Goal: Information Seeking & Learning: Learn about a topic

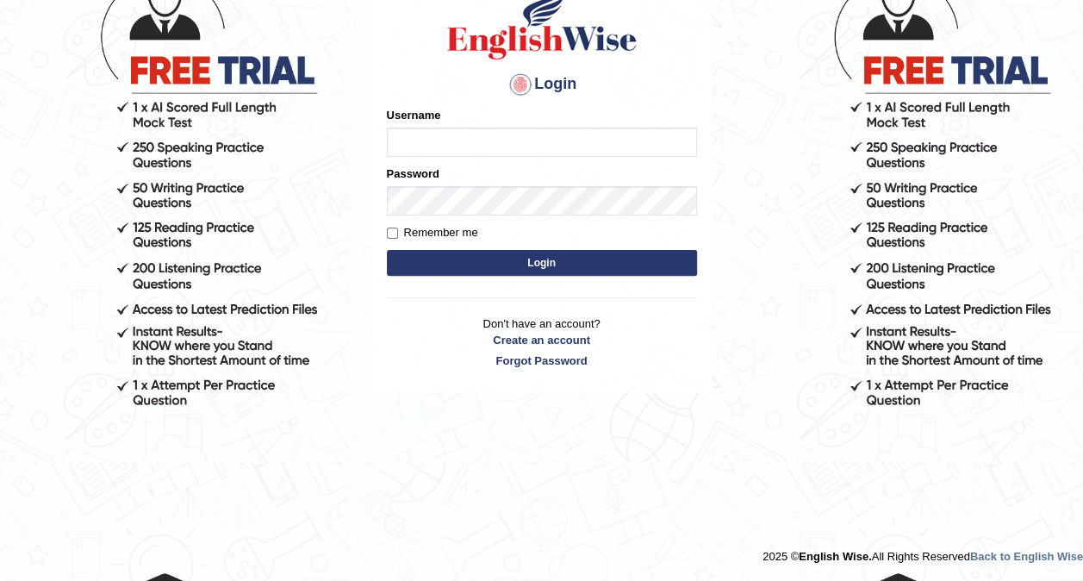
type input "Tshering_123"
click at [487, 265] on button "Login" at bounding box center [542, 263] width 310 height 26
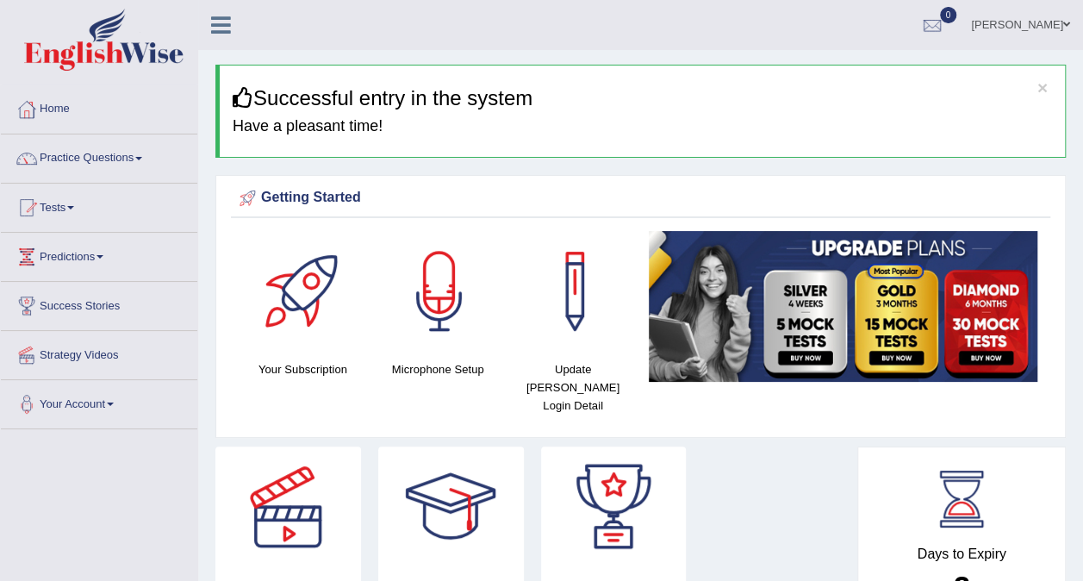
click at [1048, 38] on link "[PERSON_NAME]" at bounding box center [1020, 22] width 125 height 45
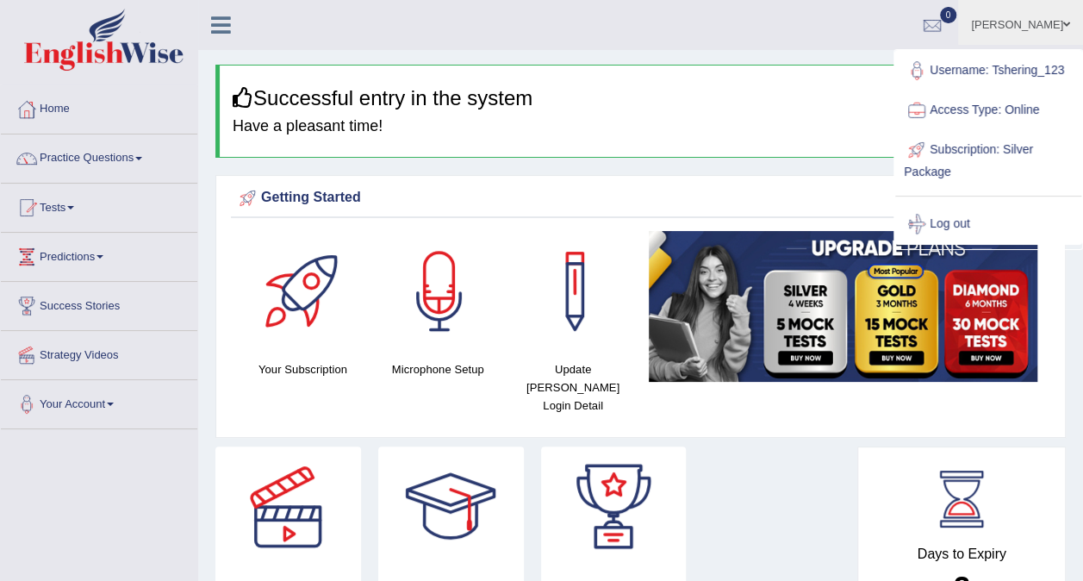
click at [968, 151] on link "Subscription: Silver Package" at bounding box center [988, 159] width 186 height 58
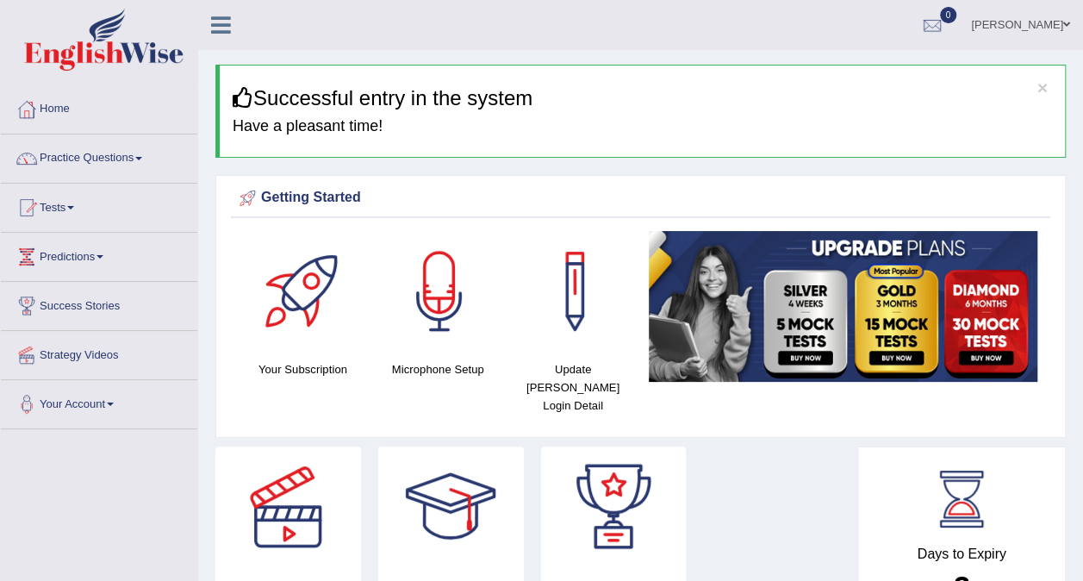
click at [1056, 28] on link "[PERSON_NAME]" at bounding box center [1020, 22] width 125 height 45
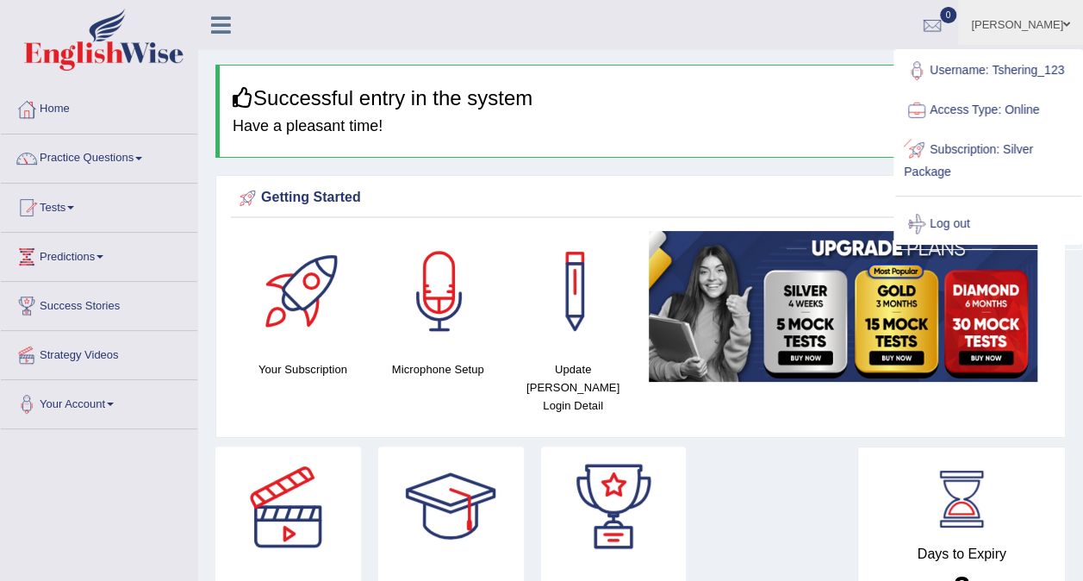
click at [933, 179] on link "Subscription: Silver Package" at bounding box center [988, 159] width 186 height 58
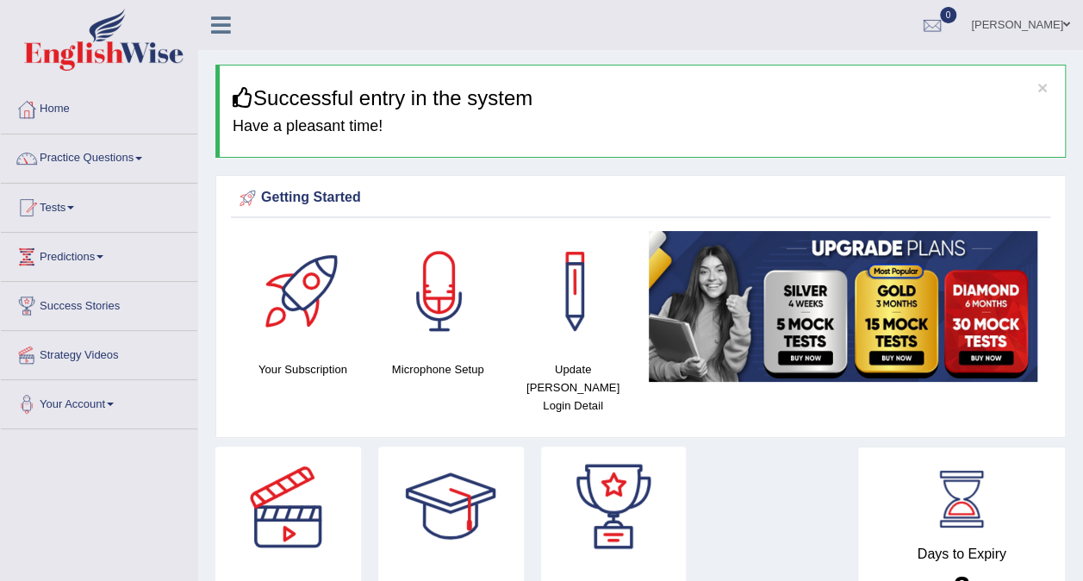
click at [1041, 24] on link "[PERSON_NAME]" at bounding box center [1020, 22] width 125 height 45
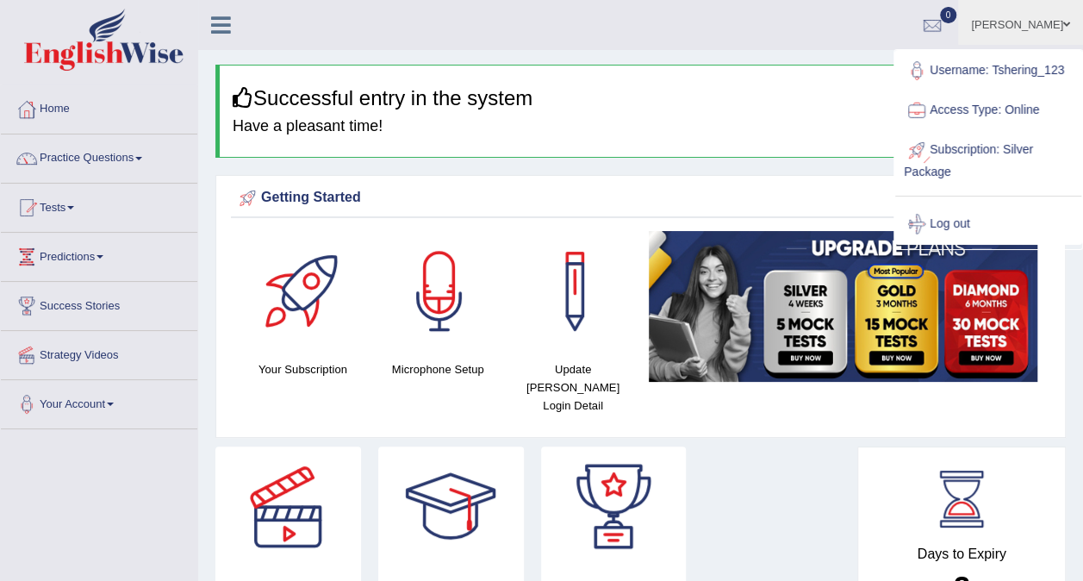
click at [922, 157] on div at bounding box center [917, 150] width 26 height 26
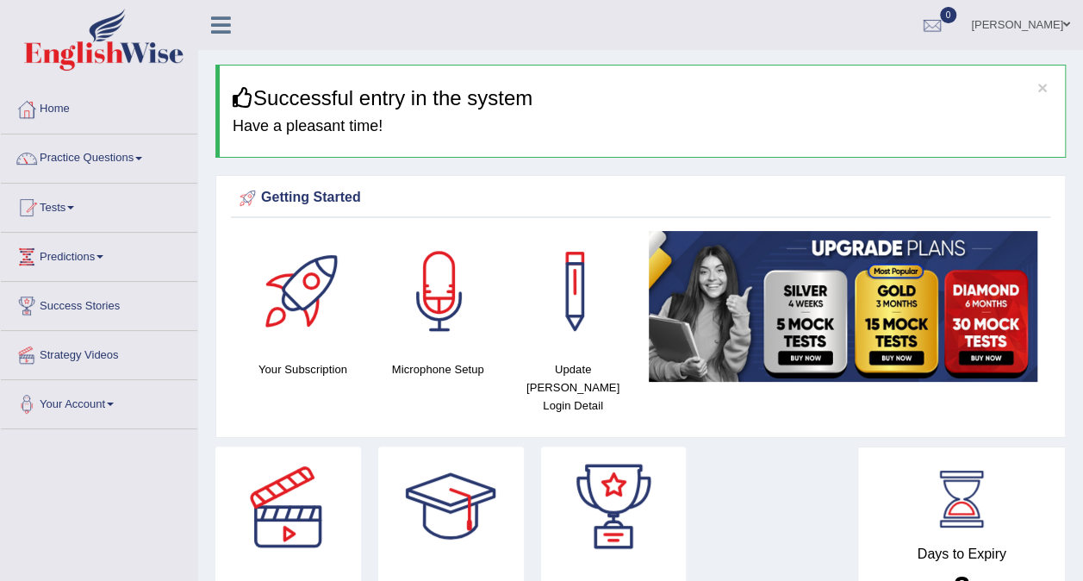
click at [939, 36] on div at bounding box center [932, 26] width 26 height 26
click at [939, 37] on div at bounding box center [932, 26] width 26 height 26
click at [995, 17] on link "[PERSON_NAME]" at bounding box center [1020, 22] width 125 height 45
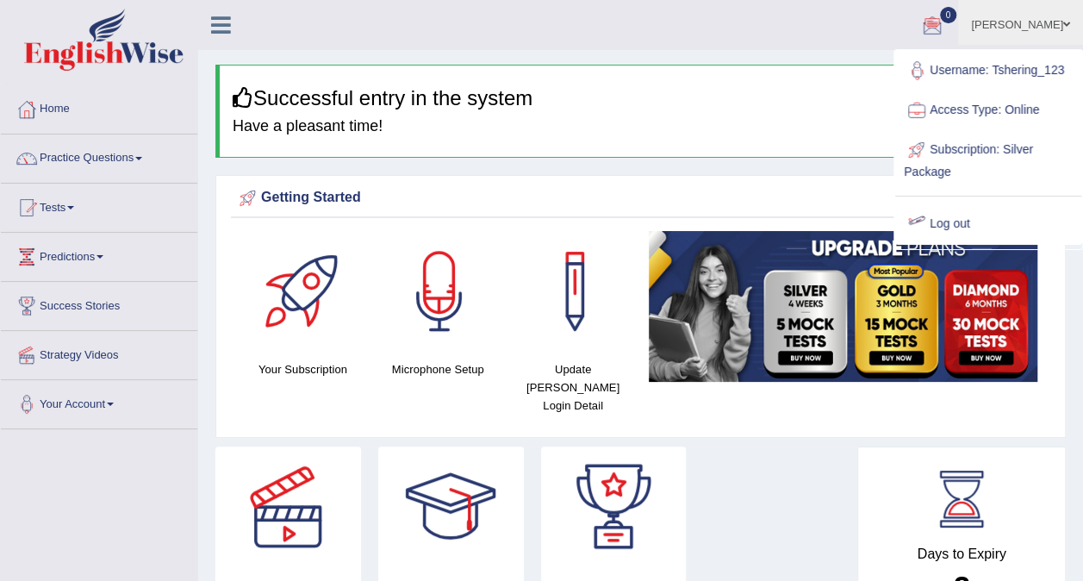
click at [938, 165] on link "Subscription: Silver Package" at bounding box center [988, 159] width 186 height 58
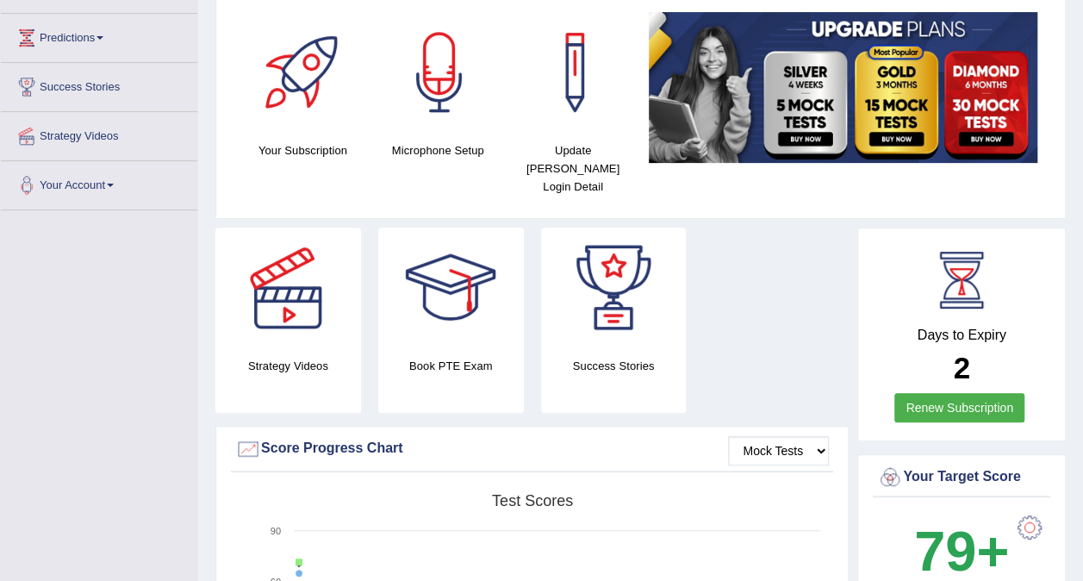
scroll to position [86, 0]
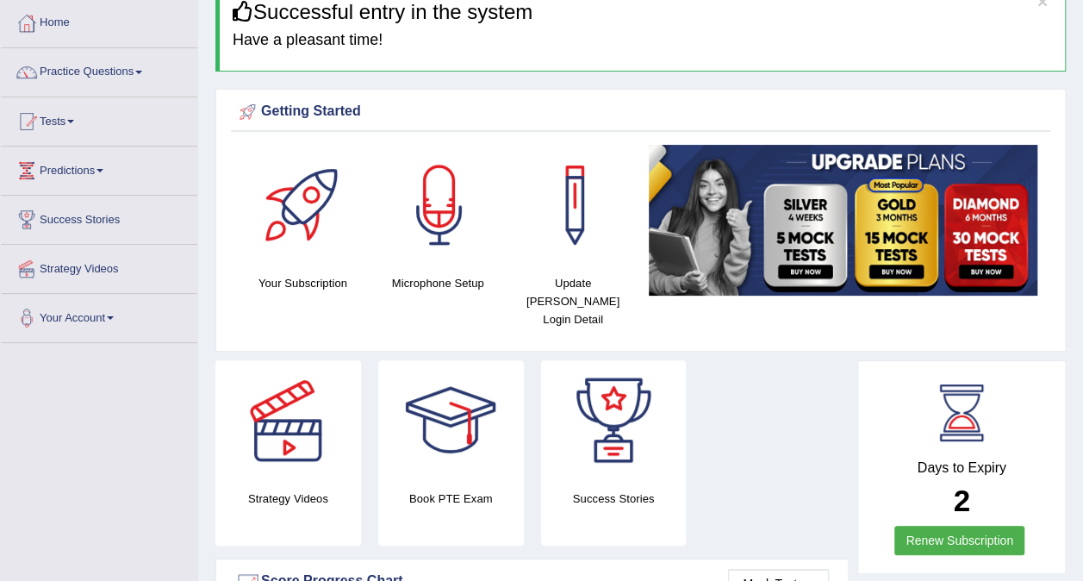
click at [793, 251] on img at bounding box center [843, 220] width 389 height 150
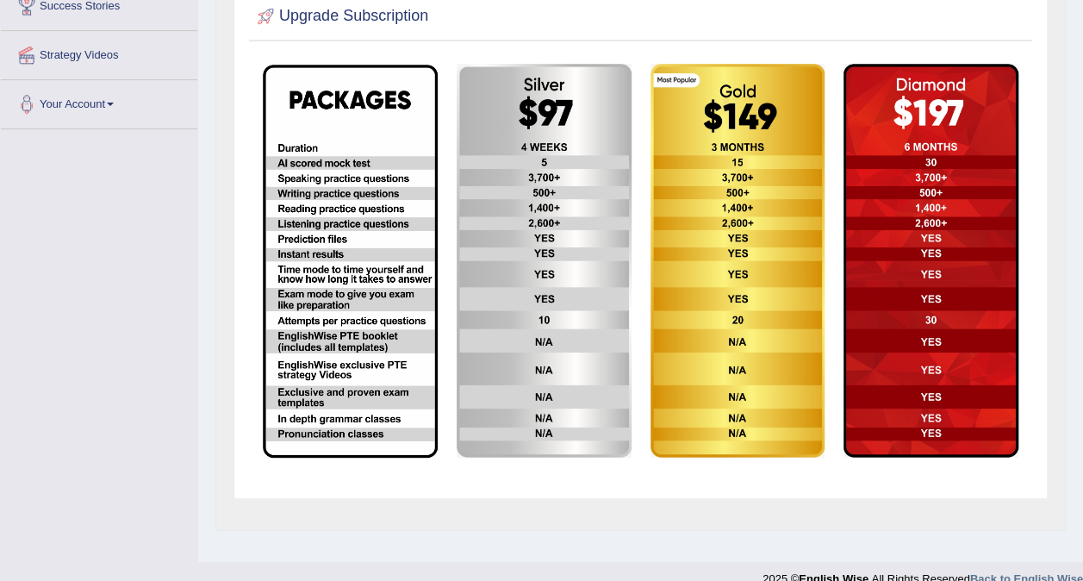
scroll to position [324, 0]
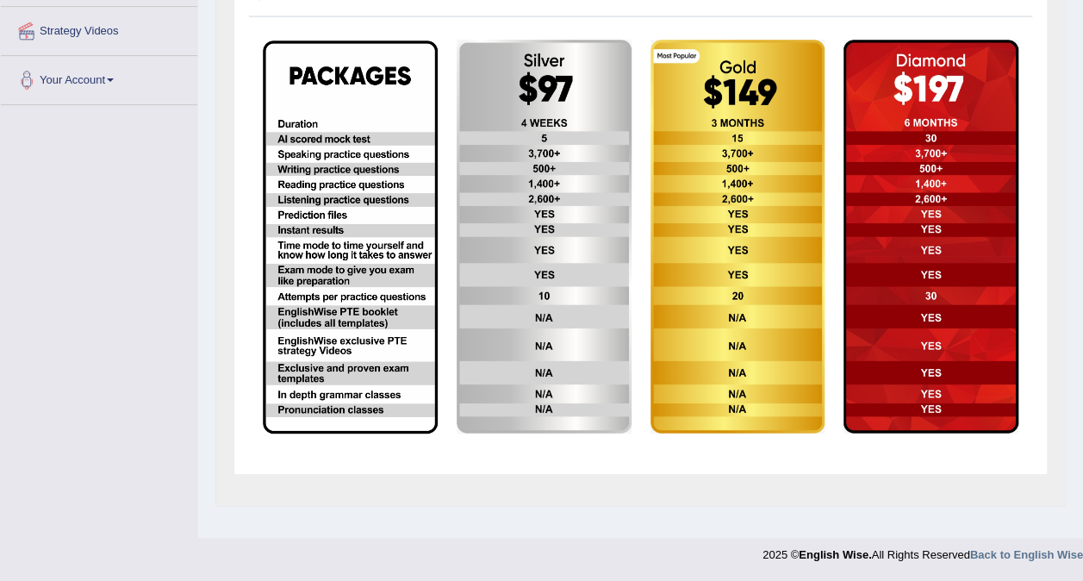
click at [514, 276] on img at bounding box center [544, 237] width 175 height 395
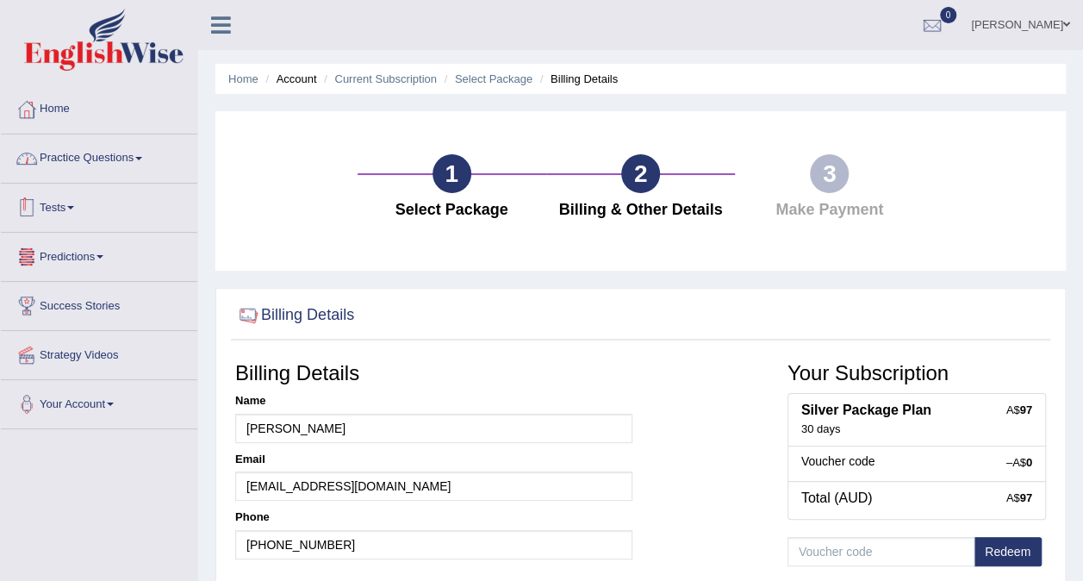
click at [99, 164] on link "Practice Questions" at bounding box center [99, 155] width 196 height 43
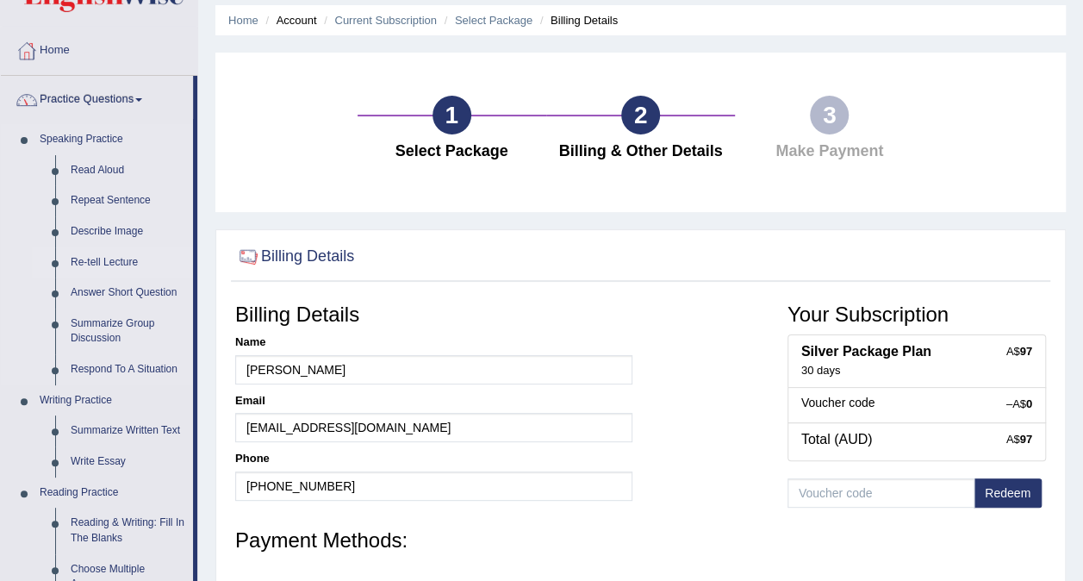
scroll to position [86, 0]
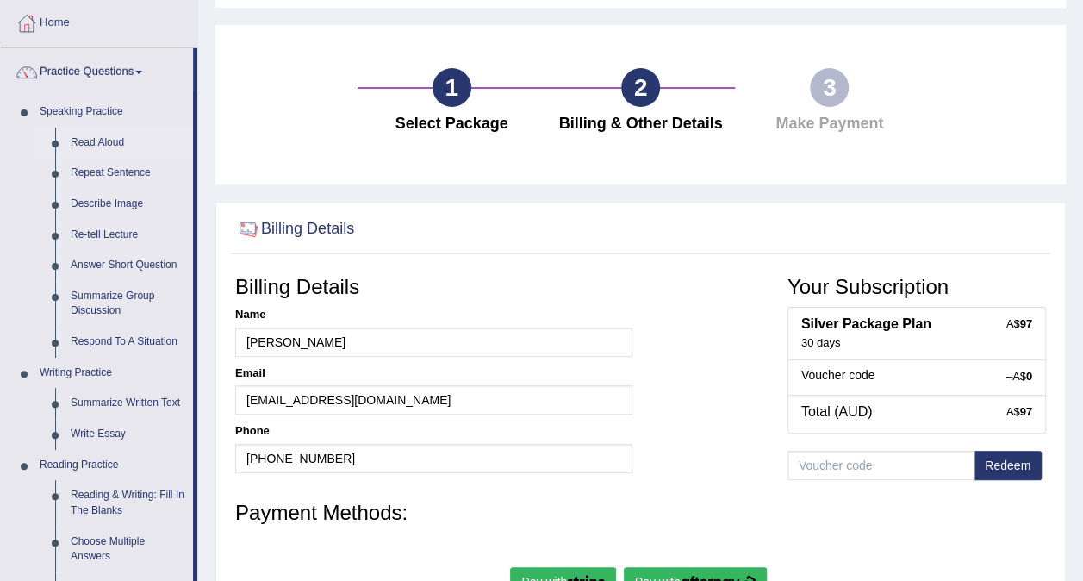
click at [90, 137] on link "Read Aloud" at bounding box center [128, 142] width 130 height 31
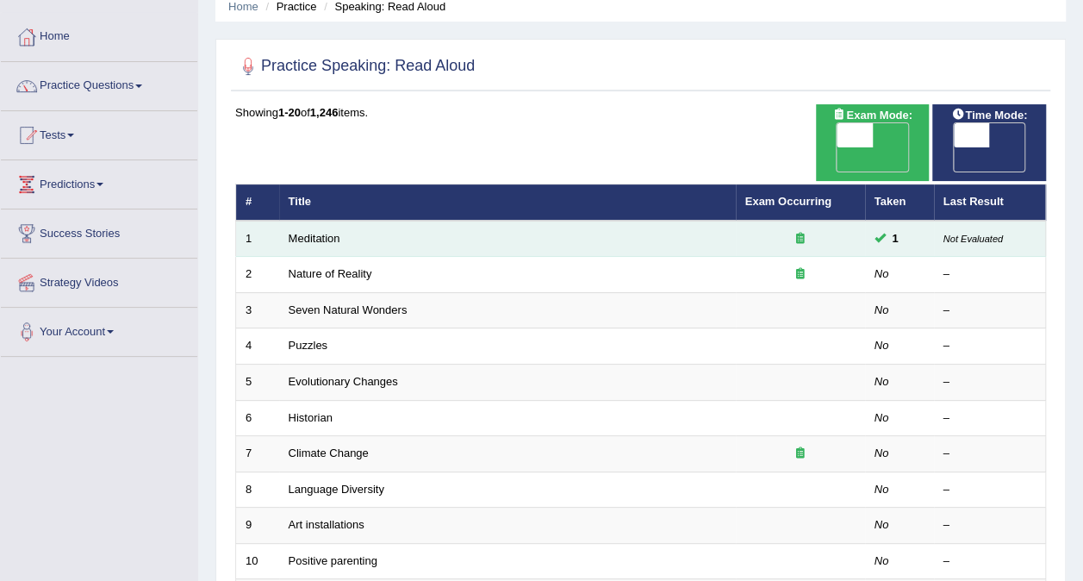
scroll to position [172, 0]
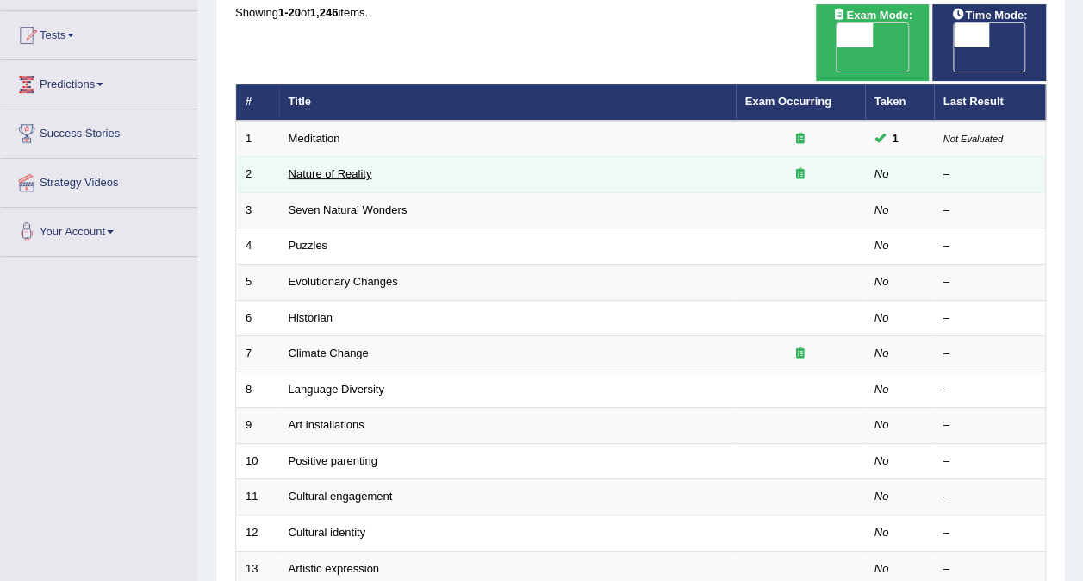
click at [329, 167] on link "Nature of Reality" at bounding box center [331, 173] width 84 height 13
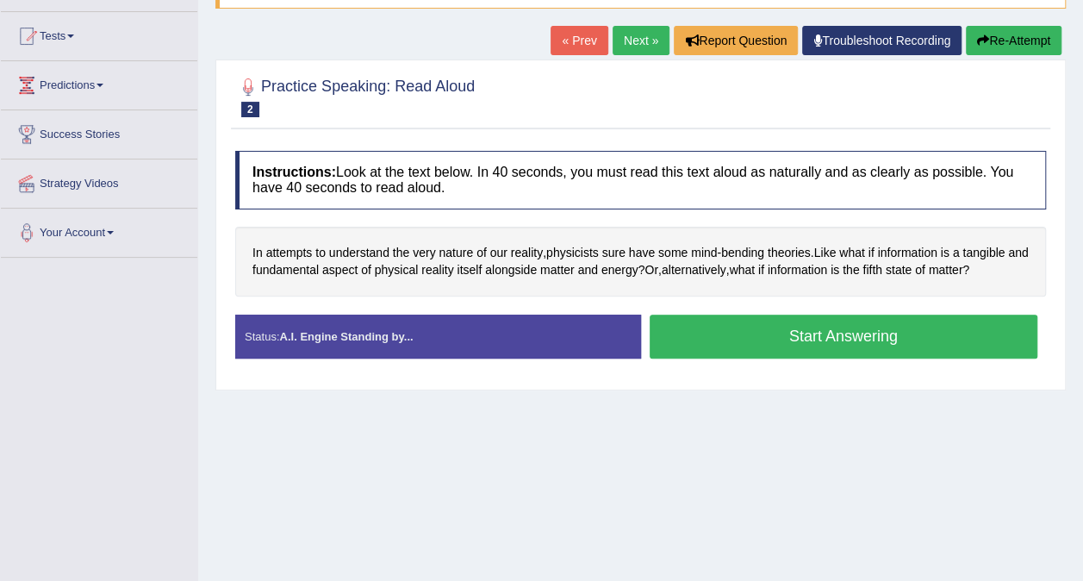
scroll to position [172, 0]
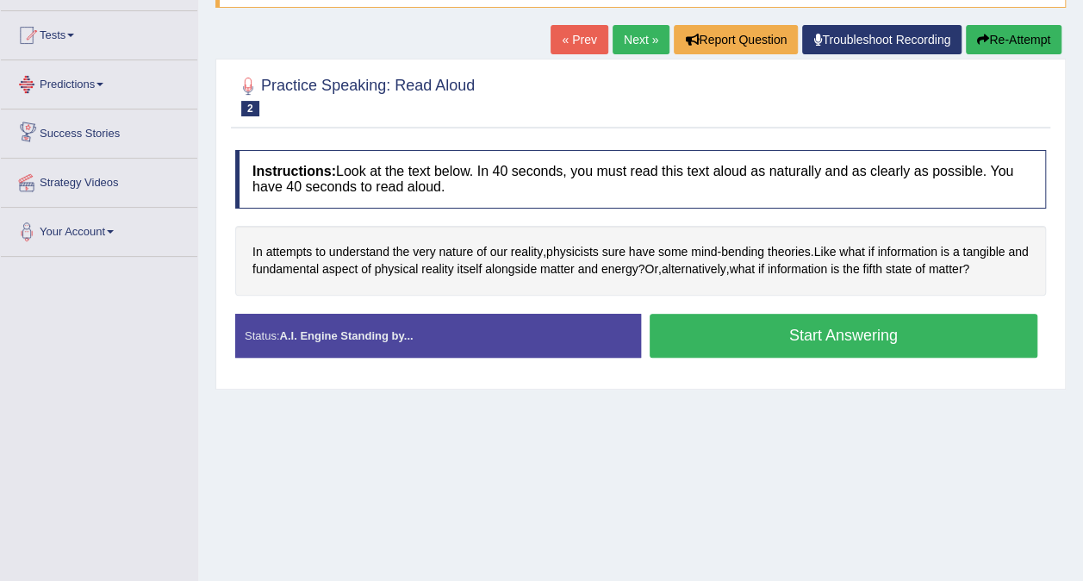
click at [91, 96] on link "Predictions" at bounding box center [99, 81] width 196 height 43
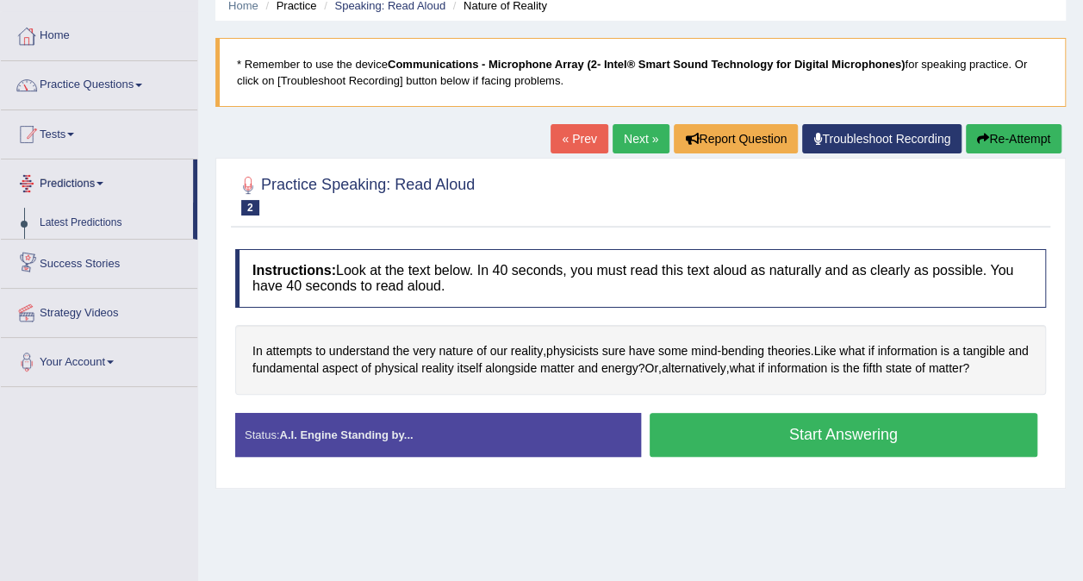
scroll to position [0, 0]
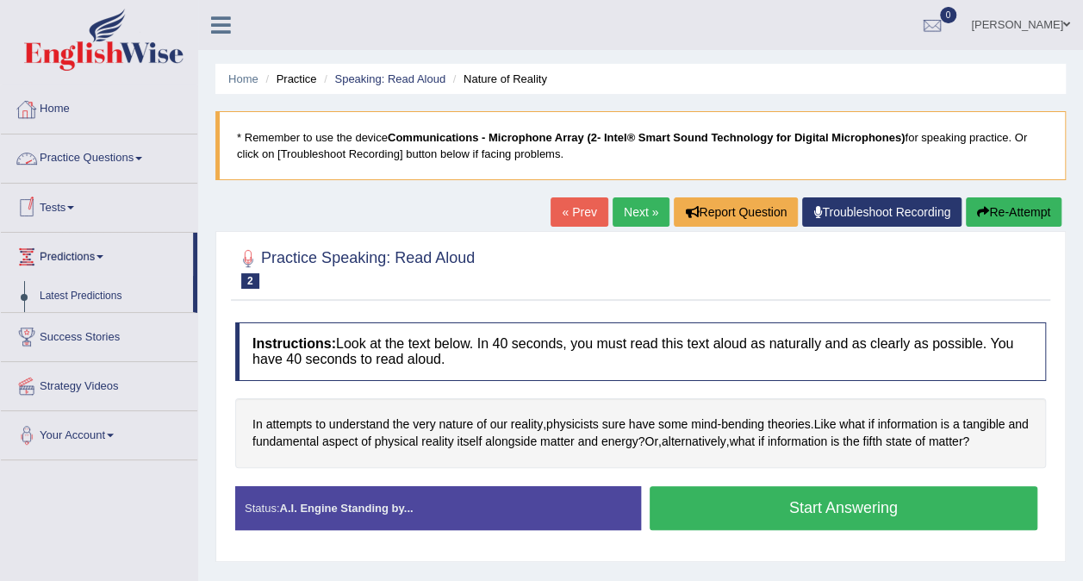
click at [127, 169] on link "Practice Questions" at bounding box center [99, 155] width 196 height 43
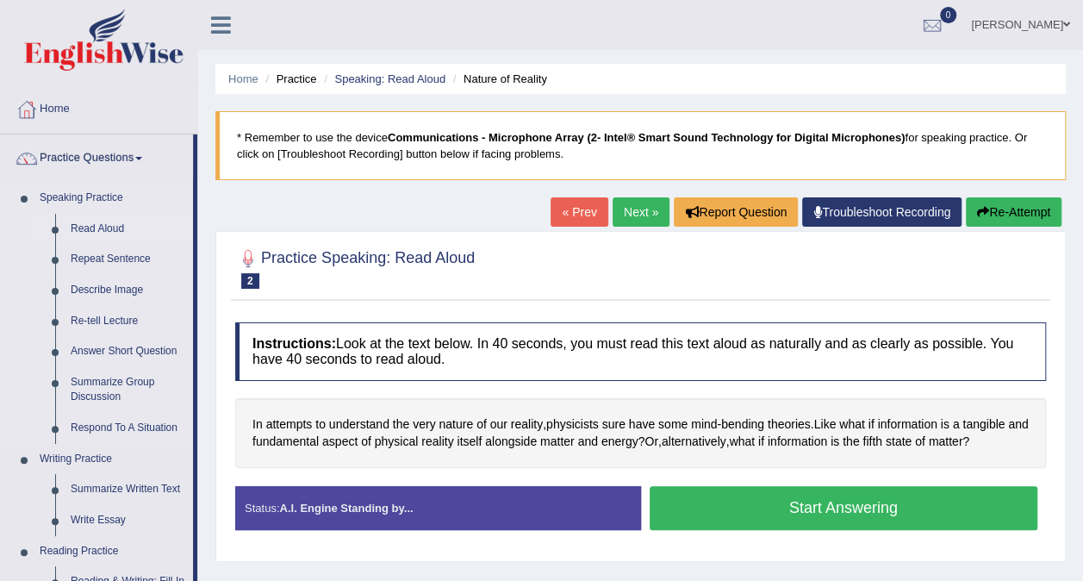
click at [109, 233] on link "Read Aloud" at bounding box center [128, 229] width 130 height 31
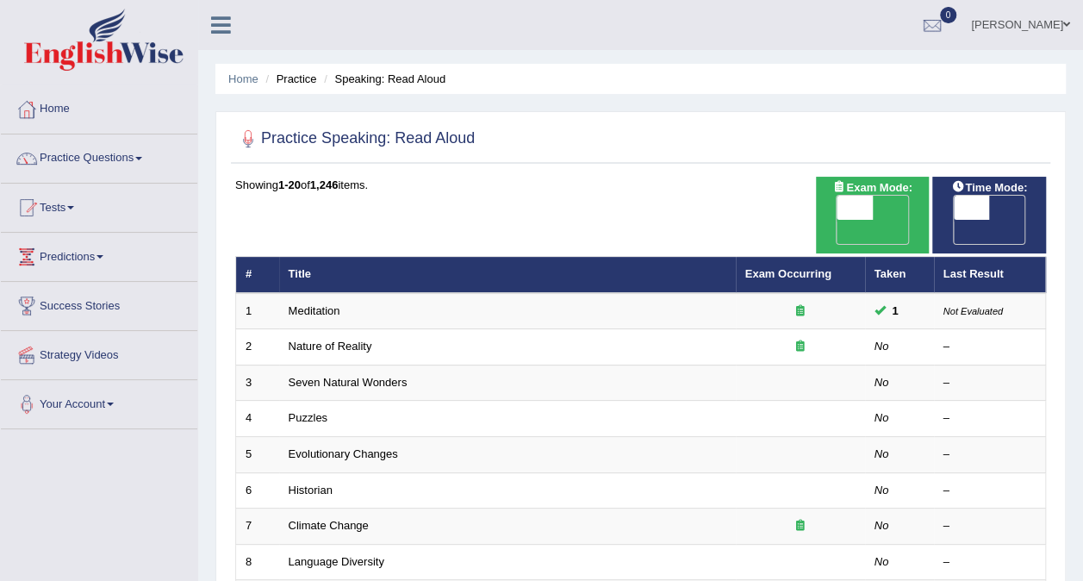
click at [855, 208] on span at bounding box center [854, 208] width 36 height 24
checkbox input "true"
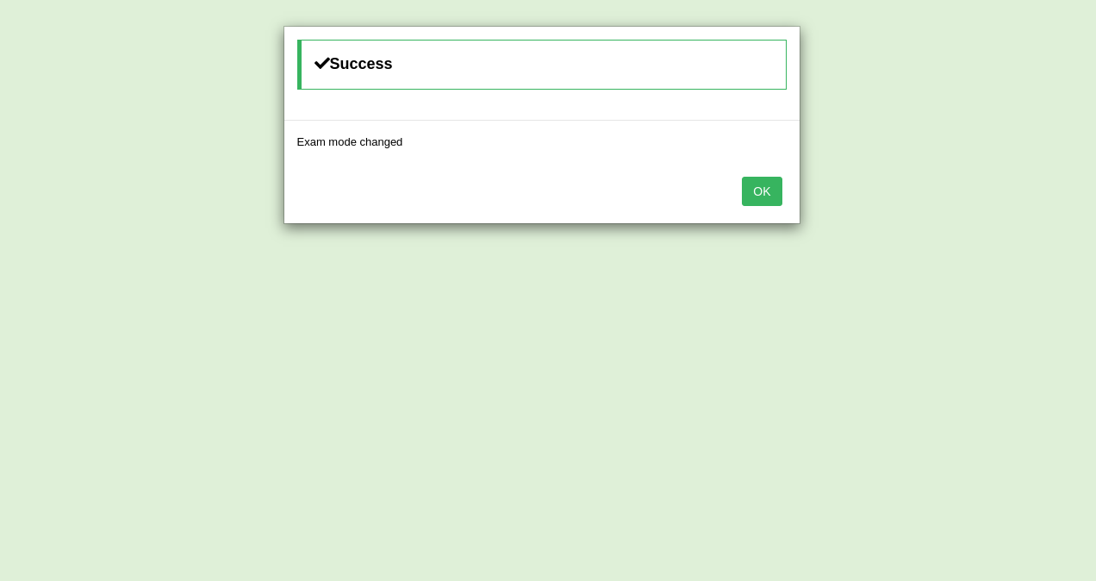
click at [768, 194] on button "OK" at bounding box center [762, 191] width 40 height 29
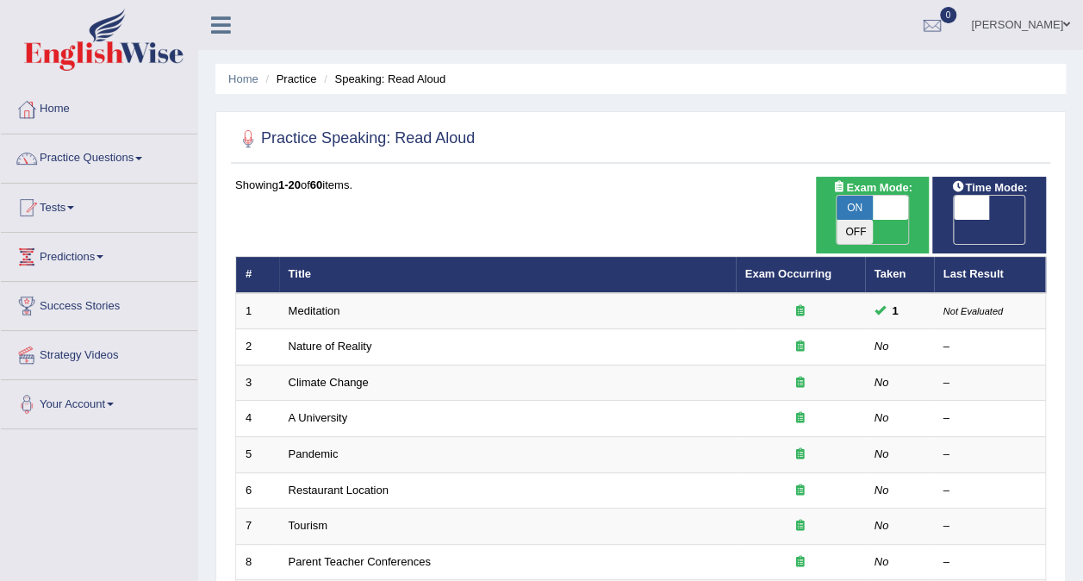
click at [987, 221] on div "Time Mode: ON OFF" at bounding box center [989, 215] width 114 height 77
click at [954, 220] on span "OFF" at bounding box center [935, 232] width 36 height 24
checkbox input "true"
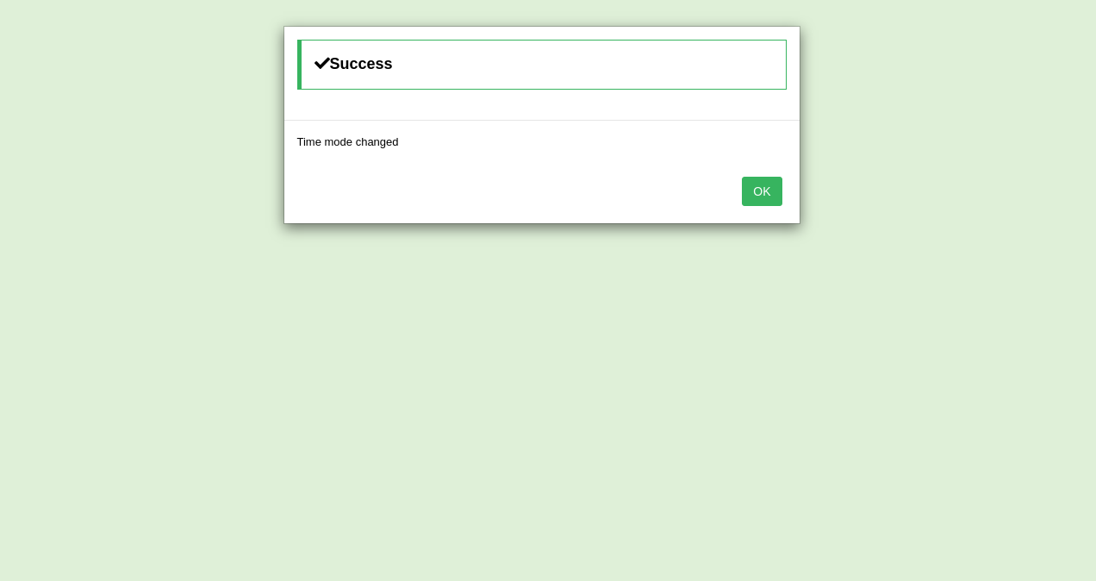
click at [780, 190] on button "OK" at bounding box center [762, 191] width 40 height 29
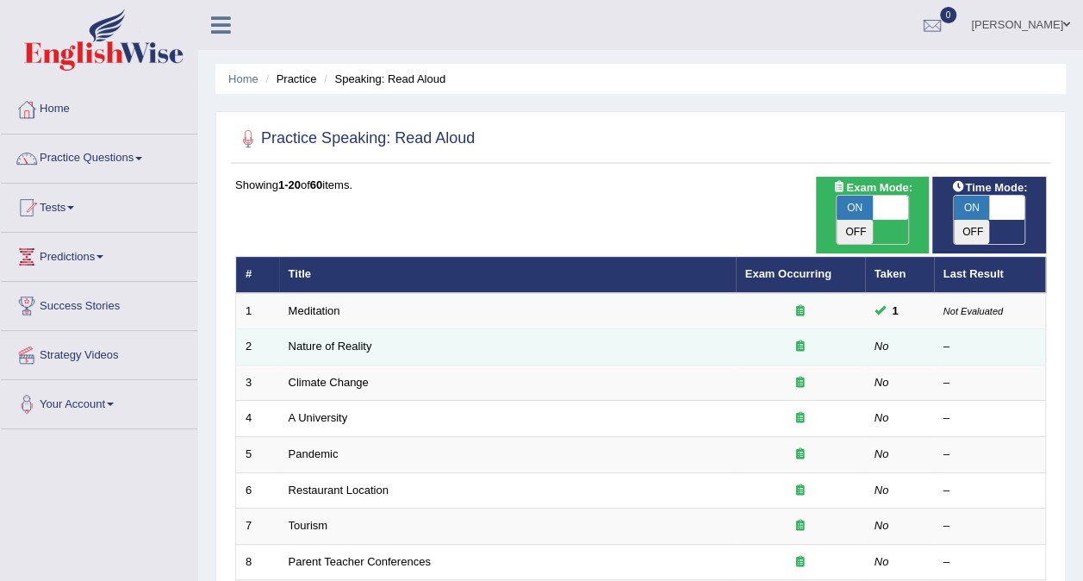
scroll to position [172, 0]
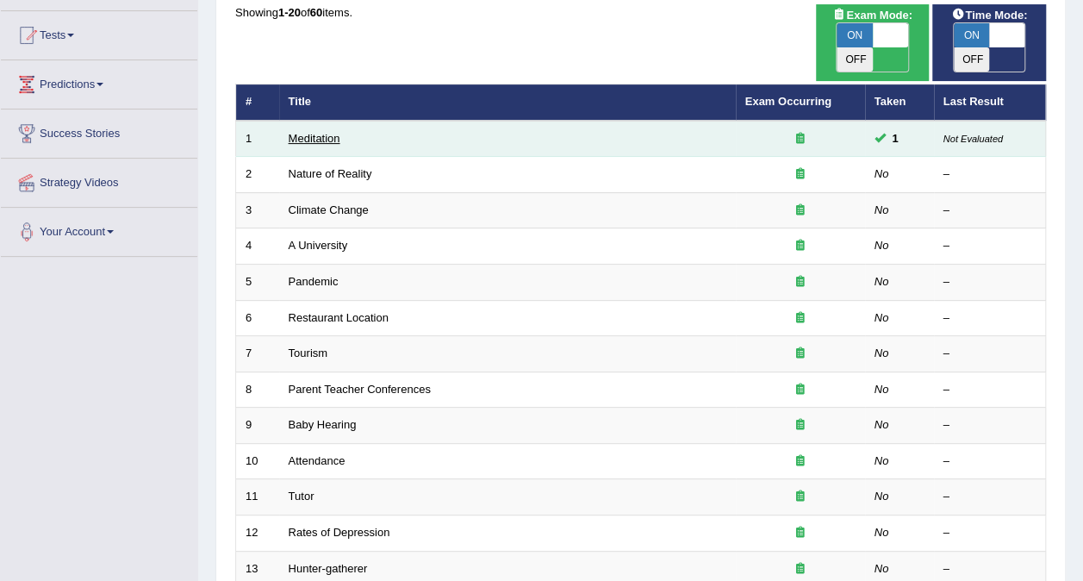
click at [303, 132] on link "Meditation" at bounding box center [315, 138] width 52 height 13
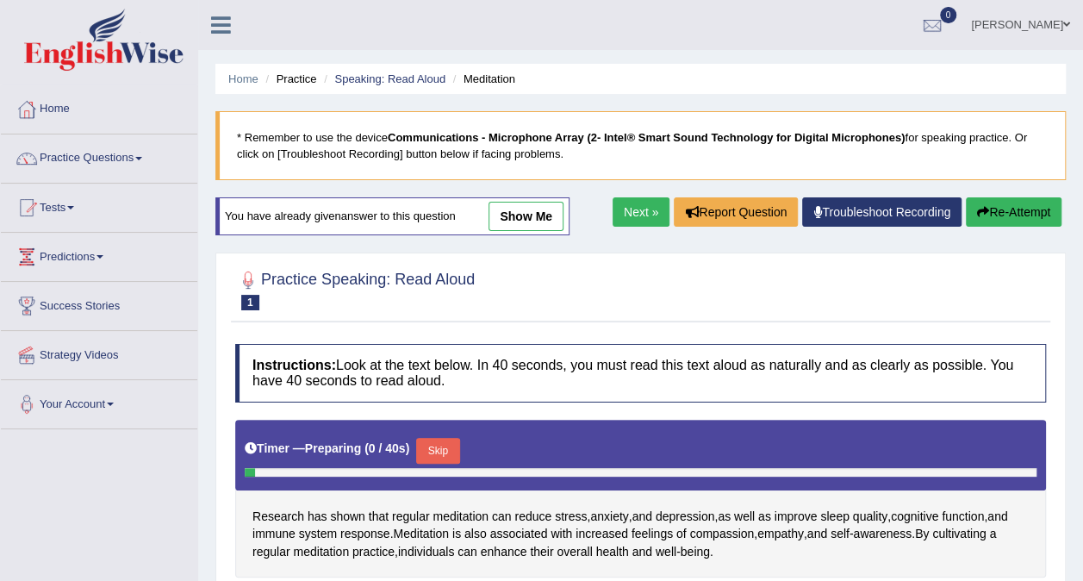
scroll to position [172, 0]
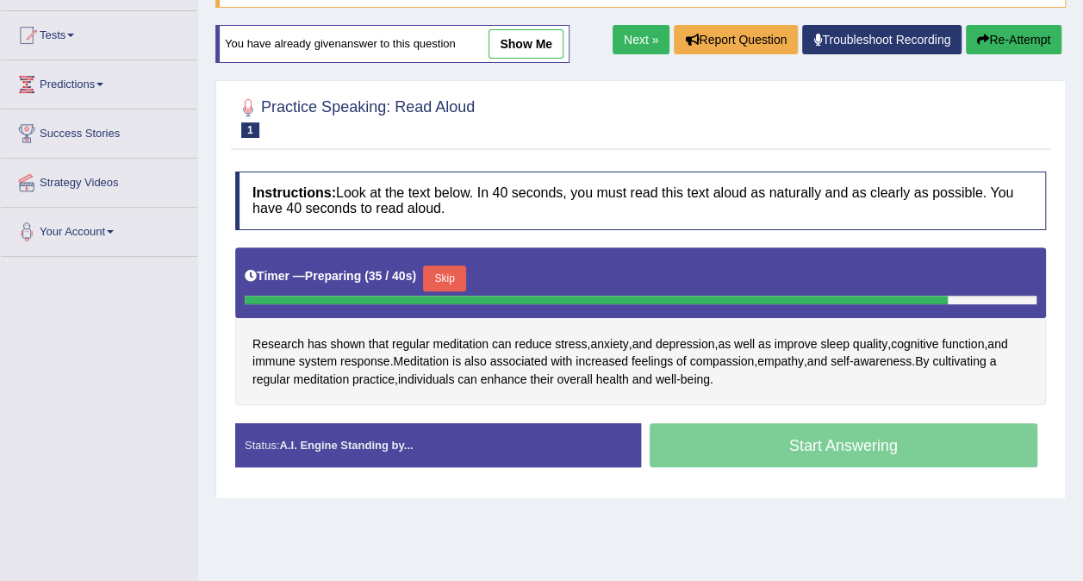
click at [439, 279] on button "Skip" at bounding box center [444, 278] width 43 height 26
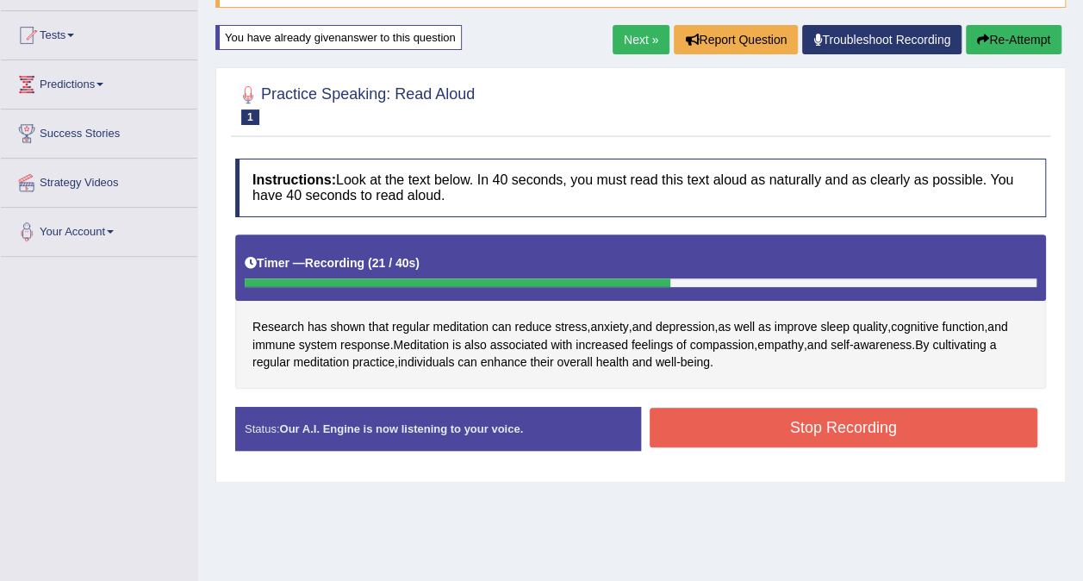
click at [815, 426] on button "Stop Recording" at bounding box center [844, 427] width 389 height 40
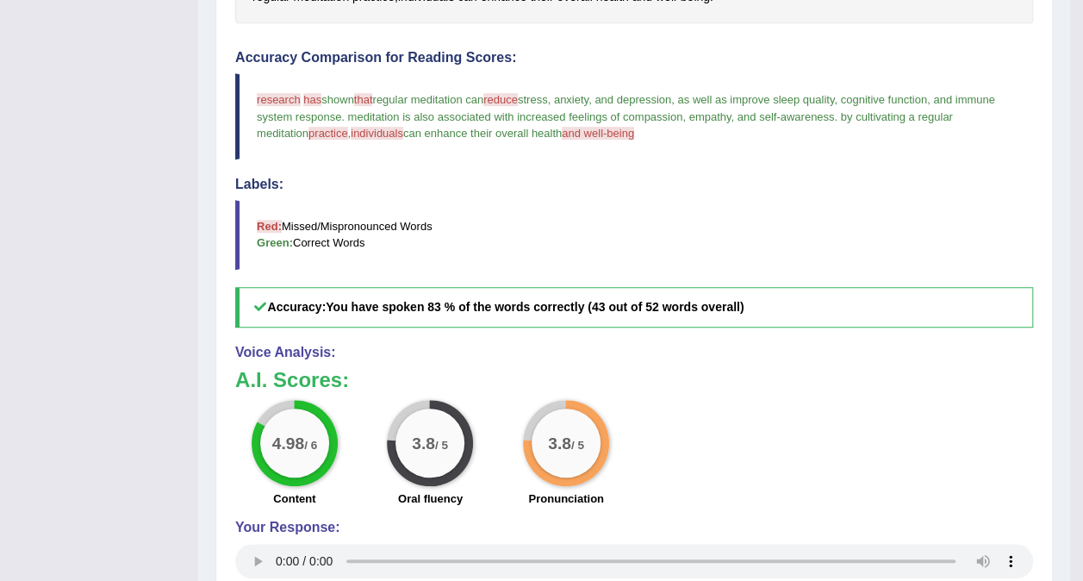
scroll to position [494, 0]
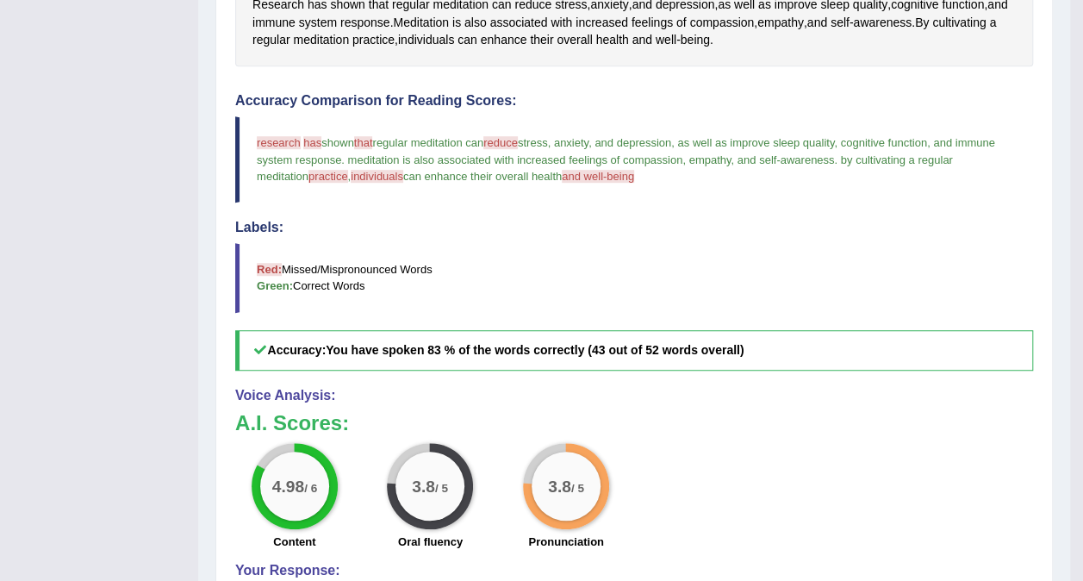
click at [562, 171] on span "and well-being" at bounding box center [598, 176] width 72 height 13
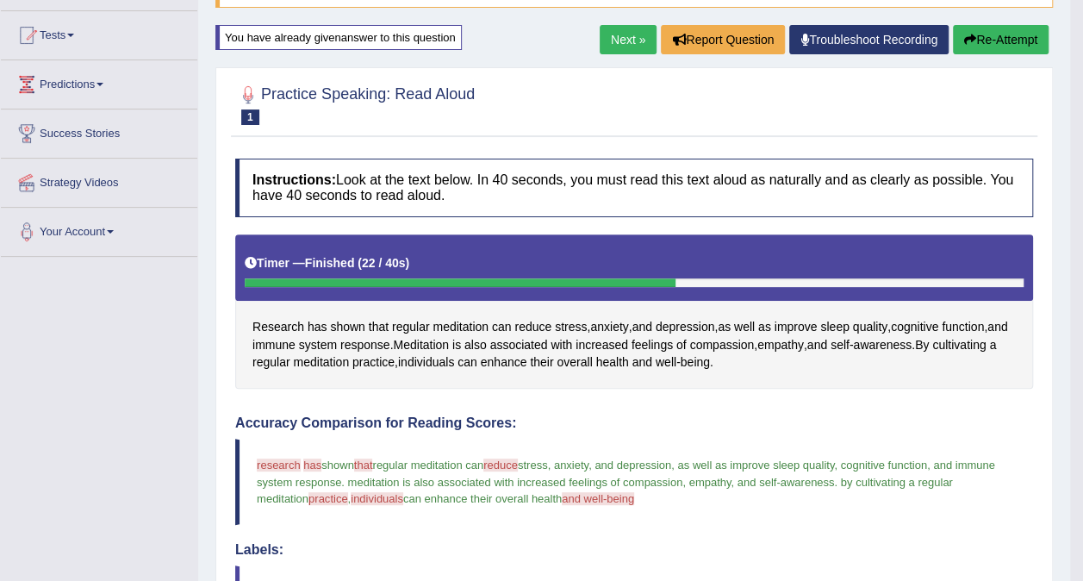
scroll to position [0, 0]
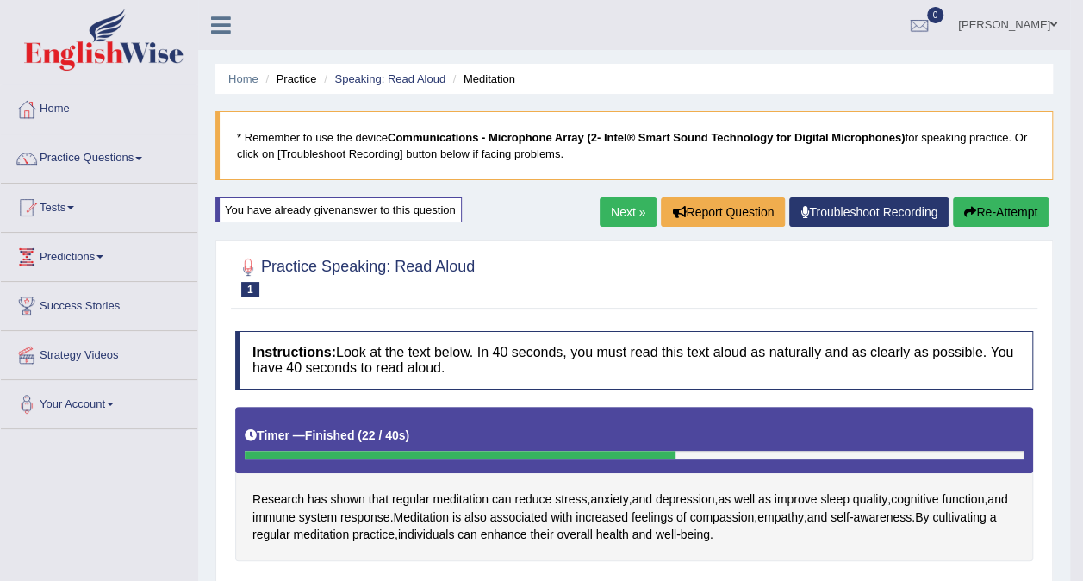
click at [624, 217] on link "Next »" at bounding box center [628, 211] width 57 height 29
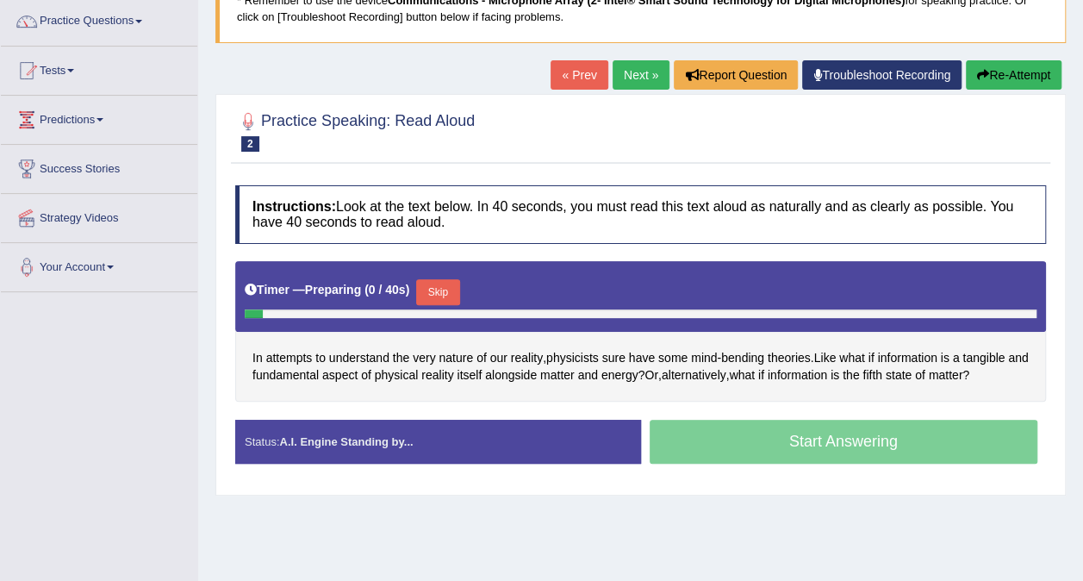
scroll to position [172, 0]
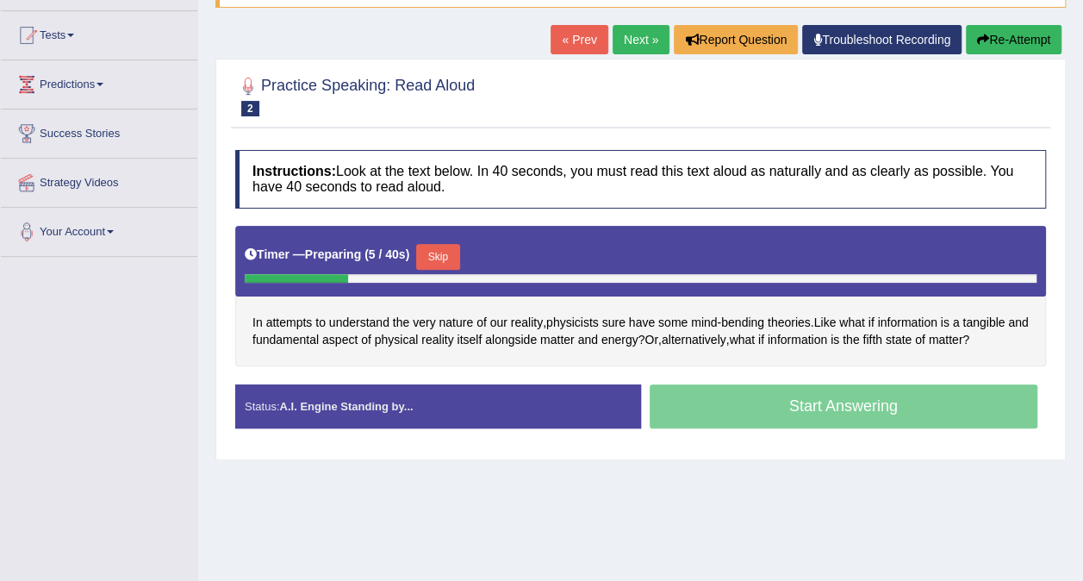
click at [445, 246] on button "Skip" at bounding box center [437, 257] width 43 height 26
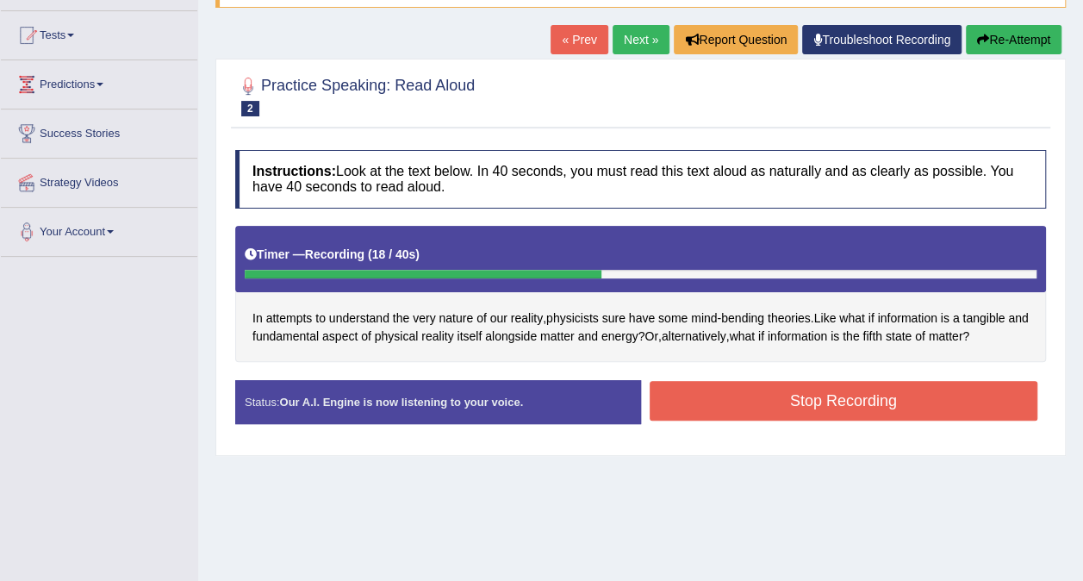
click at [858, 398] on button "Stop Recording" at bounding box center [844, 401] width 389 height 40
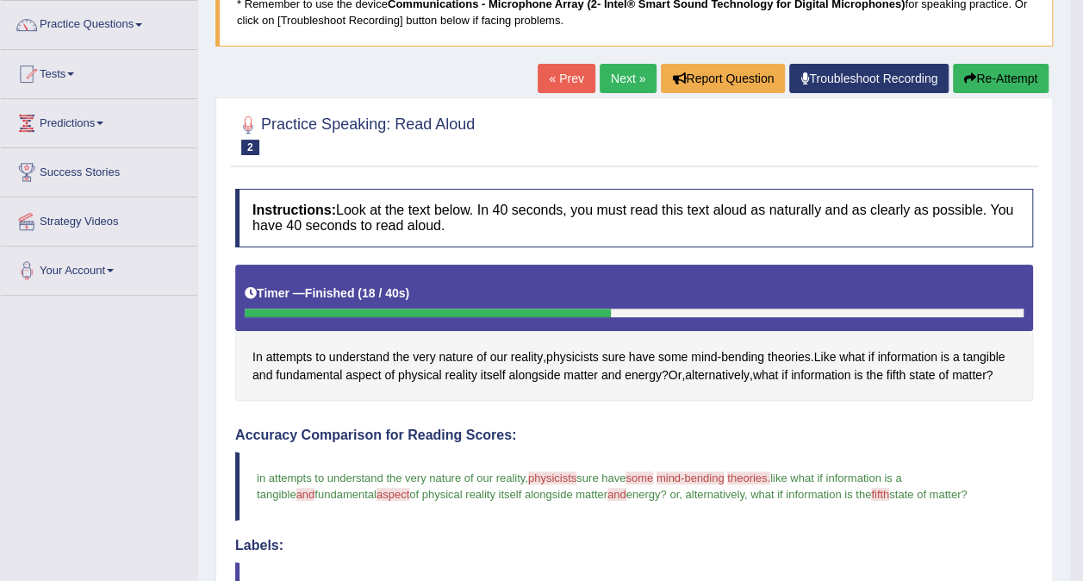
scroll to position [107, 0]
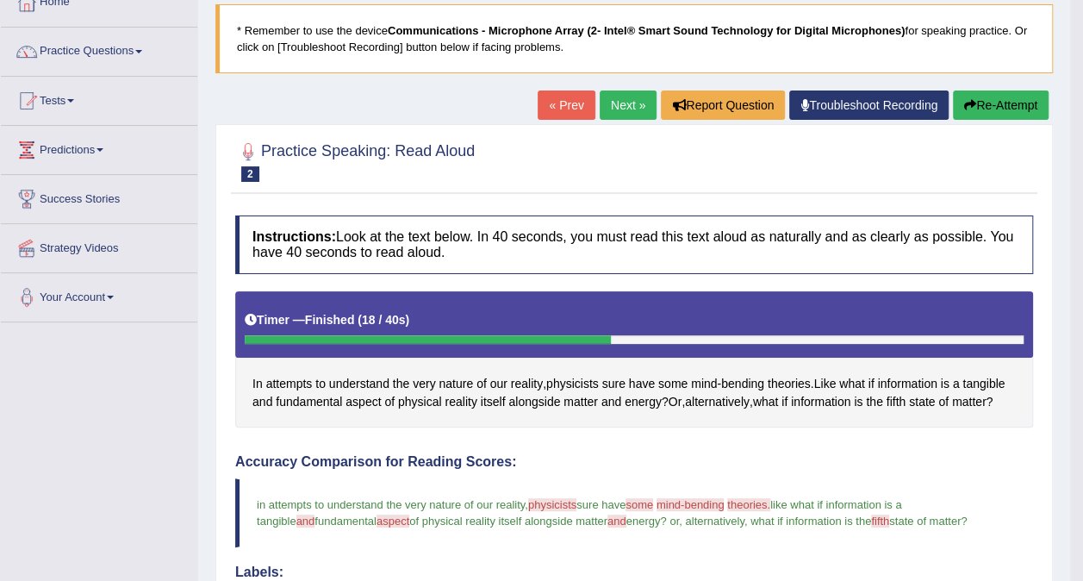
click at [624, 105] on link "Next »" at bounding box center [628, 104] width 57 height 29
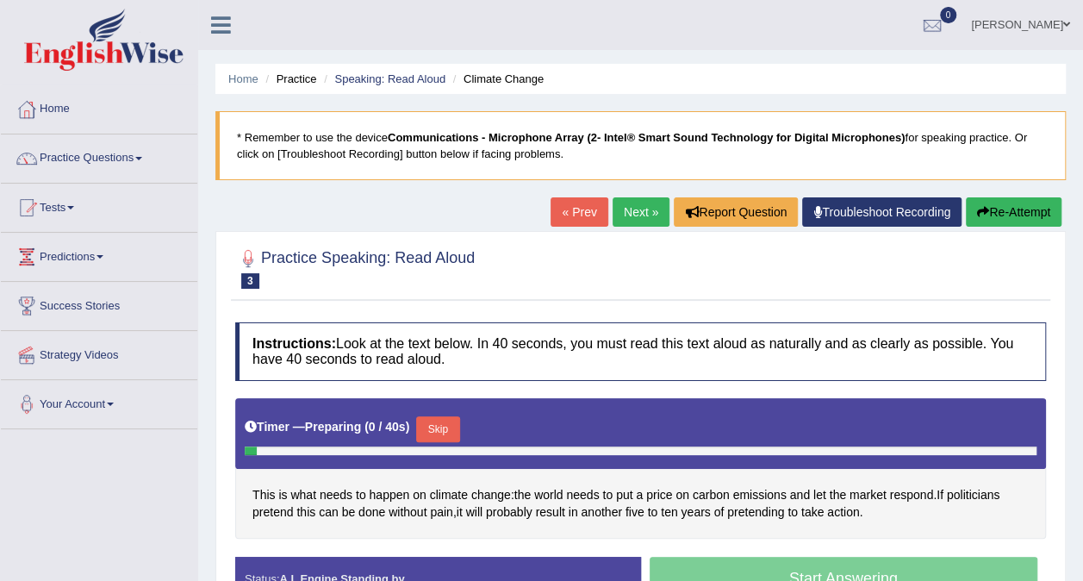
scroll to position [258, 0]
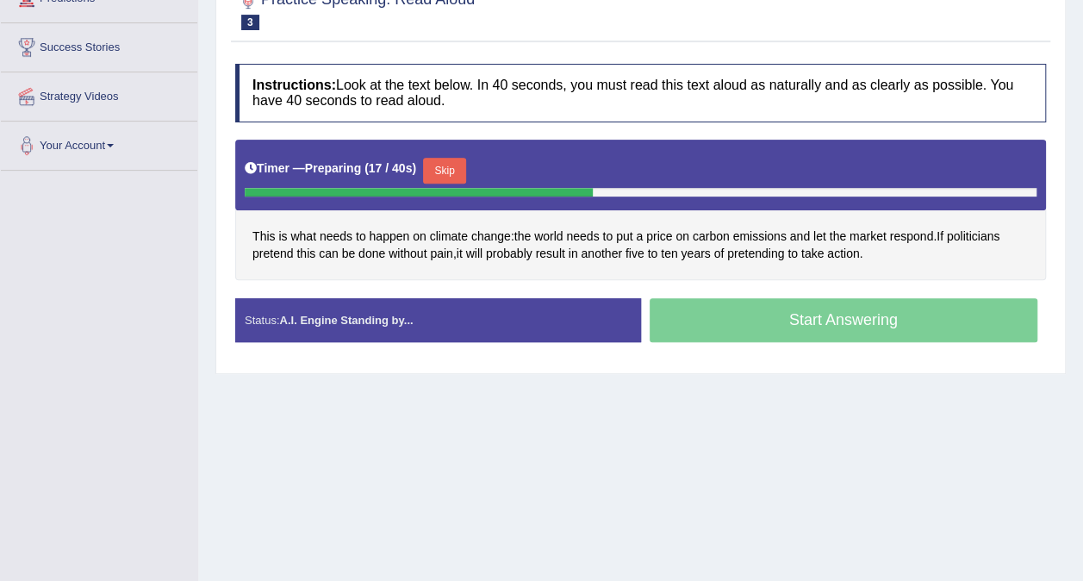
click at [798, 318] on div "Start Answering" at bounding box center [844, 322] width 406 height 48
click at [427, 165] on button "Skip" at bounding box center [444, 171] width 43 height 26
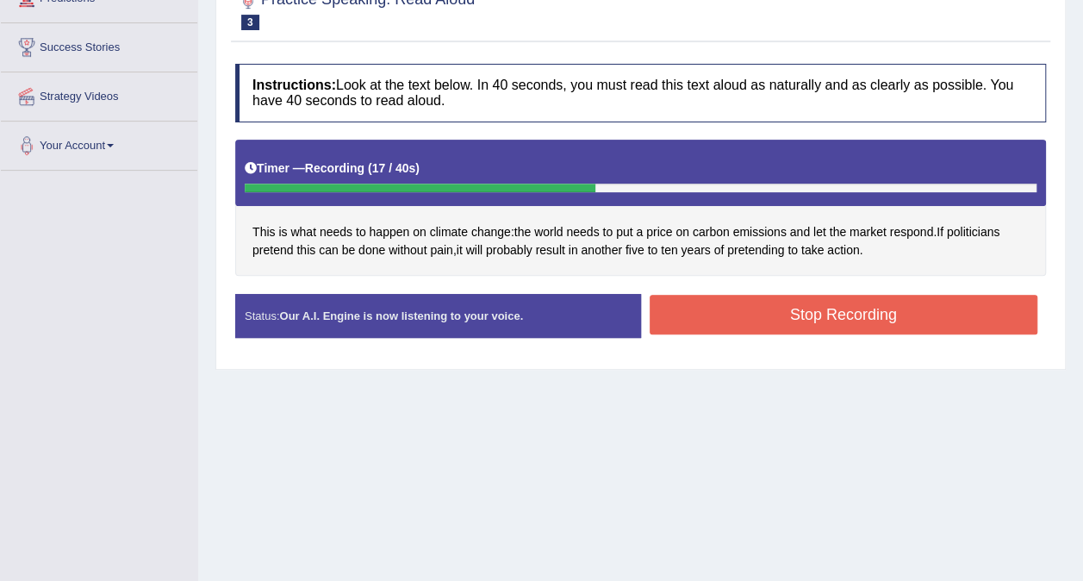
click at [782, 309] on button "Stop Recording" at bounding box center [844, 315] width 389 height 40
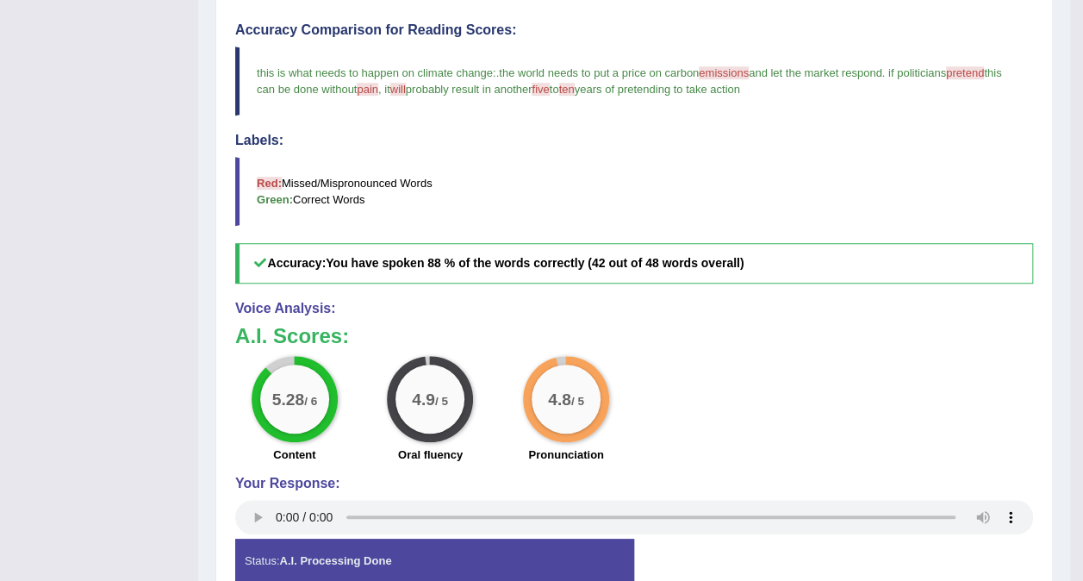
scroll to position [517, 0]
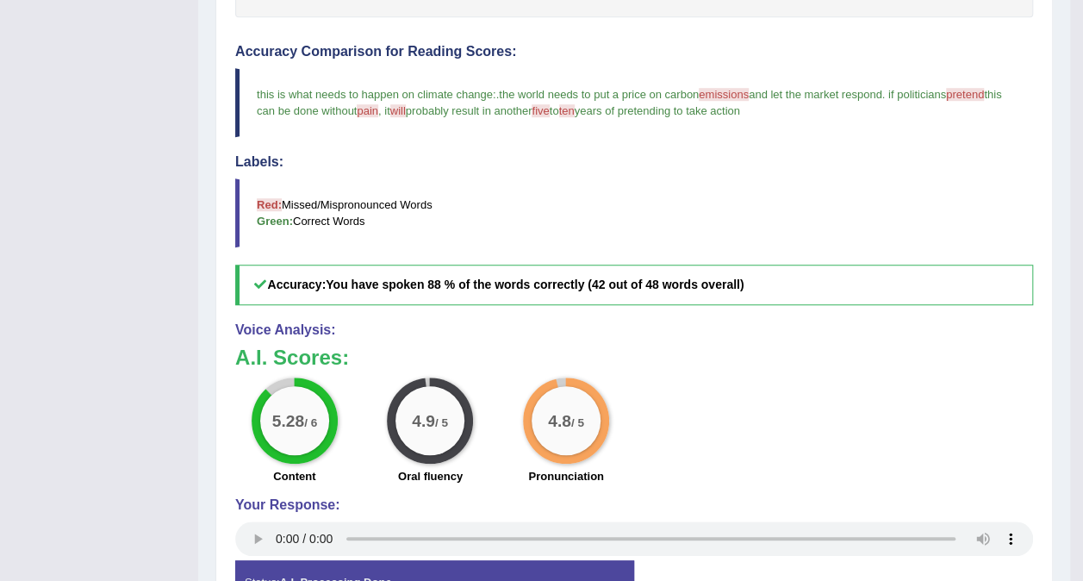
click at [748, 94] on span "emissions" at bounding box center [724, 94] width 50 height 13
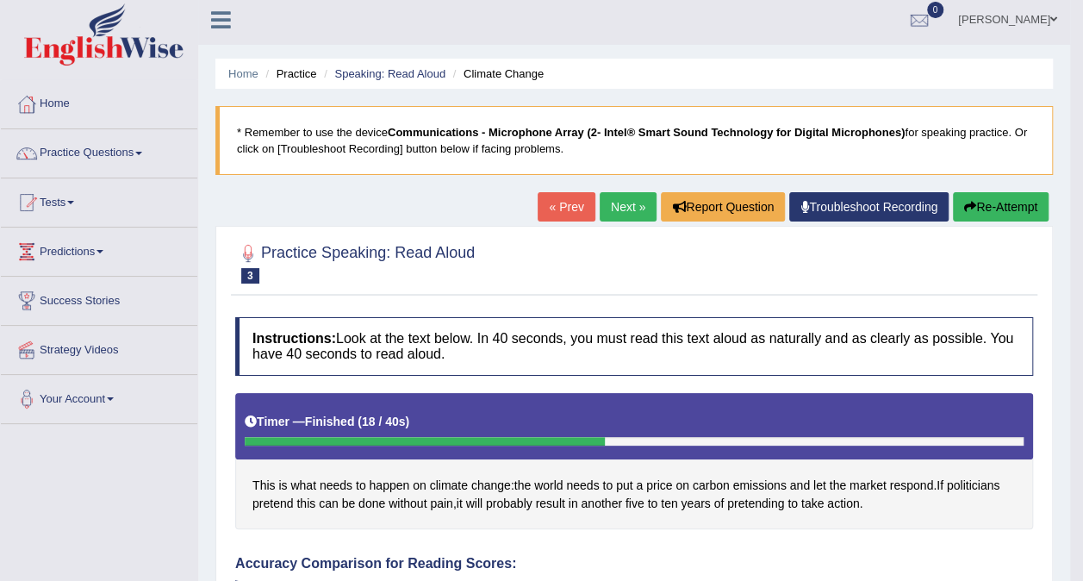
scroll to position [0, 0]
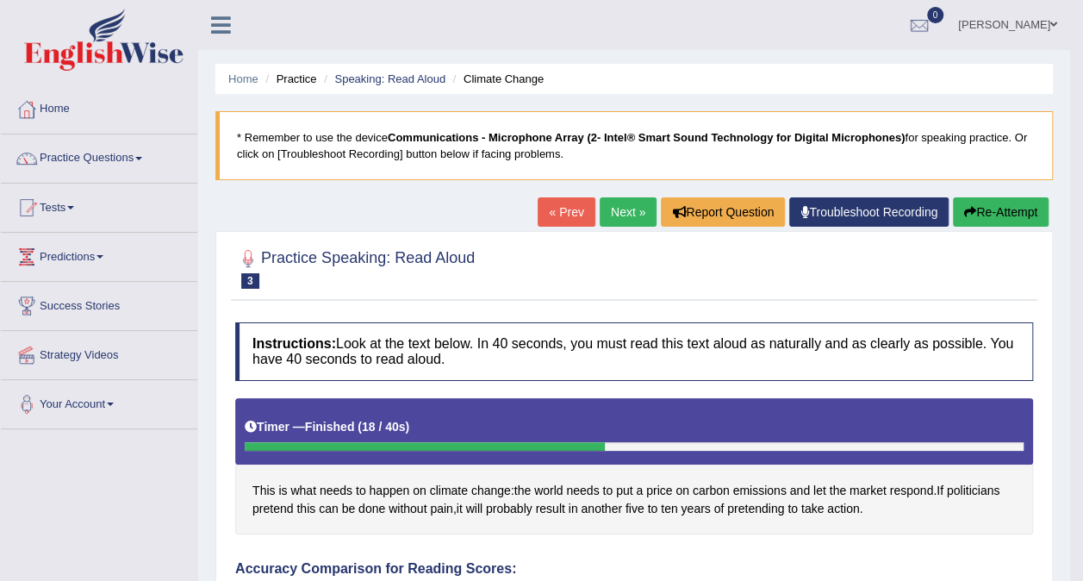
click at [637, 210] on link "Next »" at bounding box center [628, 211] width 57 height 29
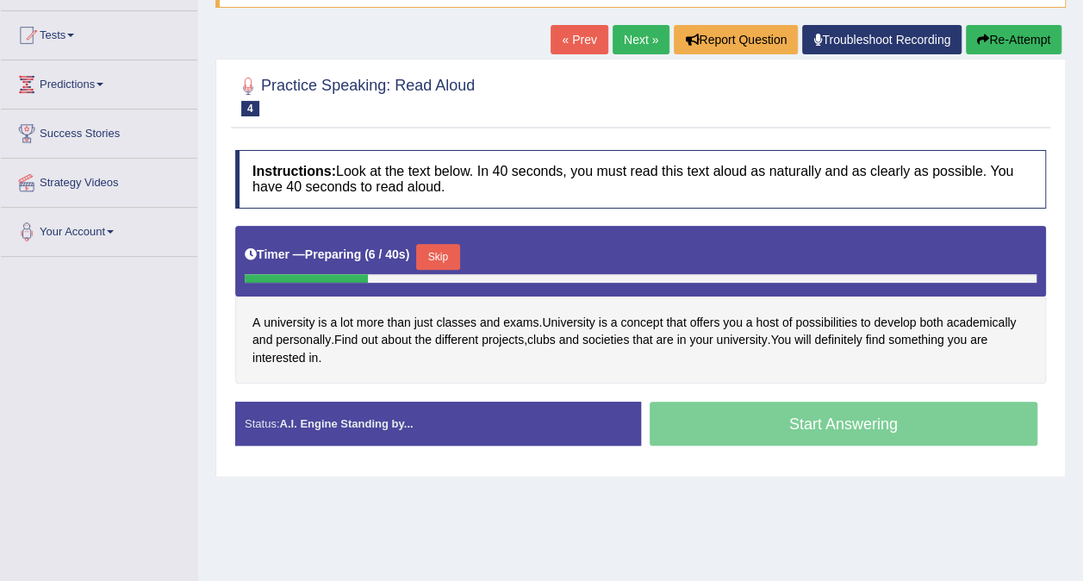
click at [427, 259] on button "Skip" at bounding box center [437, 257] width 43 height 26
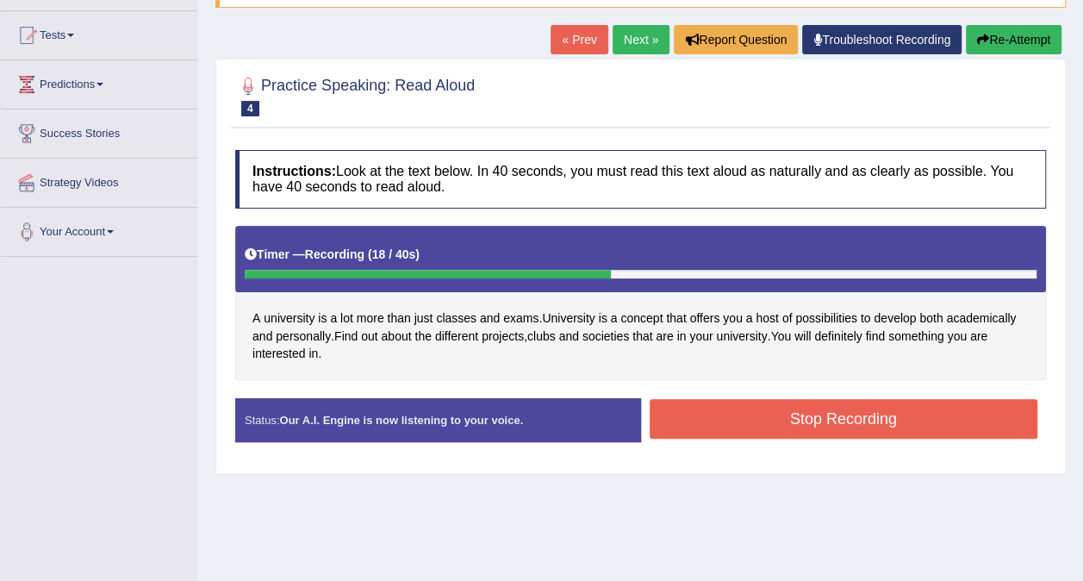
click at [844, 425] on button "Stop Recording" at bounding box center [844, 419] width 389 height 40
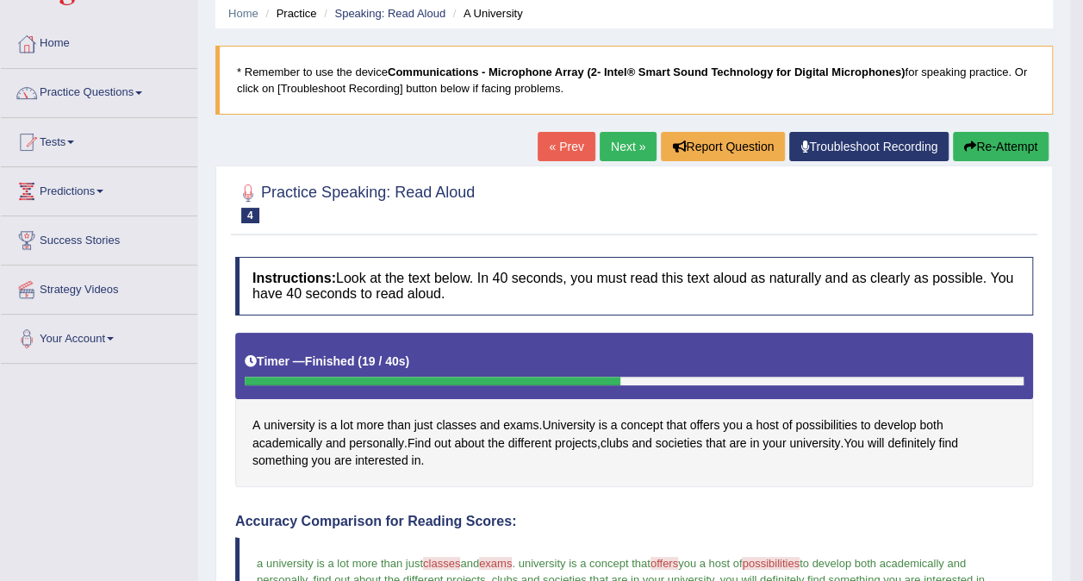
scroll to position [38, 0]
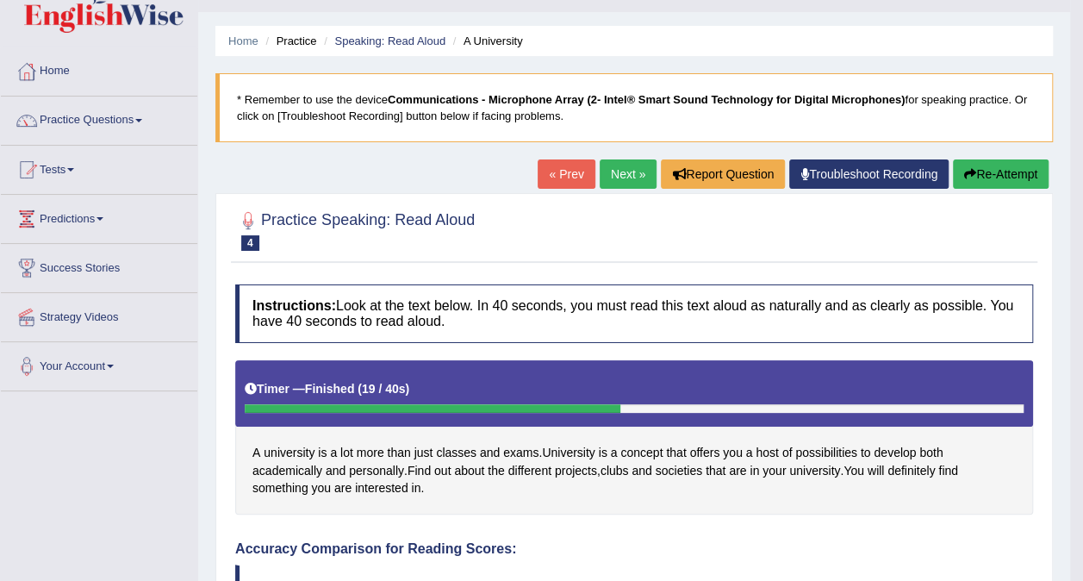
click at [617, 170] on link "Next »" at bounding box center [628, 173] width 57 height 29
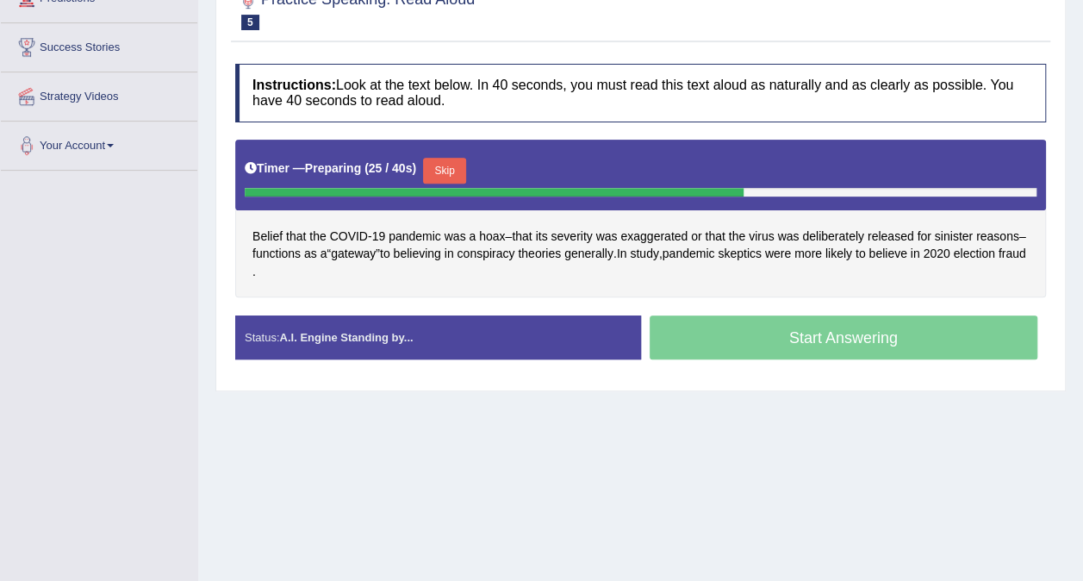
click at [457, 165] on button "Skip" at bounding box center [444, 171] width 43 height 26
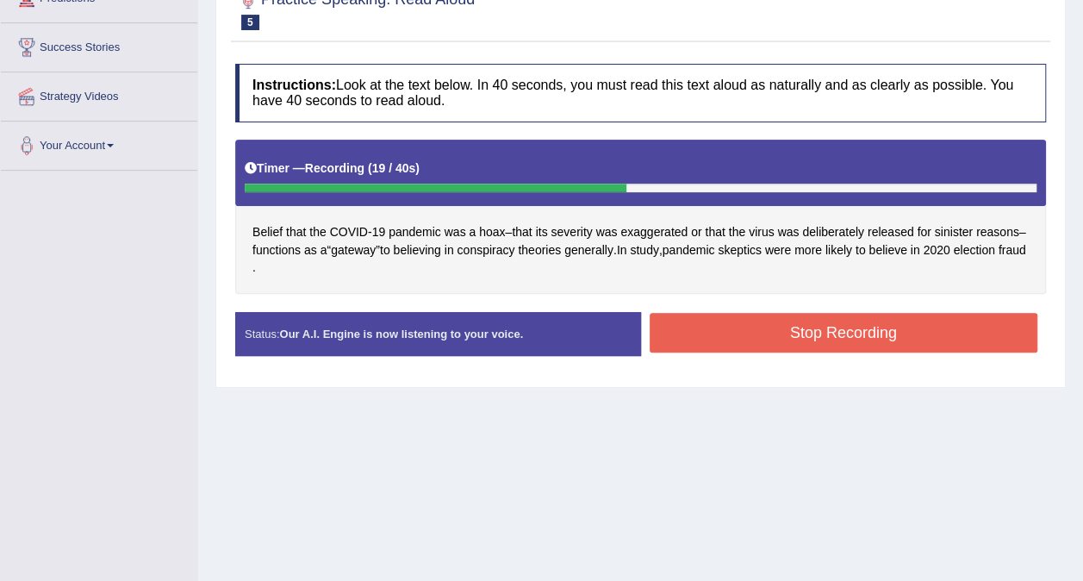
click at [796, 340] on button "Stop Recording" at bounding box center [844, 333] width 389 height 40
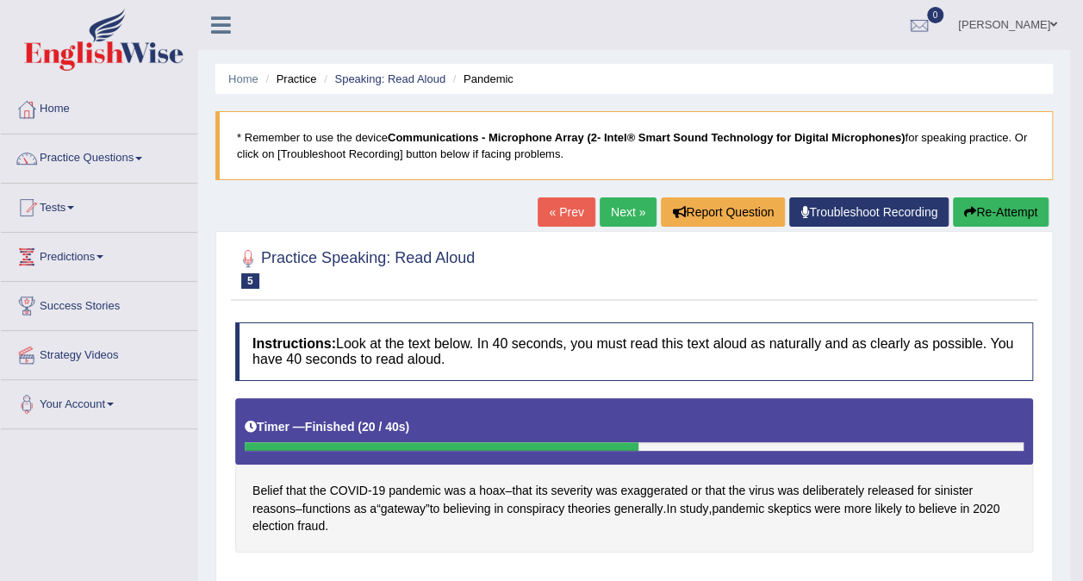
click at [628, 202] on link "Next »" at bounding box center [628, 211] width 57 height 29
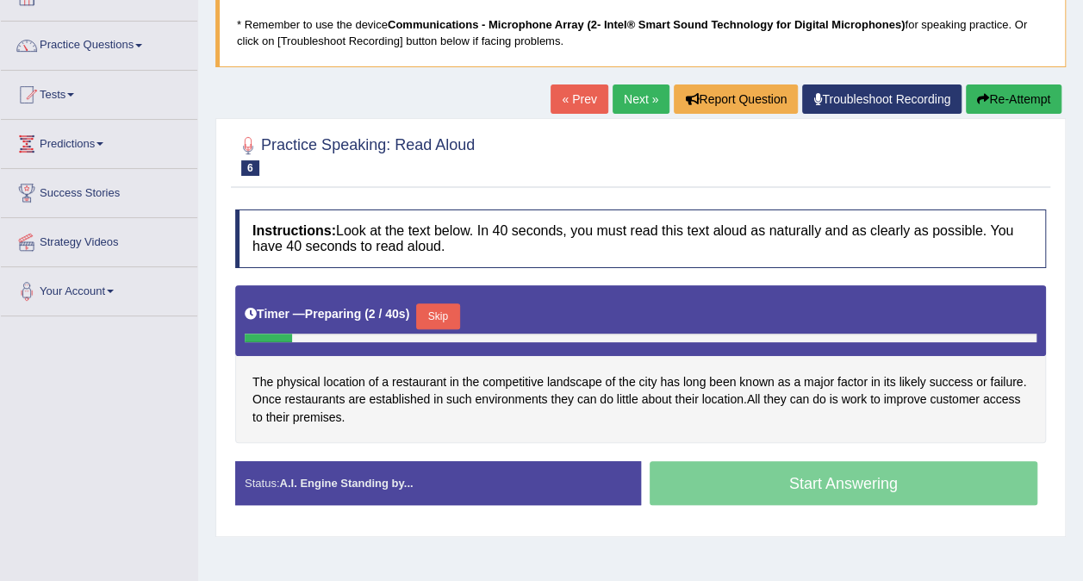
scroll to position [86, 0]
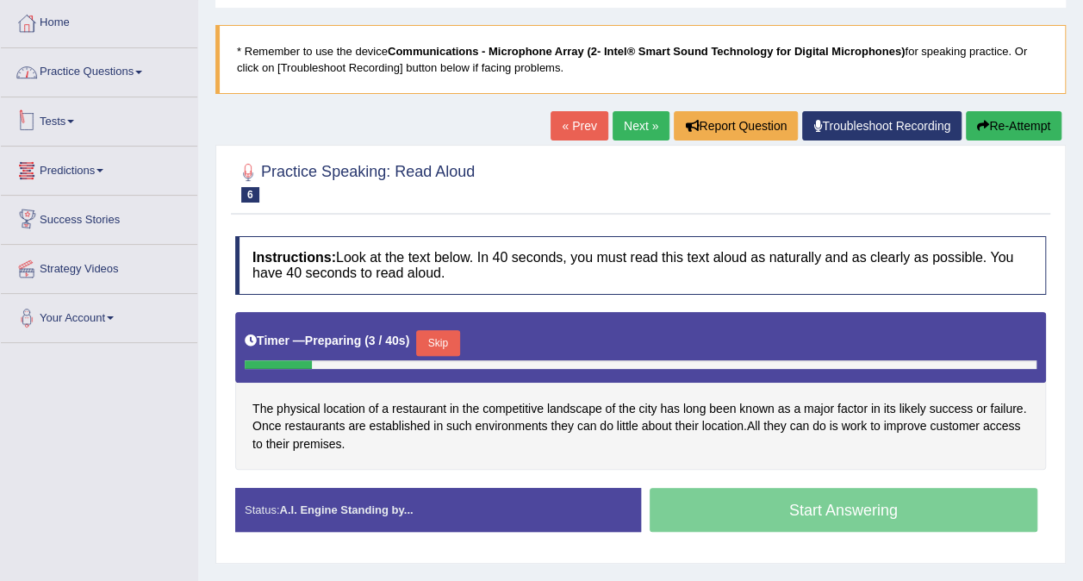
click at [103, 74] on link "Practice Questions" at bounding box center [99, 69] width 196 height 43
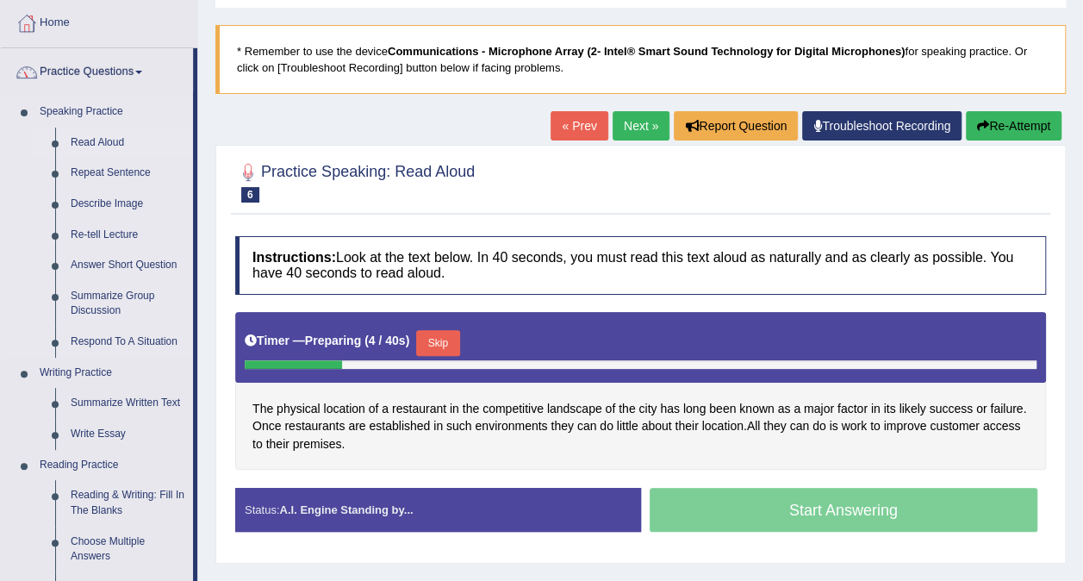
click at [103, 141] on link "Read Aloud" at bounding box center [128, 142] width 130 height 31
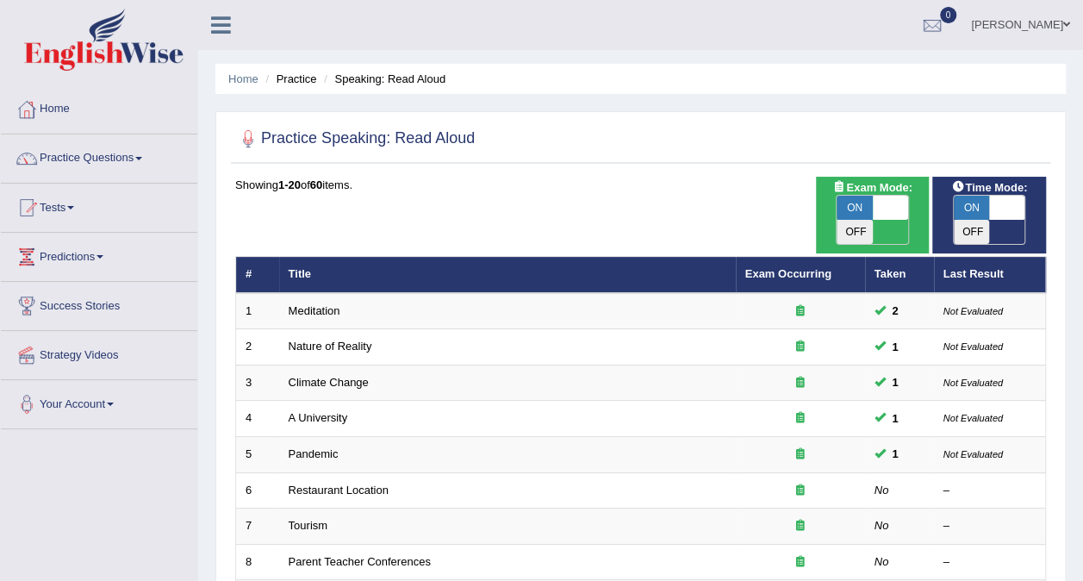
click at [878, 209] on span at bounding box center [891, 208] width 36 height 24
checkbox input "false"
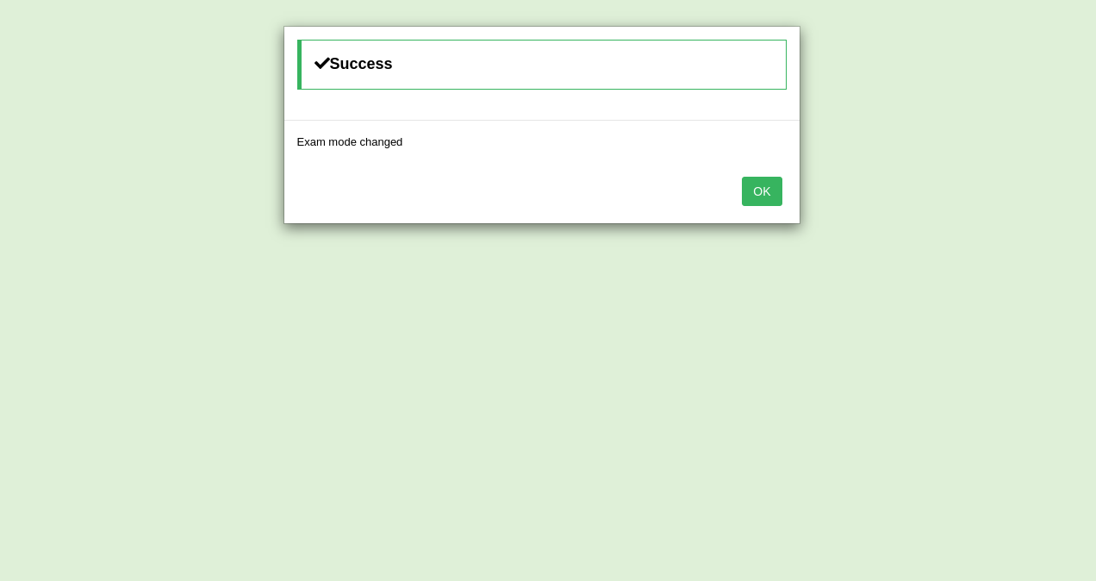
click at [773, 188] on button "OK" at bounding box center [762, 191] width 40 height 29
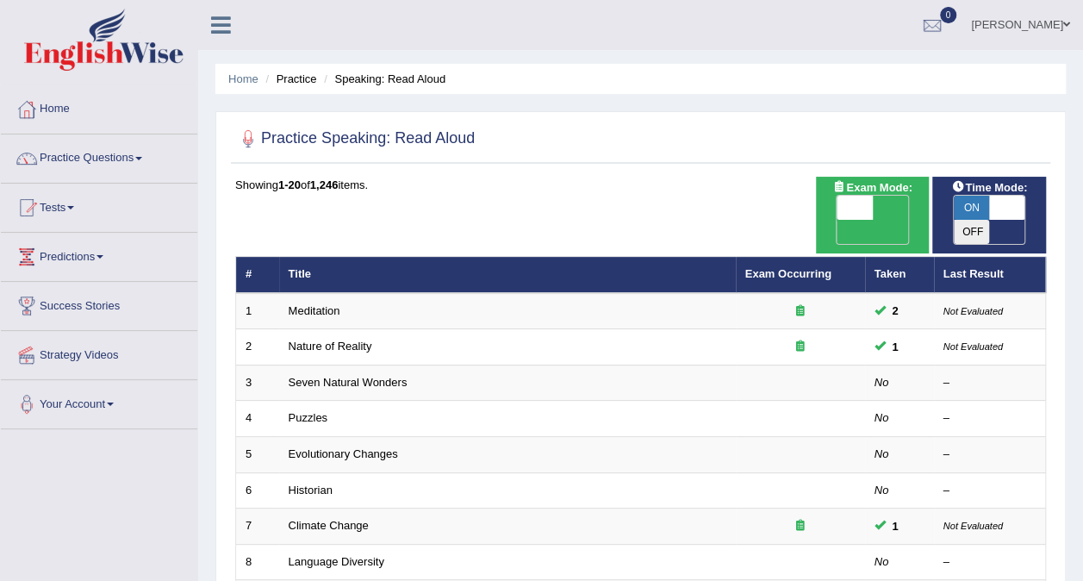
click at [980, 210] on span "ON" at bounding box center [972, 208] width 36 height 24
checkbox input "false"
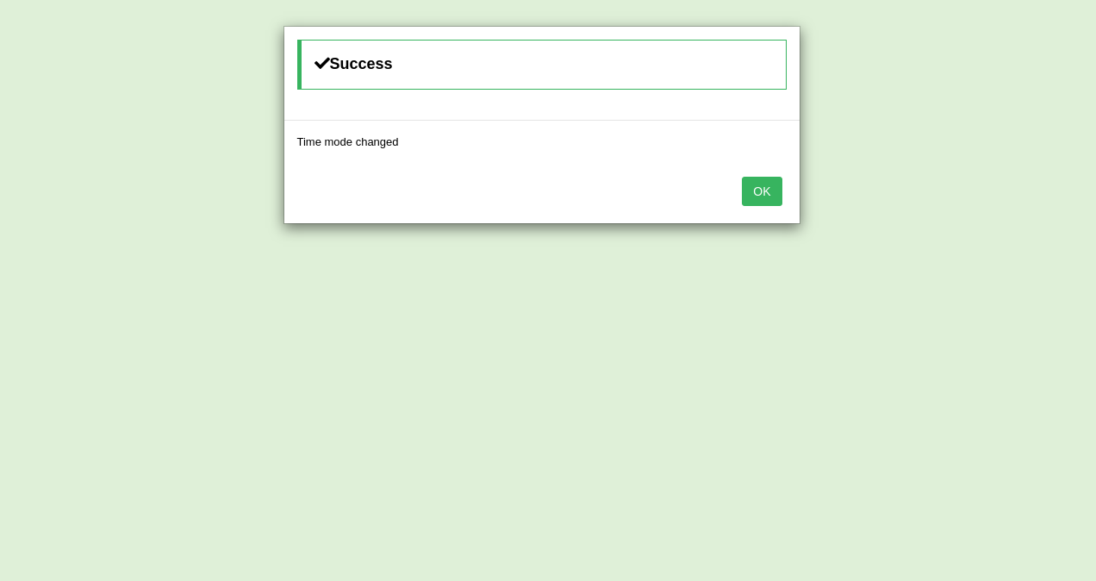
click at [766, 191] on button "OK" at bounding box center [762, 191] width 40 height 29
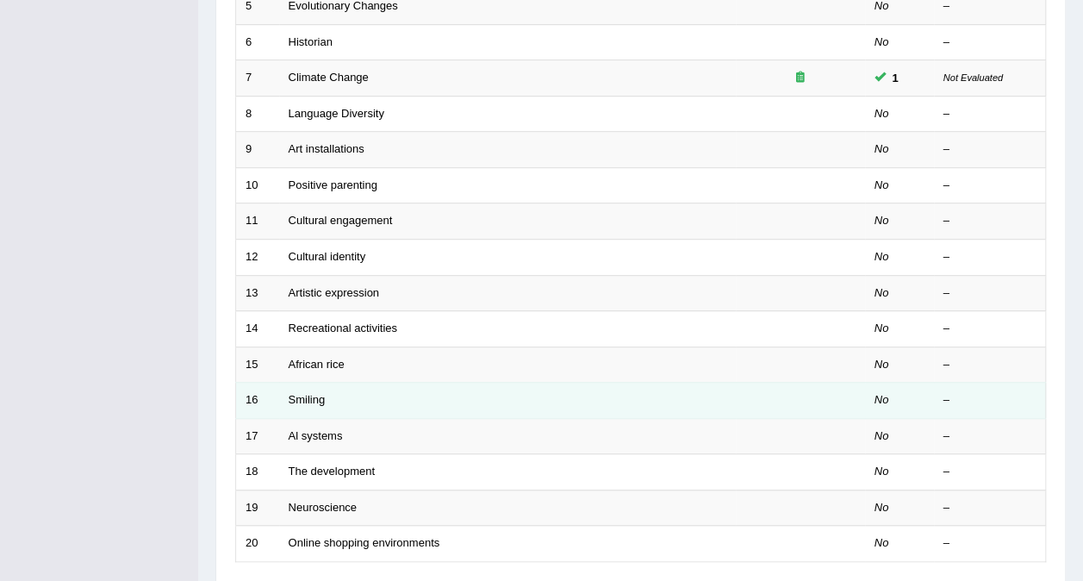
scroll to position [517, 0]
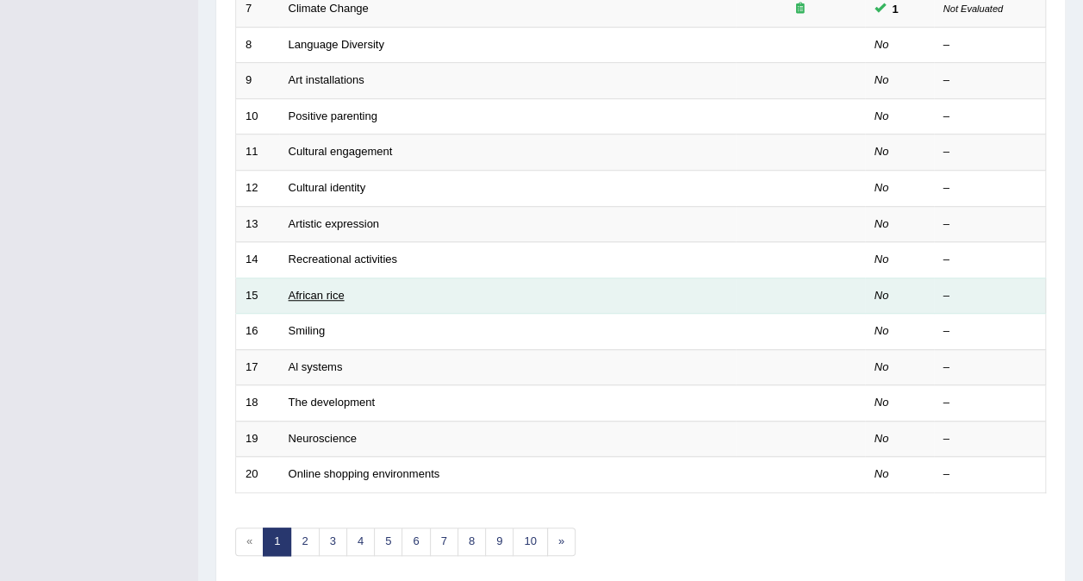
click at [332, 289] on link "African rice" at bounding box center [317, 295] width 56 height 13
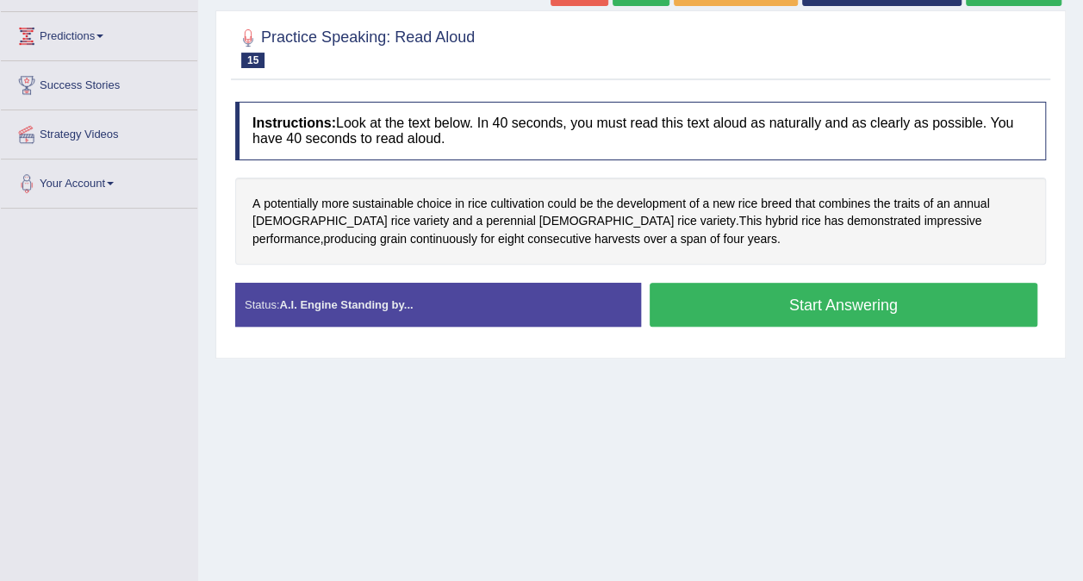
scroll to position [258, 0]
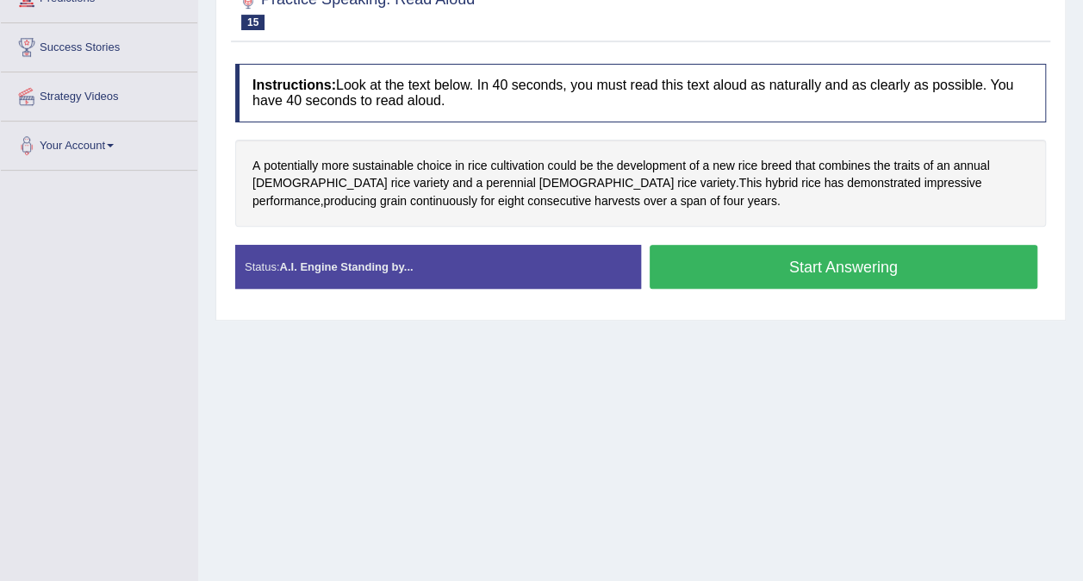
click at [725, 266] on button "Start Answering" at bounding box center [844, 267] width 389 height 44
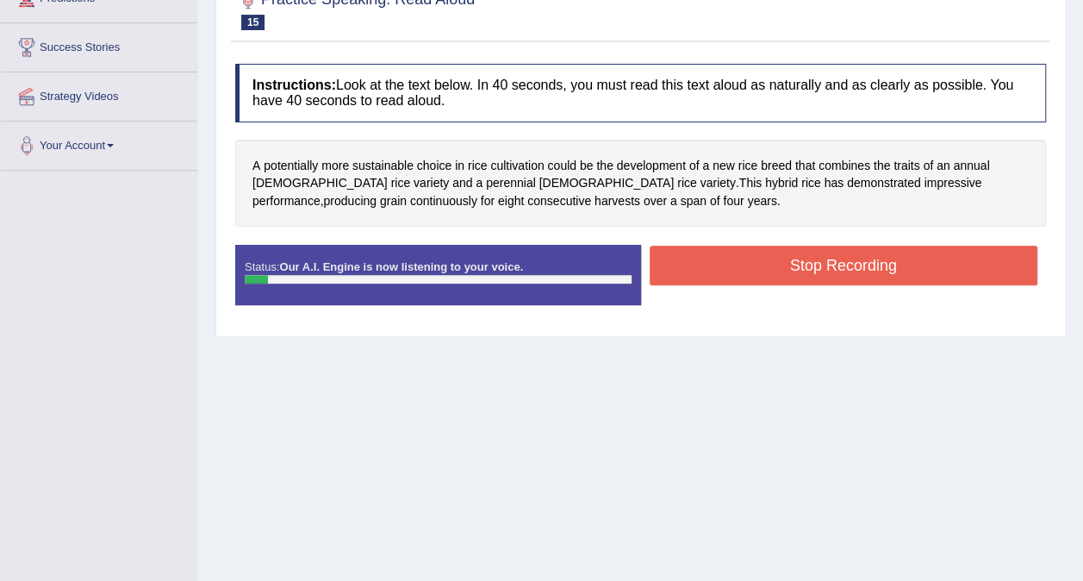
click at [703, 262] on button "Stop Recording" at bounding box center [844, 266] width 389 height 40
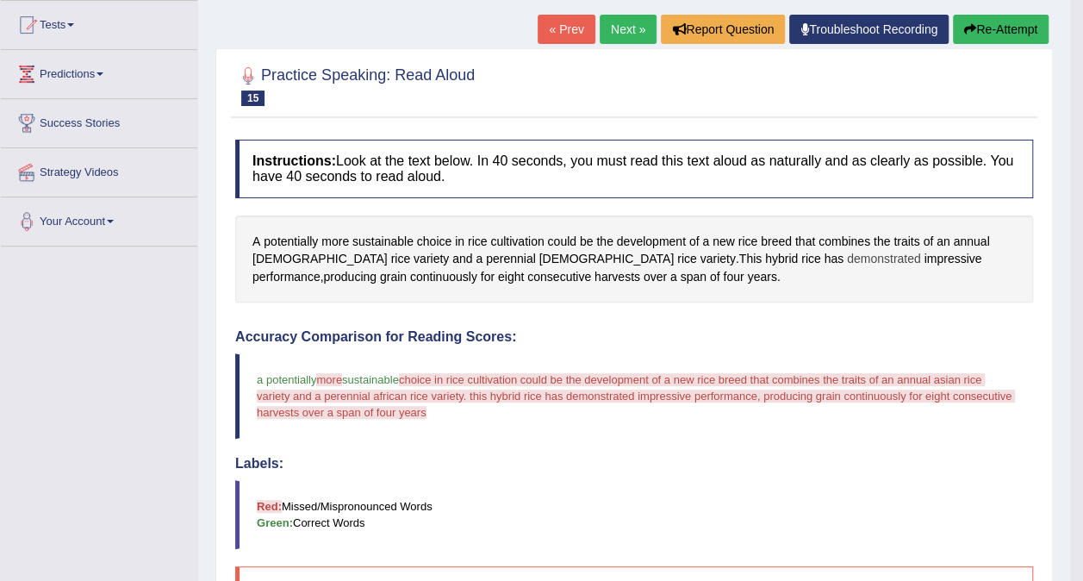
scroll to position [90, 0]
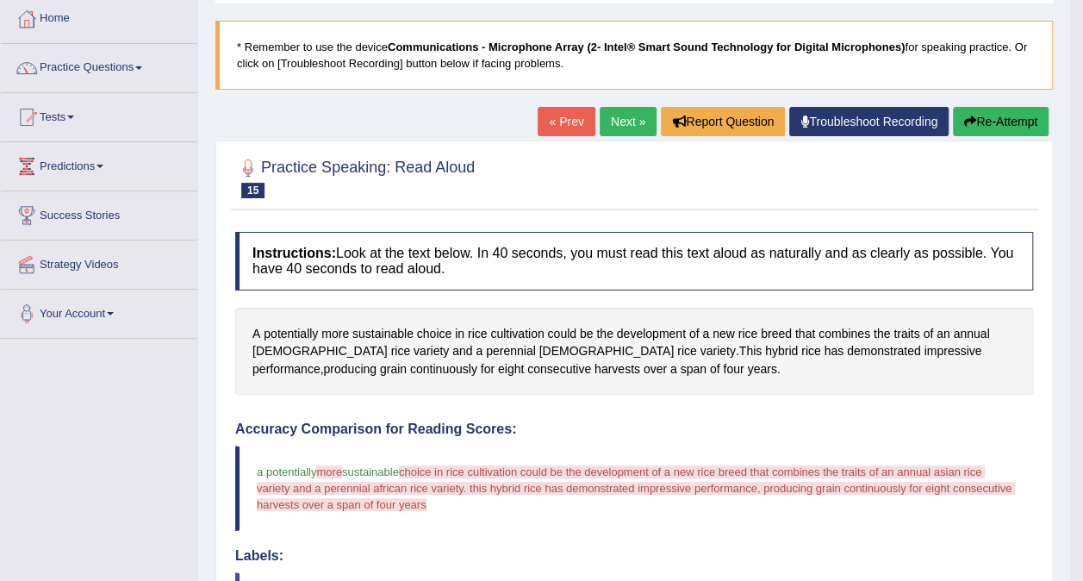
click at [996, 127] on button "Re-Attempt" at bounding box center [1001, 121] width 96 height 29
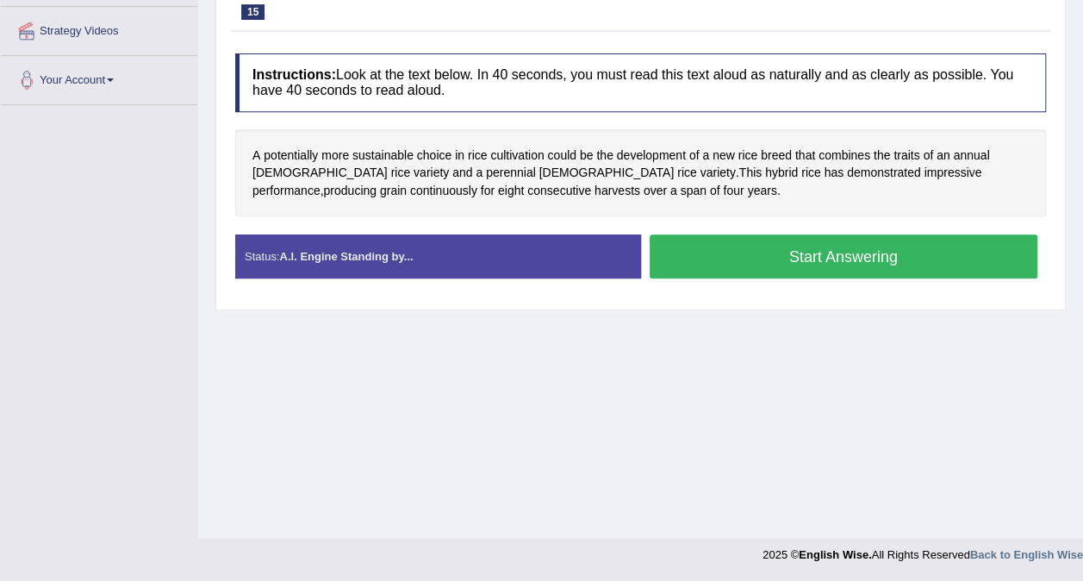
click at [693, 247] on button "Start Answering" at bounding box center [844, 256] width 389 height 44
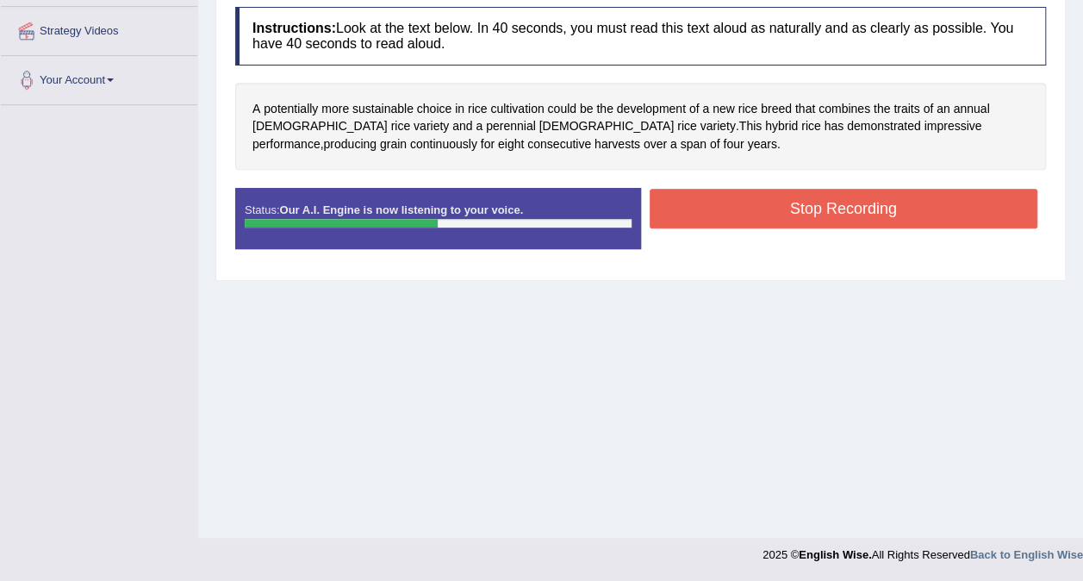
click at [713, 207] on button "Stop Recording" at bounding box center [844, 209] width 389 height 40
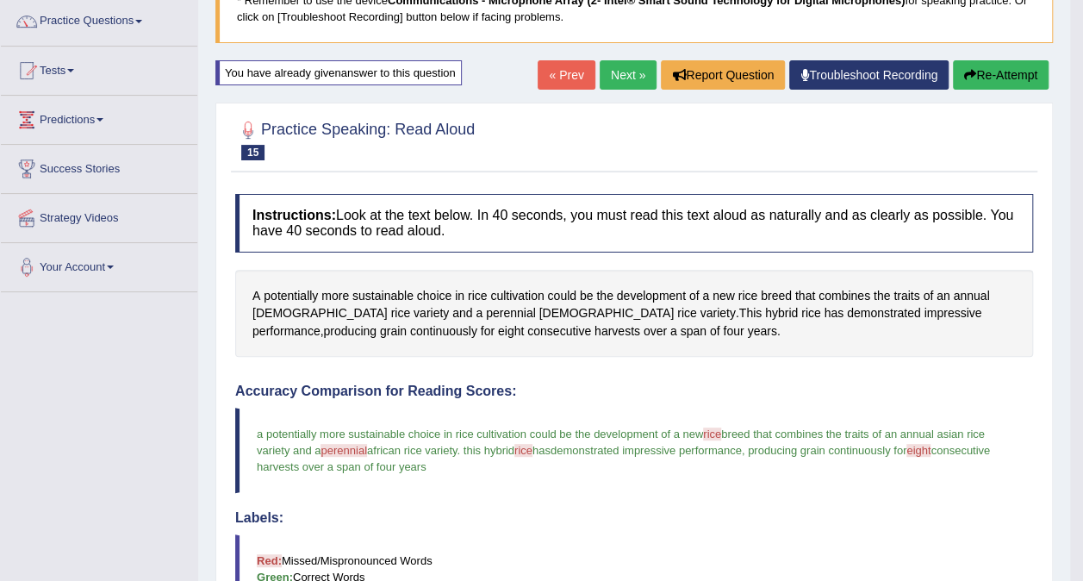
scroll to position [100, 0]
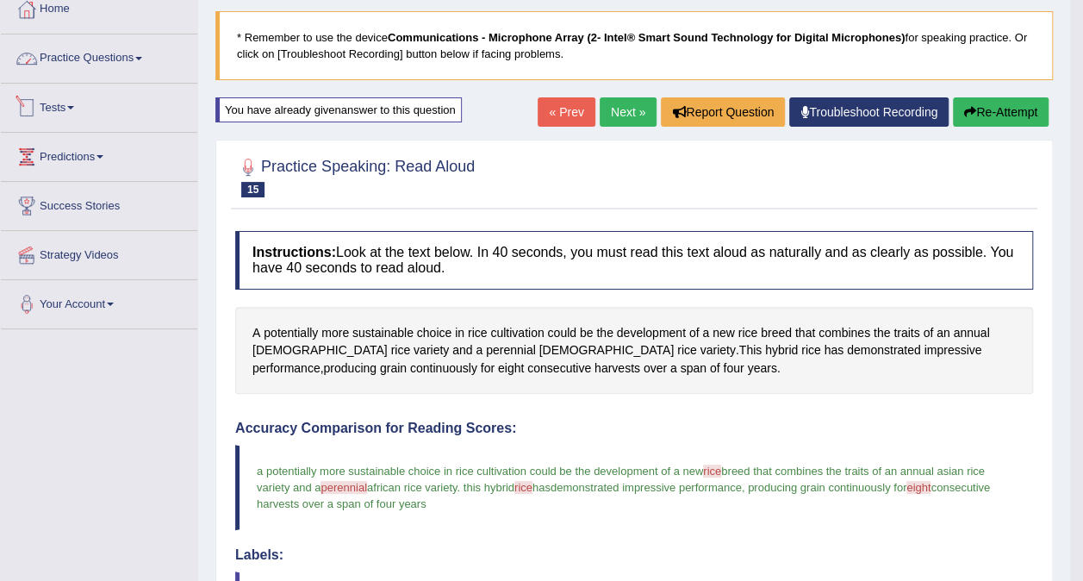
click at [95, 65] on link "Practice Questions" at bounding box center [99, 55] width 196 height 43
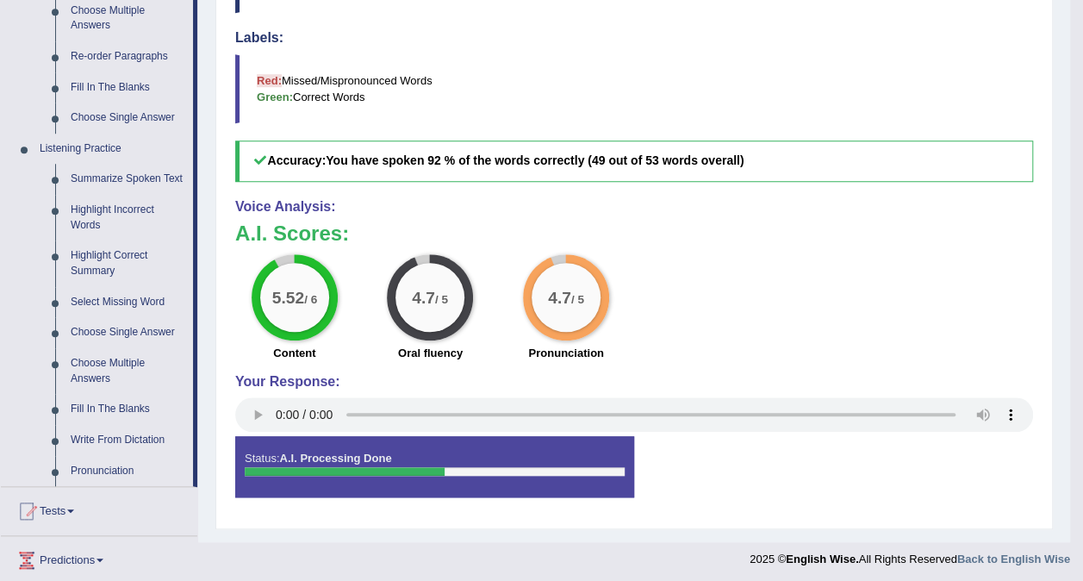
scroll to position [531, 0]
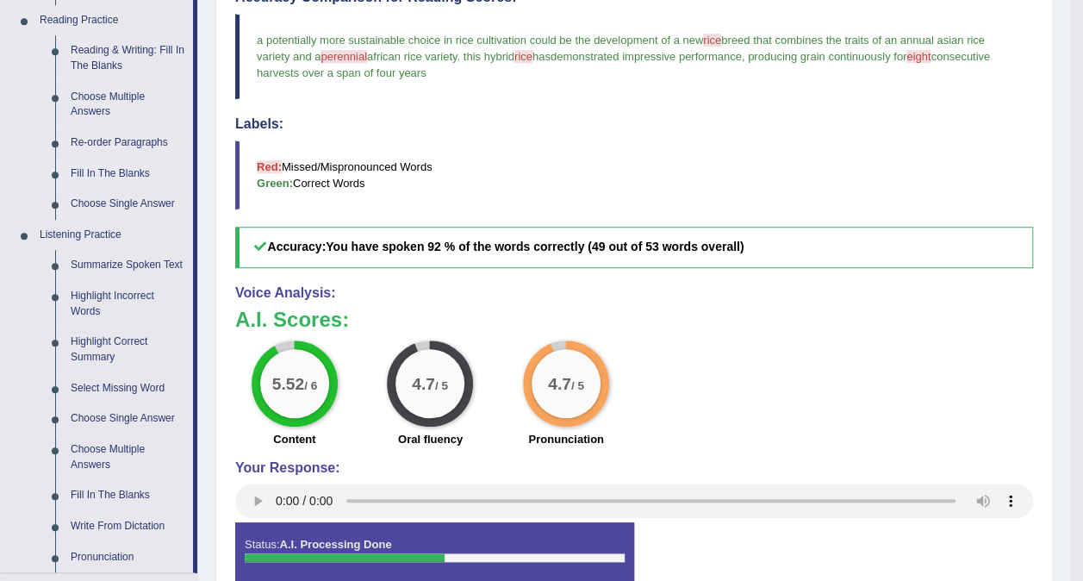
click at [110, 166] on link "Fill In The Blanks" at bounding box center [128, 174] width 130 height 31
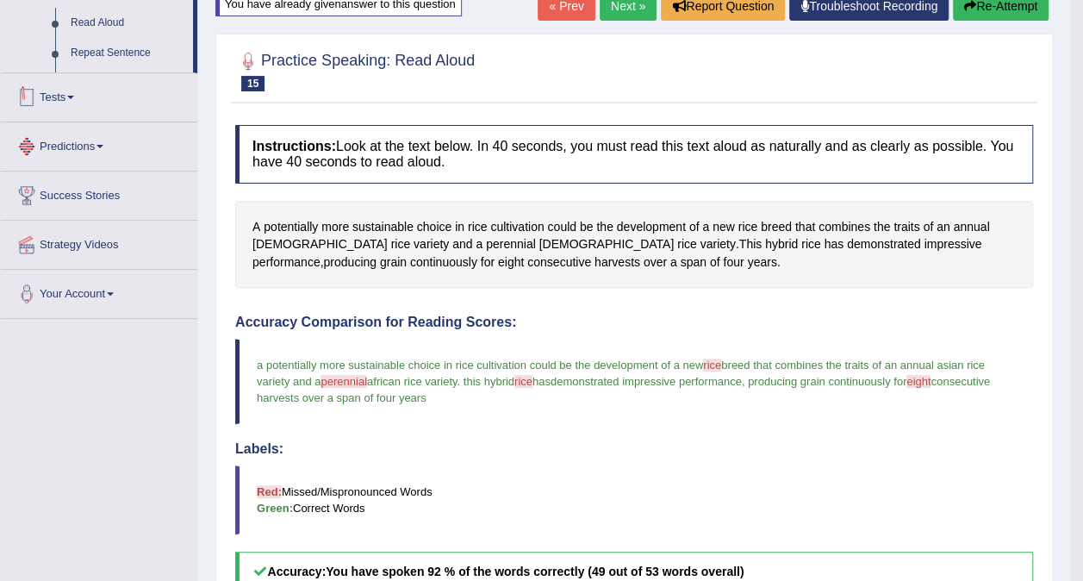
scroll to position [318, 0]
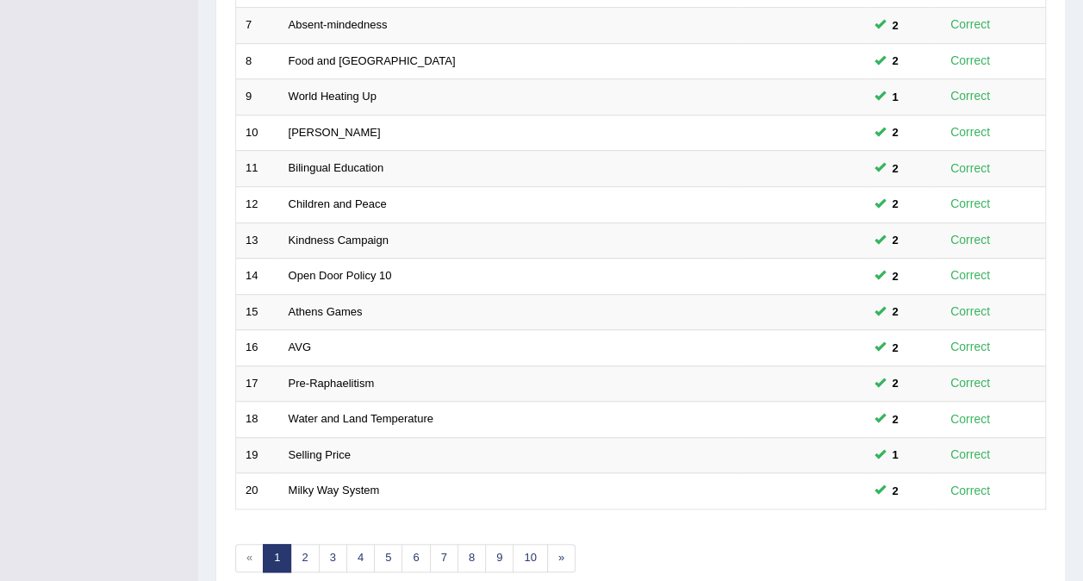
scroll to position [551, 0]
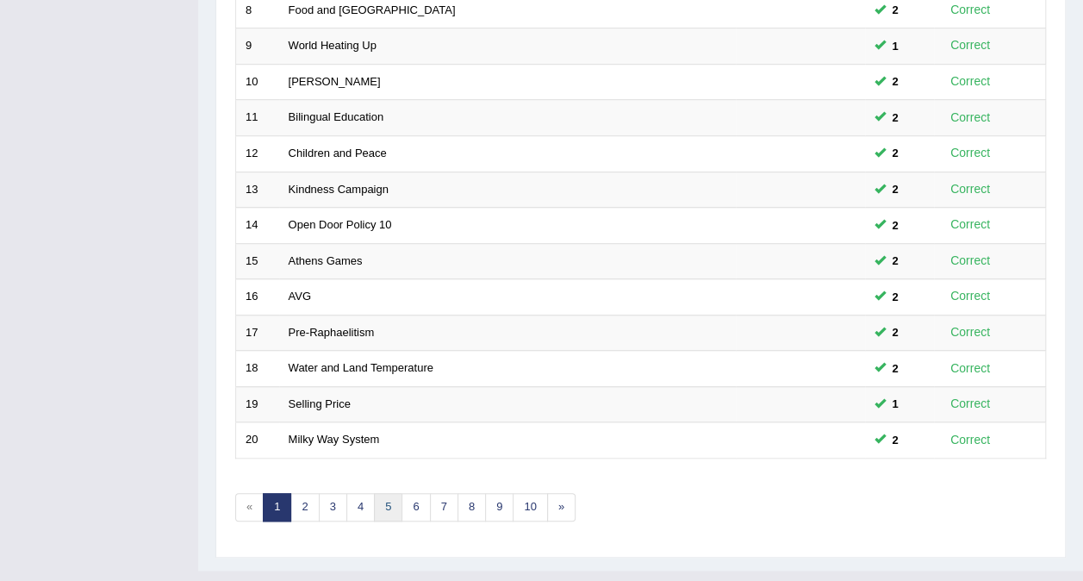
click at [381, 493] on link "5" at bounding box center [388, 507] width 28 height 28
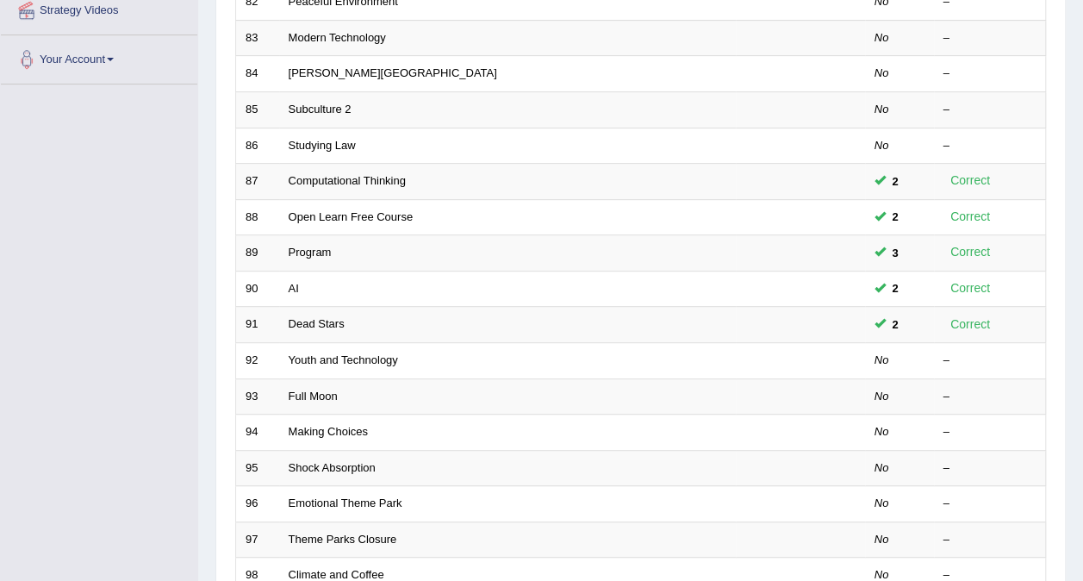
scroll to position [86, 0]
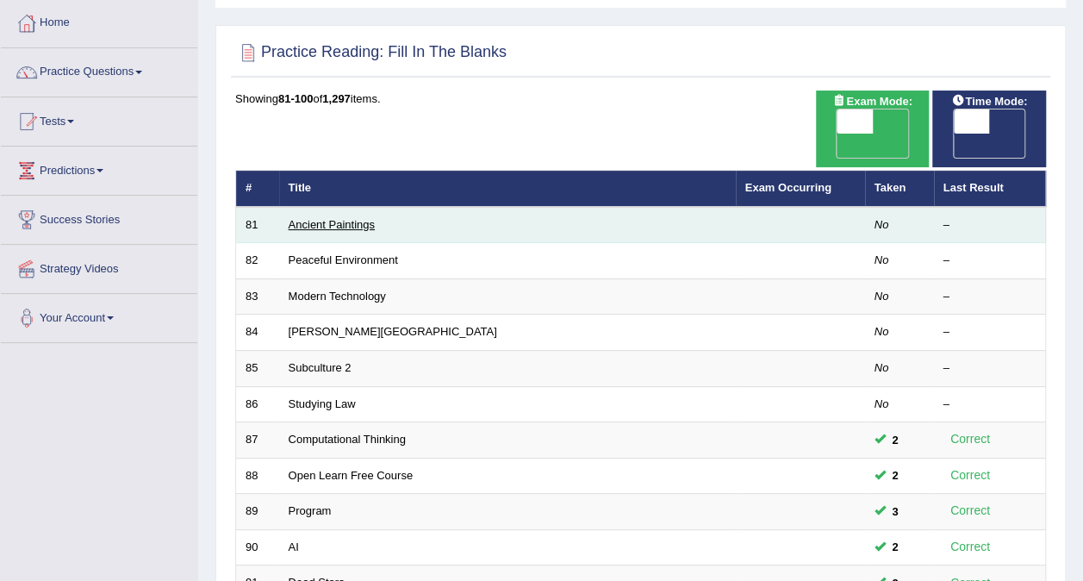
click at [334, 218] on link "Ancient Paintings" at bounding box center [332, 224] width 86 height 13
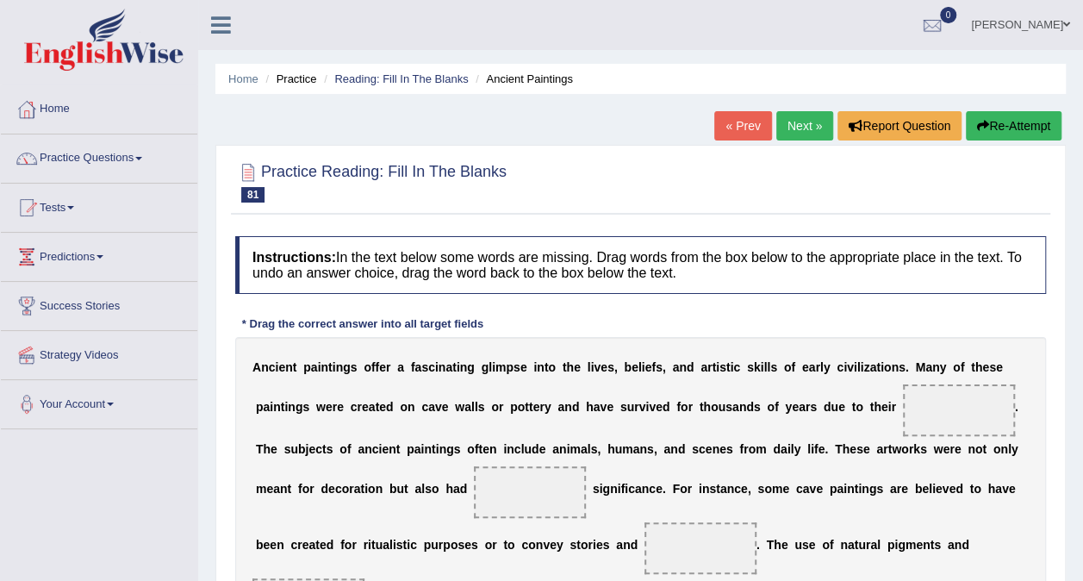
scroll to position [258, 0]
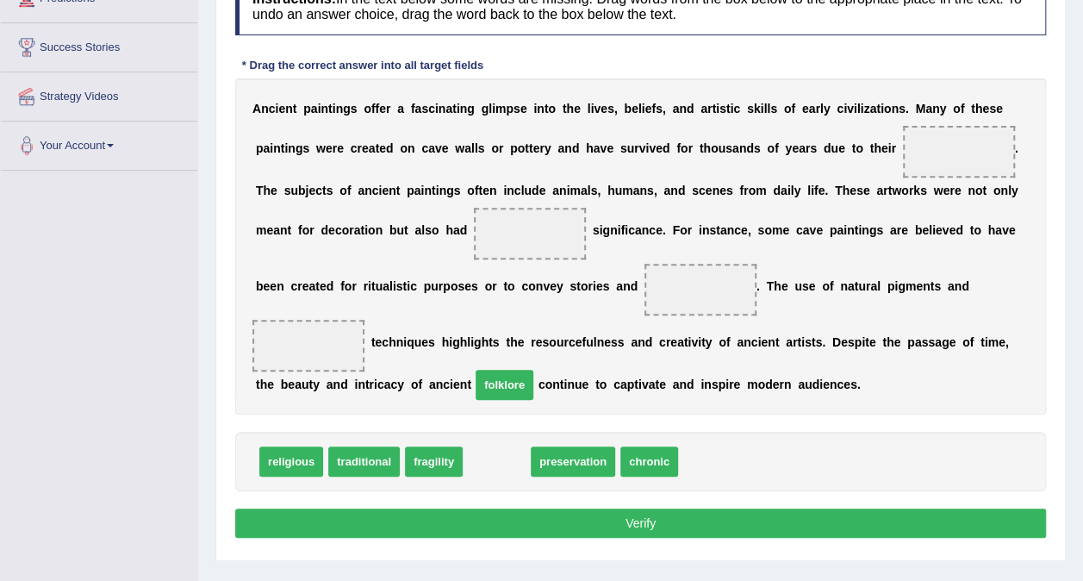
drag, startPoint x: 492, startPoint y: 438, endPoint x: 508, endPoint y: 326, distance: 113.2
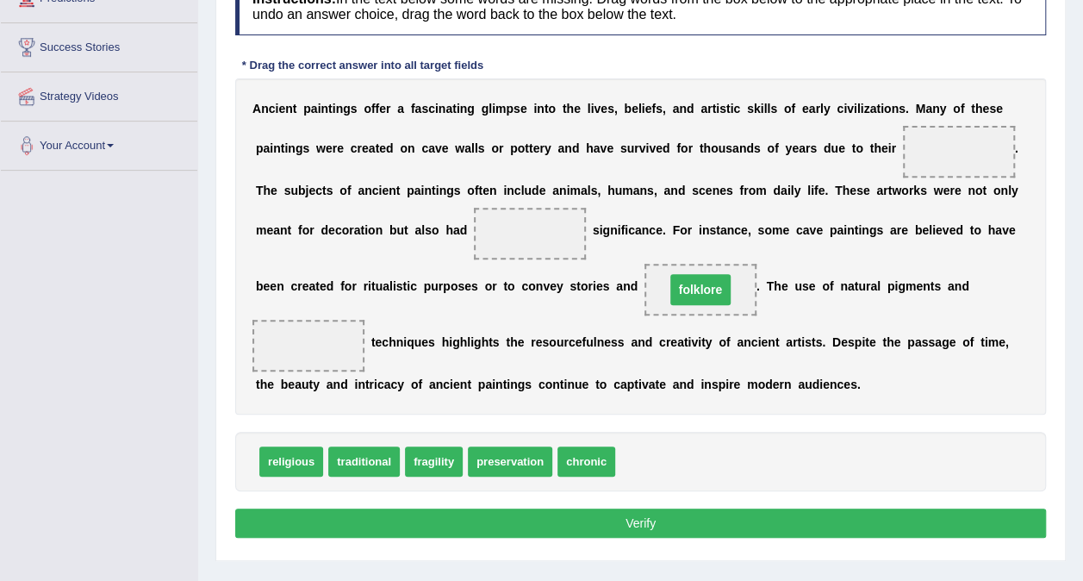
drag, startPoint x: 512, startPoint y: 319, endPoint x: 525, endPoint y: 302, distance: 21.4
click at [525, 302] on div "A n c i e n t p a i n t i n g s o f f e r a f a s c i n a t i n g g l i m p s e…" at bounding box center [640, 246] width 811 height 336
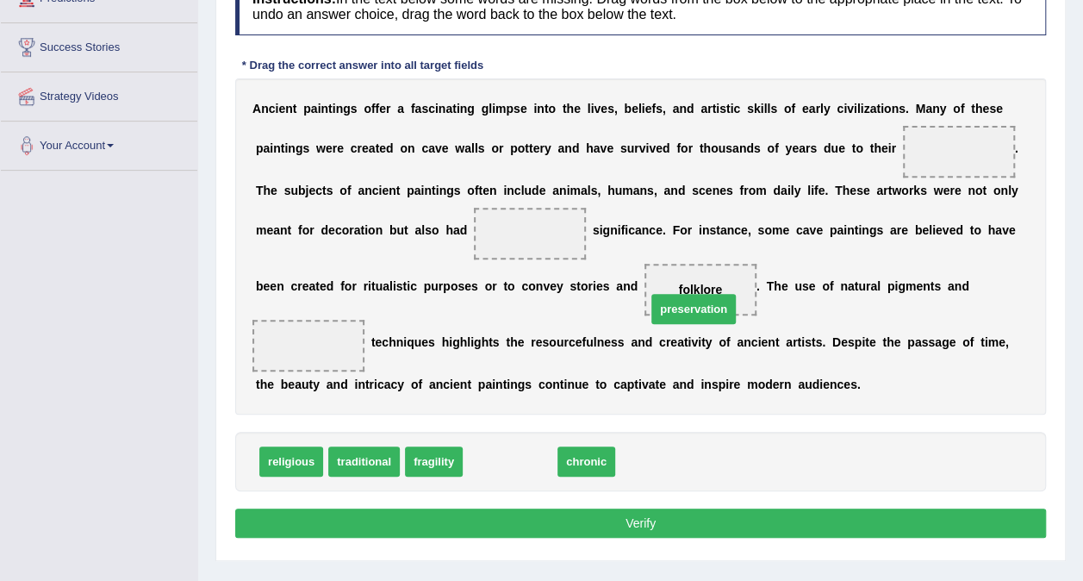
drag, startPoint x: 494, startPoint y: 432, endPoint x: 793, endPoint y: 205, distance: 374.4
click at [736, 294] on span "preservation" at bounding box center [693, 309] width 84 height 30
drag, startPoint x: 793, startPoint y: 205, endPoint x: 860, endPoint y: 165, distance: 78.0
click at [860, 165] on div "Instructions: In the text below some words are missing. Drag words from the box…" at bounding box center [640, 260] width 819 height 582
drag, startPoint x: 479, startPoint y: 438, endPoint x: 825, endPoint y: 159, distance: 444.8
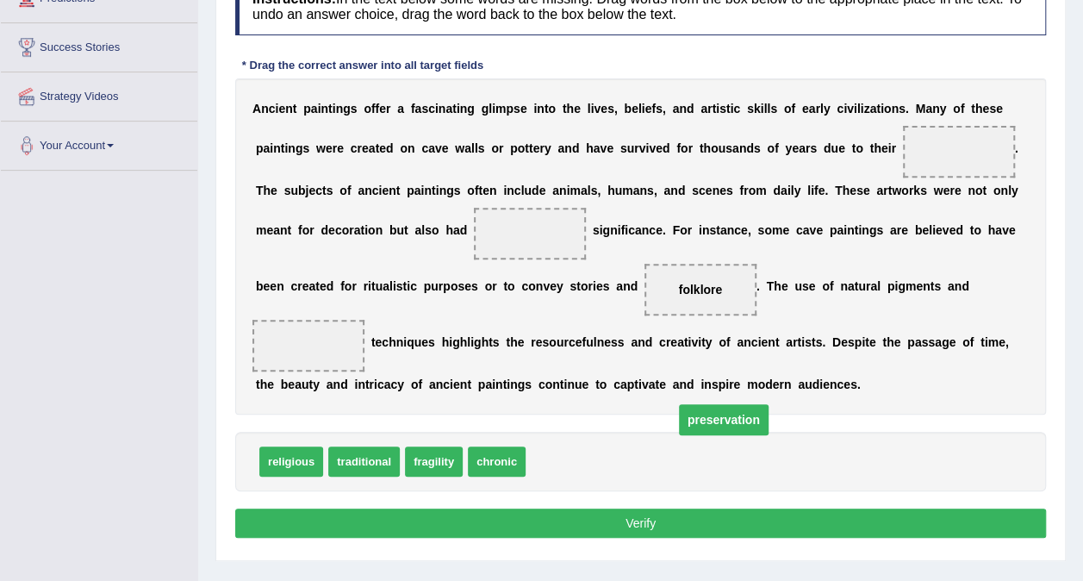
drag, startPoint x: 867, startPoint y: 152, endPoint x: 627, endPoint y: 420, distance: 359.3
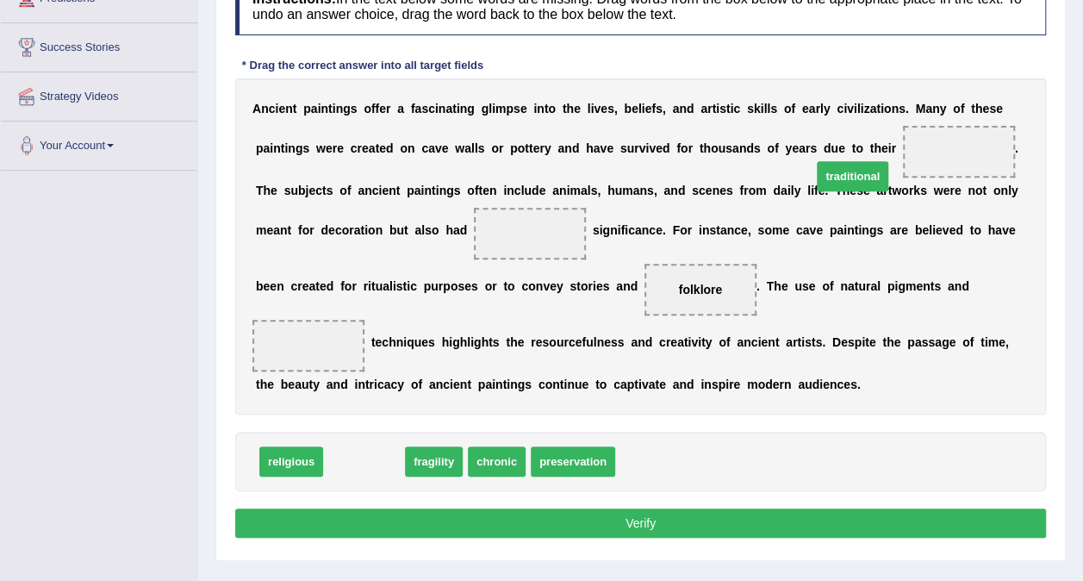
drag, startPoint x: 377, startPoint y: 437, endPoint x: 866, endPoint y: 152, distance: 565.6
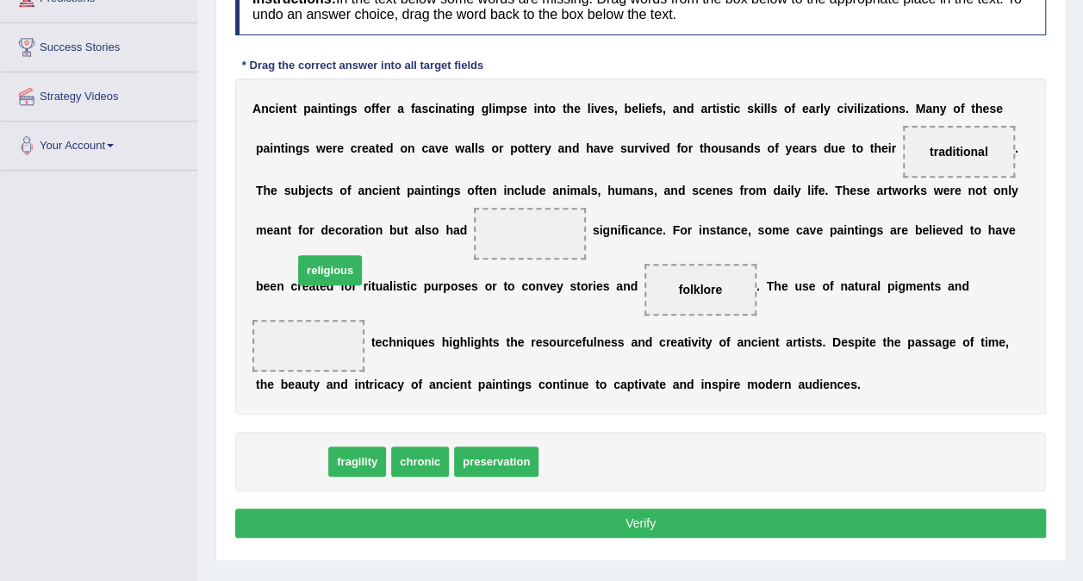
drag, startPoint x: 287, startPoint y: 432, endPoint x: 326, endPoint y: 241, distance: 195.1
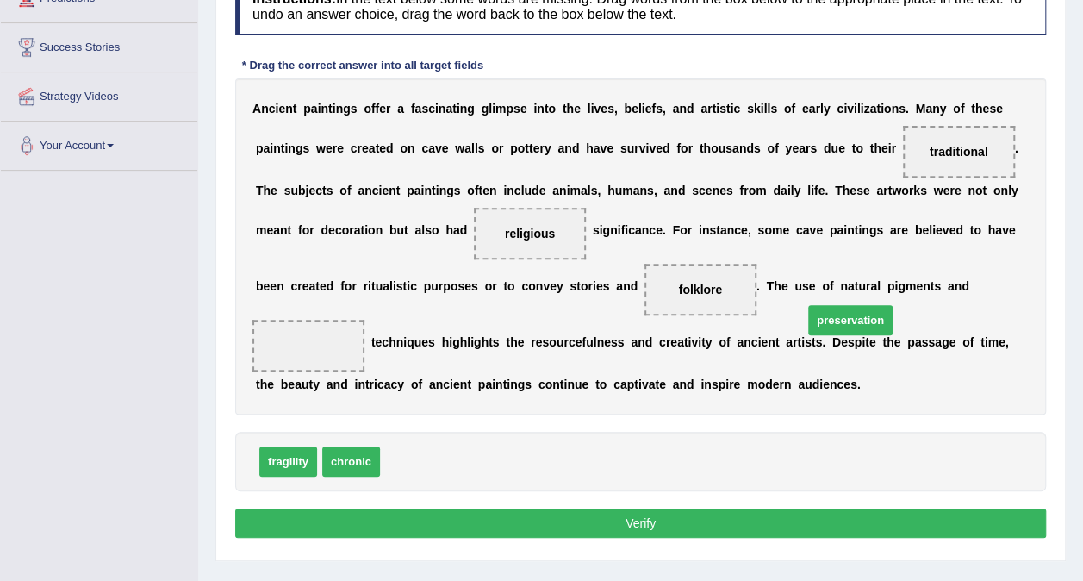
drag, startPoint x: 412, startPoint y: 429, endPoint x: 835, endPoint y: 288, distance: 445.9
click at [590, 508] on button "Verify" at bounding box center [640, 522] width 811 height 29
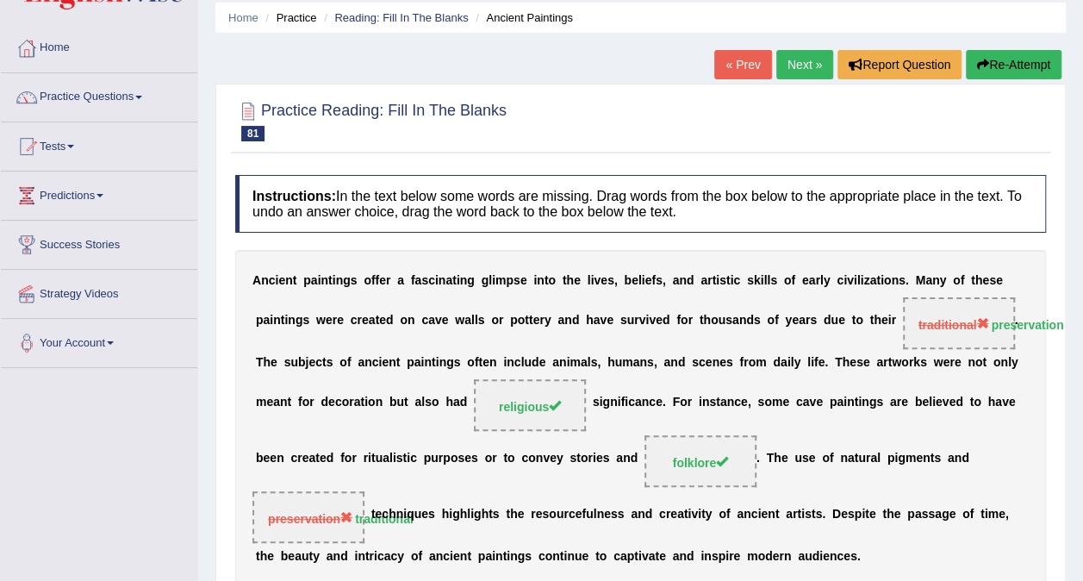
scroll to position [0, 0]
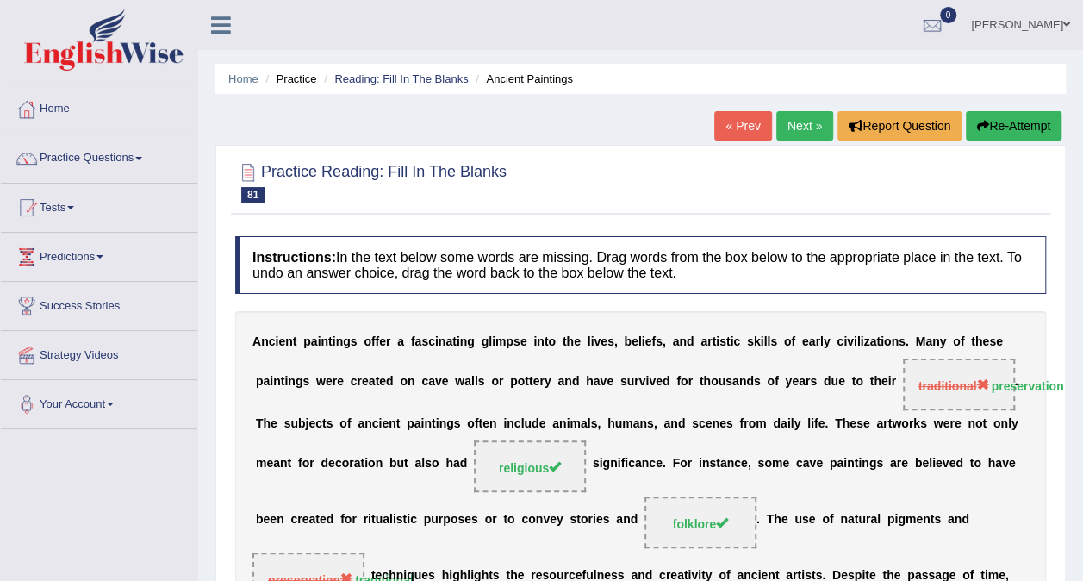
click at [1010, 126] on button "Re-Attempt" at bounding box center [1014, 125] width 96 height 29
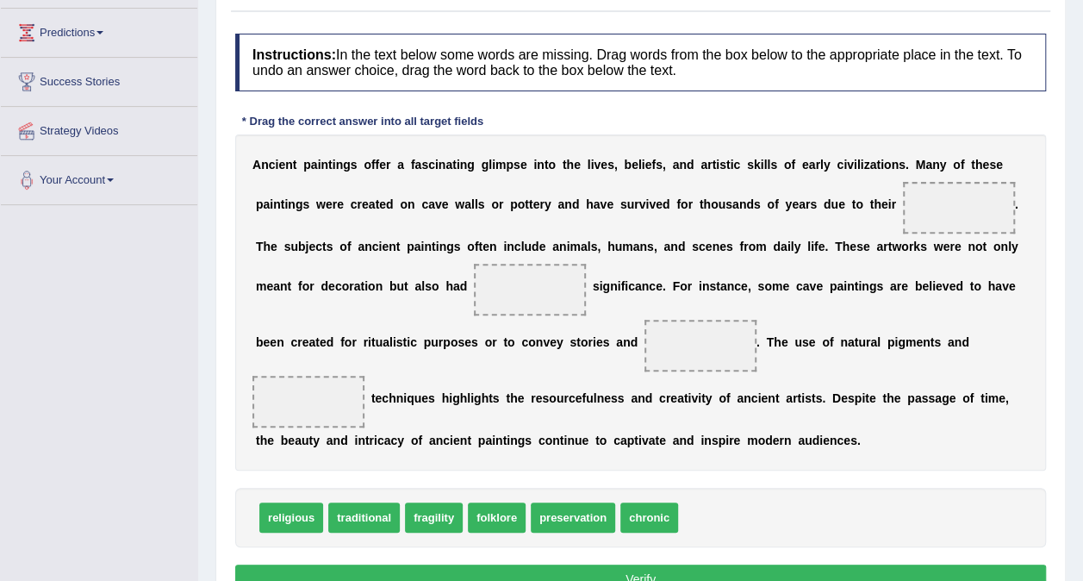
scroll to position [258, 0]
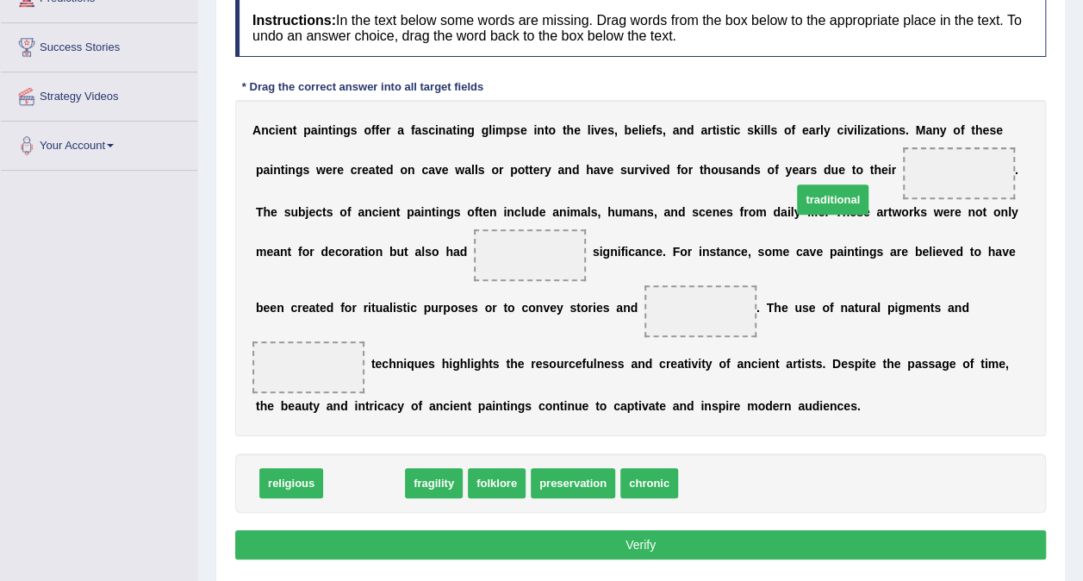
drag, startPoint x: 338, startPoint y: 457, endPoint x: 808, endPoint y: 174, distance: 549.1
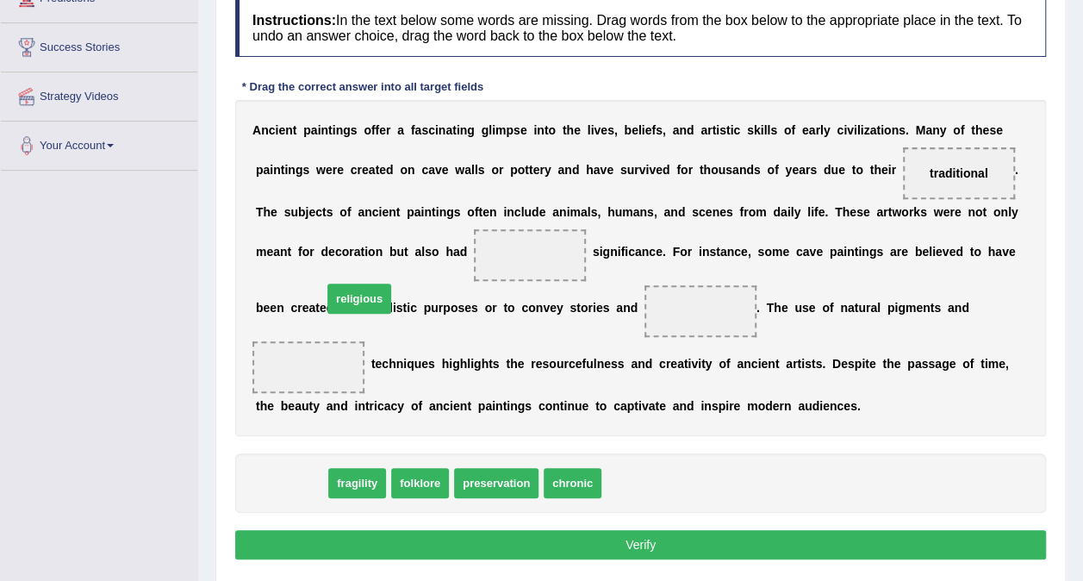
drag, startPoint x: 302, startPoint y: 448, endPoint x: 370, endPoint y: 264, distance: 196.5
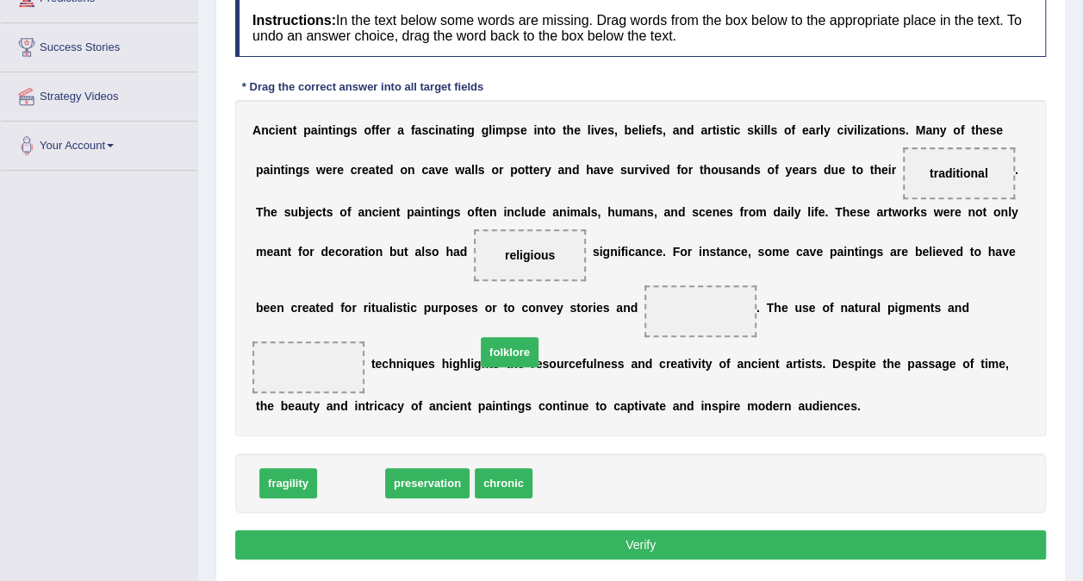
drag, startPoint x: 339, startPoint y: 460, endPoint x: 503, endPoint y: 327, distance: 210.7
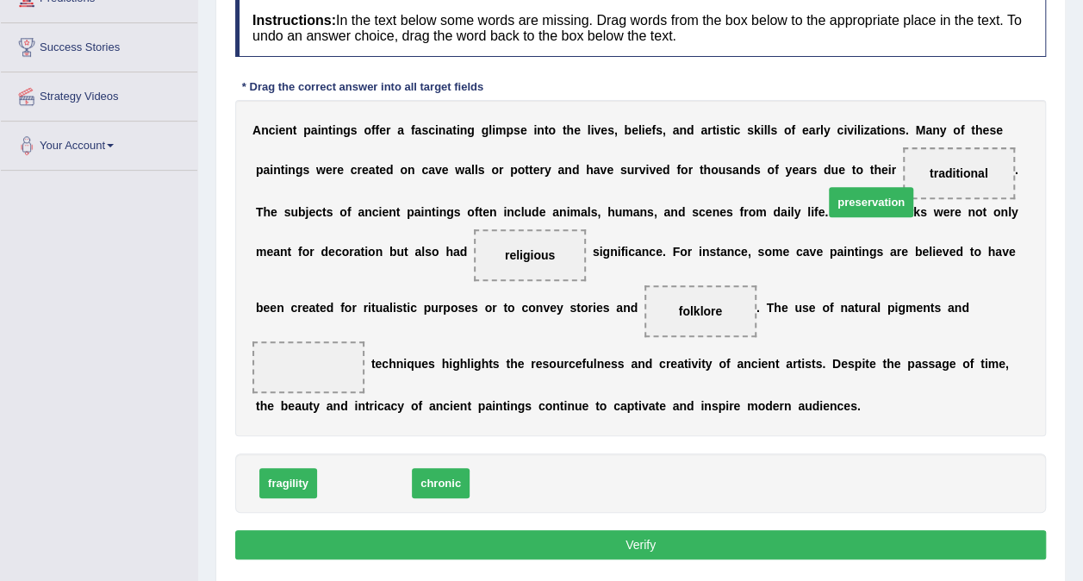
drag, startPoint x: 339, startPoint y: 453, endPoint x: 846, endPoint y: 172, distance: 579.2
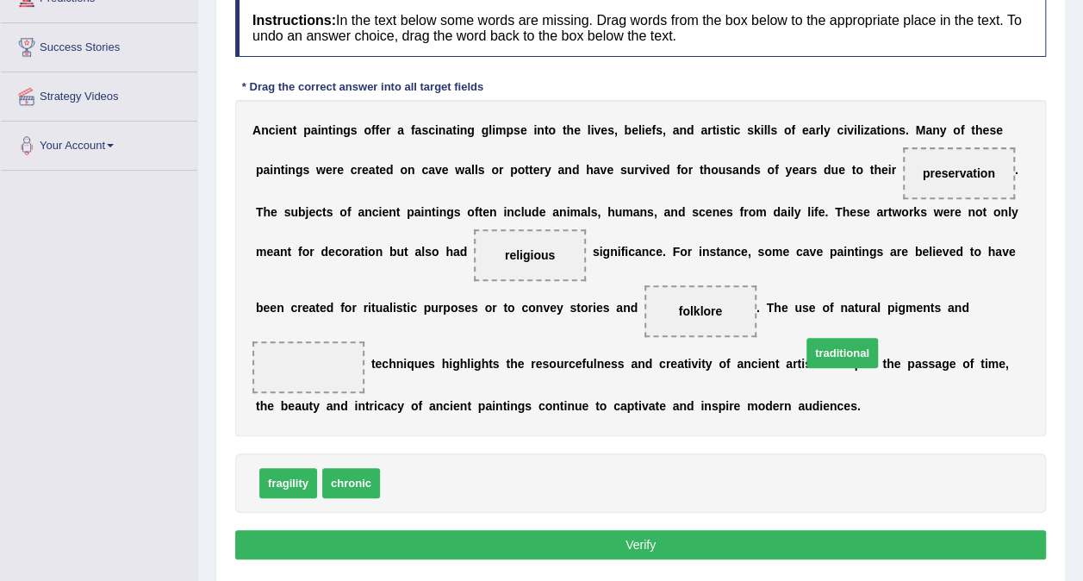
drag, startPoint x: 414, startPoint y: 448, endPoint x: 836, endPoint y: 318, distance: 440.9
click at [565, 530] on button "Verify" at bounding box center [640, 544] width 811 height 29
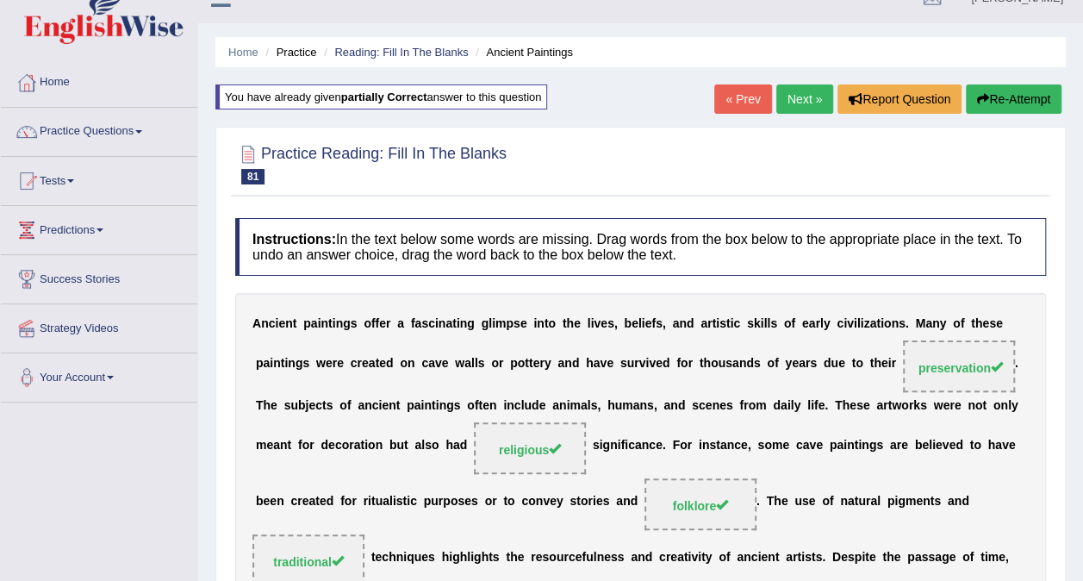
scroll to position [0, 0]
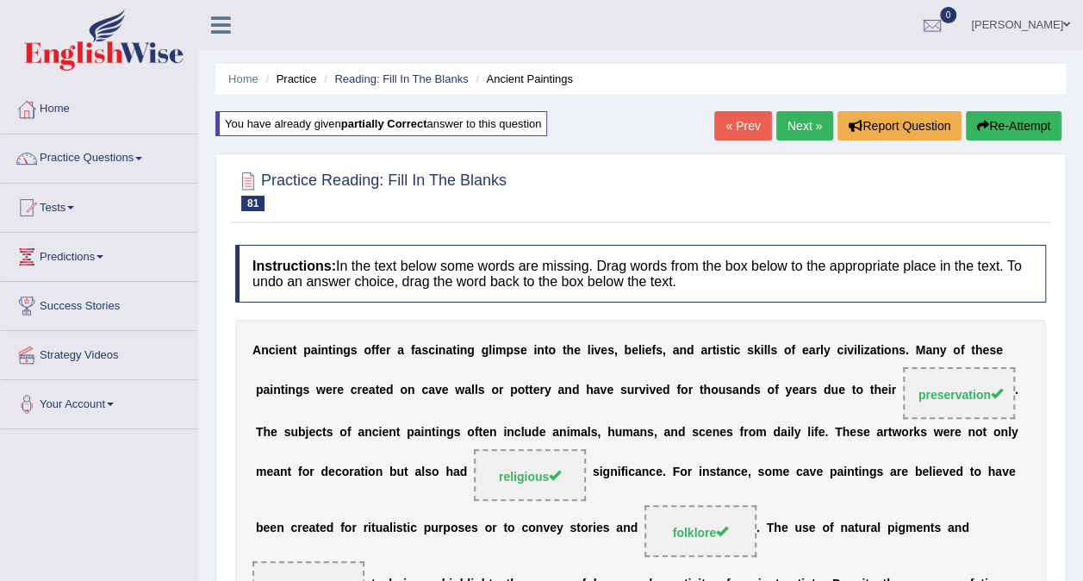
click at [815, 131] on link "Next »" at bounding box center [804, 125] width 57 height 29
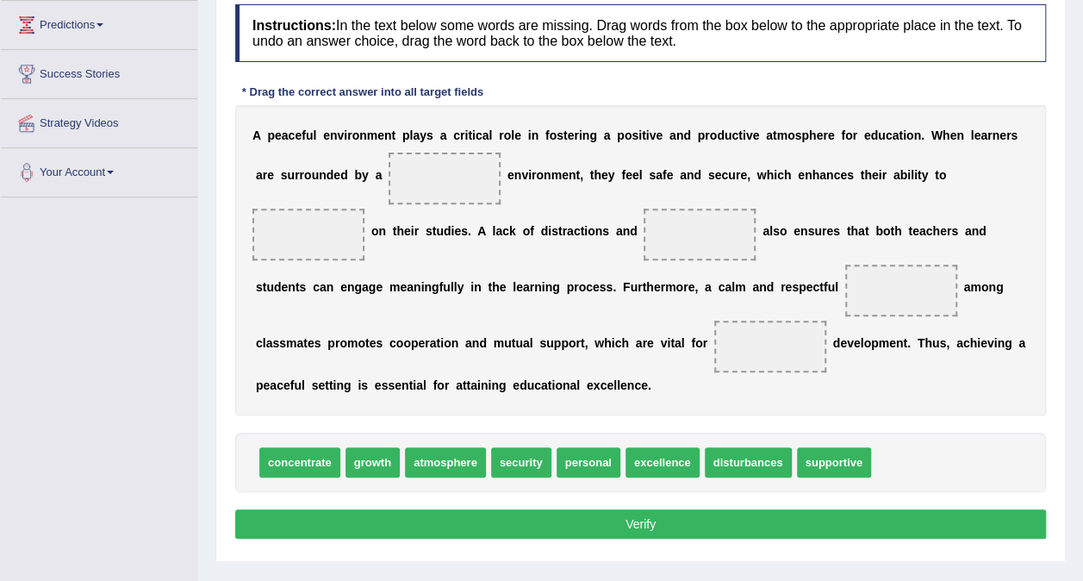
scroll to position [258, 0]
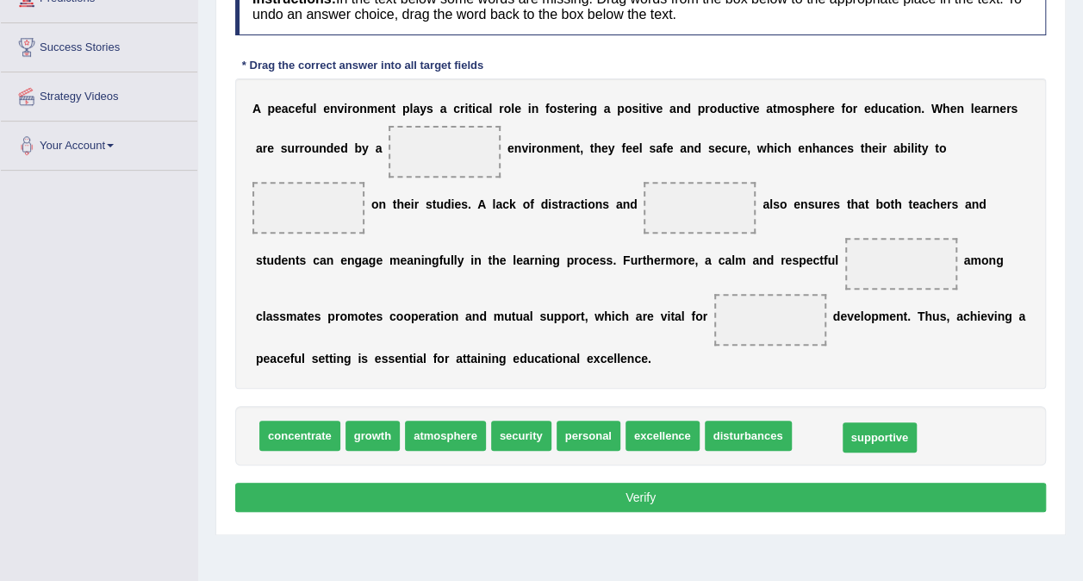
drag, startPoint x: 832, startPoint y: 439, endPoint x: 880, endPoint y: 443, distance: 47.5
drag, startPoint x: 810, startPoint y: 437, endPoint x: 397, endPoint y: 159, distance: 497.7
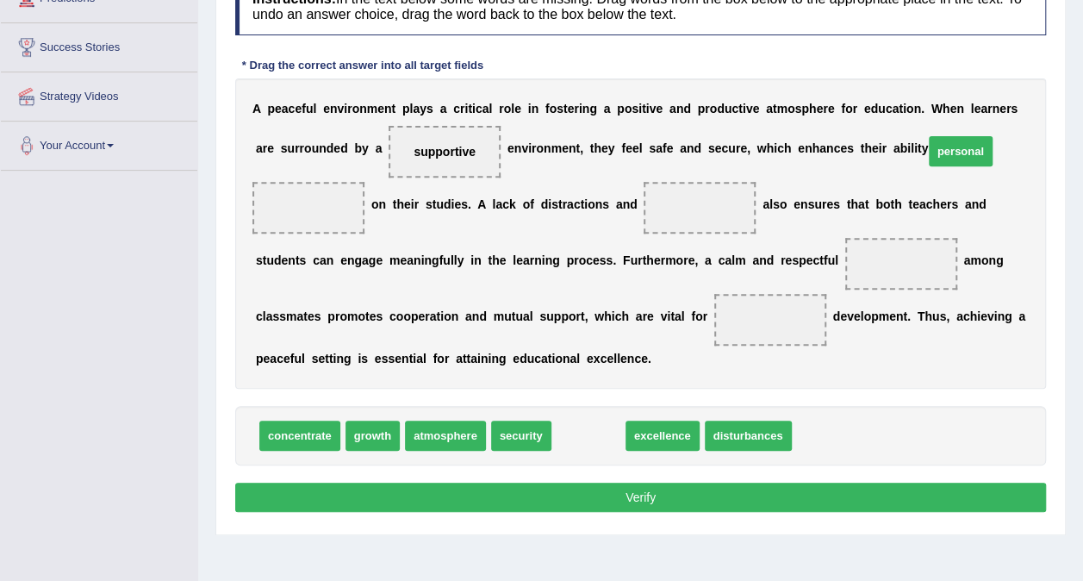
drag, startPoint x: 559, startPoint y: 424, endPoint x: 931, endPoint y: 140, distance: 468.3
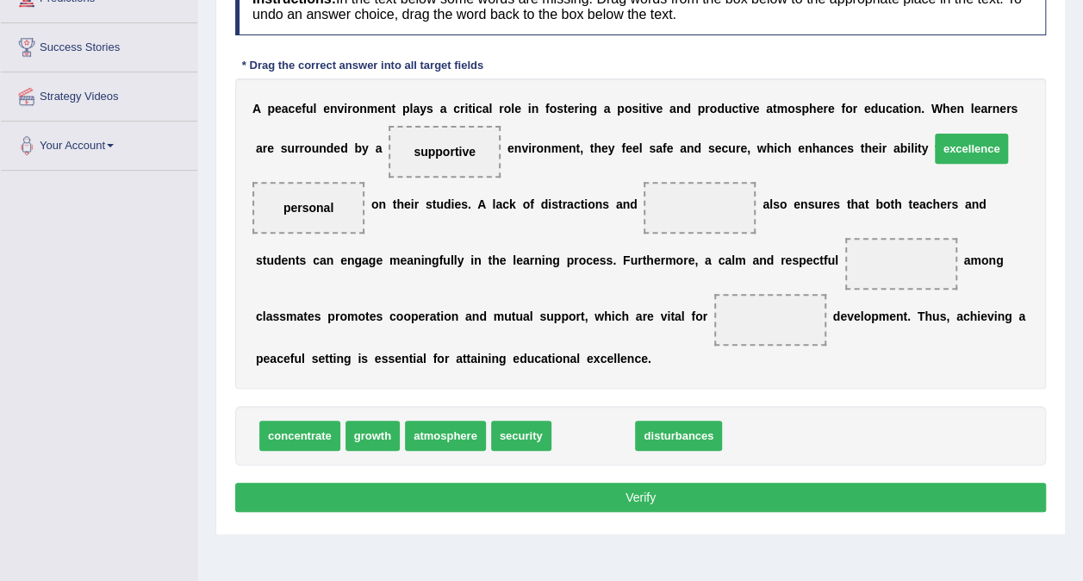
drag, startPoint x: 582, startPoint y: 432, endPoint x: 961, endPoint y: 145, distance: 474.7
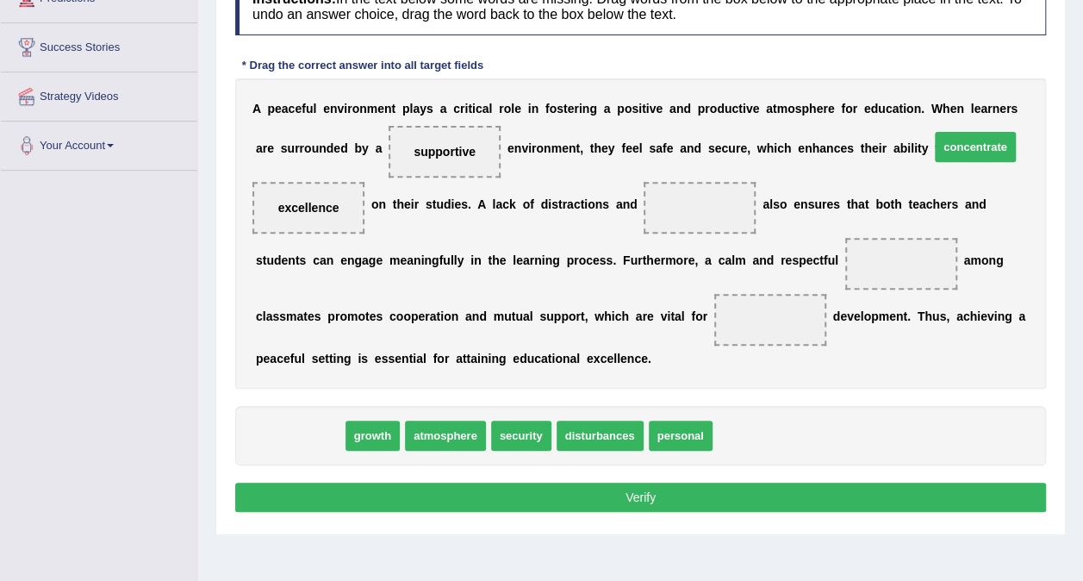
drag, startPoint x: 283, startPoint y: 441, endPoint x: 958, endPoint y: 152, distance: 734.4
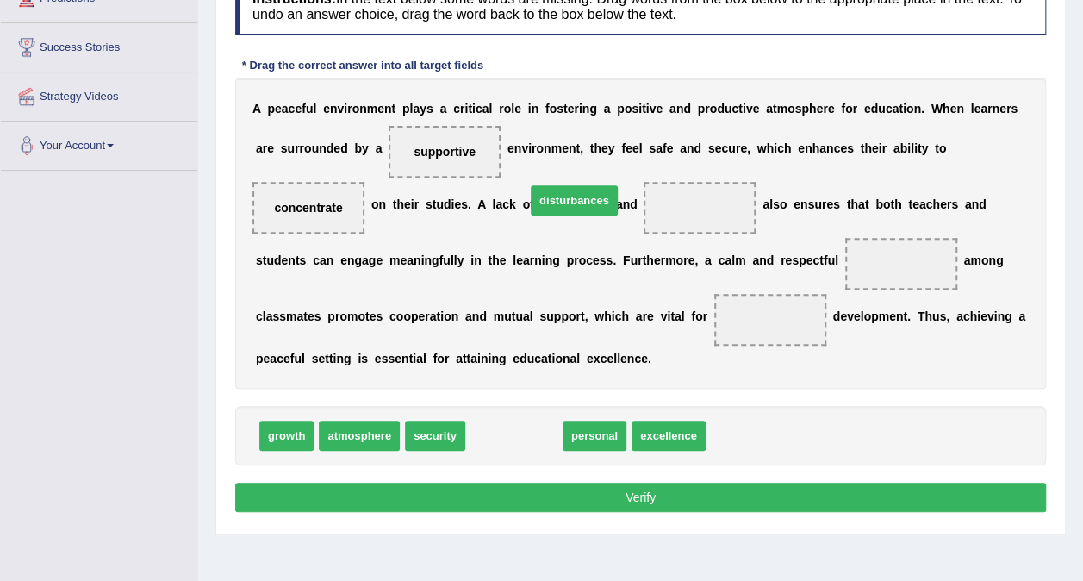
drag, startPoint x: 500, startPoint y: 434, endPoint x: 560, endPoint y: 199, distance: 242.8
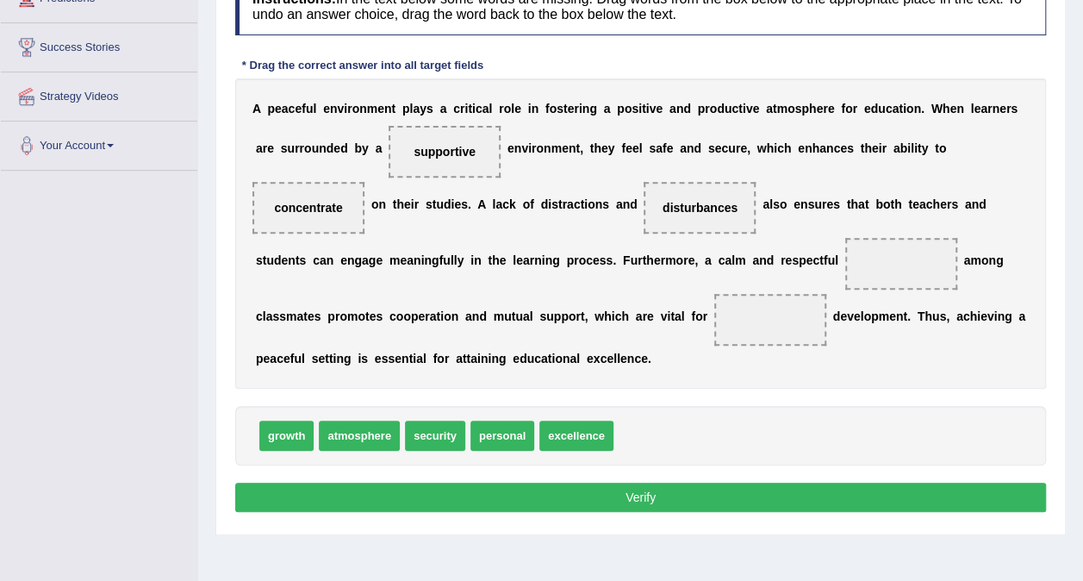
drag, startPoint x: 477, startPoint y: 449, endPoint x: 612, endPoint y: 311, distance: 193.1
click at [612, 311] on div "Instructions: In the text below some words are missing. Drag words from the box…" at bounding box center [640, 247] width 819 height 556
drag, startPoint x: 511, startPoint y: 427, endPoint x: 664, endPoint y: 258, distance: 228.1
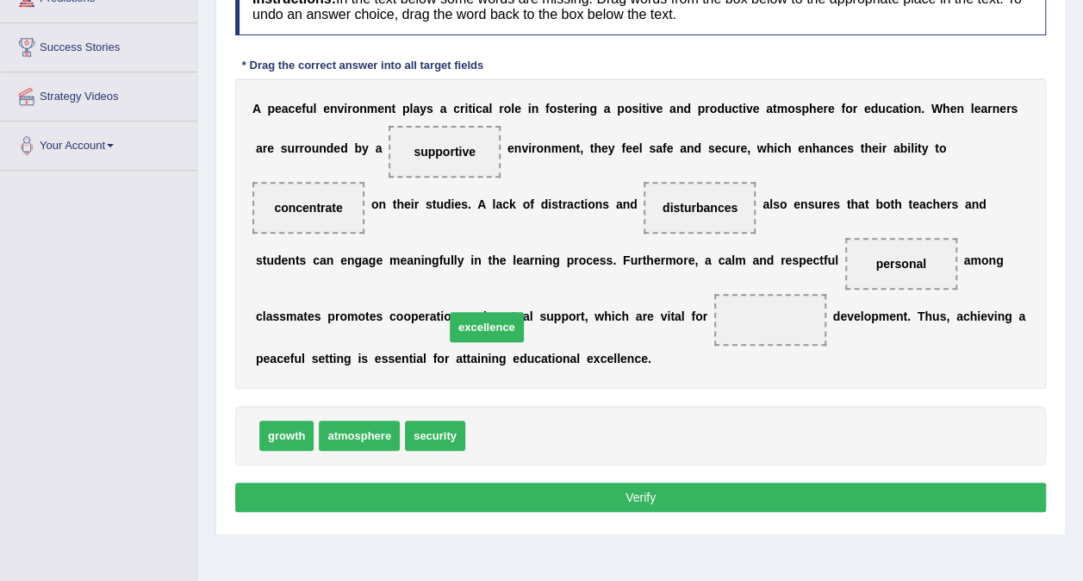
drag, startPoint x: 491, startPoint y: 436, endPoint x: 470, endPoint y: 327, distance: 110.5
click at [705, 504] on button "Verify" at bounding box center [640, 496] width 811 height 29
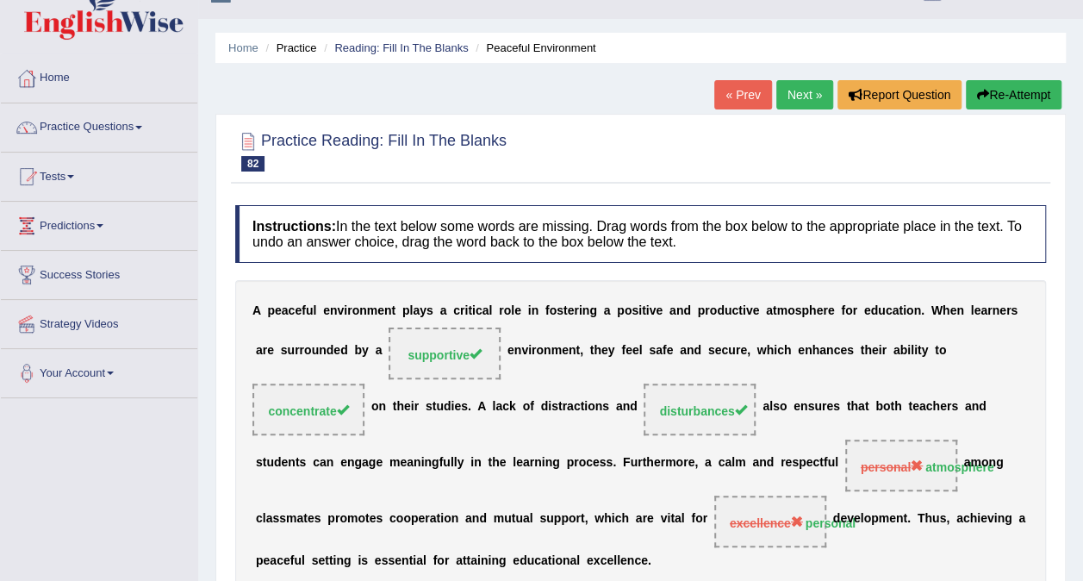
scroll to position [0, 0]
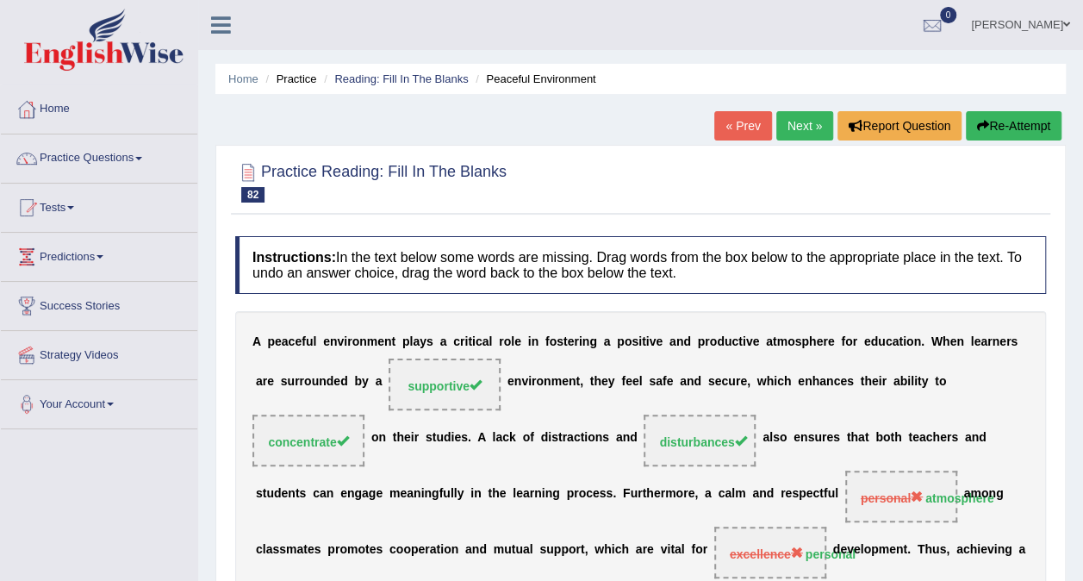
click at [1001, 134] on button "Re-Attempt" at bounding box center [1014, 125] width 96 height 29
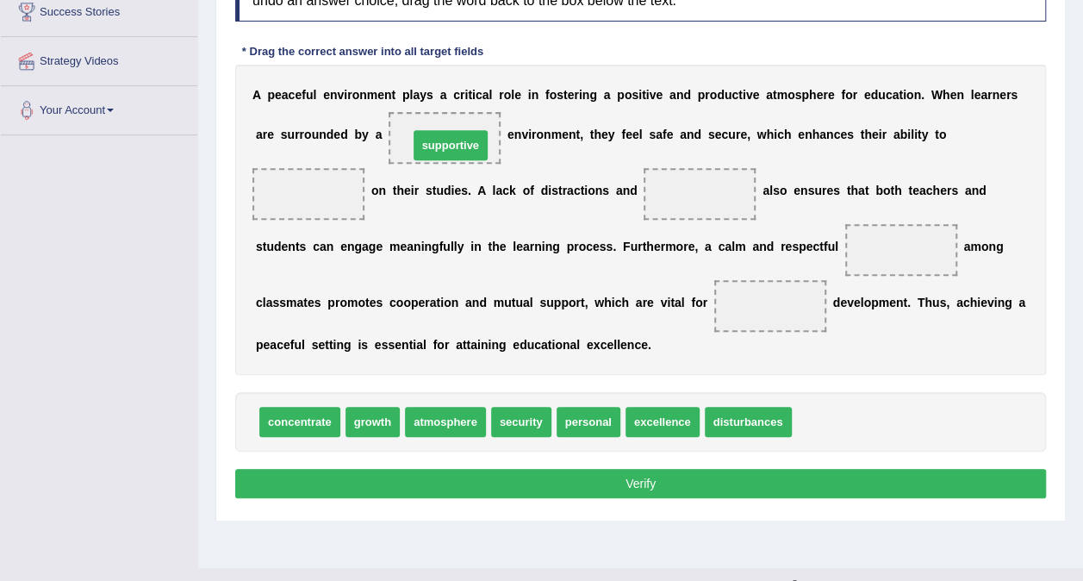
drag, startPoint x: 816, startPoint y: 417, endPoint x: 432, endPoint y: 140, distance: 472.7
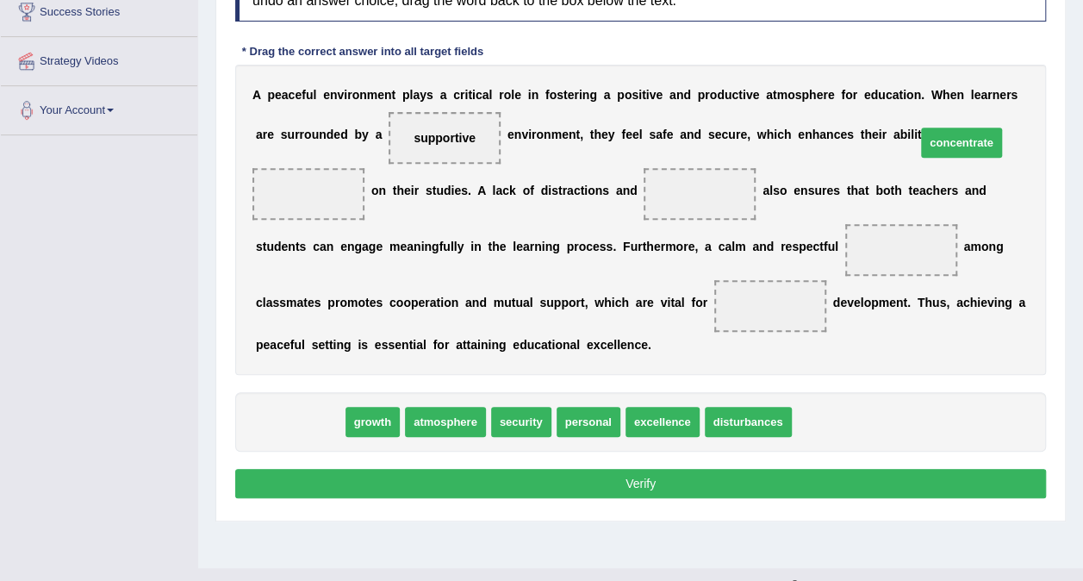
drag, startPoint x: 322, startPoint y: 424, endPoint x: 984, endPoint y: 145, distance: 718.0
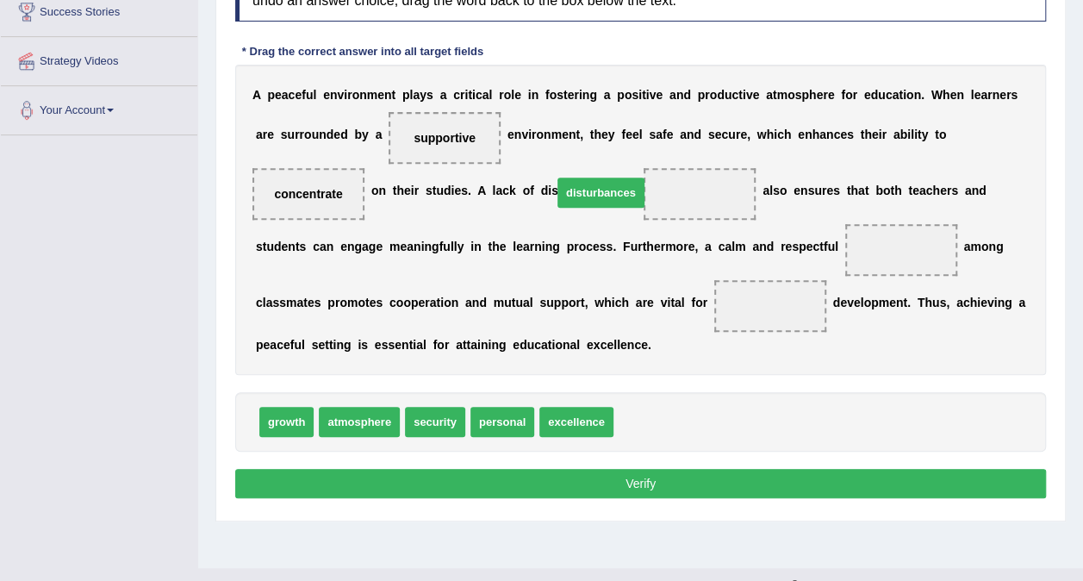
drag, startPoint x: 623, startPoint y: 424, endPoint x: 562, endPoint y: 195, distance: 237.2
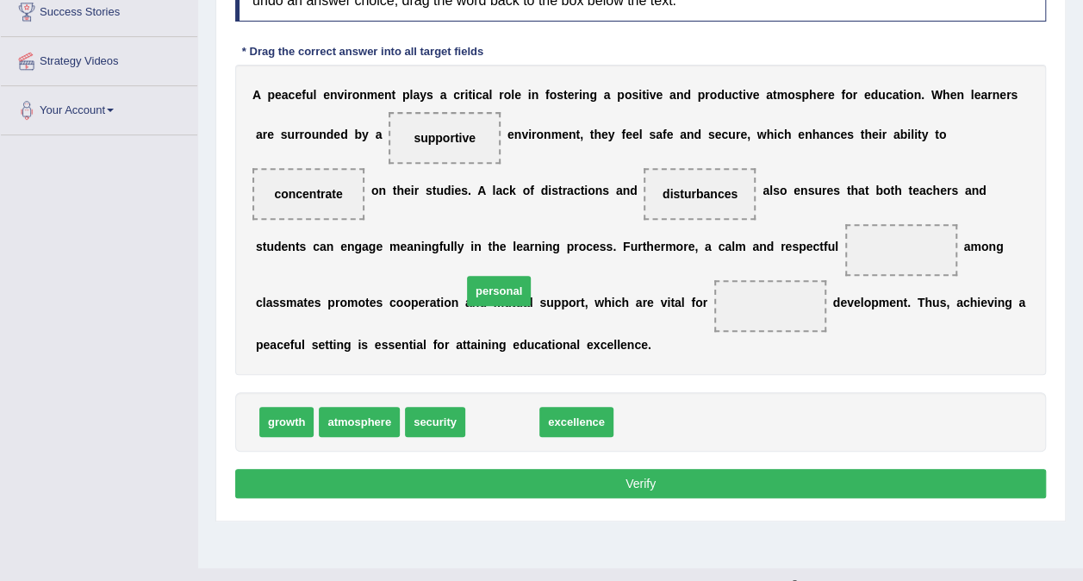
drag, startPoint x: 507, startPoint y: 423, endPoint x: 504, endPoint y: 292, distance: 131.0
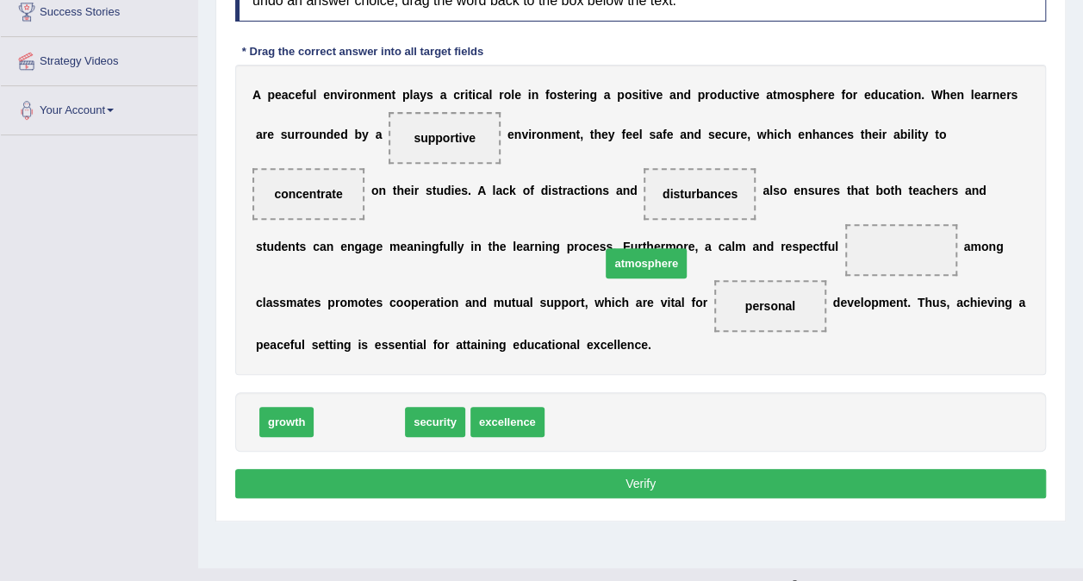
drag, startPoint x: 364, startPoint y: 421, endPoint x: 650, endPoint y: 262, distance: 328.2
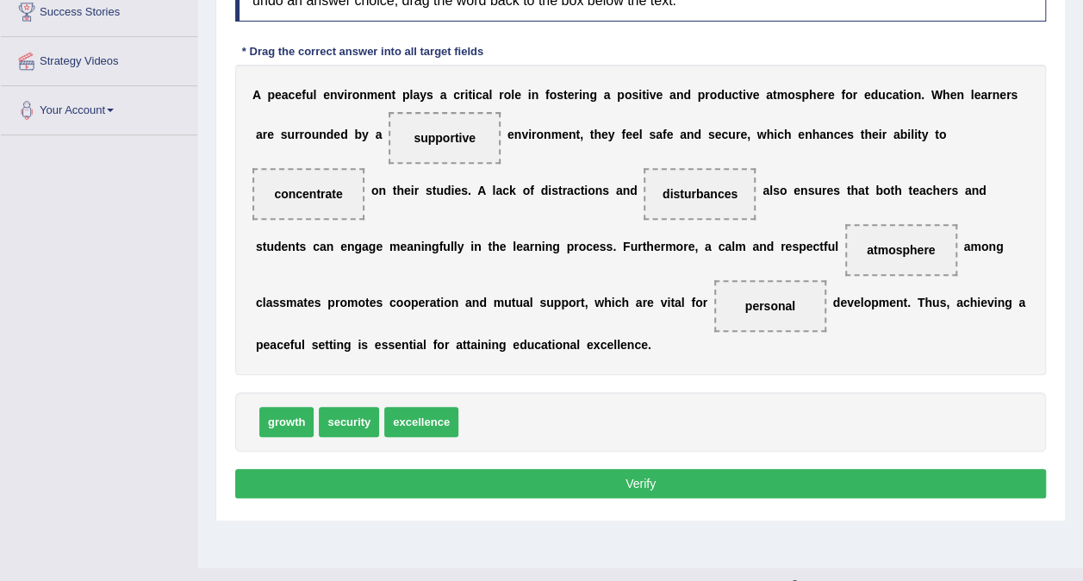
click at [613, 482] on button "Verify" at bounding box center [640, 483] width 811 height 29
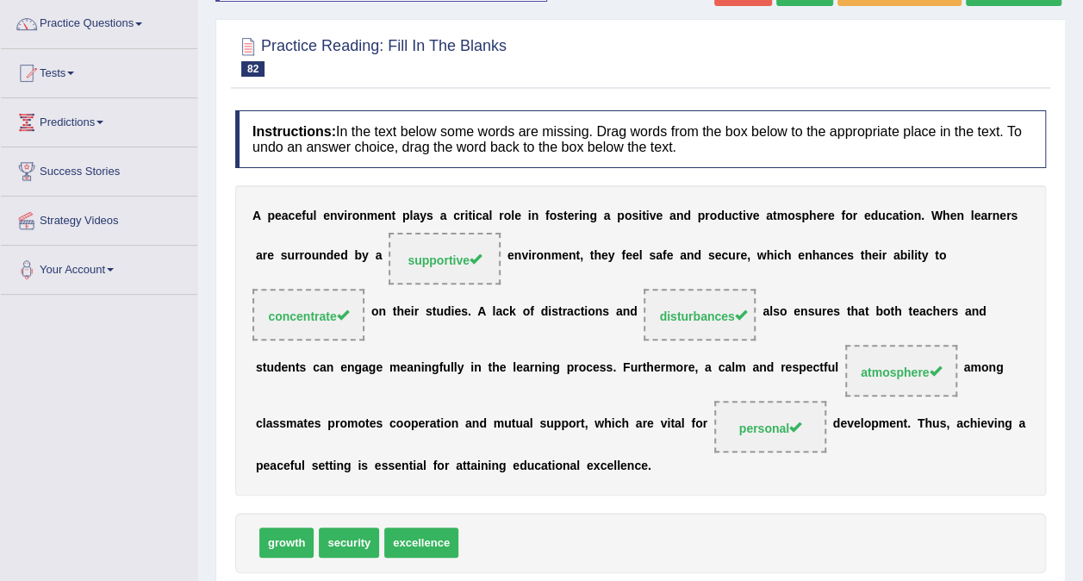
scroll to position [35, 0]
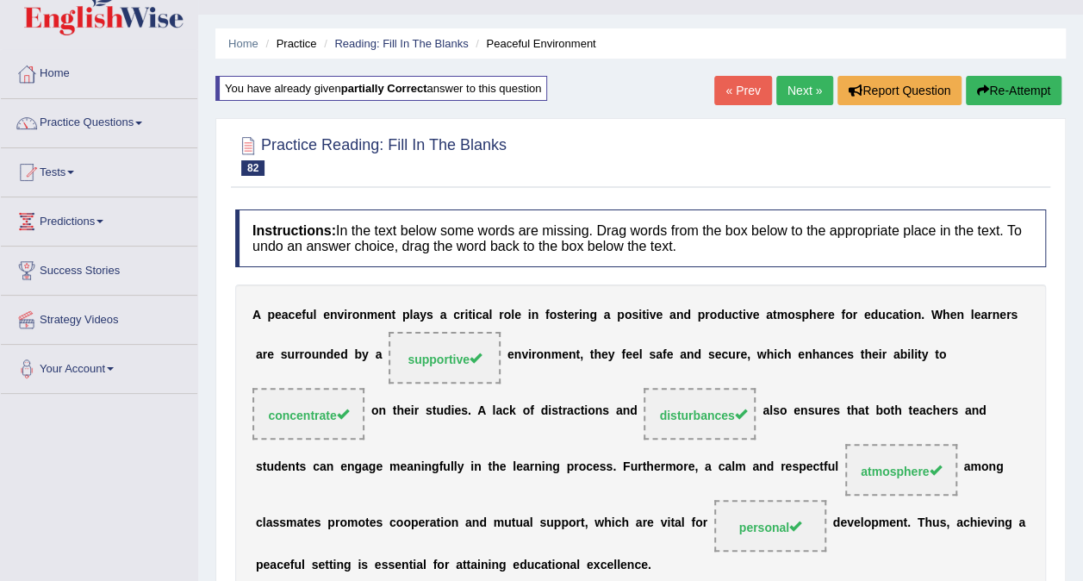
click at [795, 84] on link "Next »" at bounding box center [804, 90] width 57 height 29
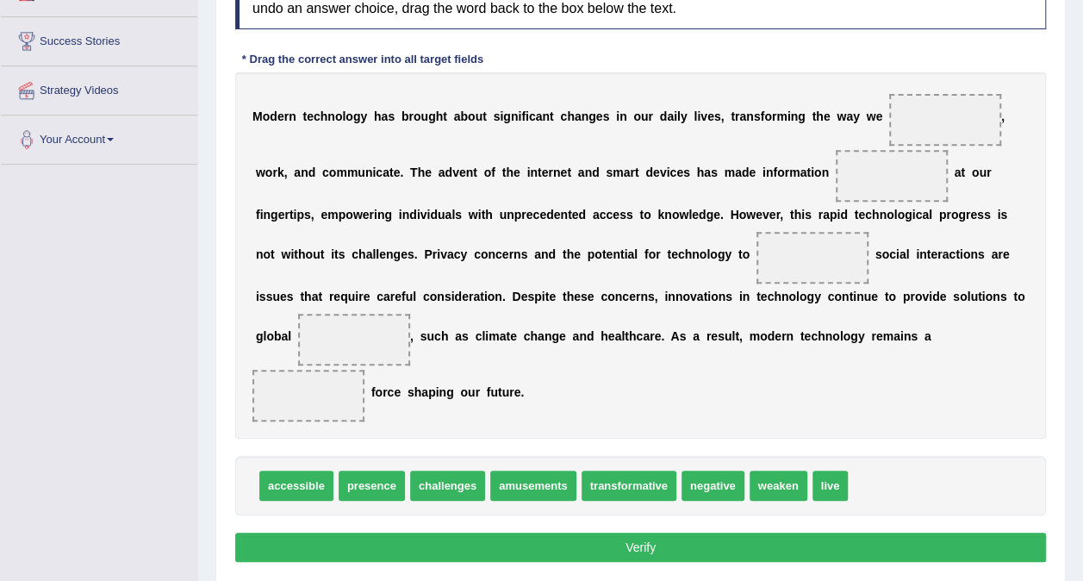
scroll to position [238, 0]
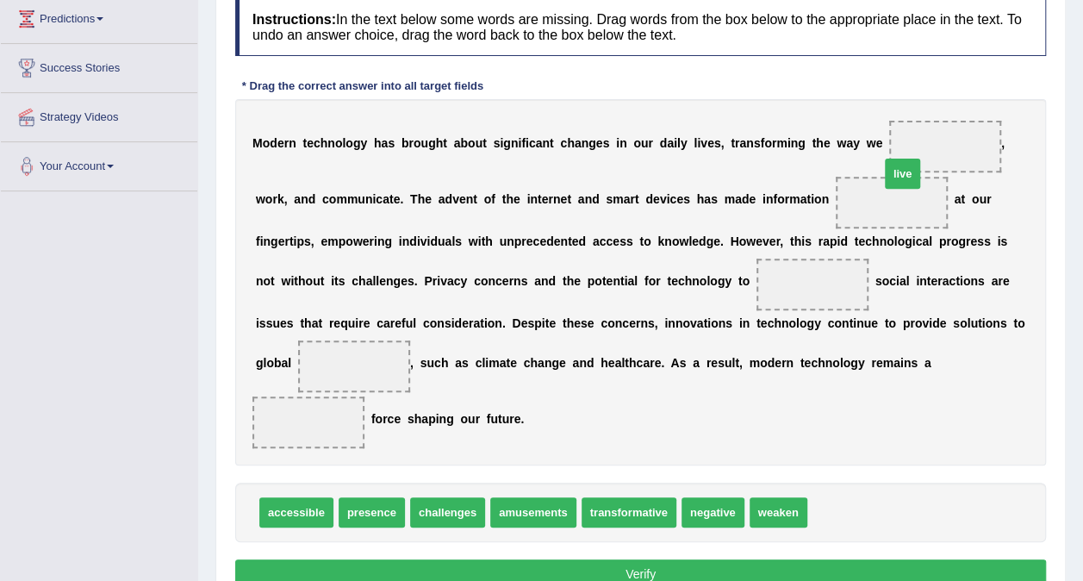
drag, startPoint x: 801, startPoint y: 486, endPoint x: 873, endPoint y: 147, distance: 346.2
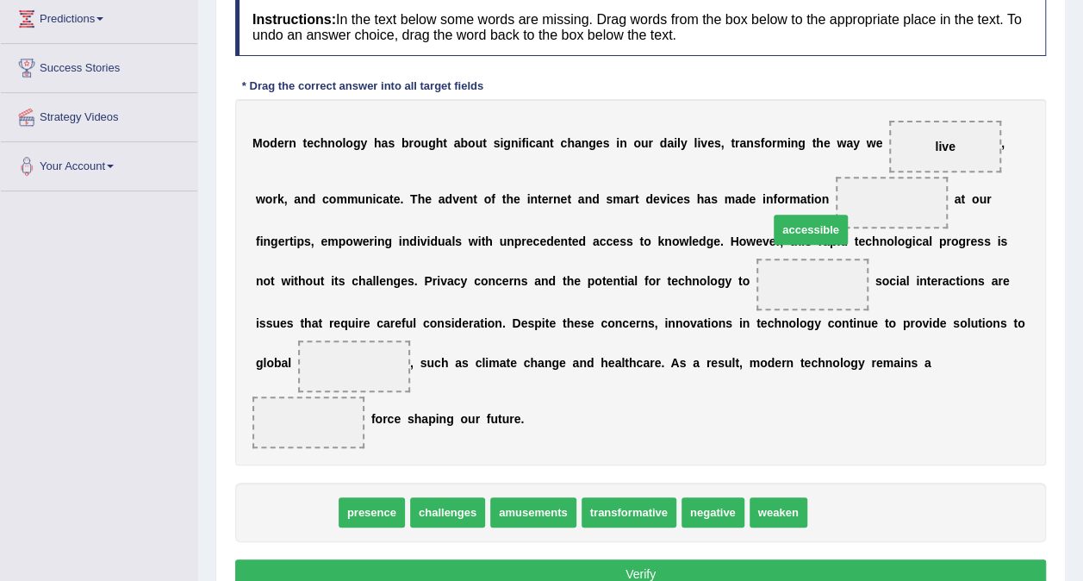
drag, startPoint x: 305, startPoint y: 488, endPoint x: 819, endPoint y: 206, distance: 586.8
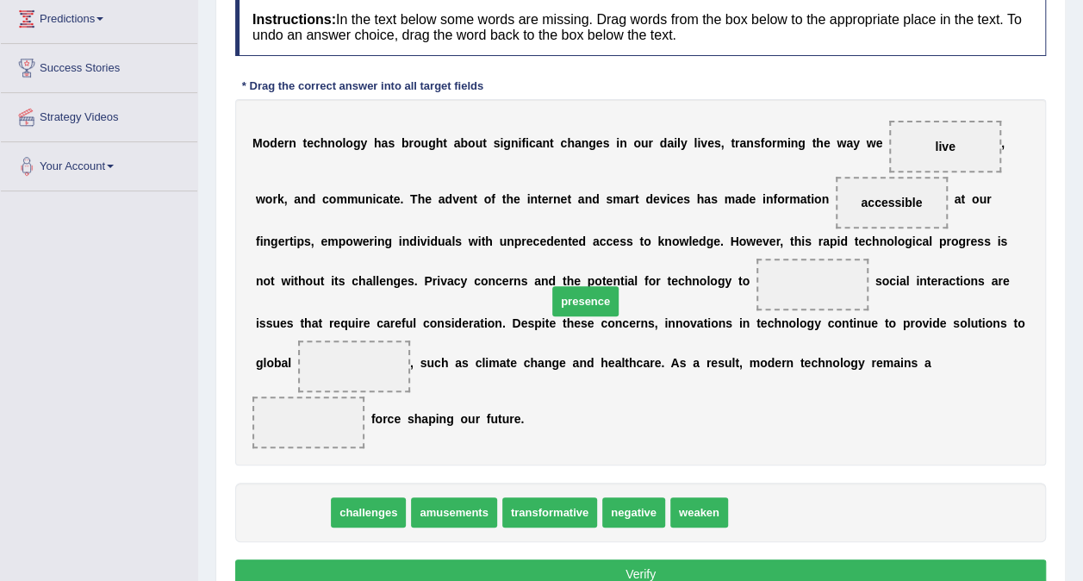
drag, startPoint x: 286, startPoint y: 490, endPoint x: 579, endPoint y: 286, distance: 357.0
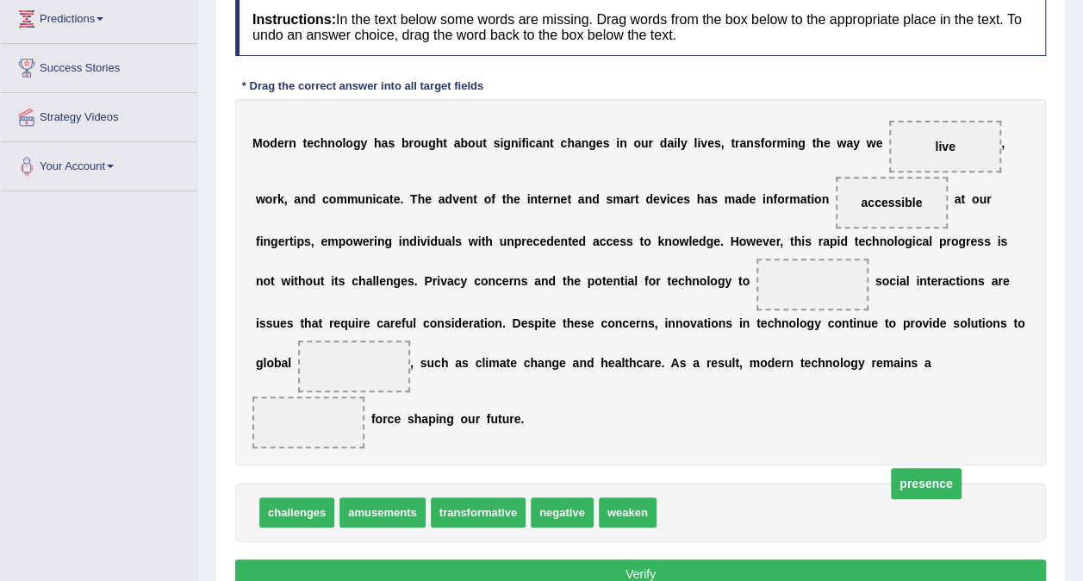
drag, startPoint x: 558, startPoint y: 283, endPoint x: 672, endPoint y: 482, distance: 229.2
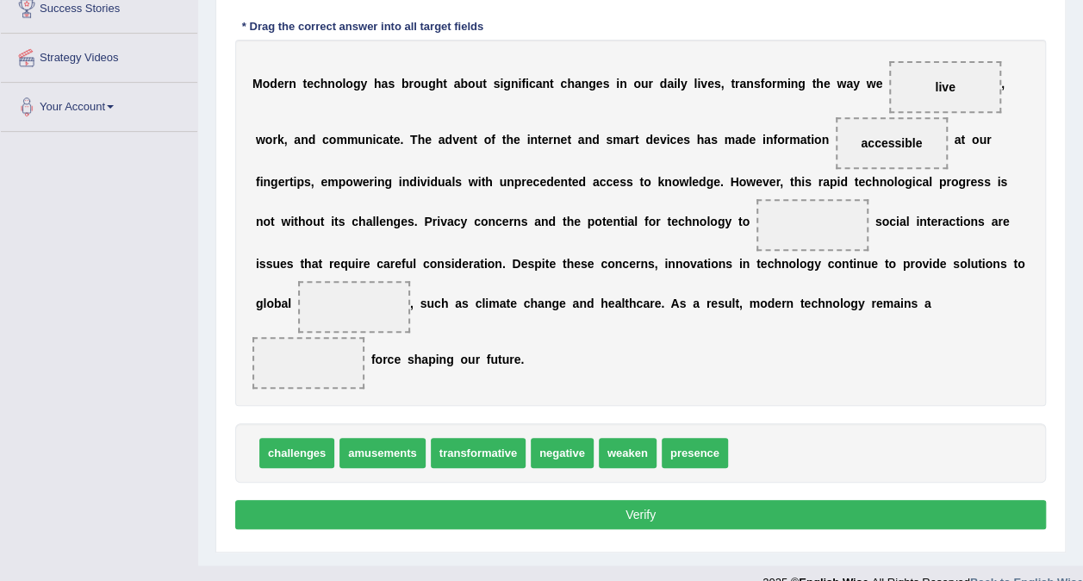
scroll to position [324, 0]
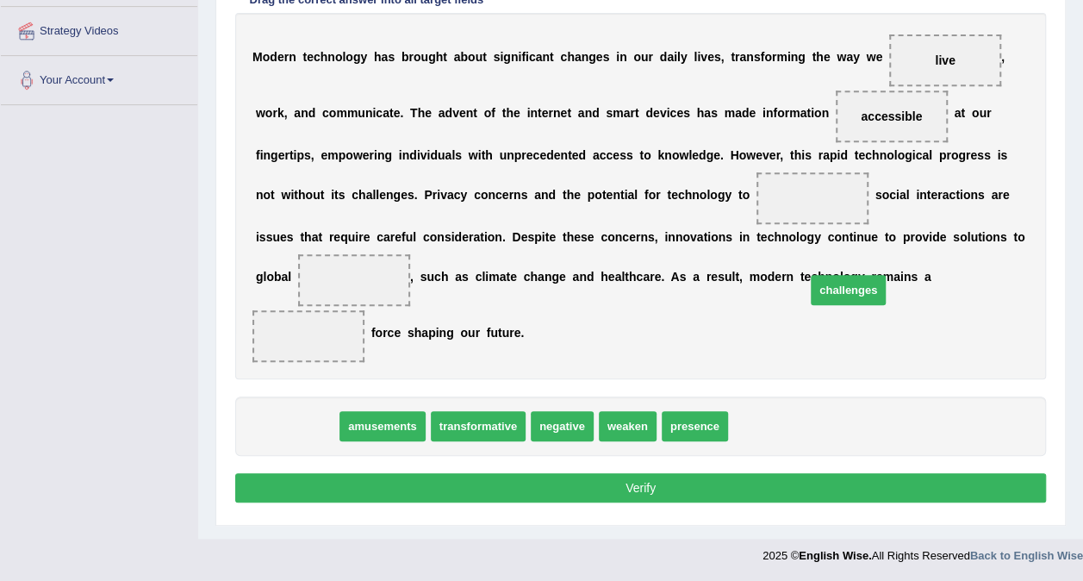
drag, startPoint x: 288, startPoint y: 407, endPoint x: 839, endPoint y: 270, distance: 567.9
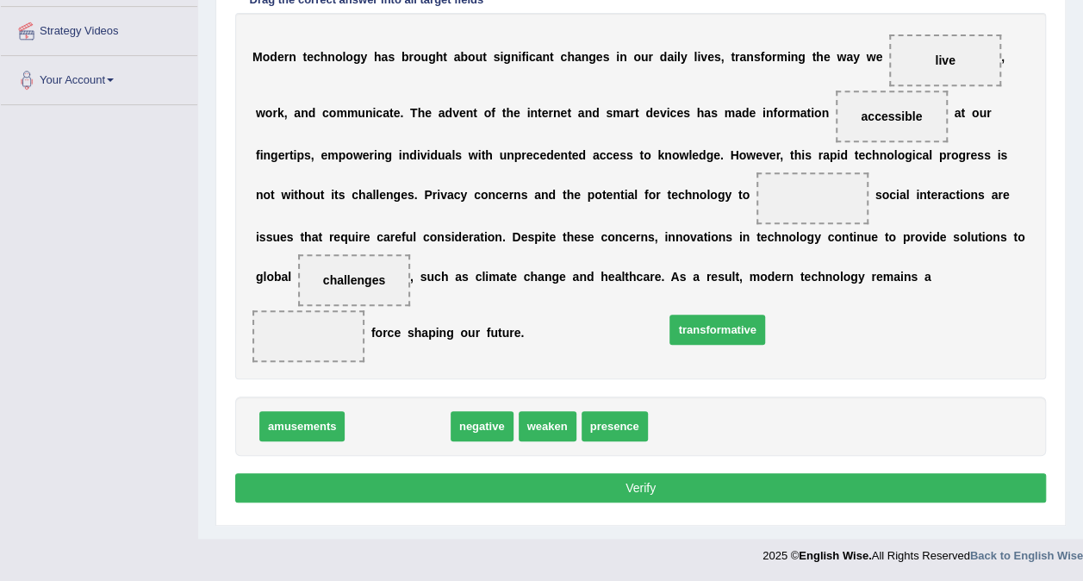
drag, startPoint x: 386, startPoint y: 395, endPoint x: 706, endPoint y: 299, distance: 333.8
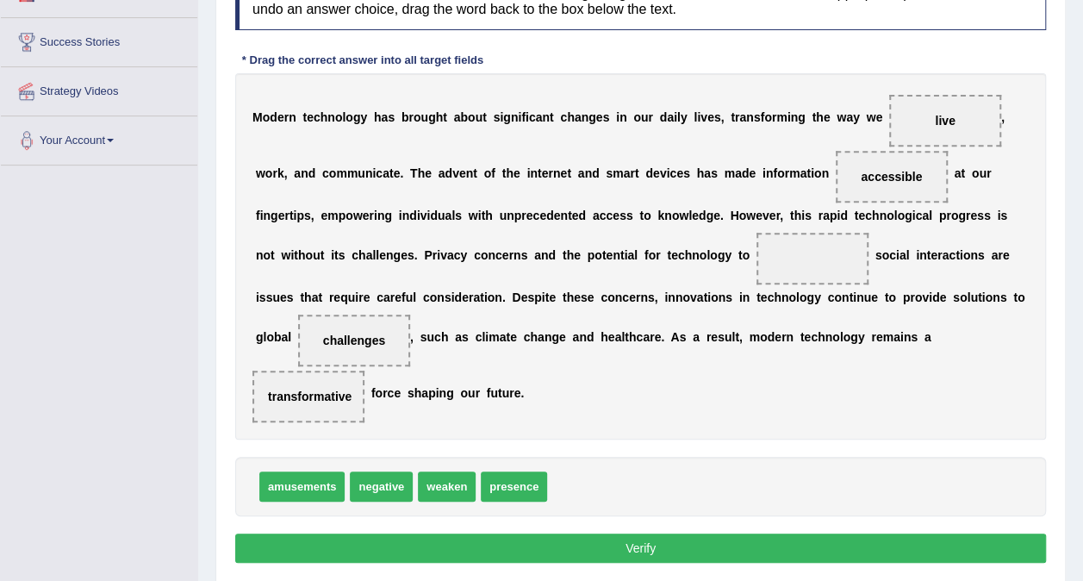
scroll to position [238, 0]
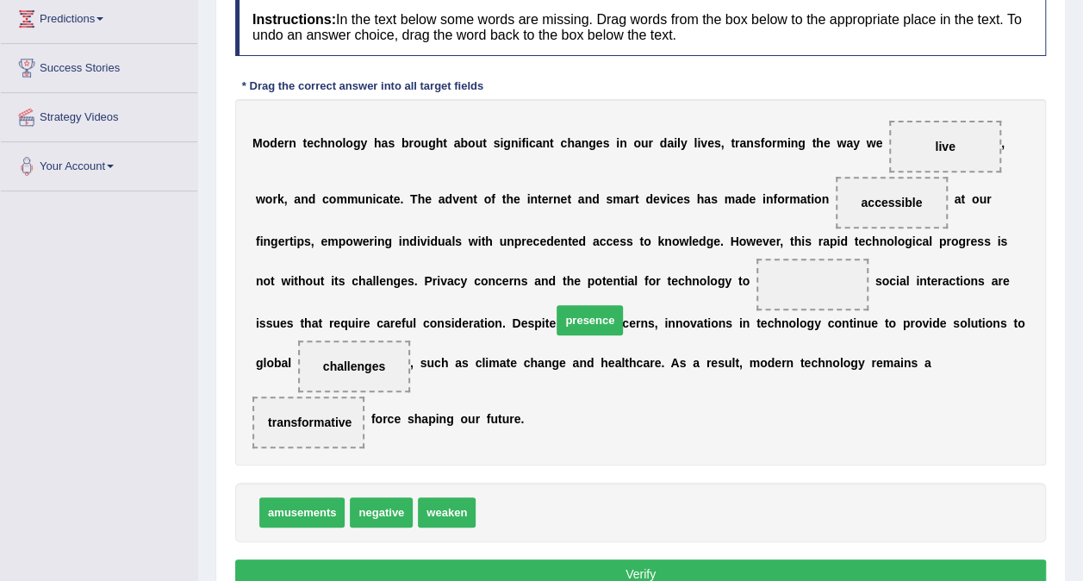
drag, startPoint x: 506, startPoint y: 488, endPoint x: 586, endPoint y: 292, distance: 212.1
click at [550, 559] on button "Verify" at bounding box center [640, 573] width 811 height 29
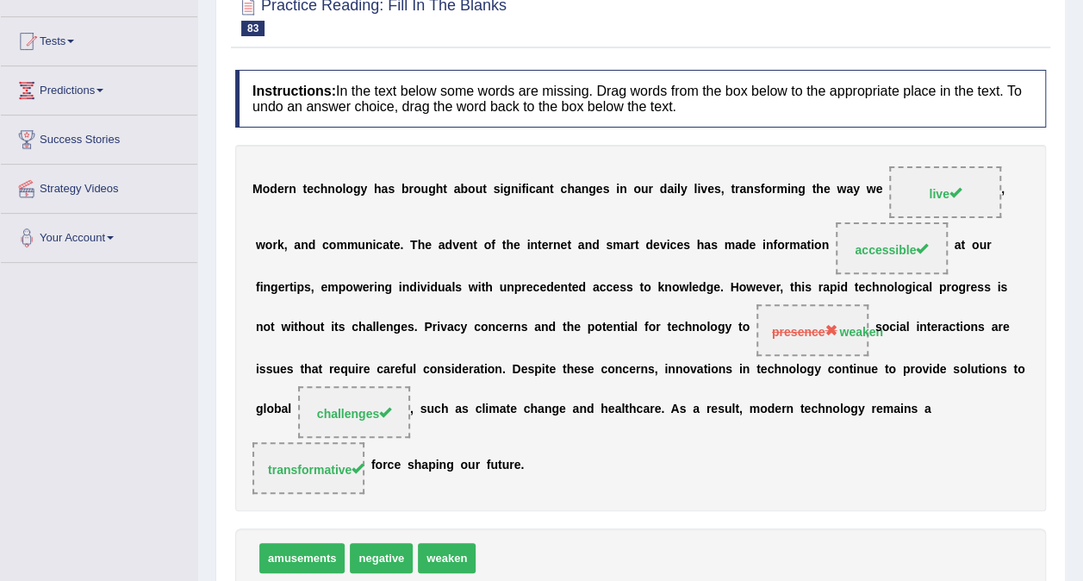
scroll to position [65, 0]
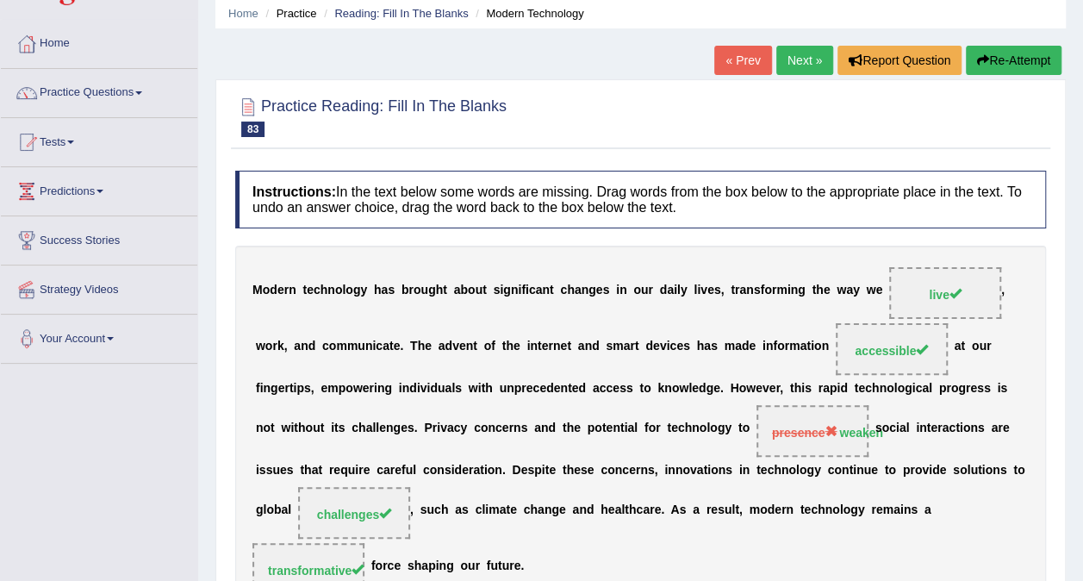
click at [1004, 52] on button "Re-Attempt" at bounding box center [1014, 60] width 96 height 29
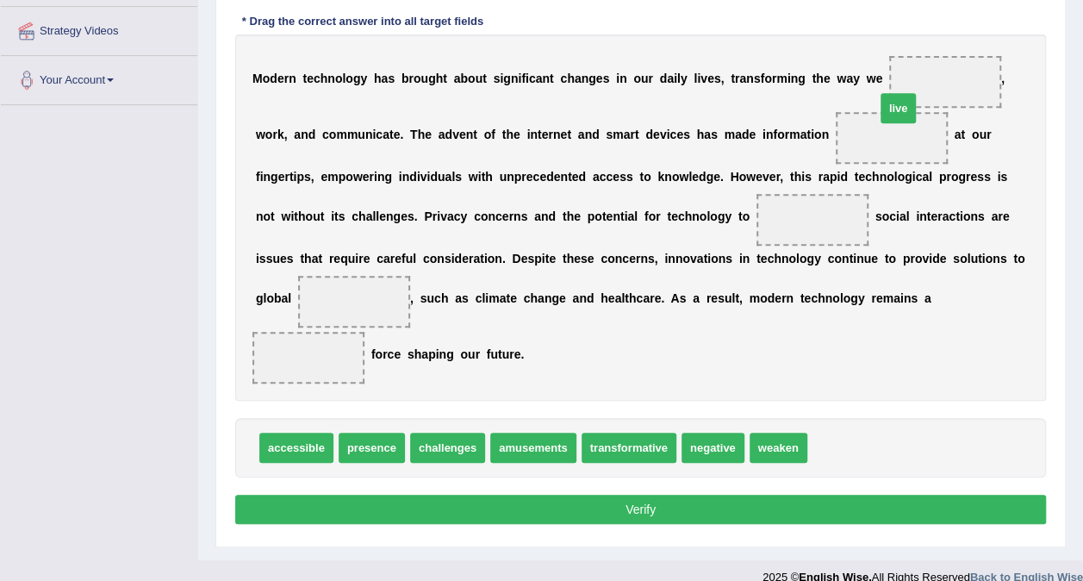
drag, startPoint x: 805, startPoint y: 417, endPoint x: 873, endPoint y: 78, distance: 346.2
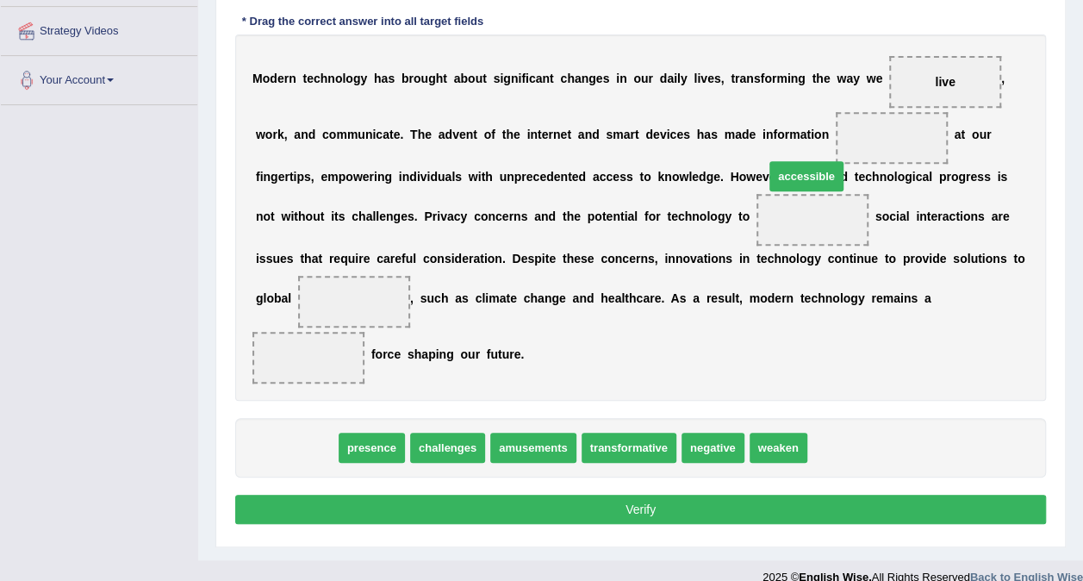
drag, startPoint x: 279, startPoint y: 422, endPoint x: 787, endPoint y: 148, distance: 577.4
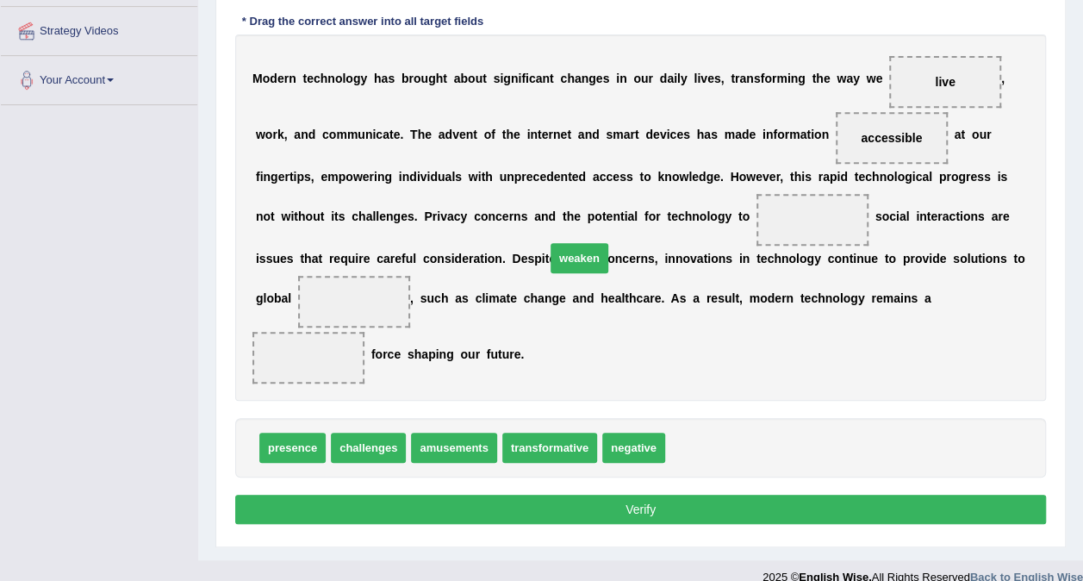
drag, startPoint x: 687, startPoint y: 431, endPoint x: 564, endPoint y: 233, distance: 232.6
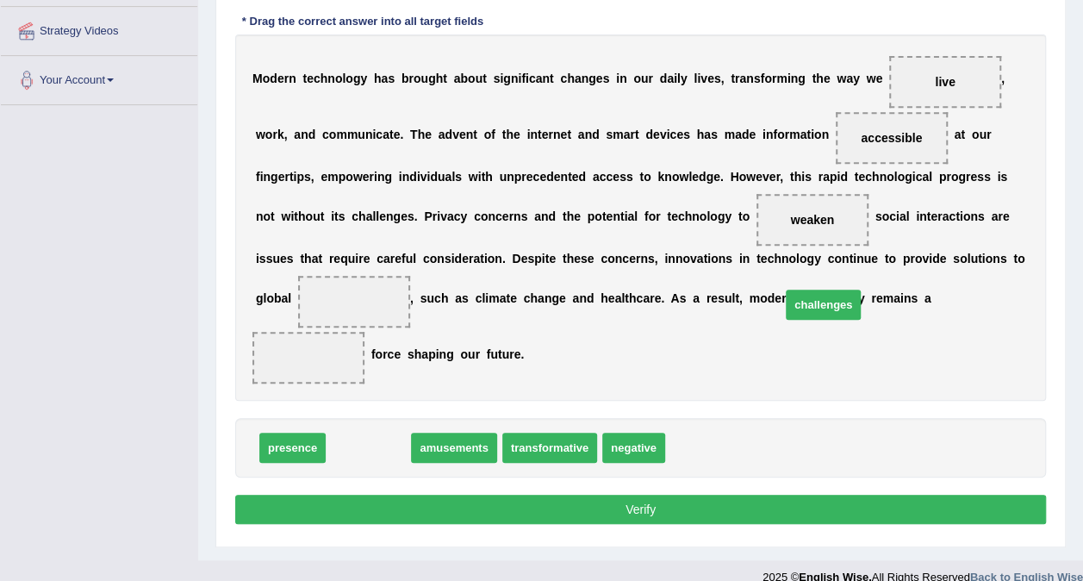
drag, startPoint x: 348, startPoint y: 426, endPoint x: 803, endPoint y: 283, distance: 476.8
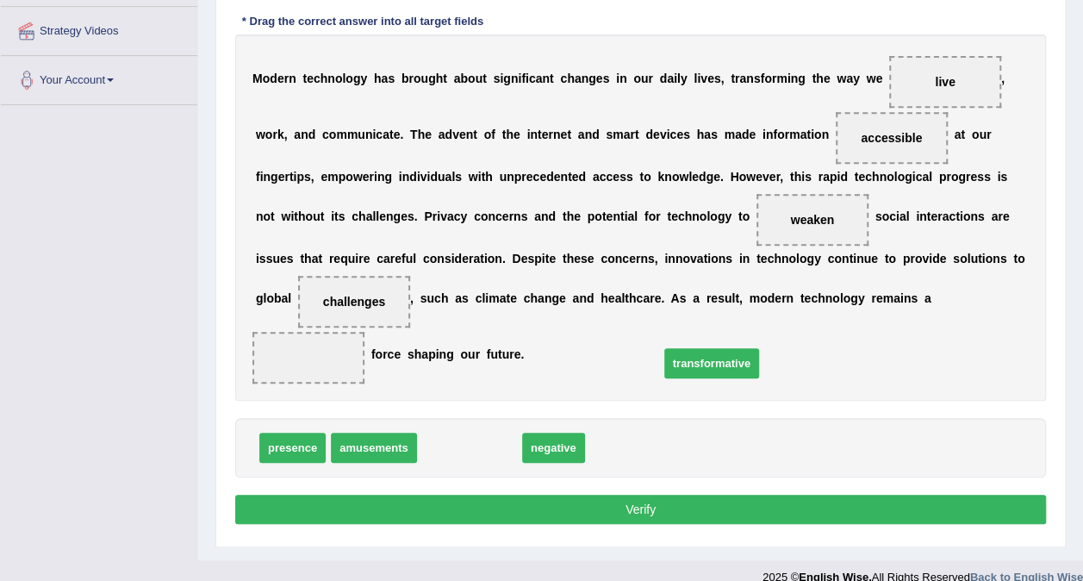
drag, startPoint x: 444, startPoint y: 427, endPoint x: 686, endPoint y: 343, distance: 256.4
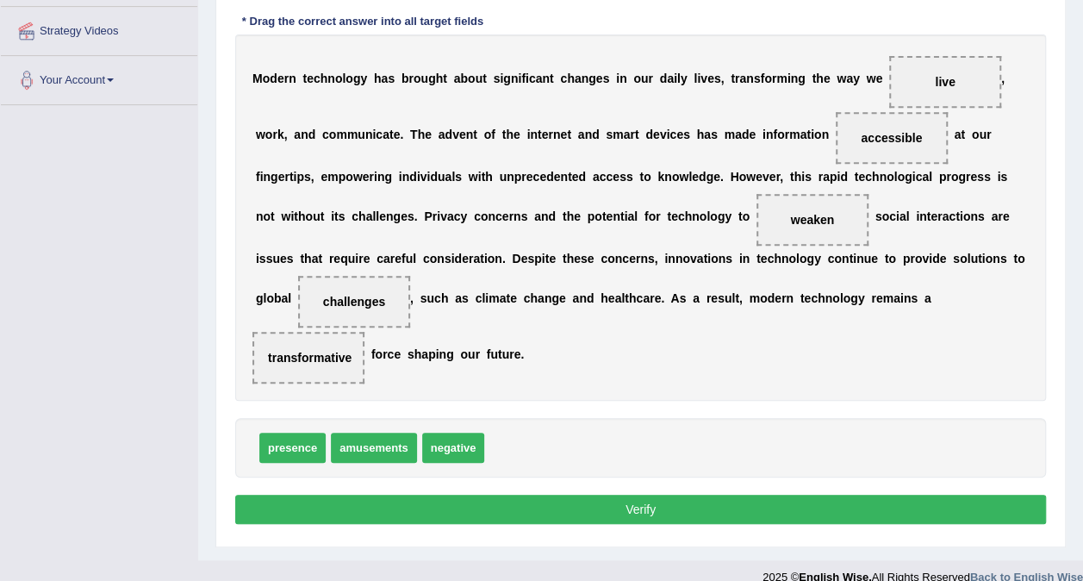
click at [651, 494] on button "Verify" at bounding box center [640, 508] width 811 height 29
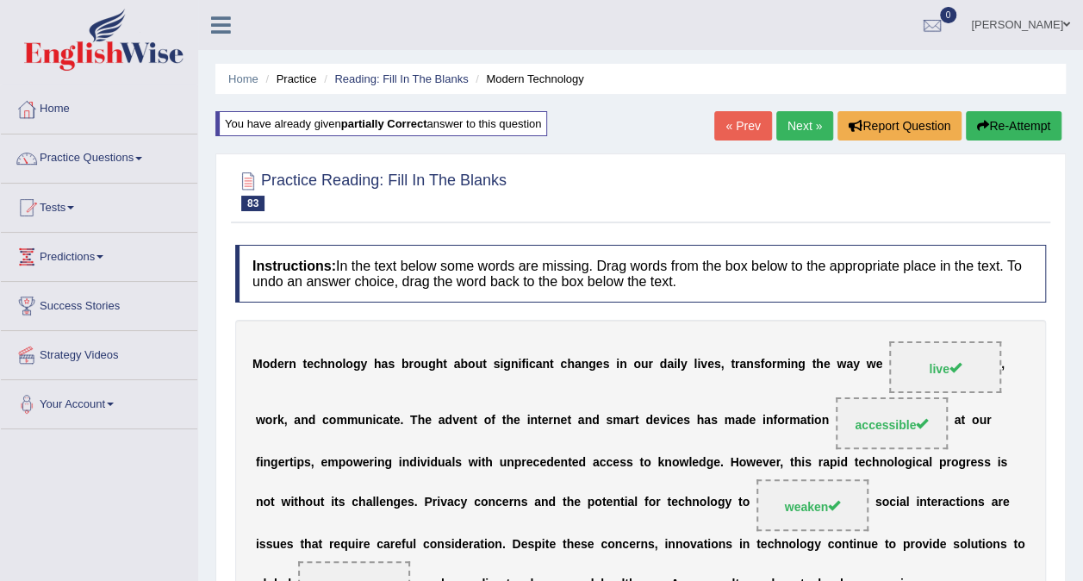
click at [814, 127] on link "Next »" at bounding box center [804, 125] width 57 height 29
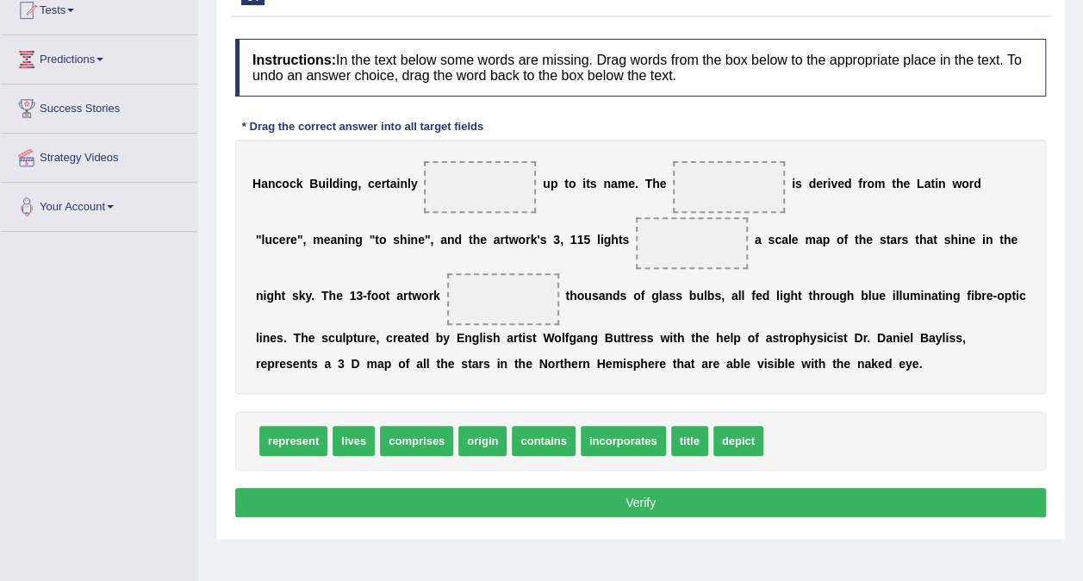
scroll to position [258, 0]
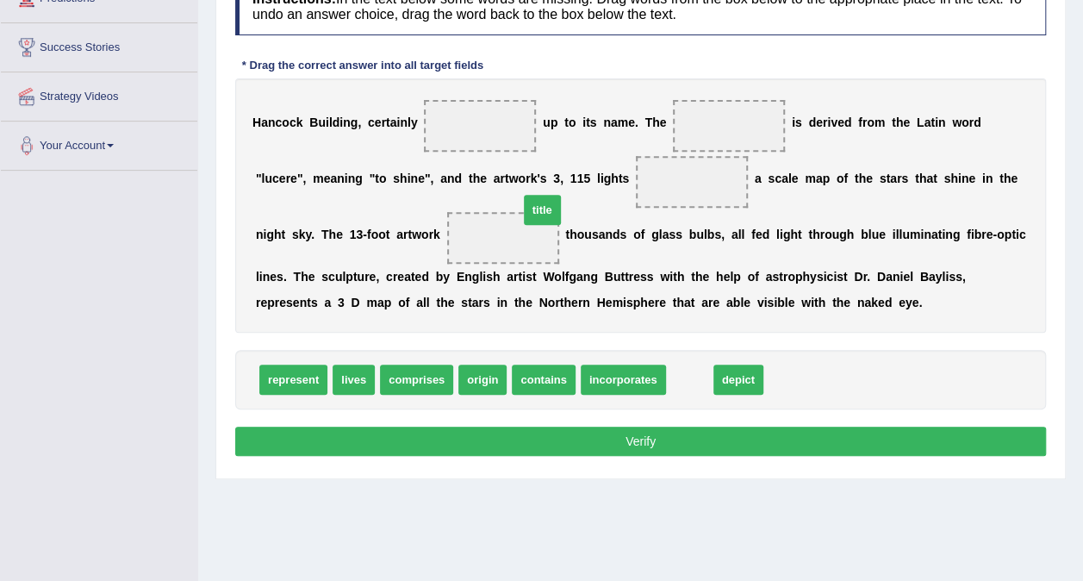
drag, startPoint x: 605, startPoint y: 291, endPoint x: 507, endPoint y: 181, distance: 147.7
click at [524, 195] on span "title" at bounding box center [542, 210] width 37 height 30
drag, startPoint x: 676, startPoint y: 383, endPoint x: 517, endPoint y: 140, distance: 291.3
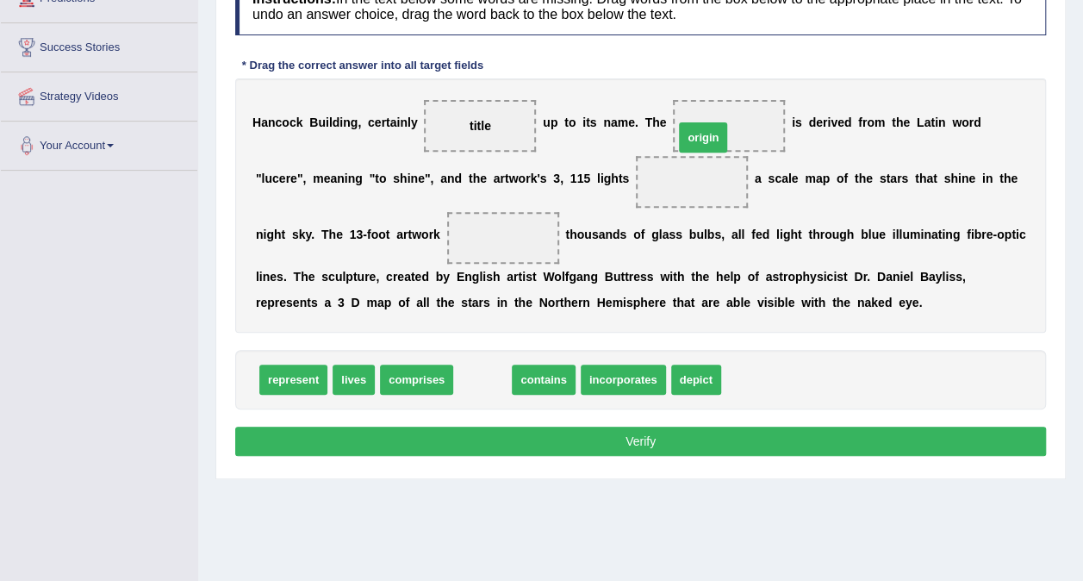
drag, startPoint x: 509, startPoint y: 320, endPoint x: 696, endPoint y: 140, distance: 260.1
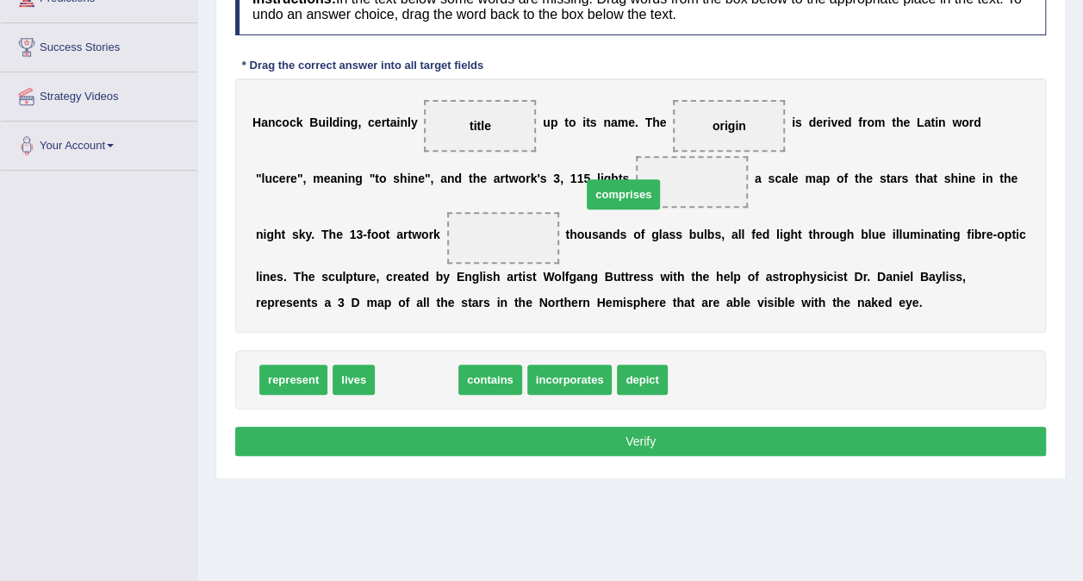
drag, startPoint x: 405, startPoint y: 383, endPoint x: 612, endPoint y: 197, distance: 278.1
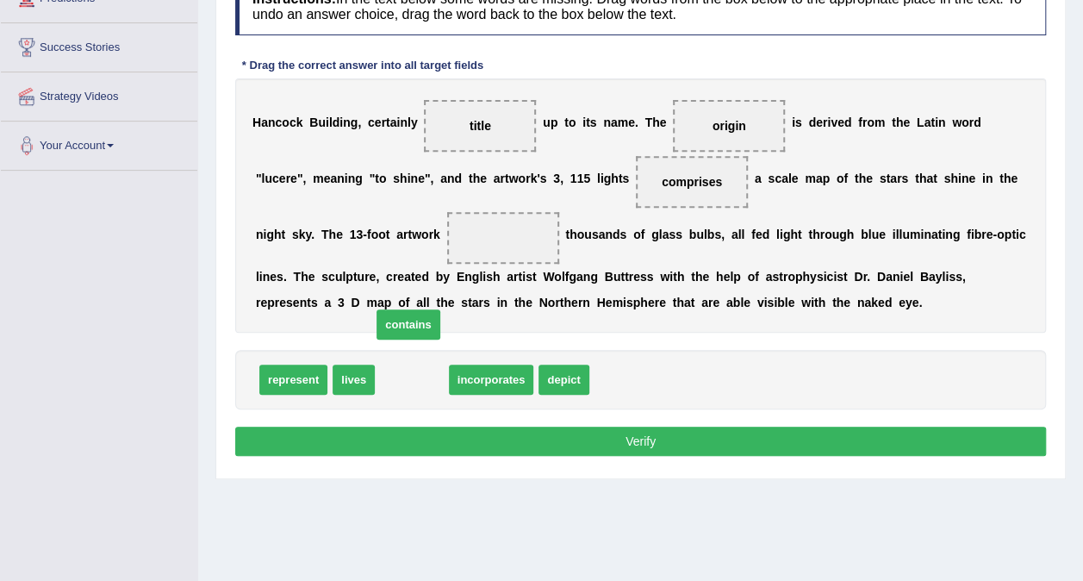
drag, startPoint x: 391, startPoint y: 372, endPoint x: 399, endPoint y: 258, distance: 114.0
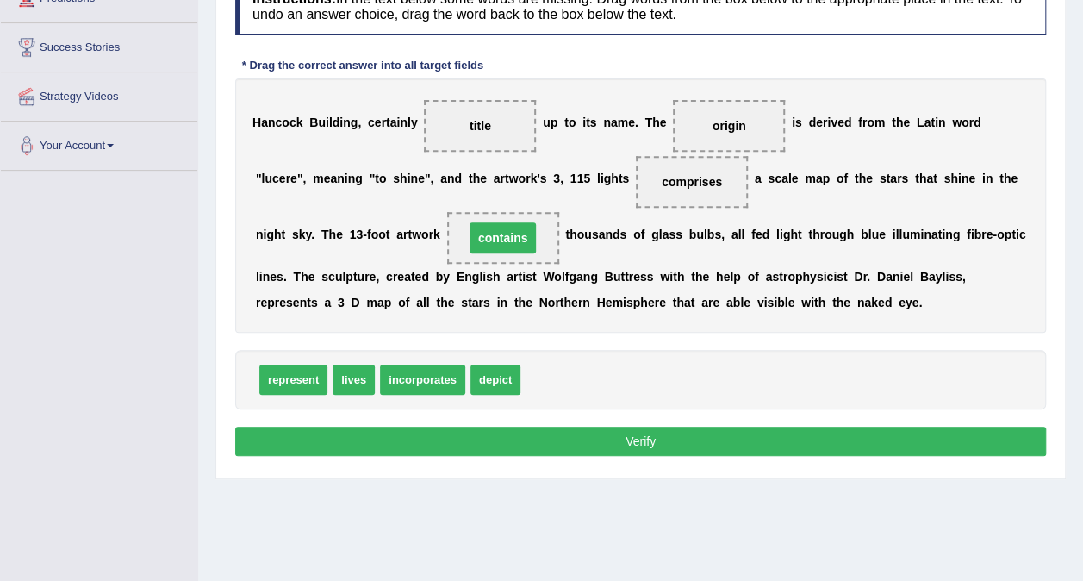
click at [447, 252] on span "contains" at bounding box center [503, 238] width 112 height 52
click at [725, 445] on button "Verify" at bounding box center [640, 440] width 811 height 29
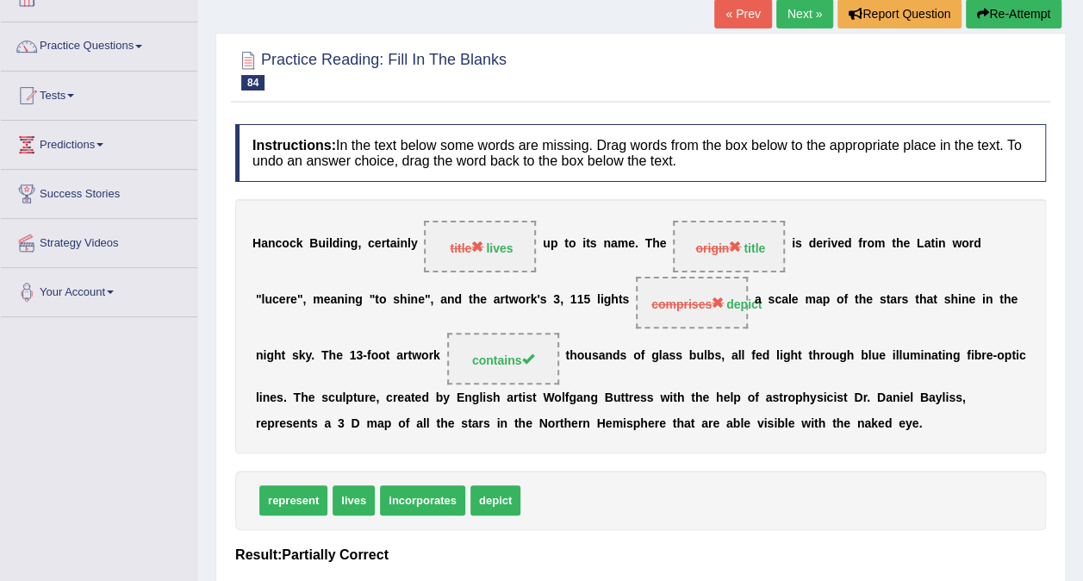
scroll to position [86, 0]
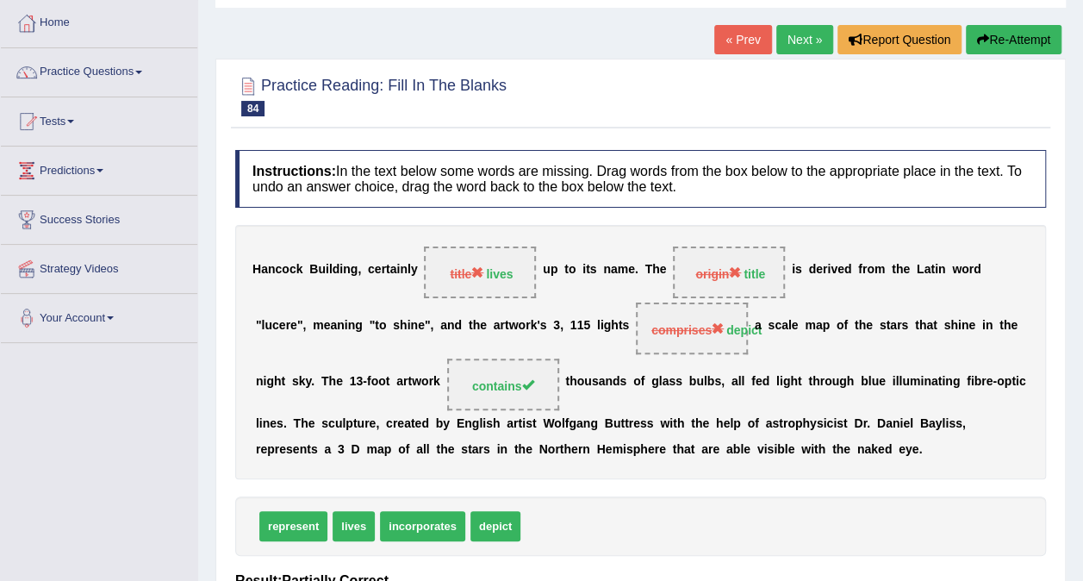
click at [992, 37] on button "Re-Attempt" at bounding box center [1014, 39] width 96 height 29
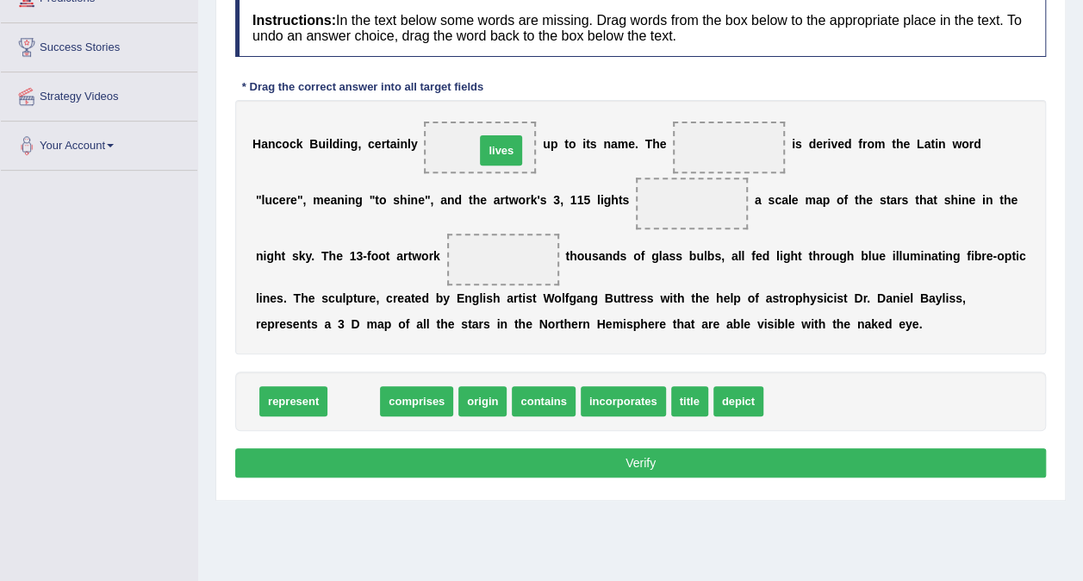
drag, startPoint x: 339, startPoint y: 396, endPoint x: 487, endPoint y: 145, distance: 291.5
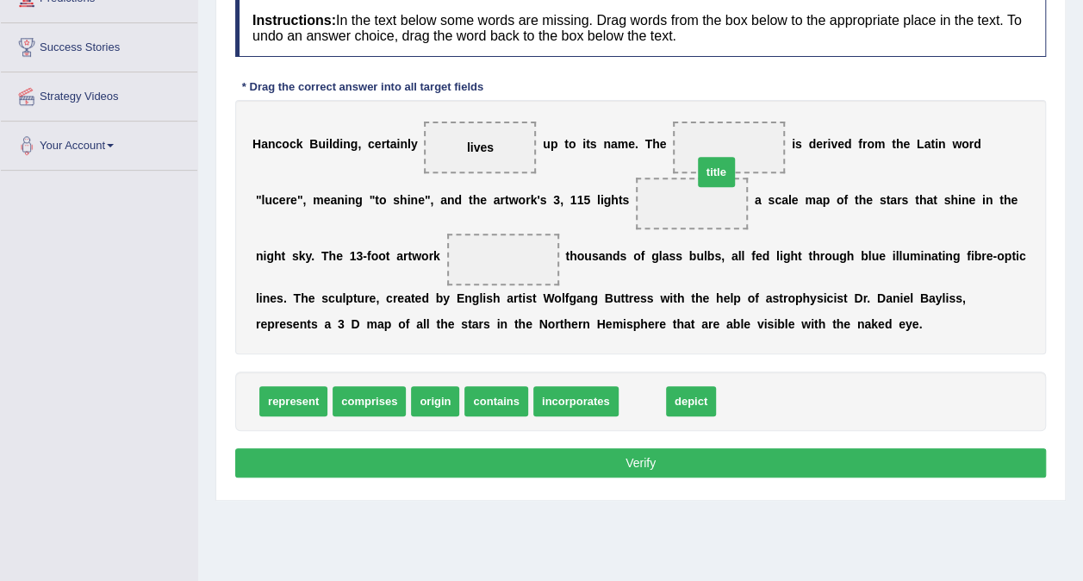
drag, startPoint x: 625, startPoint y: 390, endPoint x: 709, endPoint y: 156, distance: 248.8
drag, startPoint x: 625, startPoint y: 403, endPoint x: 629, endPoint y: 207, distance: 196.4
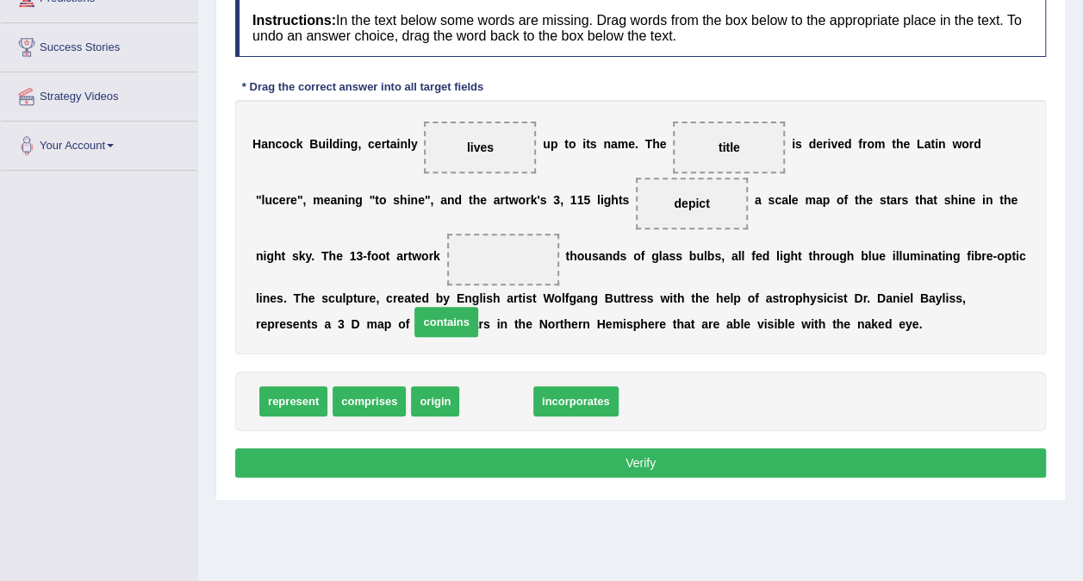
drag, startPoint x: 475, startPoint y: 407, endPoint x: 389, endPoint y: 279, distance: 153.4
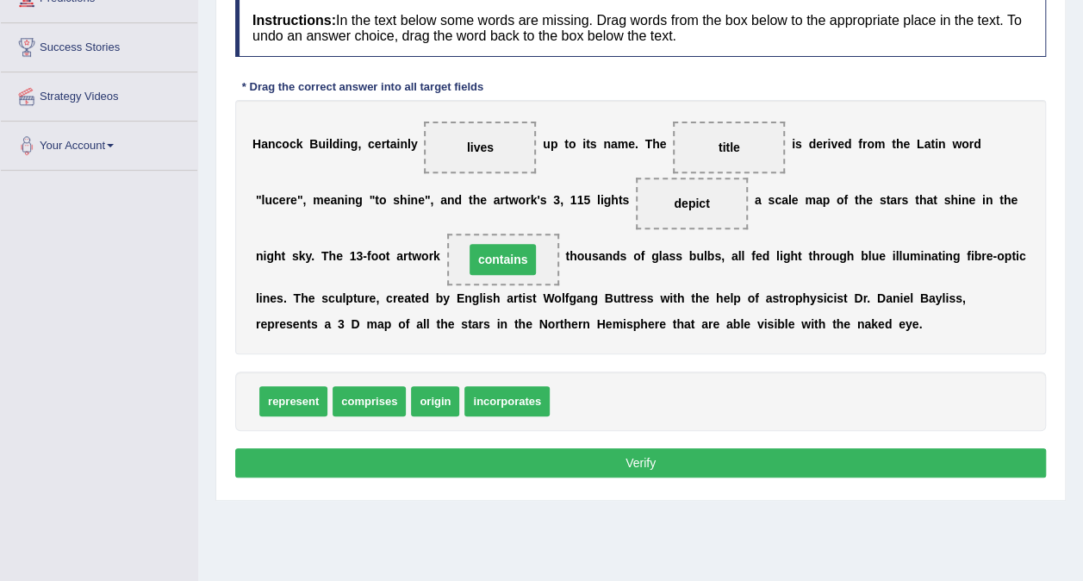
click at [447, 268] on span "contains" at bounding box center [503, 259] width 112 height 52
click at [507, 448] on button "Verify" at bounding box center [640, 462] width 811 height 29
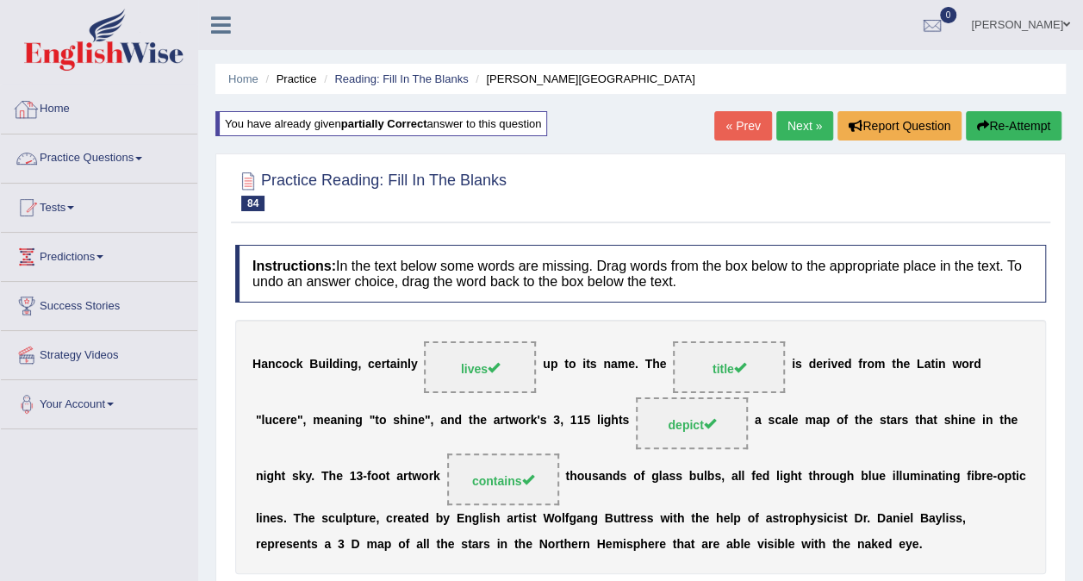
click at [115, 150] on link "Practice Questions" at bounding box center [99, 155] width 196 height 43
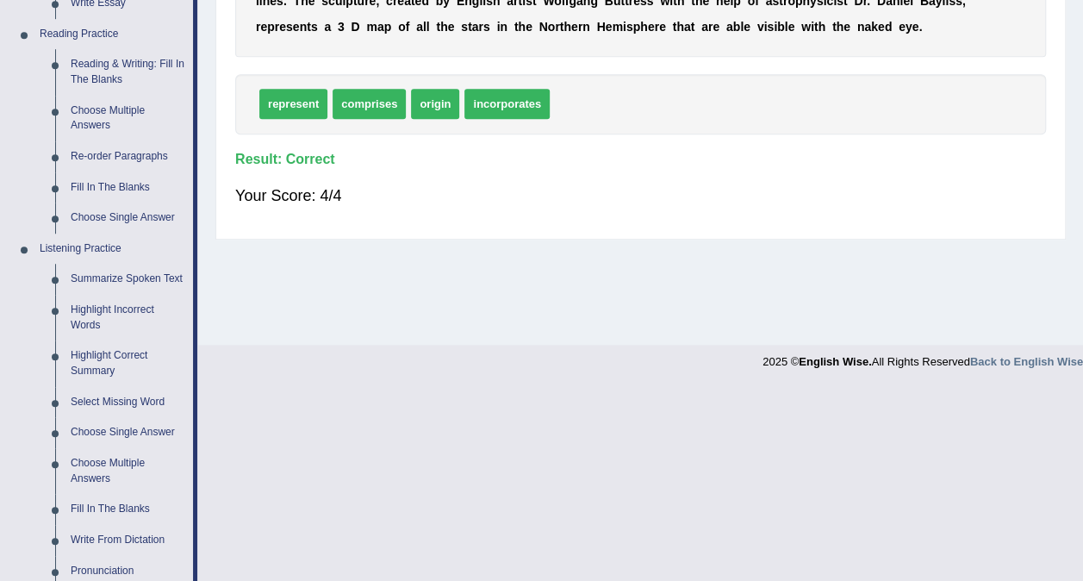
scroll to position [767, 0]
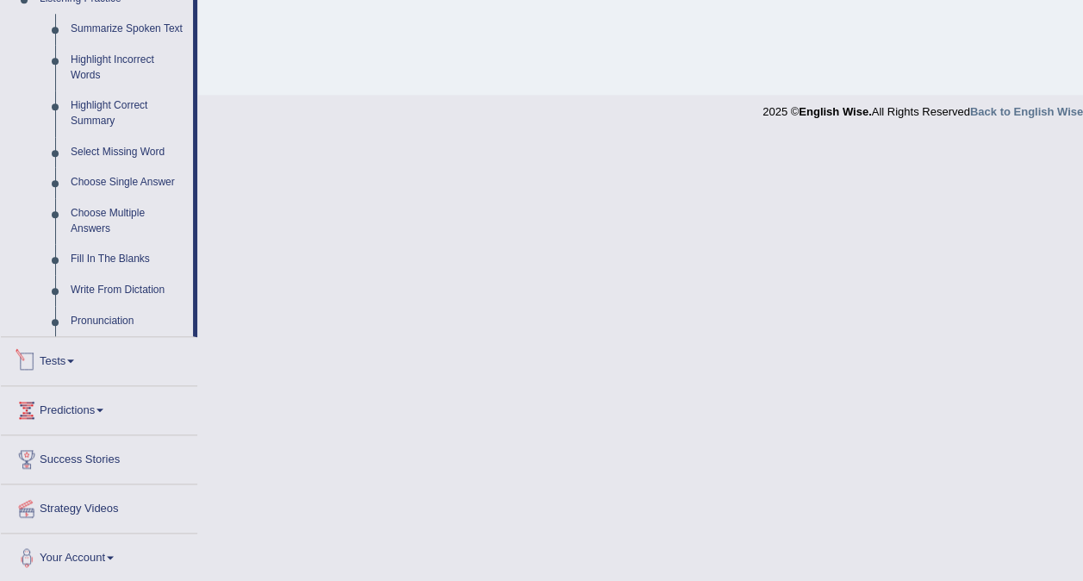
click at [71, 355] on link "Tests" at bounding box center [99, 358] width 196 height 43
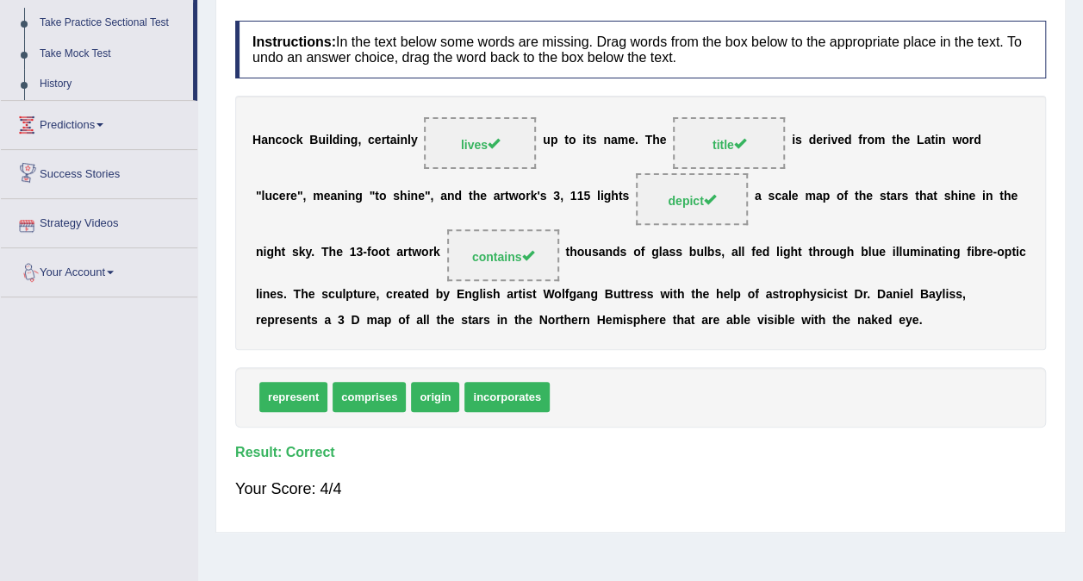
scroll to position [152, 0]
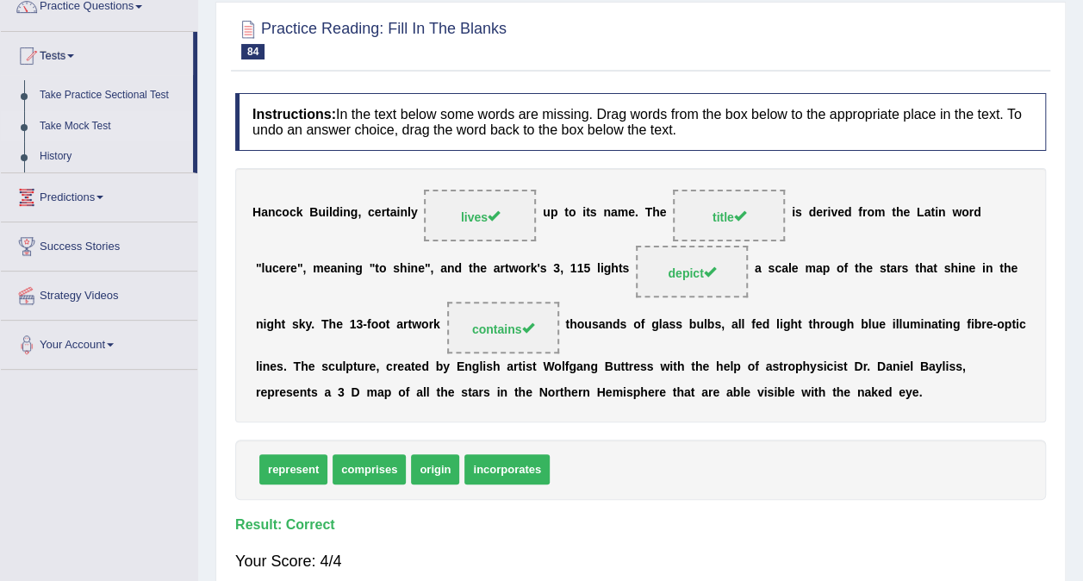
click at [53, 121] on link "Take Mock Test" at bounding box center [112, 126] width 161 height 31
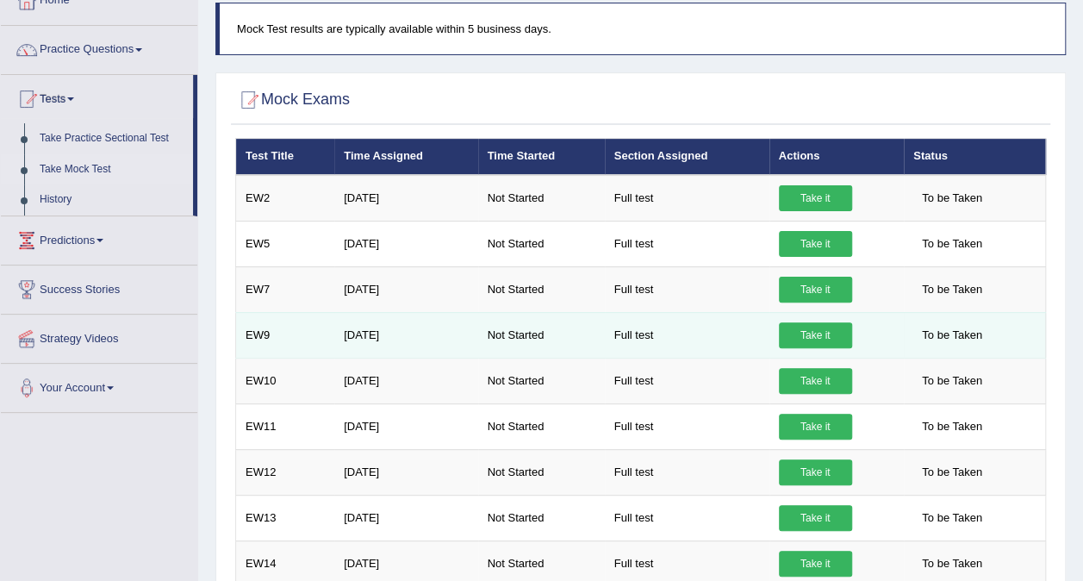
scroll to position [65, 0]
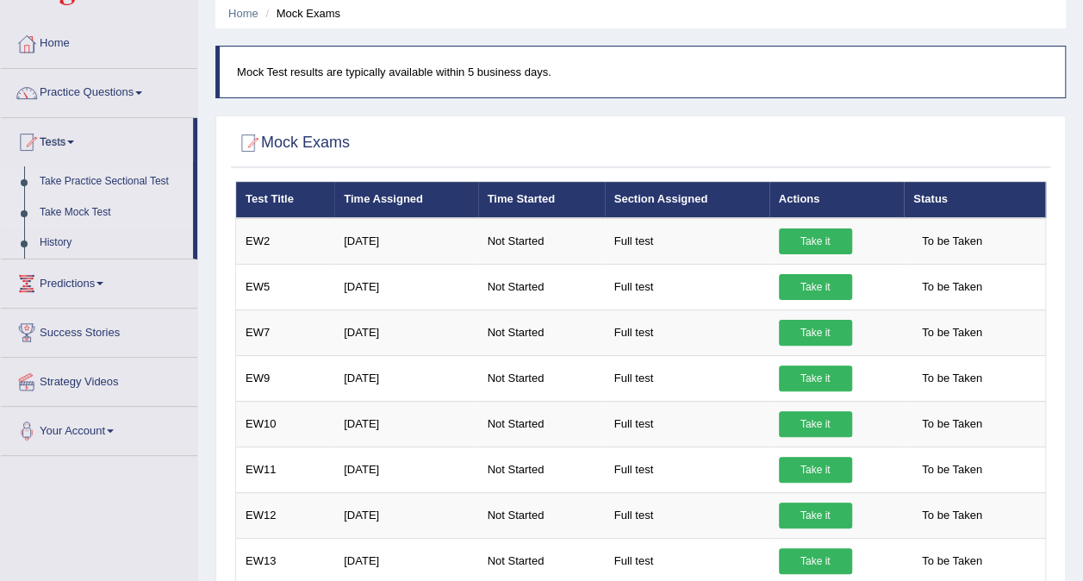
click at [109, 181] on link "Take Practice Sectional Test" at bounding box center [112, 181] width 161 height 31
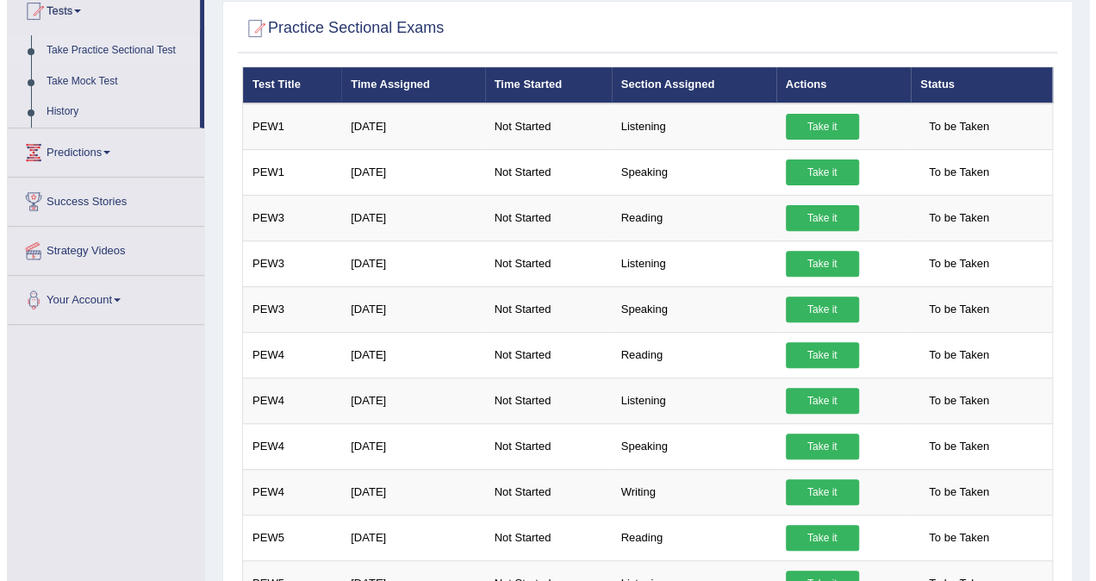
scroll to position [172, 0]
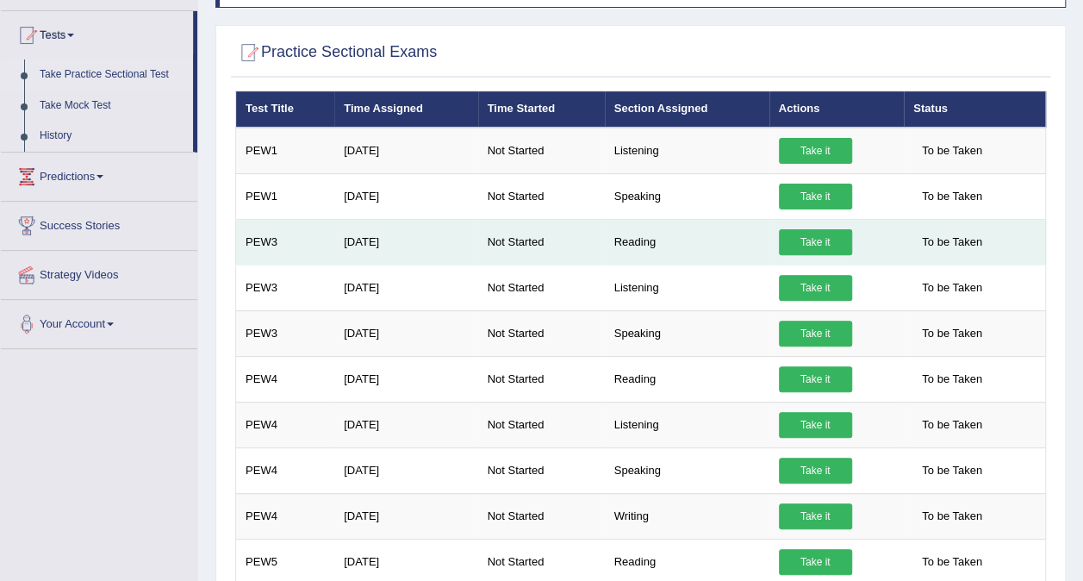
click at [794, 229] on link "Take it" at bounding box center [815, 242] width 73 height 26
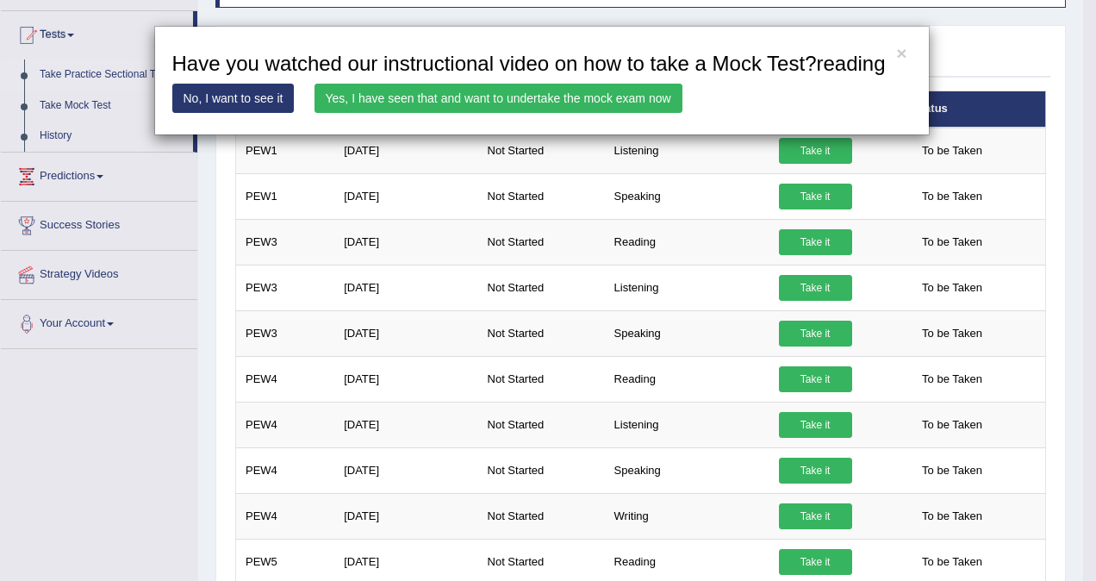
click at [429, 95] on link "Yes, I have seen that and want to undertake the mock exam now" at bounding box center [498, 98] width 368 height 29
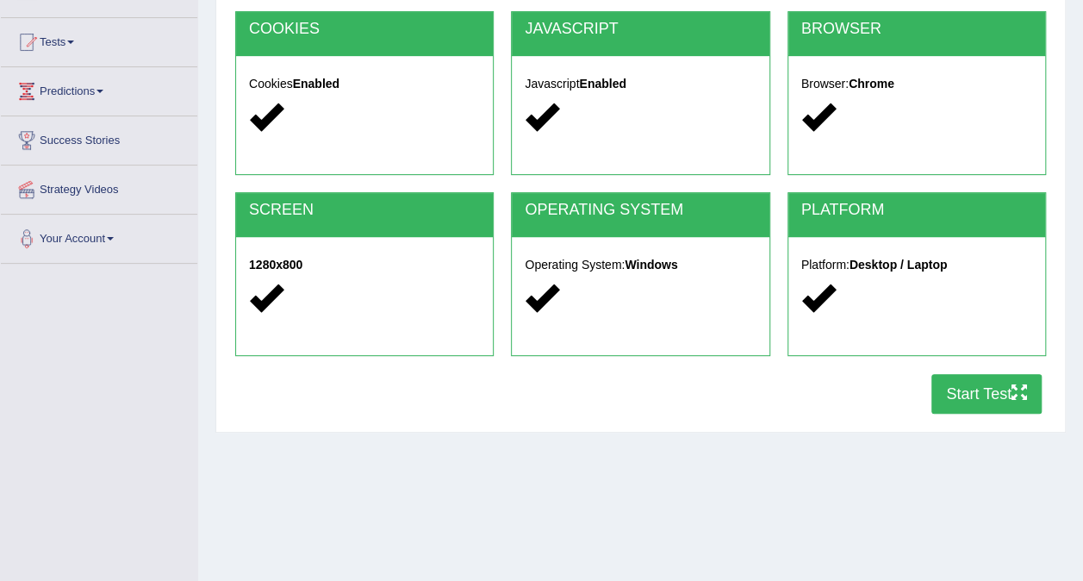
scroll to position [172, 0]
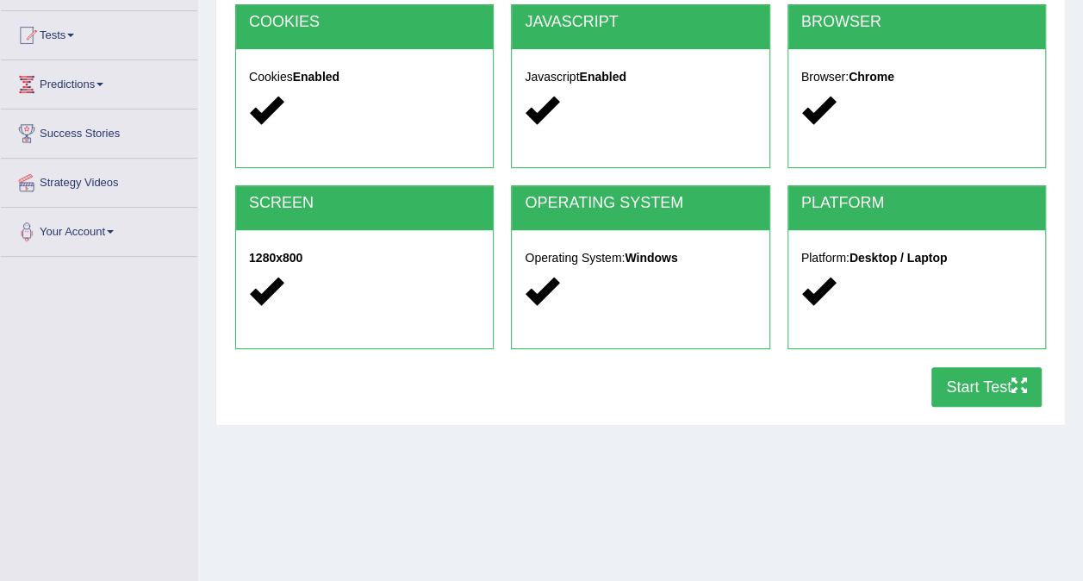
click at [996, 389] on button "Start Test" at bounding box center [986, 387] width 110 height 40
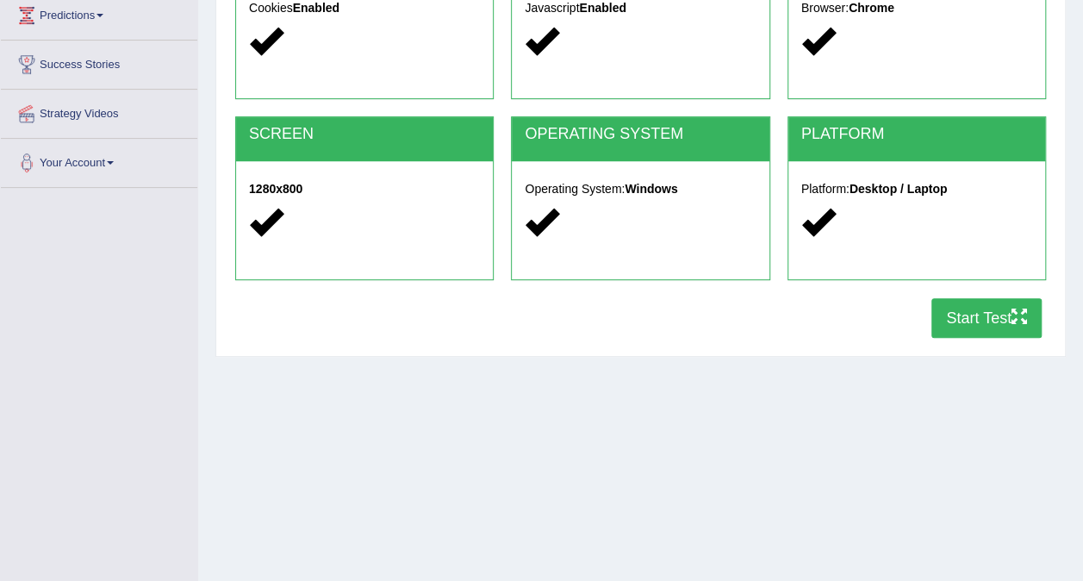
scroll to position [258, 0]
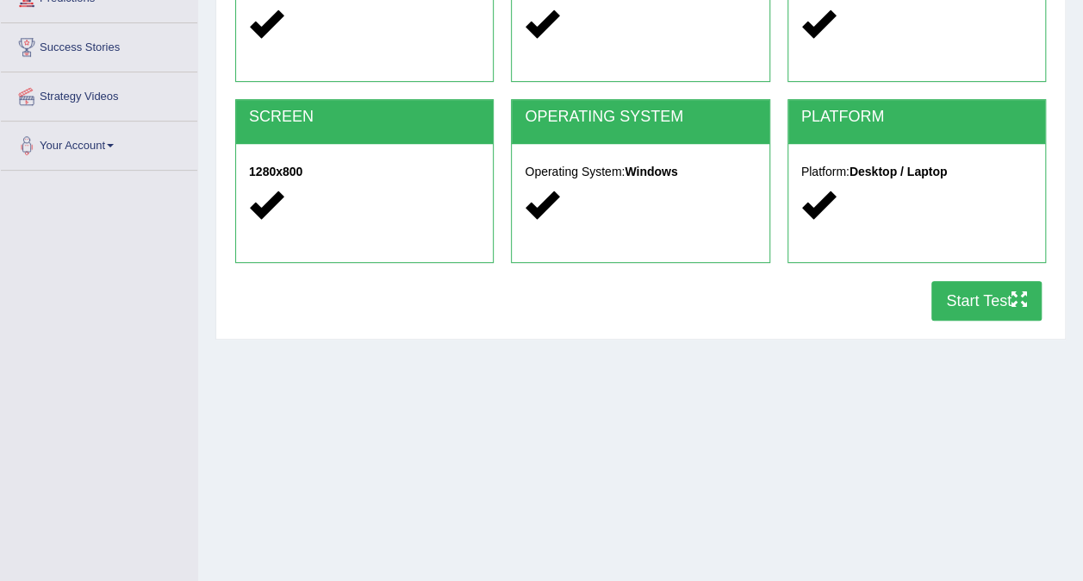
click at [966, 288] on button "Start Test" at bounding box center [986, 301] width 110 height 40
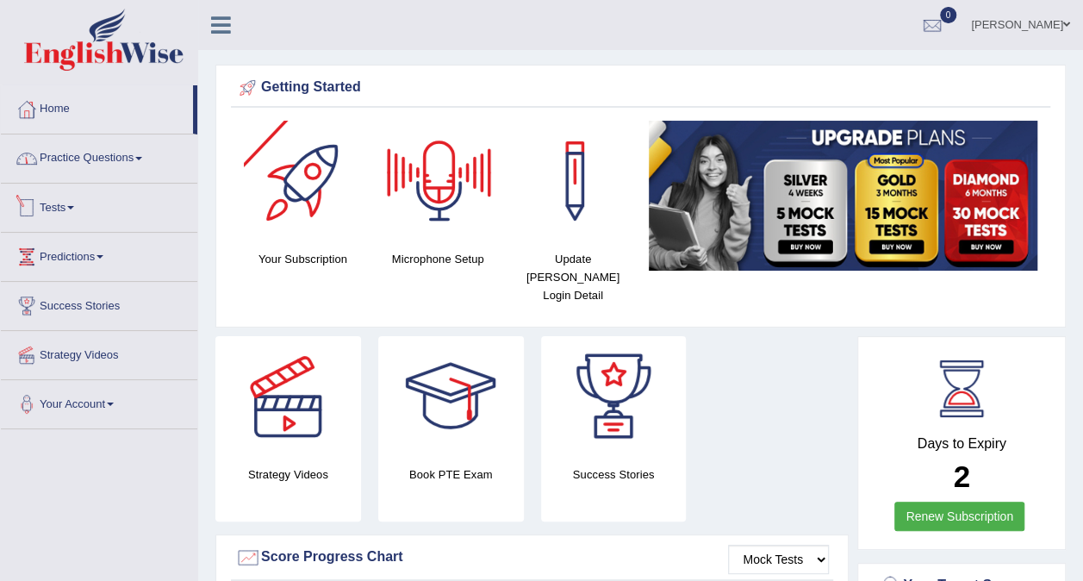
click at [142, 165] on link "Practice Questions" at bounding box center [99, 155] width 196 height 43
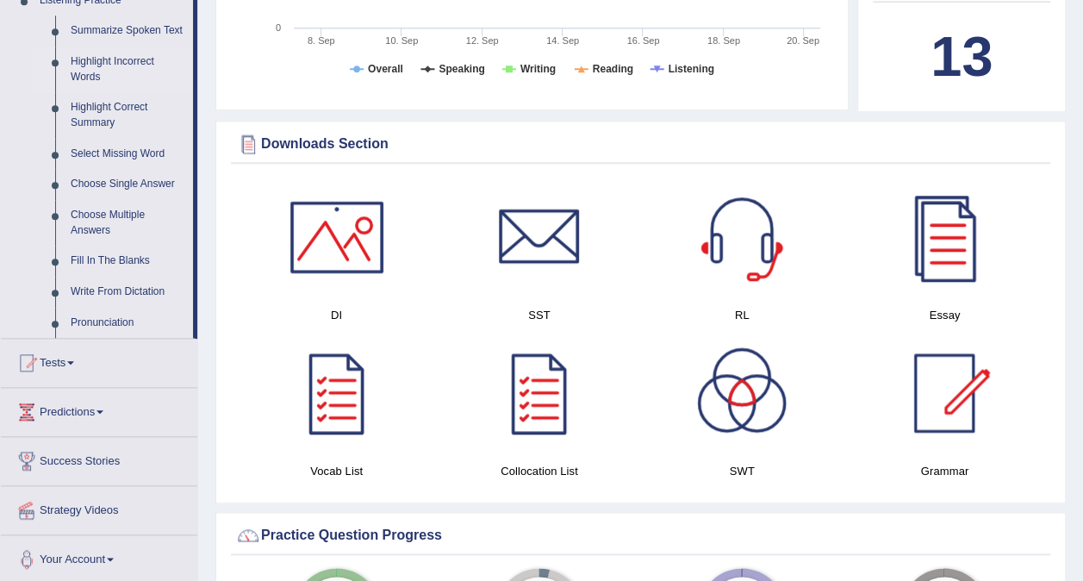
scroll to position [861, 0]
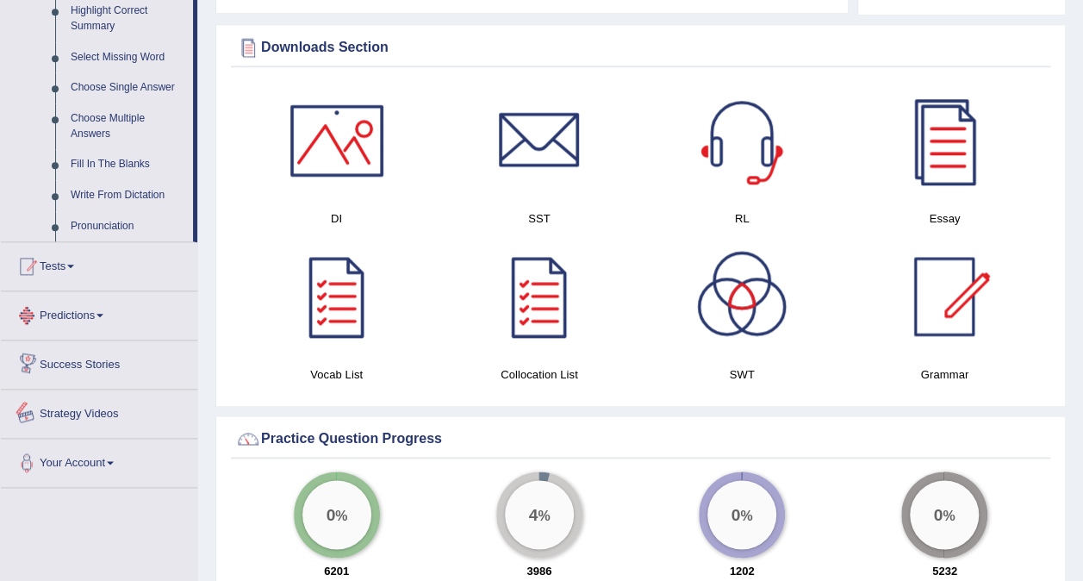
click at [80, 279] on link "Tests" at bounding box center [99, 263] width 196 height 43
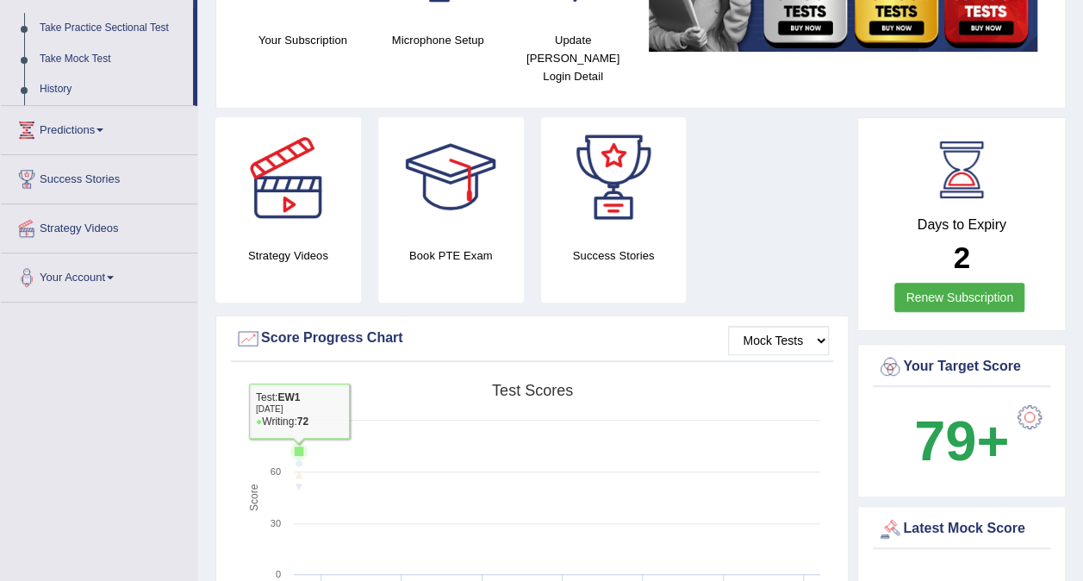
scroll to position [47, 0]
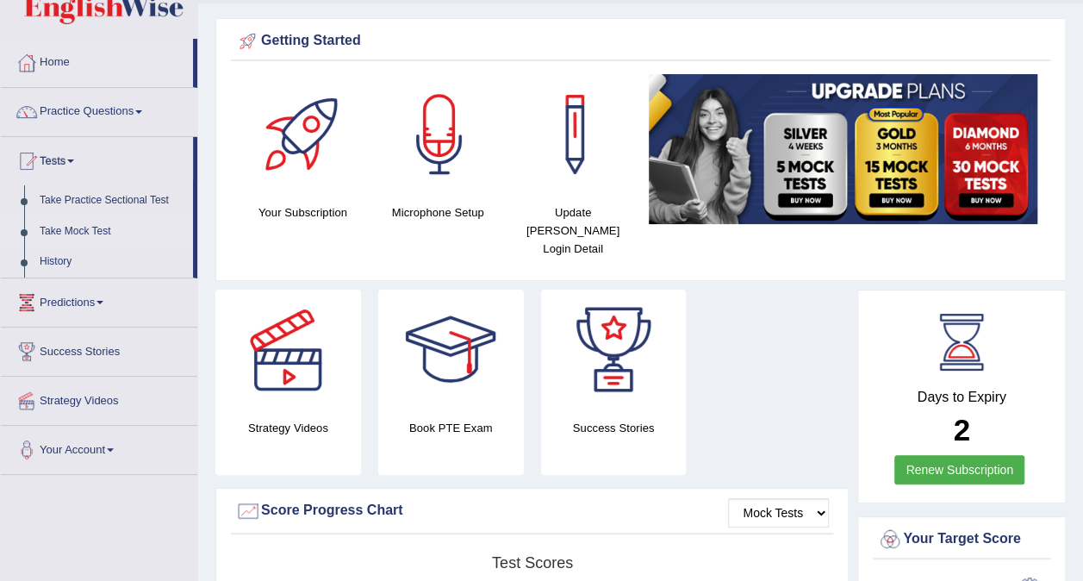
click at [69, 236] on link "Take Mock Test" at bounding box center [112, 231] width 161 height 31
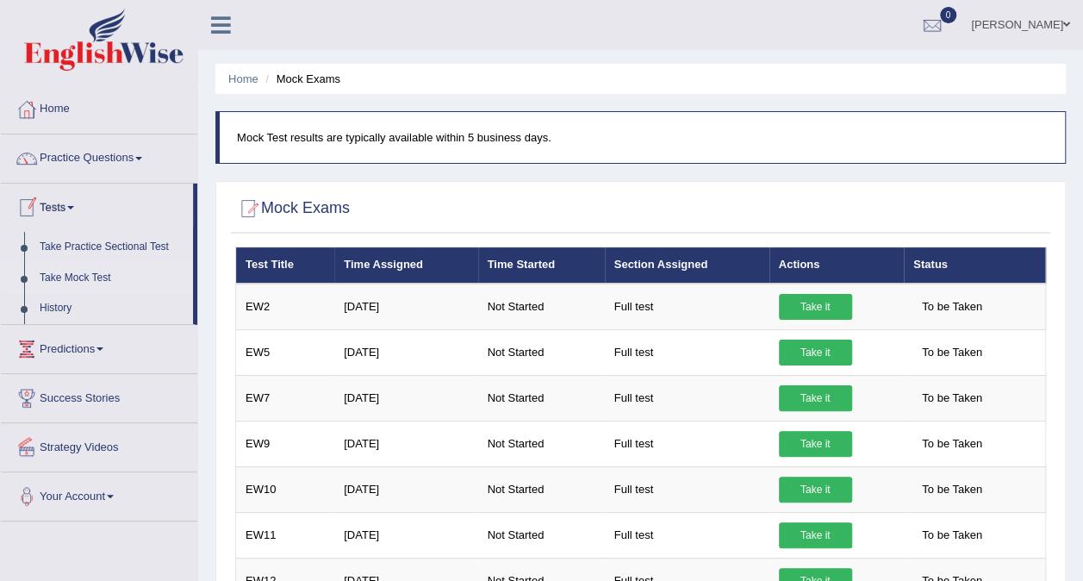
click at [81, 277] on link "Take Mock Test" at bounding box center [112, 278] width 161 height 31
click at [79, 242] on link "Take Practice Sectional Test" at bounding box center [112, 247] width 161 height 31
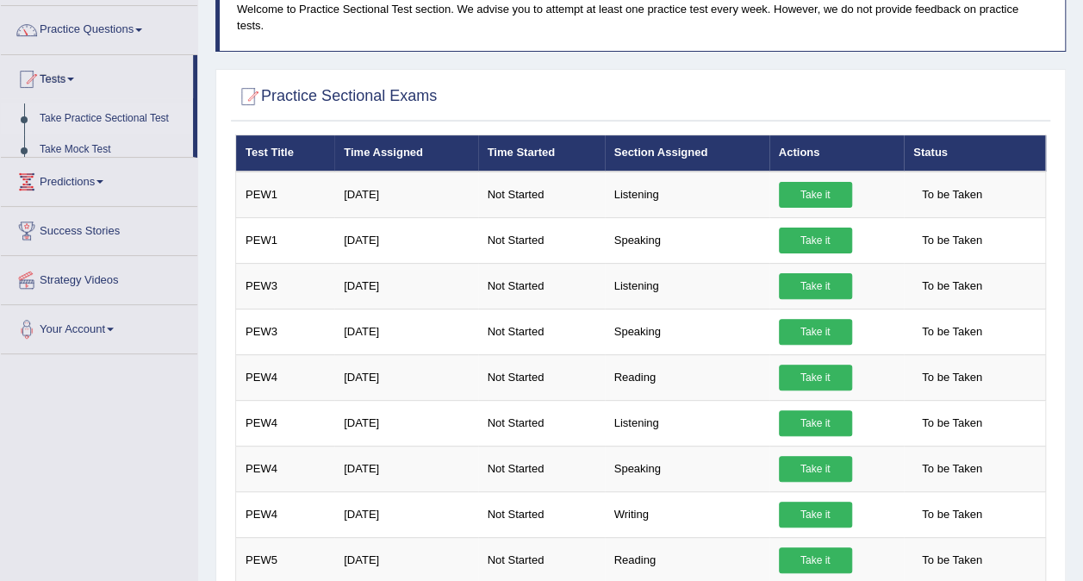
scroll to position [172, 0]
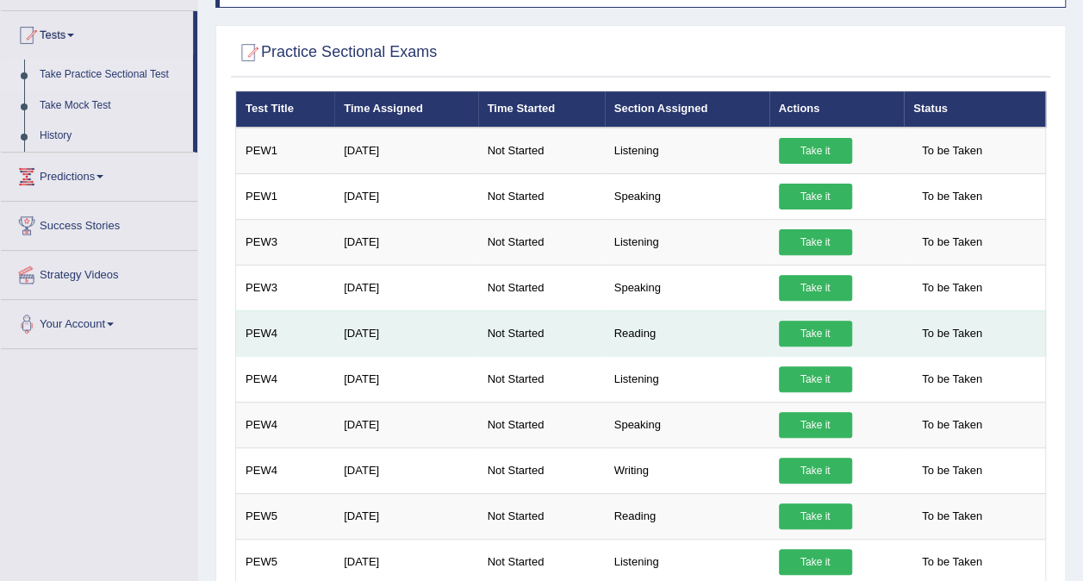
click at [810, 320] on link "Take it" at bounding box center [815, 333] width 73 height 26
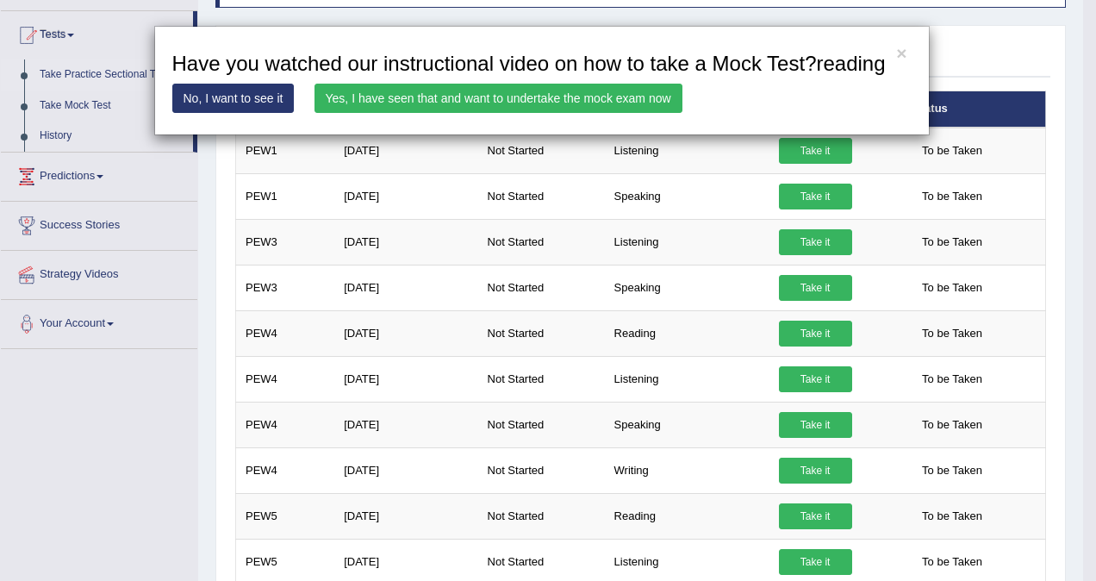
click at [202, 220] on div "× Have you watched our instructional video on how to take a Mock Test?reading N…" at bounding box center [548, 290] width 1096 height 581
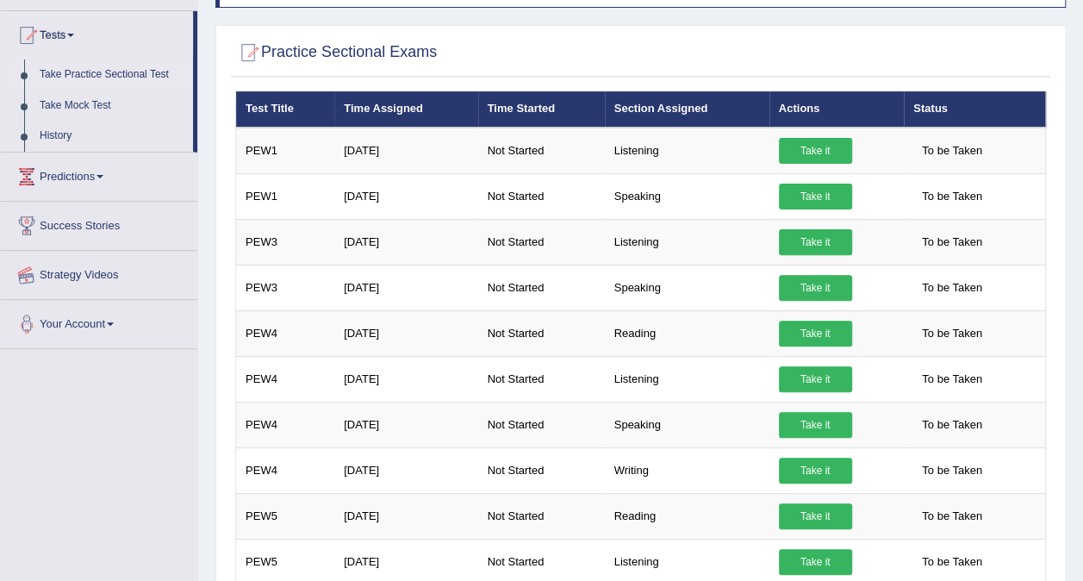
scroll to position [0, 0]
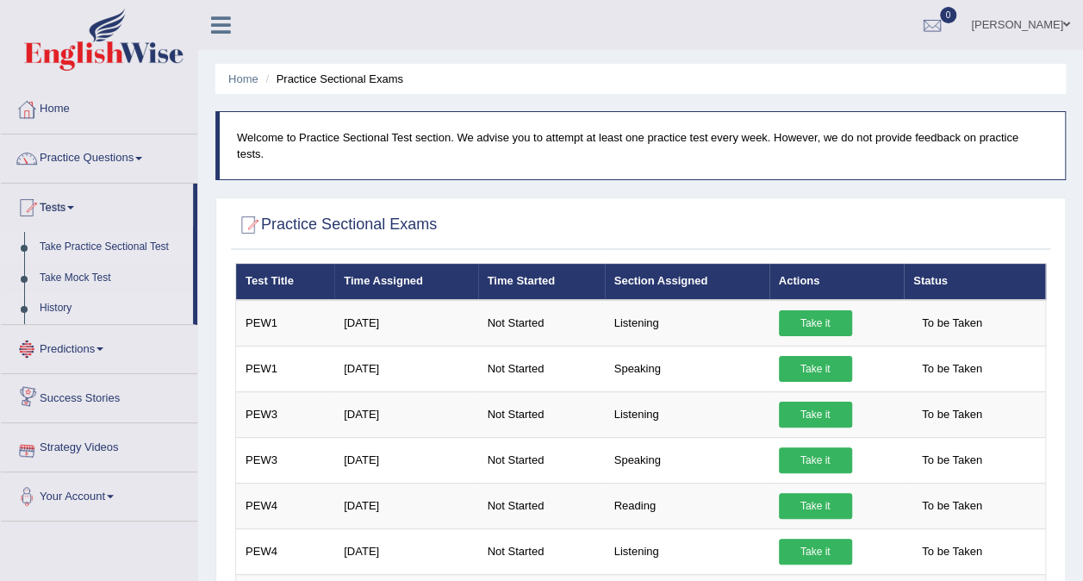
click at [58, 304] on link "History" at bounding box center [112, 308] width 161 height 31
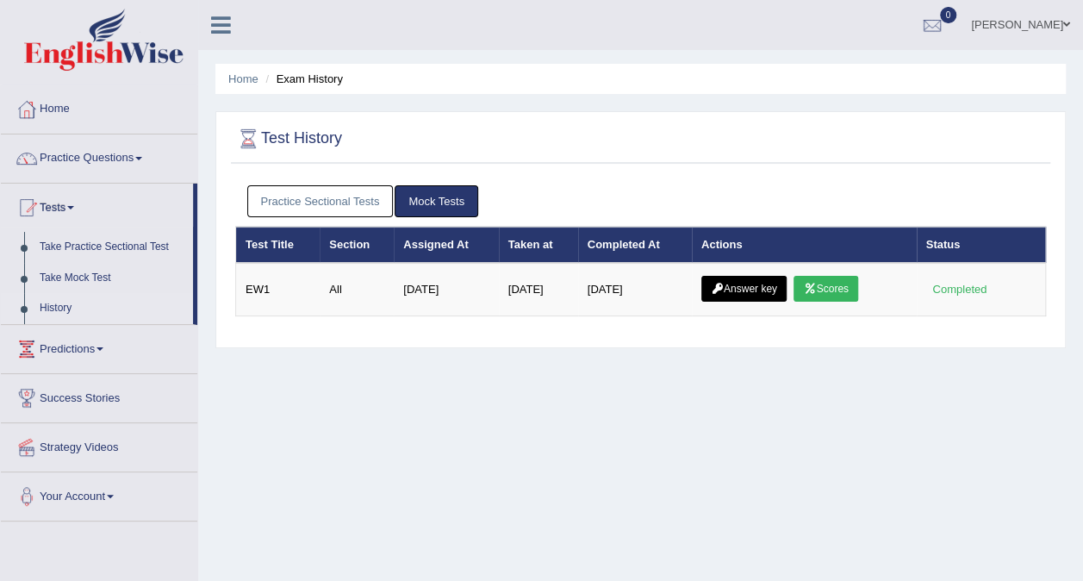
click at [336, 207] on link "Practice Sectional Tests" at bounding box center [320, 201] width 146 height 32
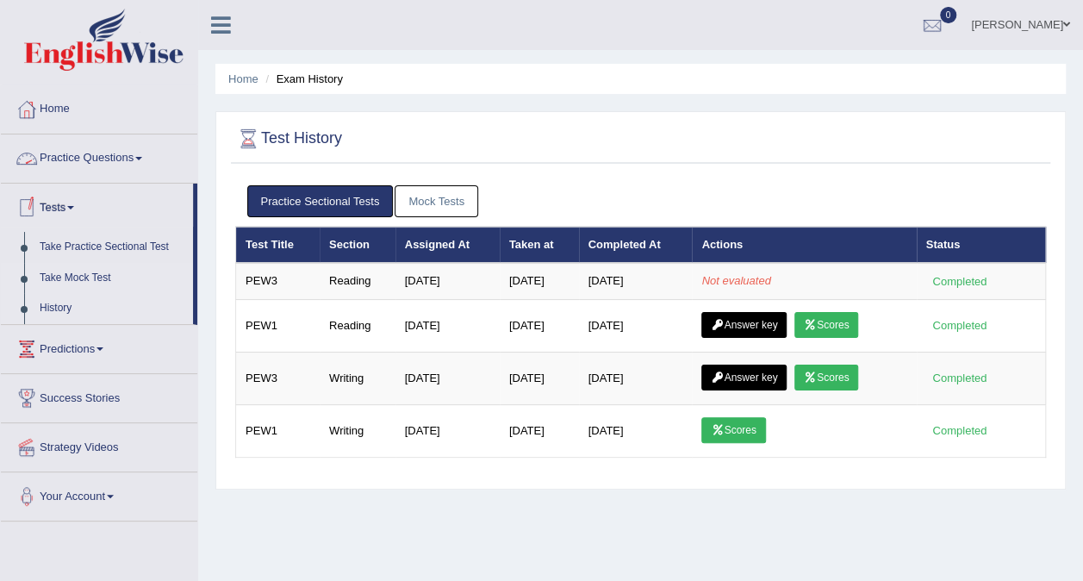
click at [77, 277] on link "Take Mock Test" at bounding box center [112, 278] width 161 height 31
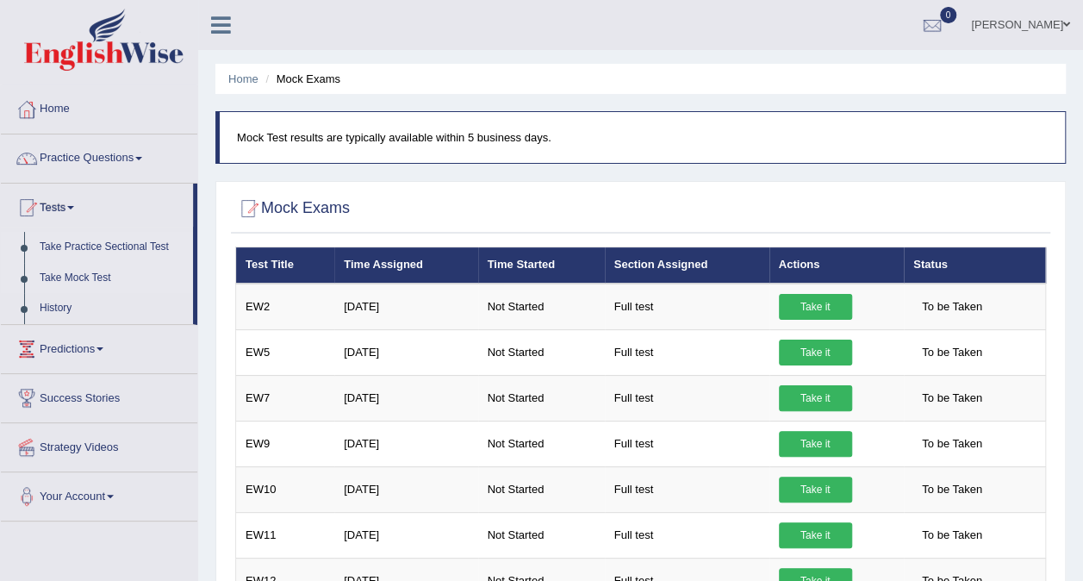
click at [103, 239] on link "Take Practice Sectional Test" at bounding box center [112, 247] width 161 height 31
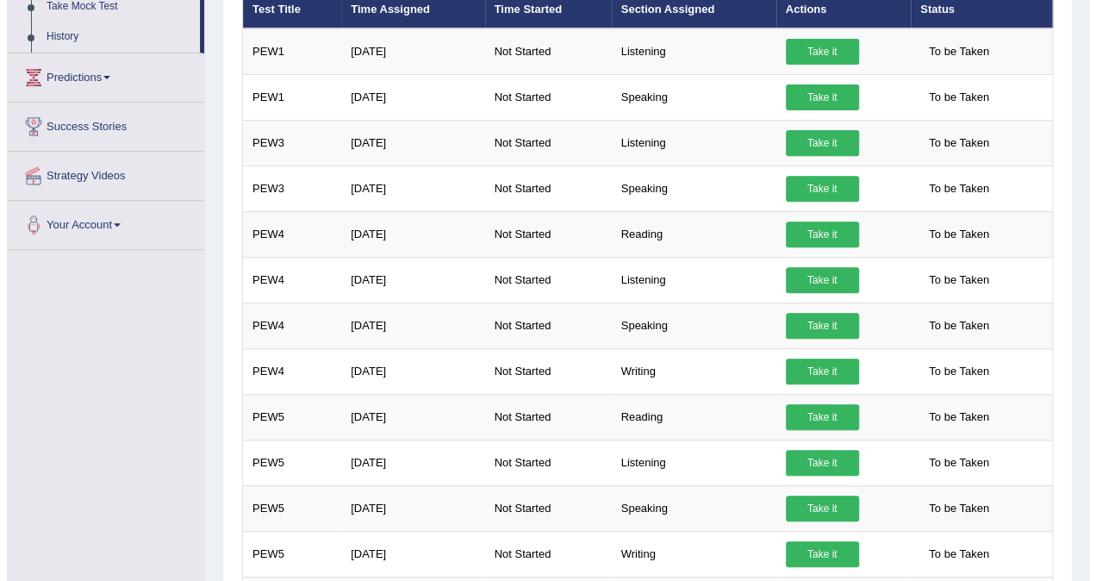
scroll to position [86, 0]
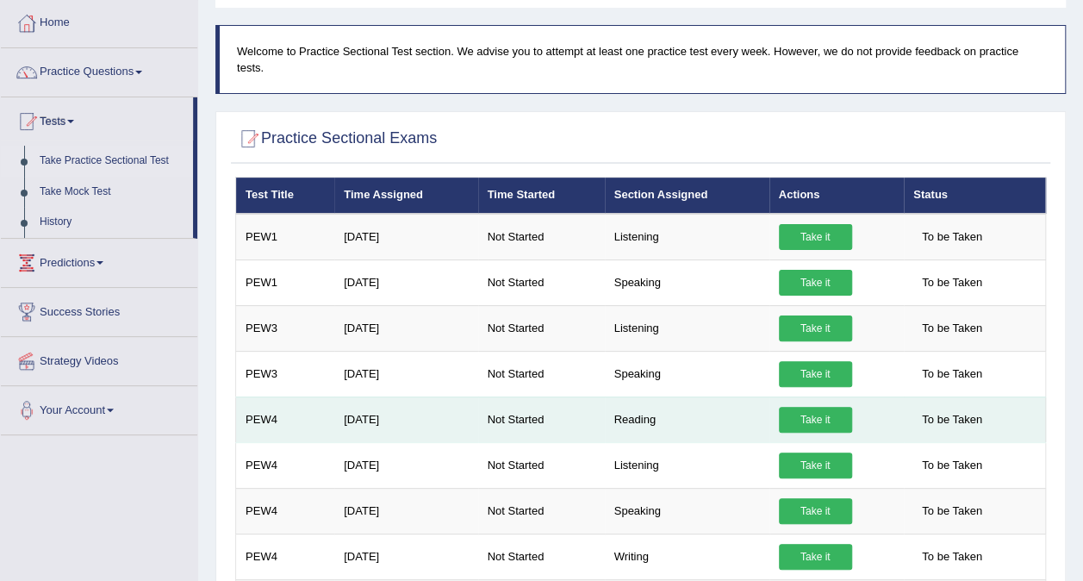
click at [813, 407] on link "Take it" at bounding box center [815, 420] width 73 height 26
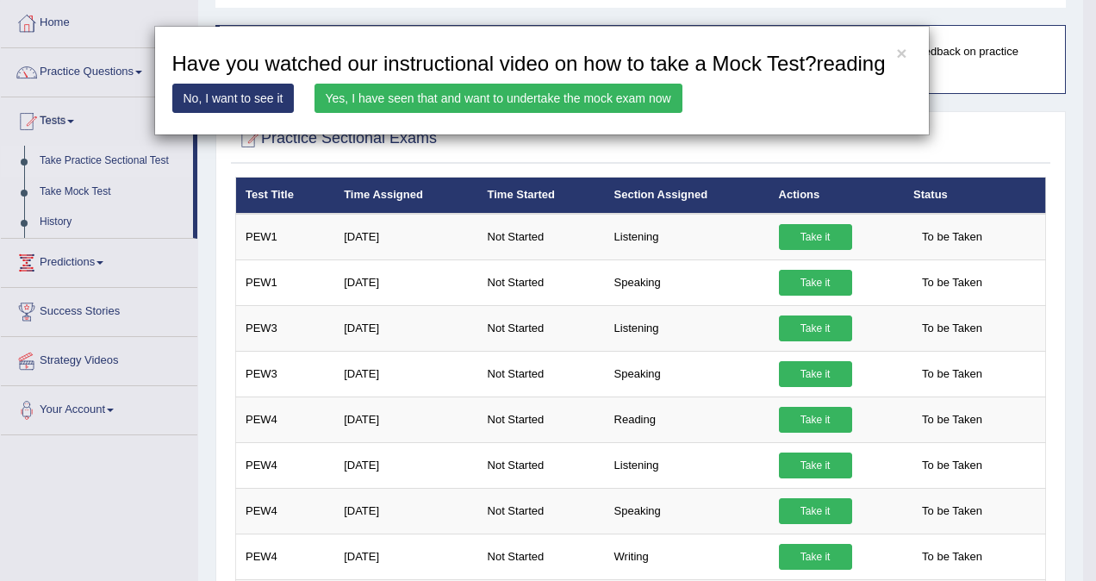
click at [466, 90] on link "Yes, I have seen that and want to undertake the mock exam now" at bounding box center [498, 98] width 368 height 29
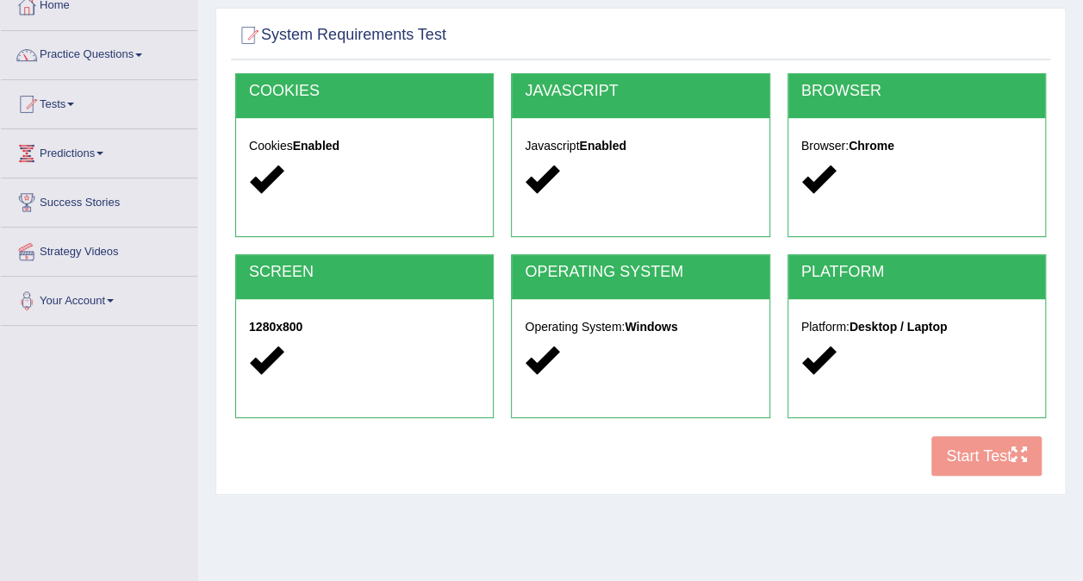
scroll to position [172, 0]
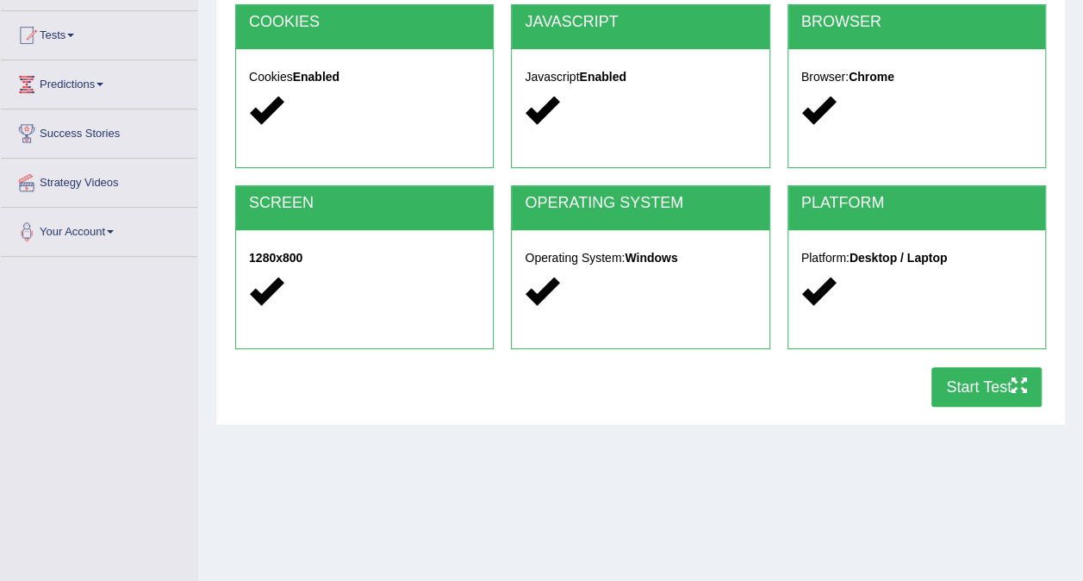
click at [982, 382] on button "Start Test" at bounding box center [986, 387] width 110 height 40
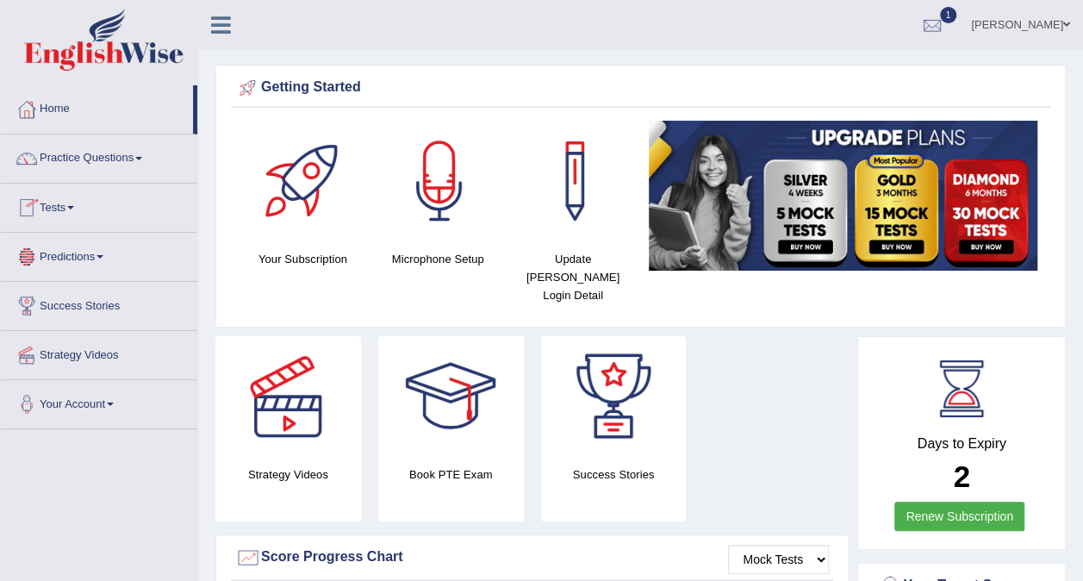
click at [67, 203] on link "Tests" at bounding box center [99, 204] width 196 height 43
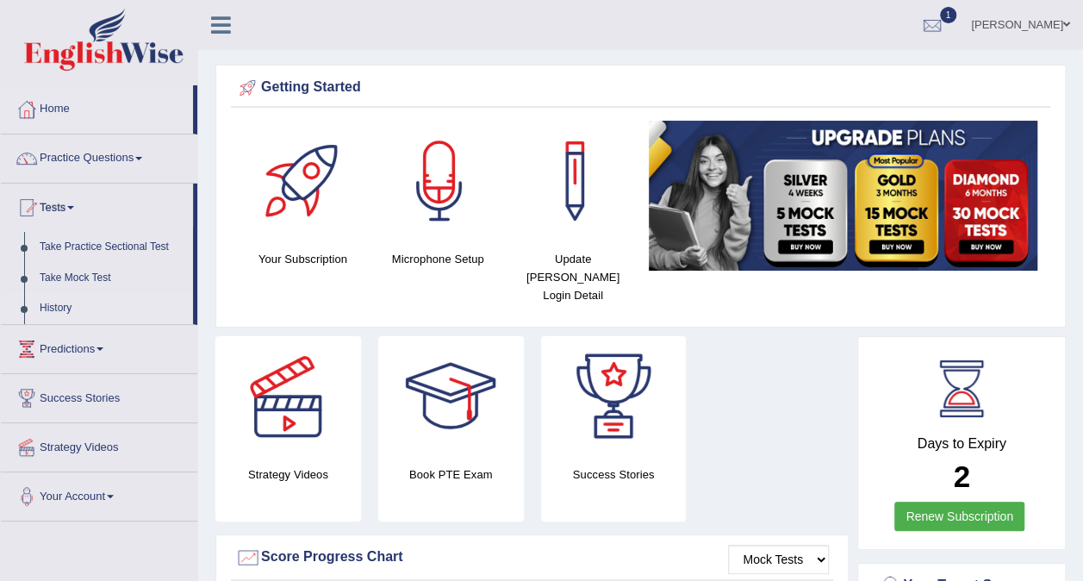
click at [50, 301] on link "History" at bounding box center [112, 308] width 161 height 31
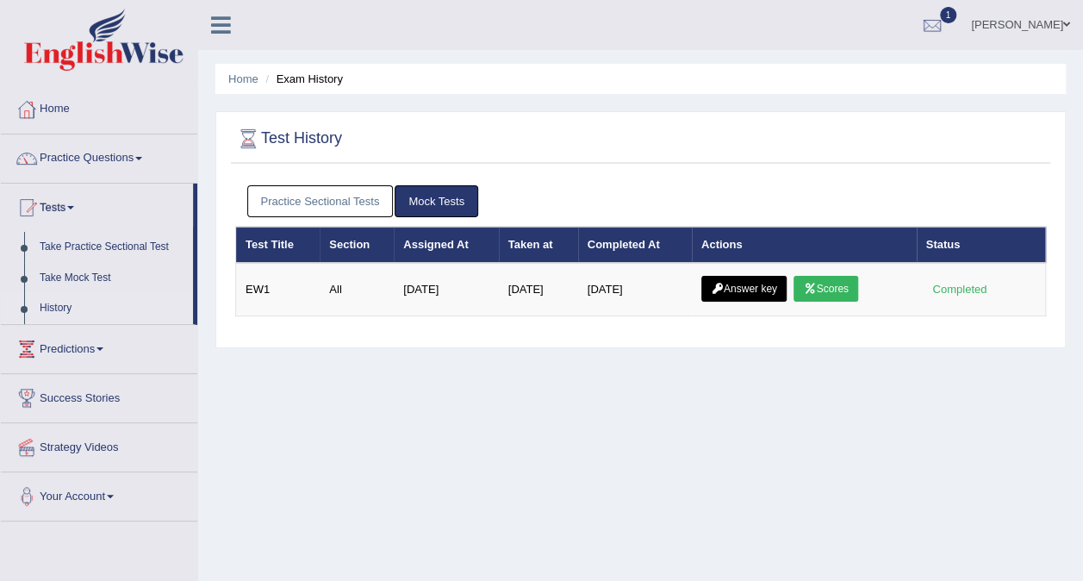
click at [364, 203] on link "Practice Sectional Tests" at bounding box center [320, 201] width 146 height 32
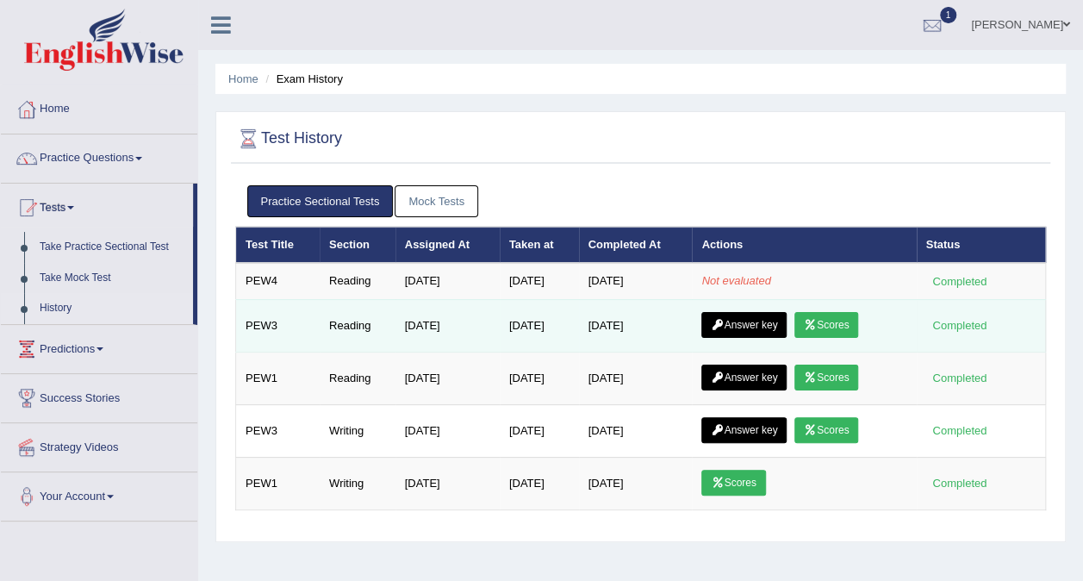
click at [811, 321] on icon at bounding box center [810, 325] width 13 height 10
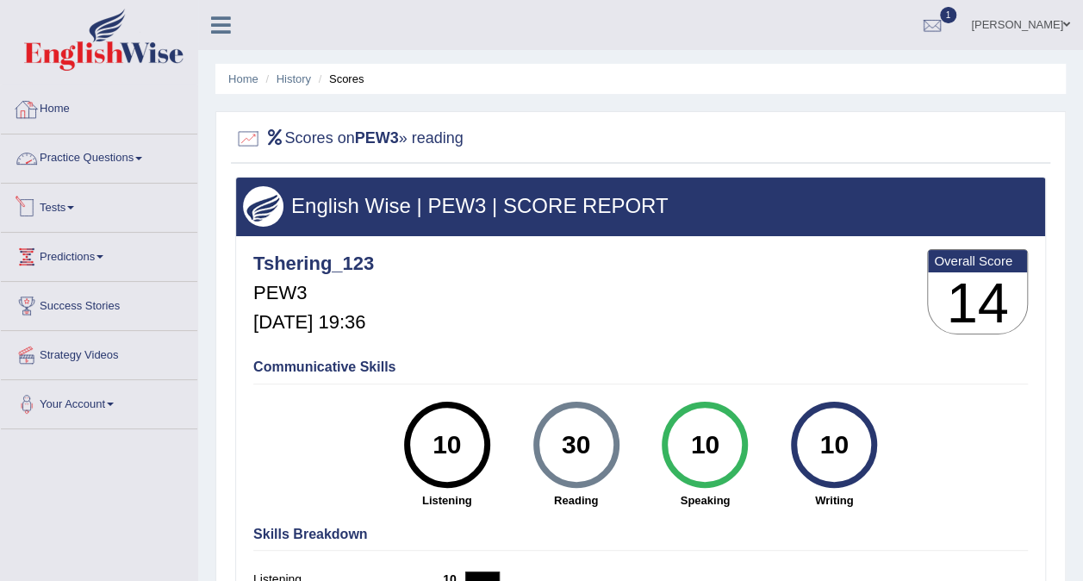
click at [87, 196] on link "Tests" at bounding box center [99, 204] width 196 height 43
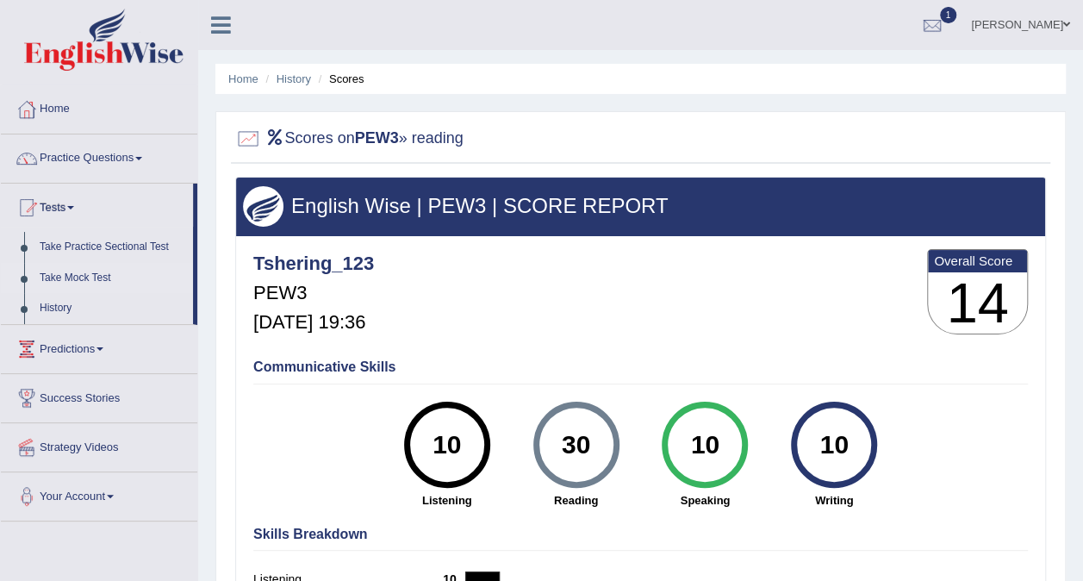
click at [92, 277] on link "Take Mock Test" at bounding box center [112, 278] width 161 height 31
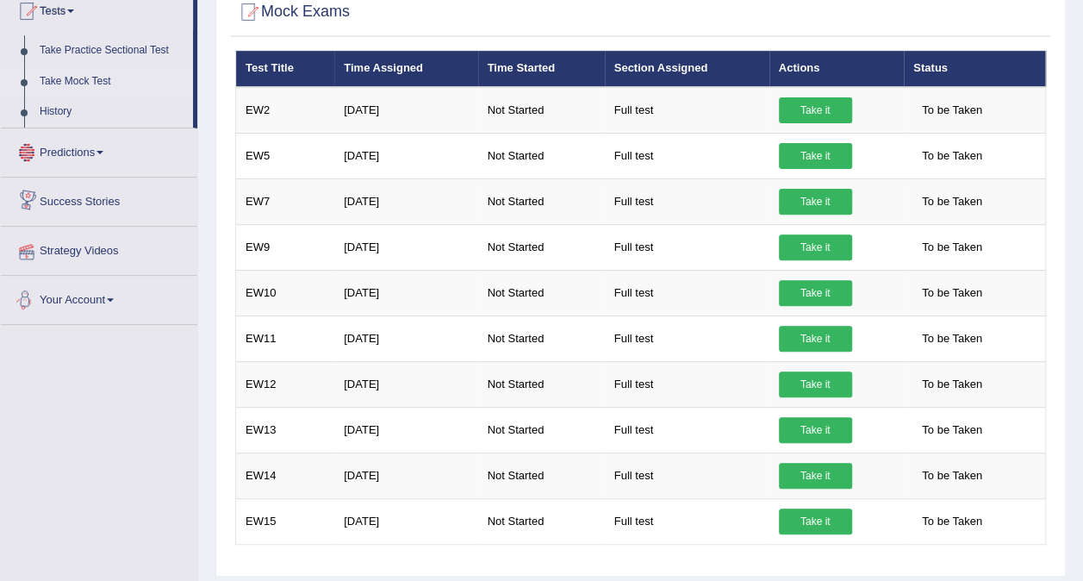
scroll to position [86, 0]
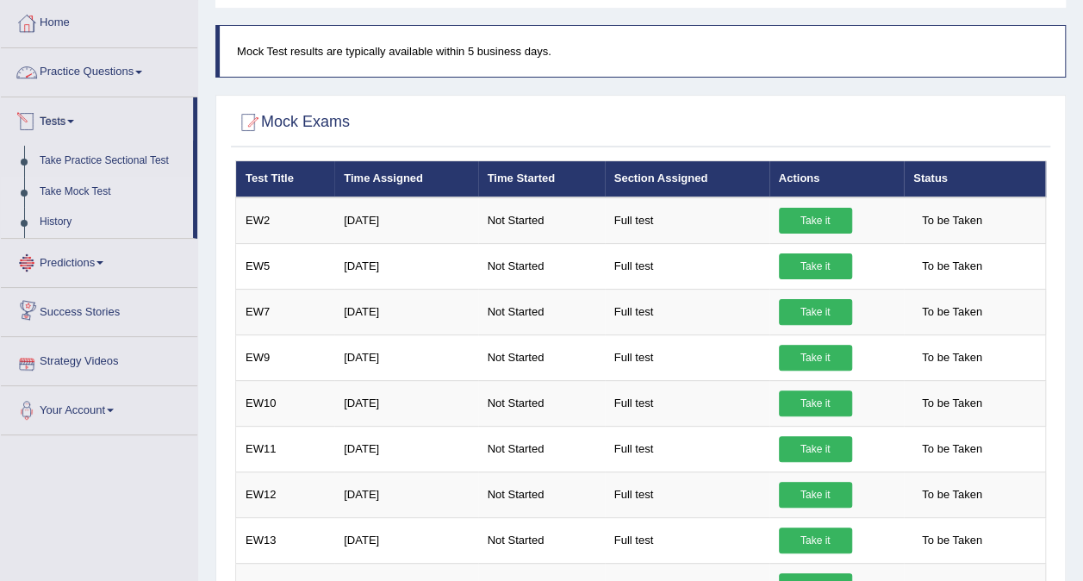
click at [48, 214] on link "History" at bounding box center [112, 222] width 161 height 31
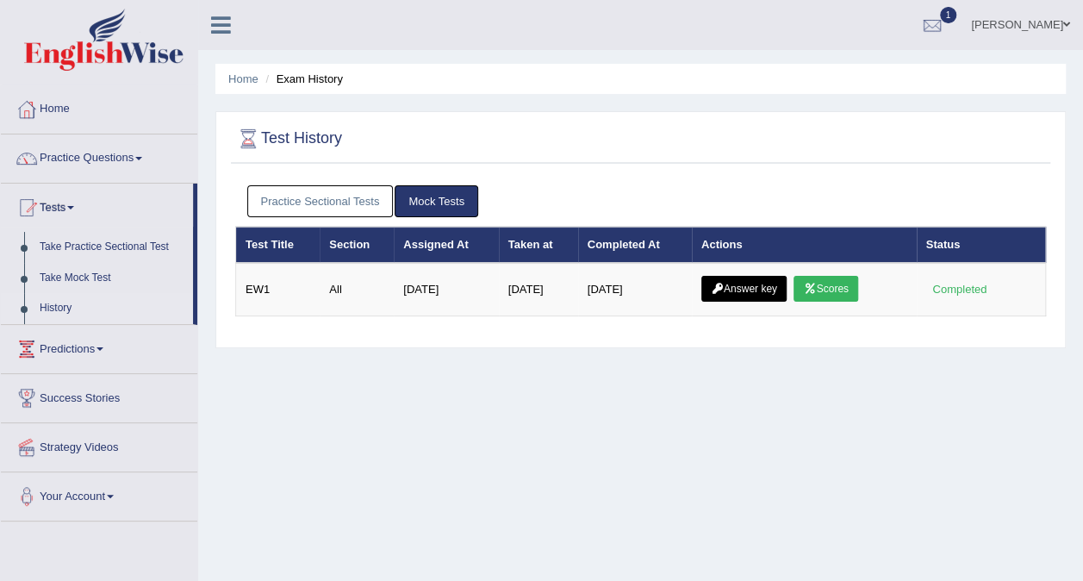
click at [354, 207] on link "Practice Sectional Tests" at bounding box center [320, 201] width 146 height 32
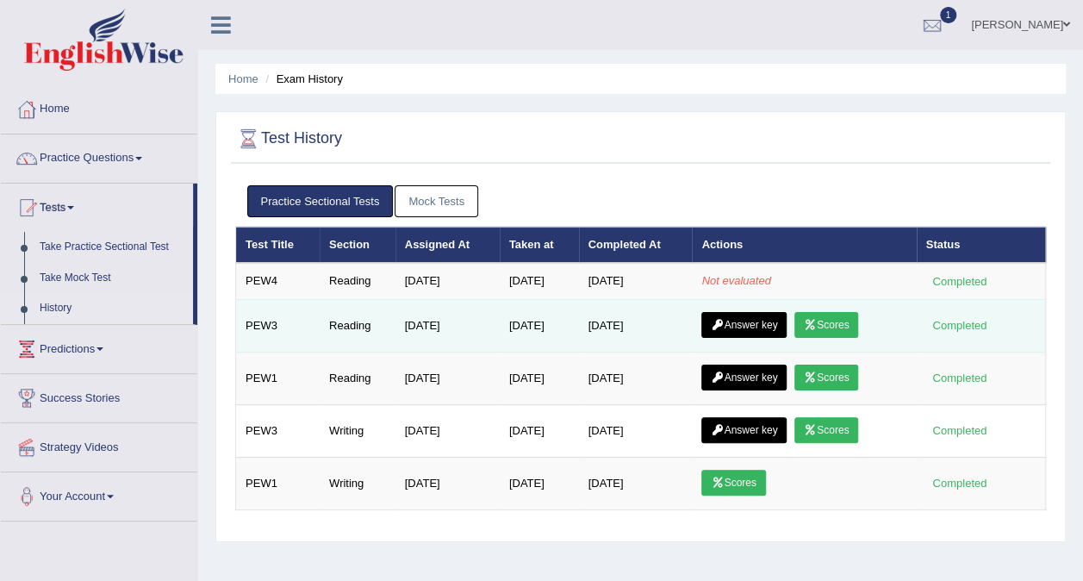
click at [728, 315] on link "Answer key" at bounding box center [743, 325] width 85 height 26
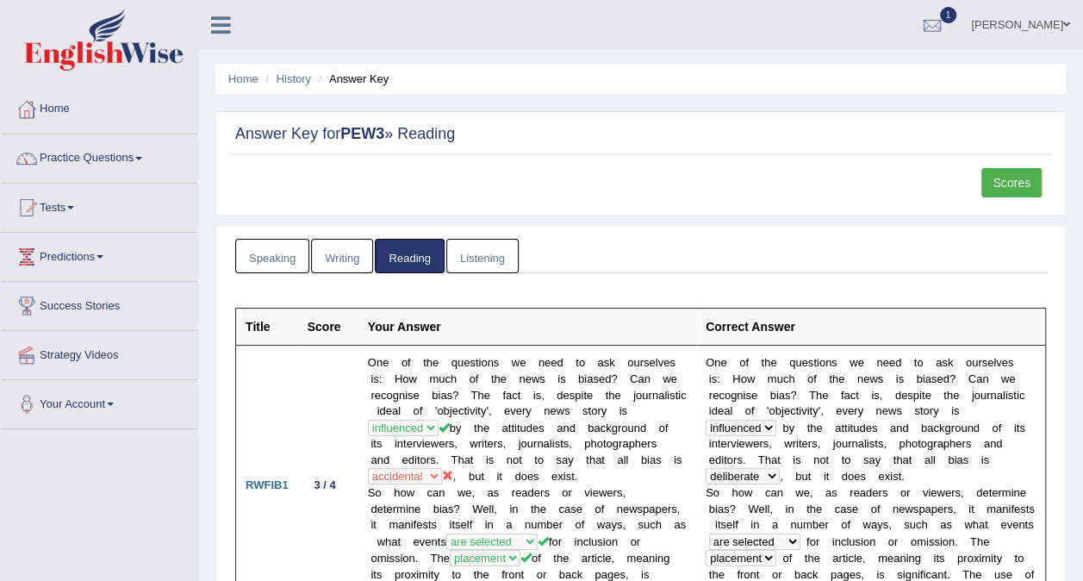
click at [1018, 180] on link "Scores" at bounding box center [1011, 182] width 60 height 29
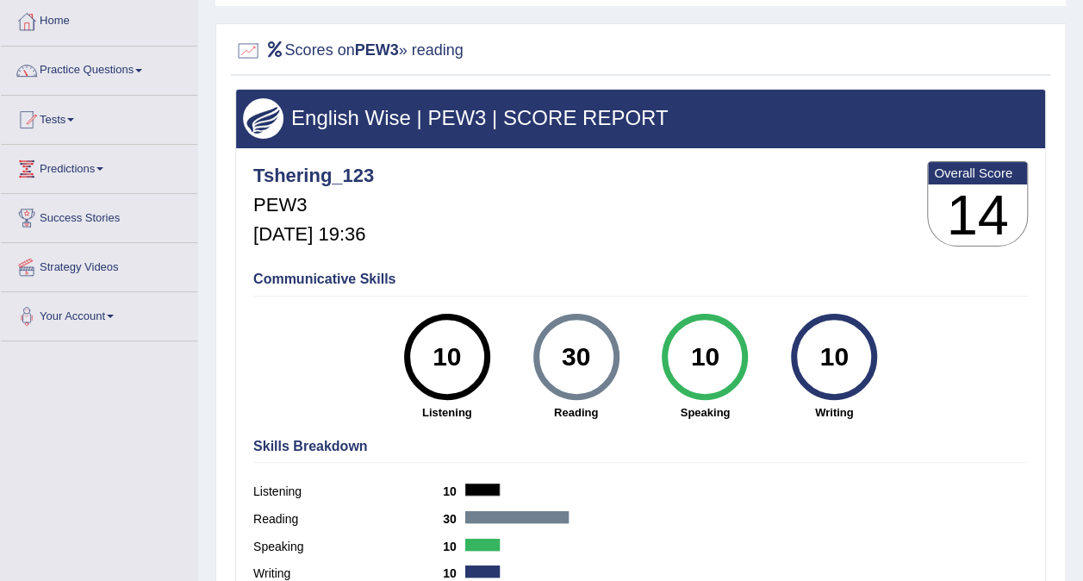
scroll to position [172, 0]
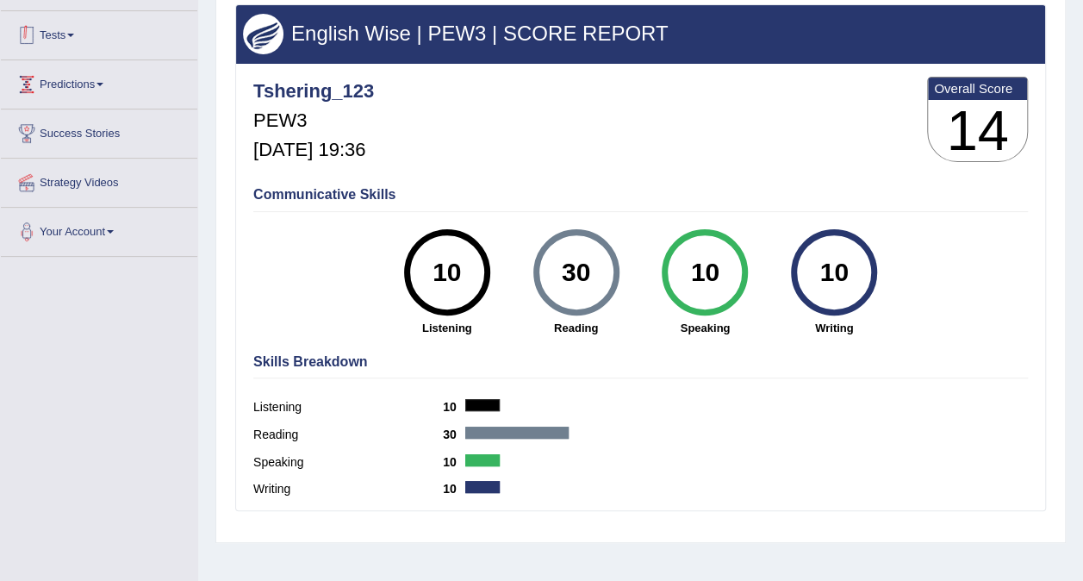
click at [71, 32] on link "Tests" at bounding box center [99, 32] width 196 height 43
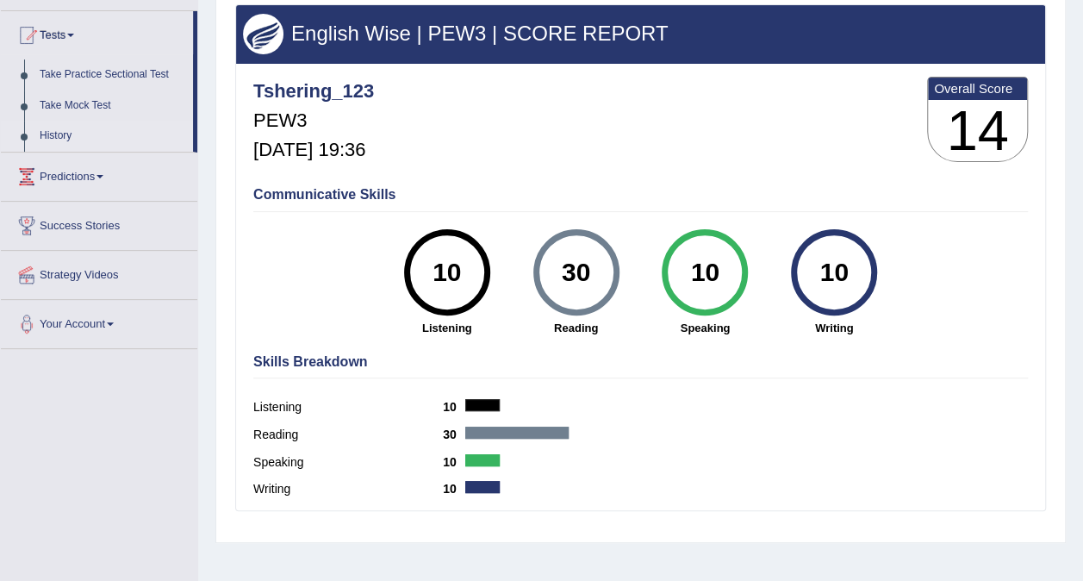
click at [64, 131] on link "History" at bounding box center [112, 136] width 161 height 31
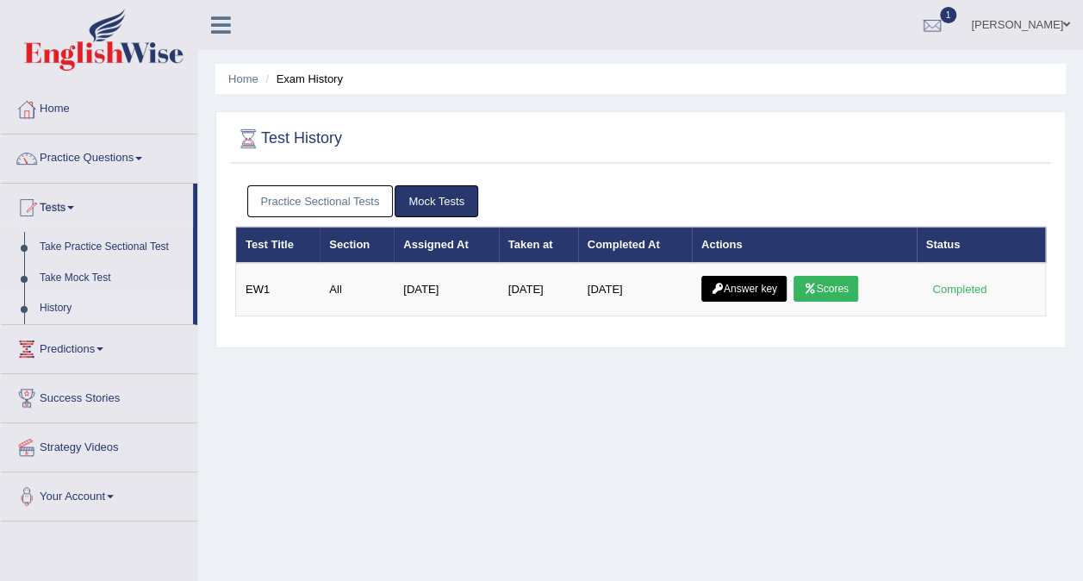
click at [345, 192] on link "Practice Sectional Tests" at bounding box center [320, 201] width 146 height 32
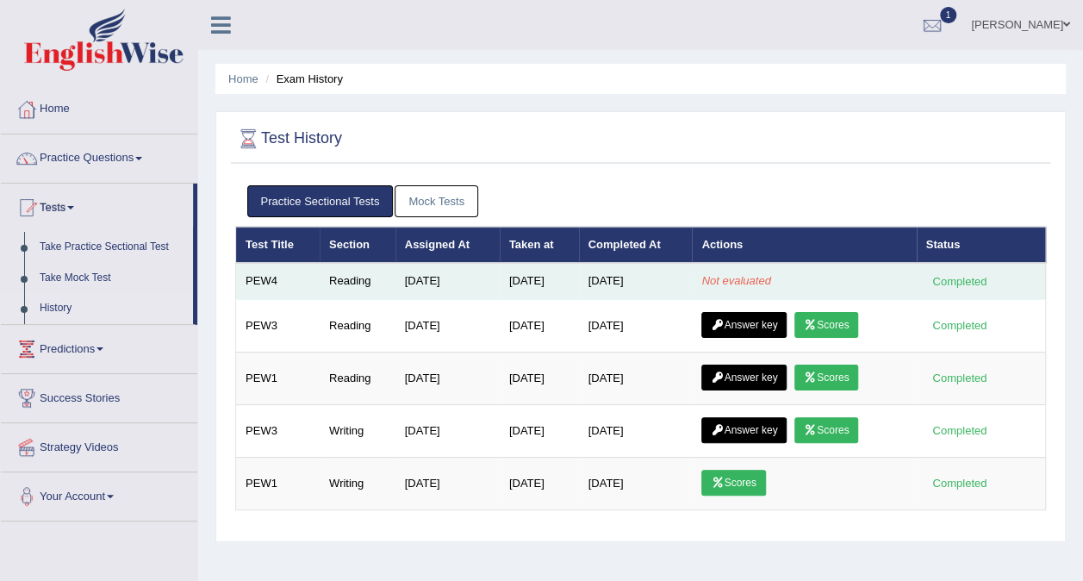
click at [931, 287] on div "Completed" at bounding box center [959, 281] width 67 height 18
click at [524, 283] on td "[DATE]" at bounding box center [539, 281] width 79 height 36
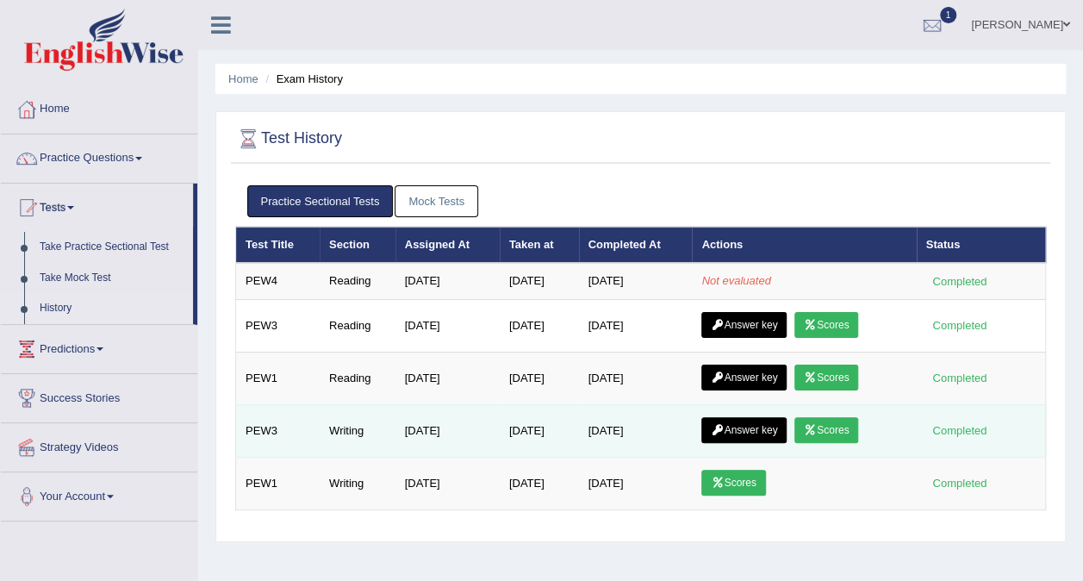
click at [837, 420] on link "Scores" at bounding box center [826, 430] width 64 height 26
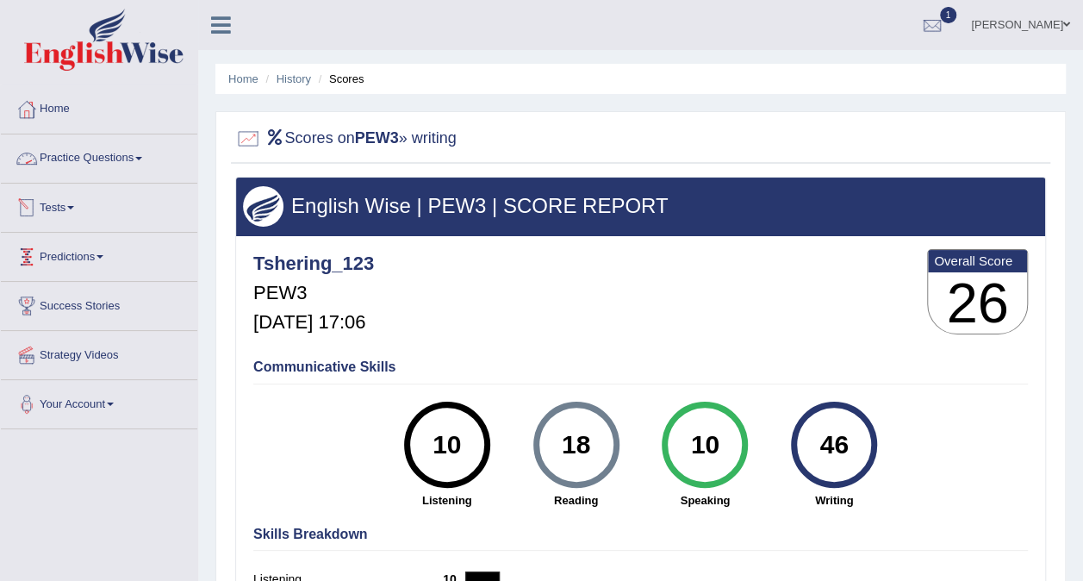
click at [78, 213] on link "Tests" at bounding box center [99, 204] width 196 height 43
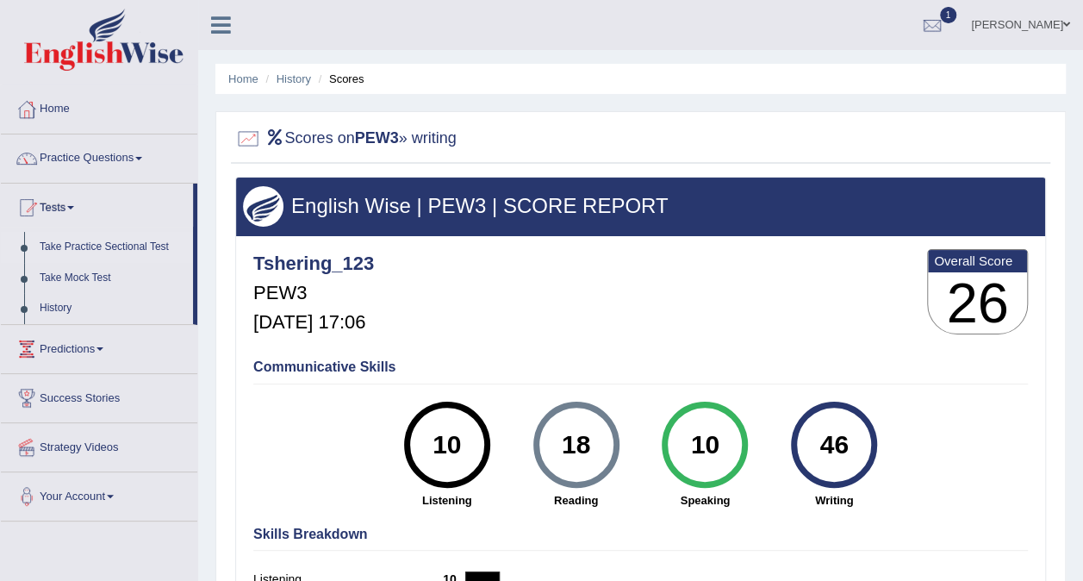
click at [86, 246] on link "Take Practice Sectional Test" at bounding box center [112, 247] width 161 height 31
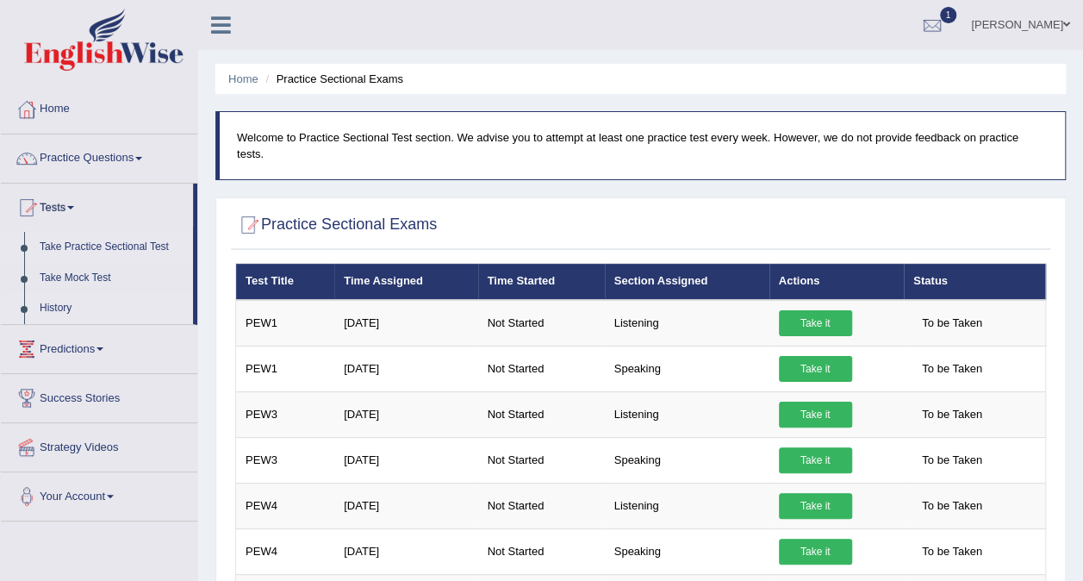
click at [52, 296] on link "History" at bounding box center [112, 308] width 161 height 31
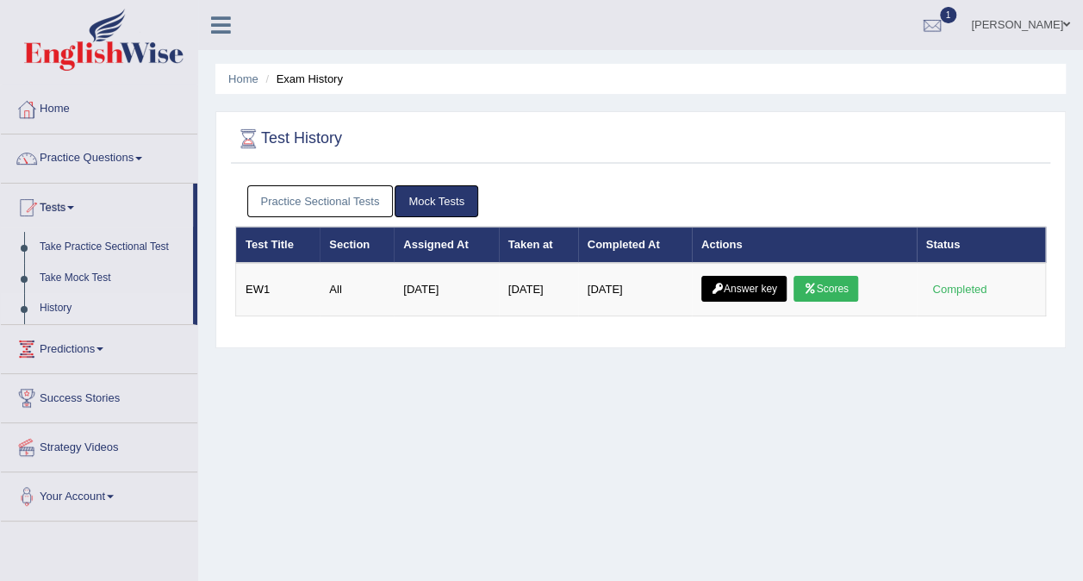
click at [47, 307] on link "History" at bounding box center [112, 308] width 161 height 31
click at [123, 245] on link "Take Practice Sectional Test" at bounding box center [112, 247] width 161 height 31
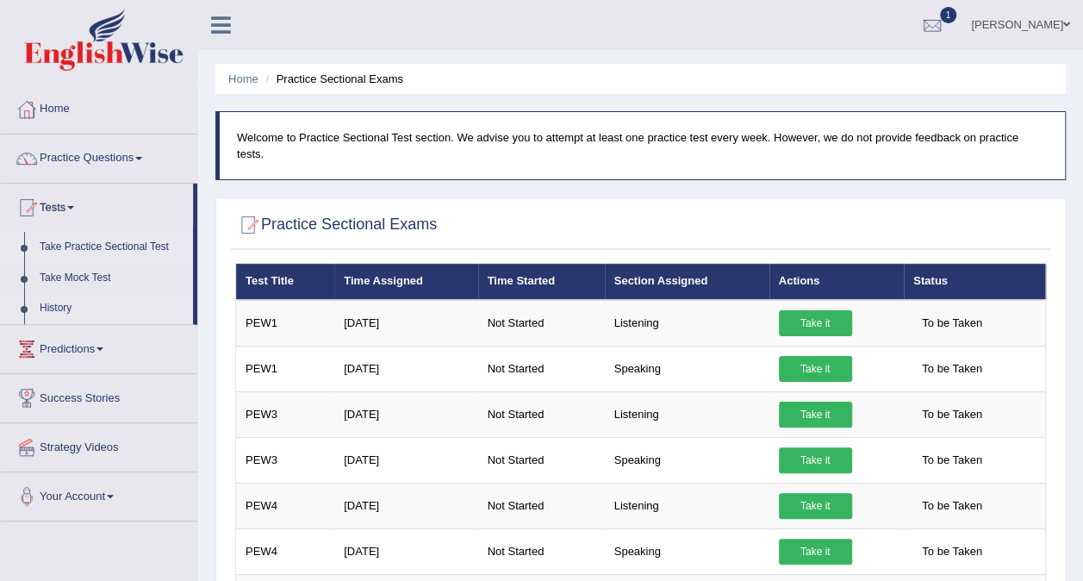
click at [59, 312] on link "History" at bounding box center [112, 308] width 161 height 31
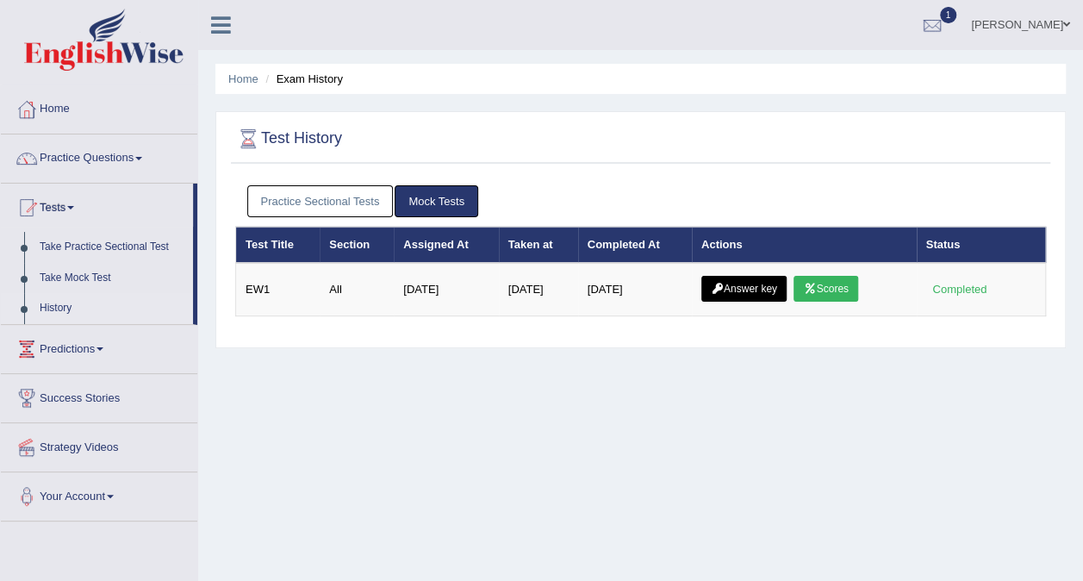
click at [358, 196] on link "Practice Sectional Tests" at bounding box center [320, 201] width 146 height 32
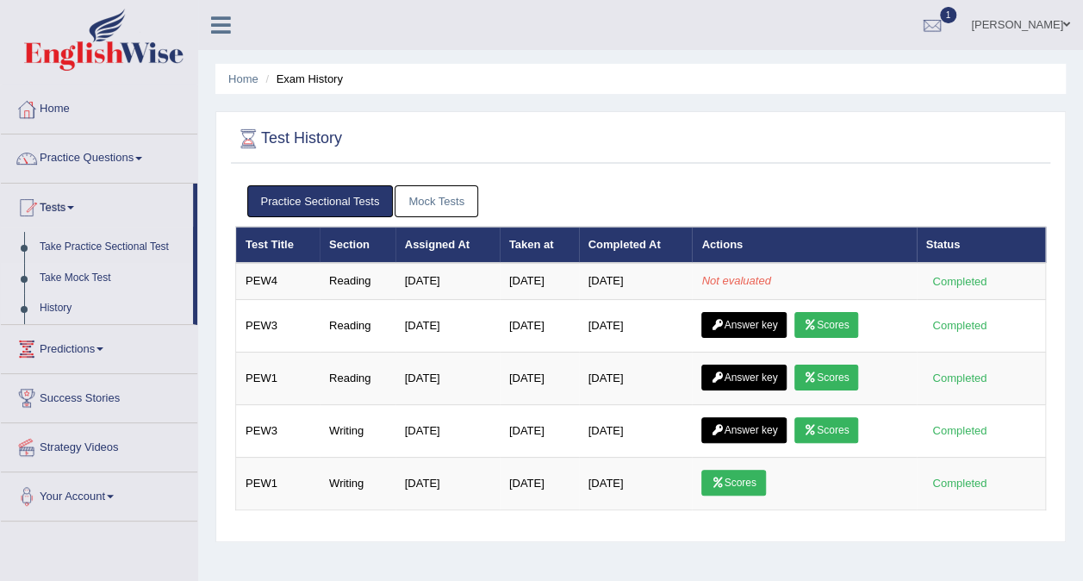
click at [91, 274] on link "Take Mock Test" at bounding box center [112, 278] width 161 height 31
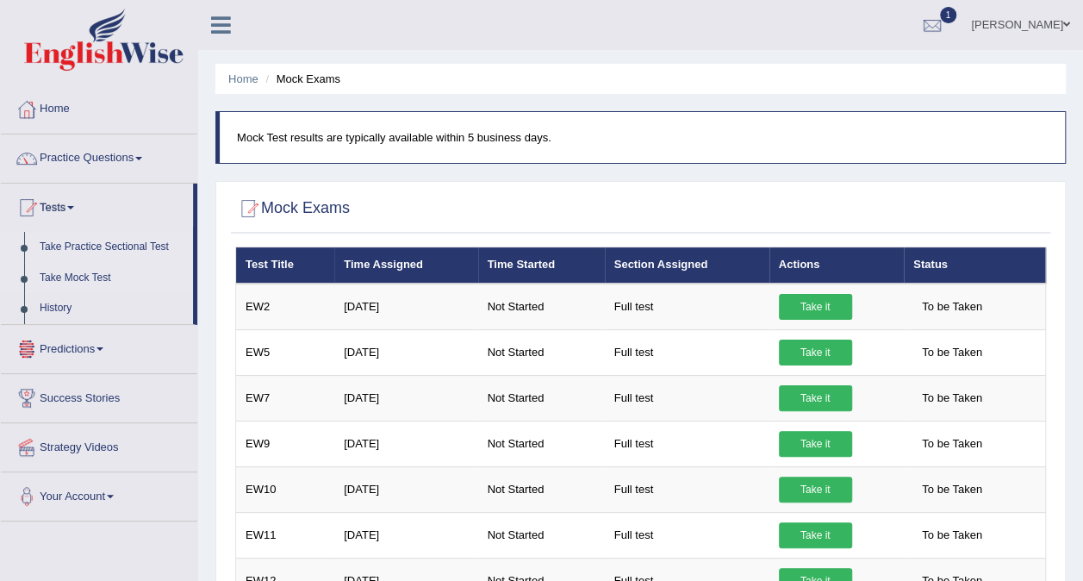
click at [83, 241] on link "Take Practice Sectional Test" at bounding box center [112, 247] width 161 height 31
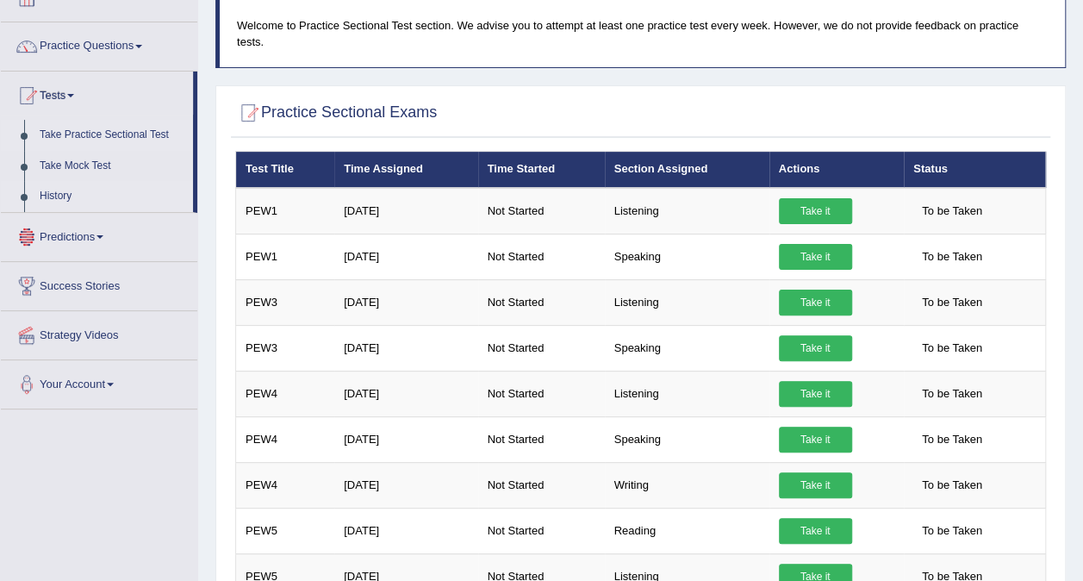
scroll to position [86, 0]
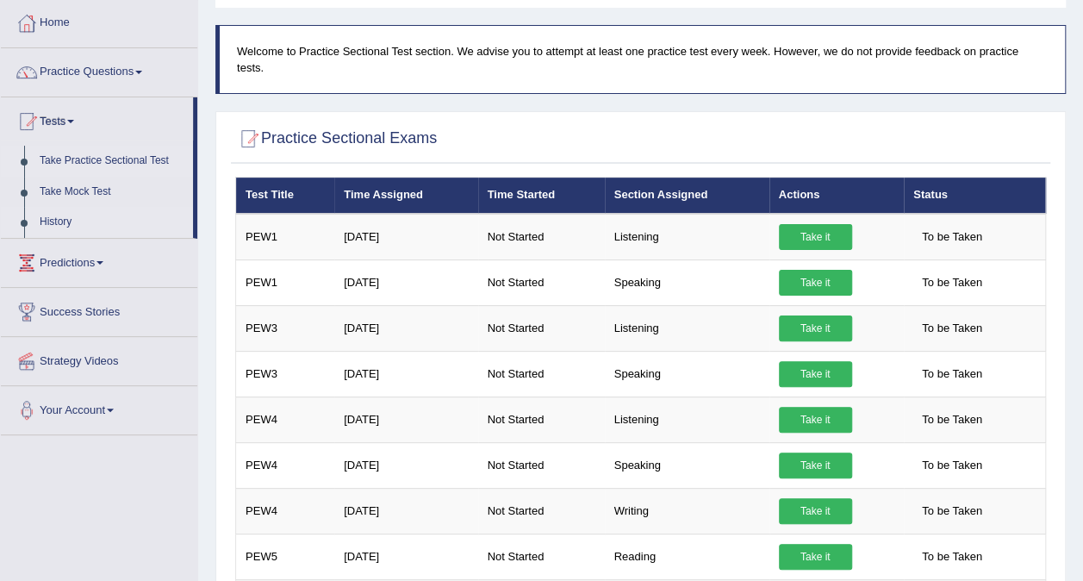
click at [50, 225] on link "History" at bounding box center [112, 222] width 161 height 31
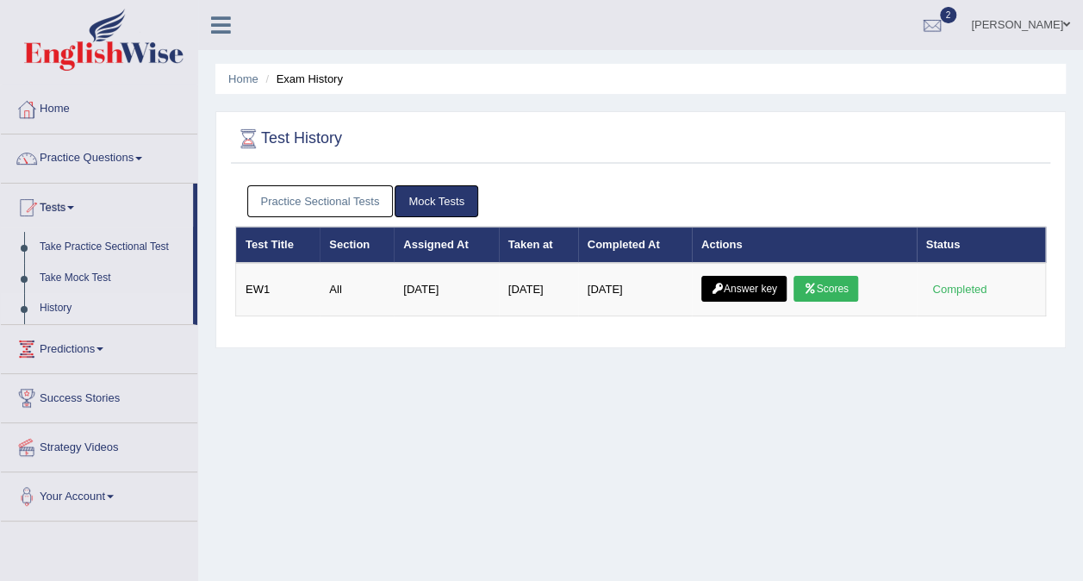
drag, startPoint x: 312, startPoint y: 191, endPoint x: 321, endPoint y: 195, distance: 10.1
click at [313, 191] on link "Practice Sectional Tests" at bounding box center [320, 201] width 146 height 32
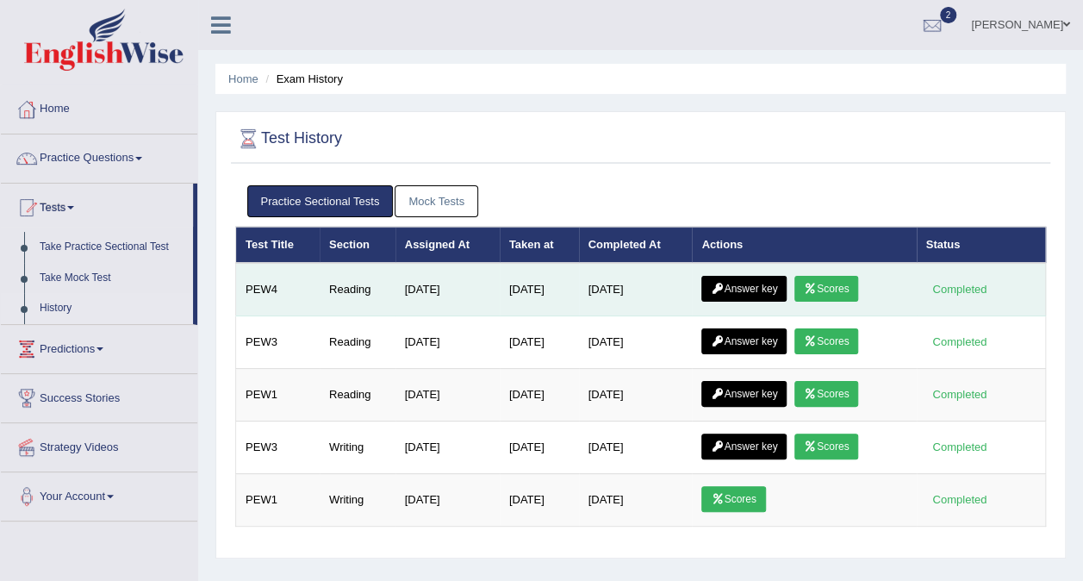
click at [823, 277] on link "Scores" at bounding box center [826, 289] width 64 height 26
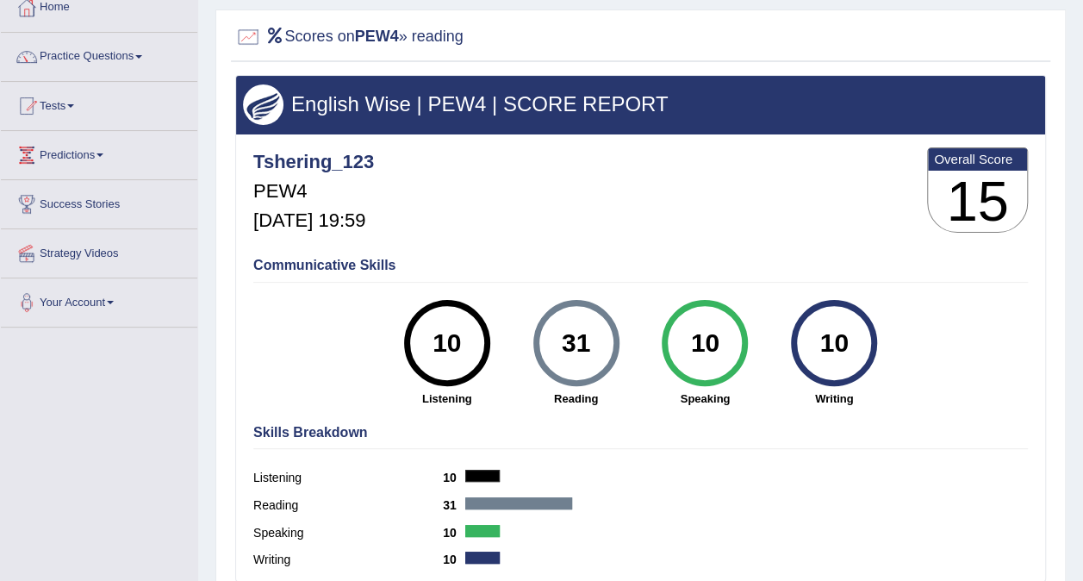
scroll to position [86, 0]
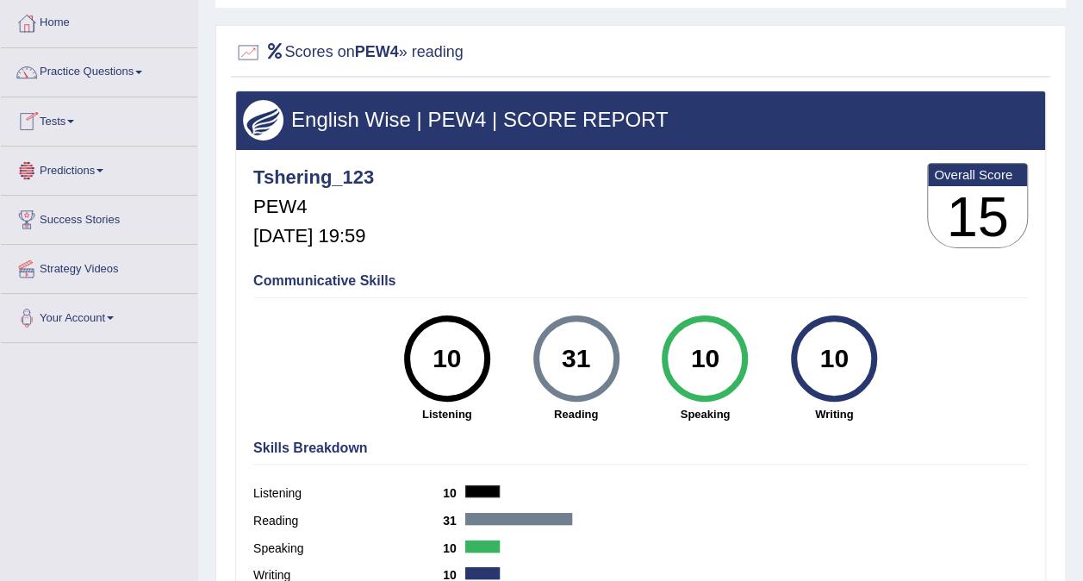
click at [65, 117] on link "Tests" at bounding box center [99, 118] width 196 height 43
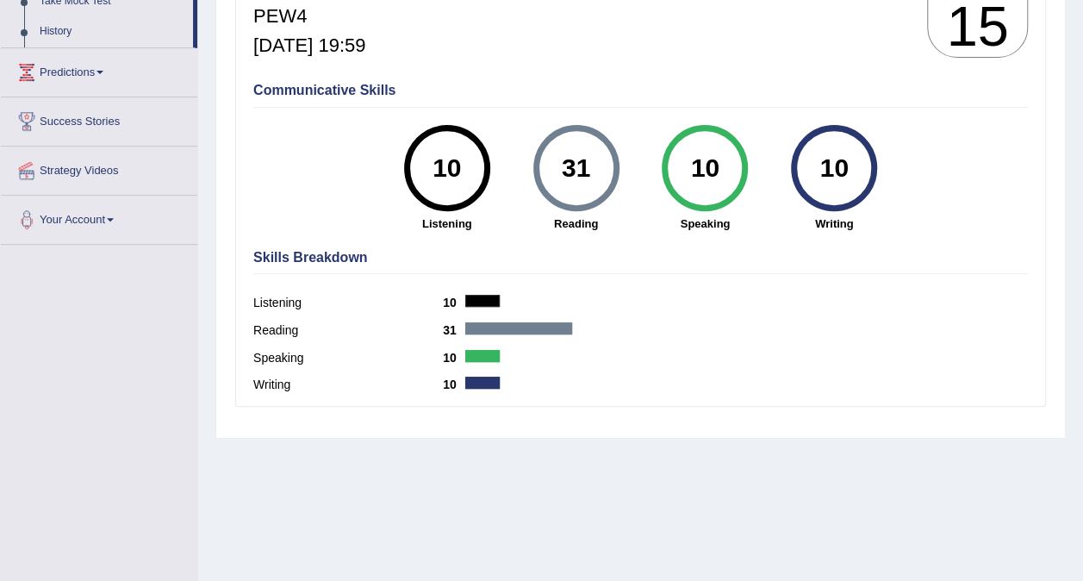
scroll to position [238, 0]
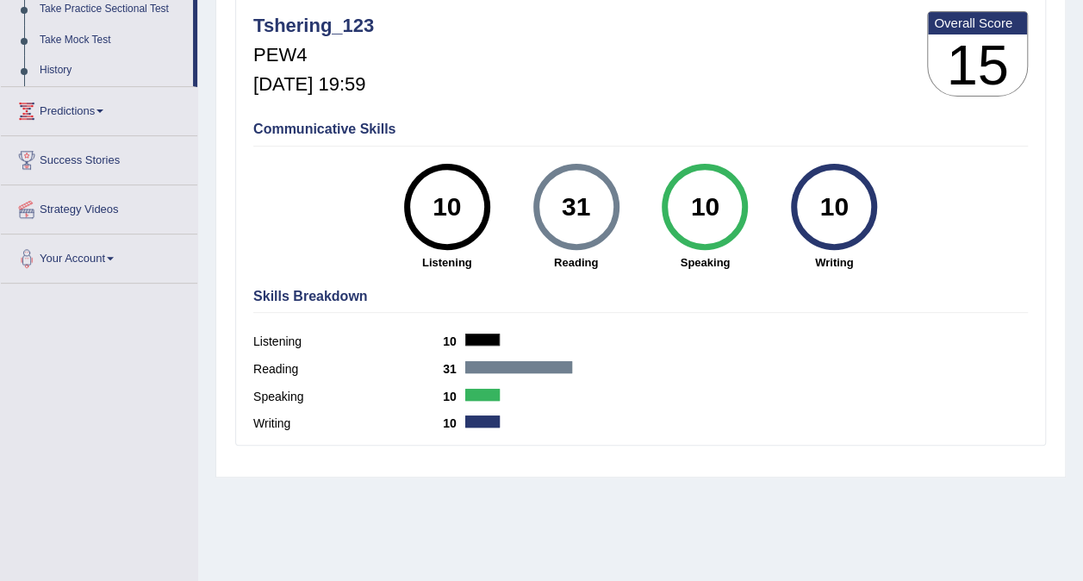
drag, startPoint x: 585, startPoint y: 208, endPoint x: 582, endPoint y: 220, distance: 11.5
click at [584, 218] on div "31" at bounding box center [575, 207] width 63 height 72
click at [582, 220] on div "31" at bounding box center [575, 207] width 63 height 72
click at [581, 225] on div "31" at bounding box center [575, 207] width 63 height 72
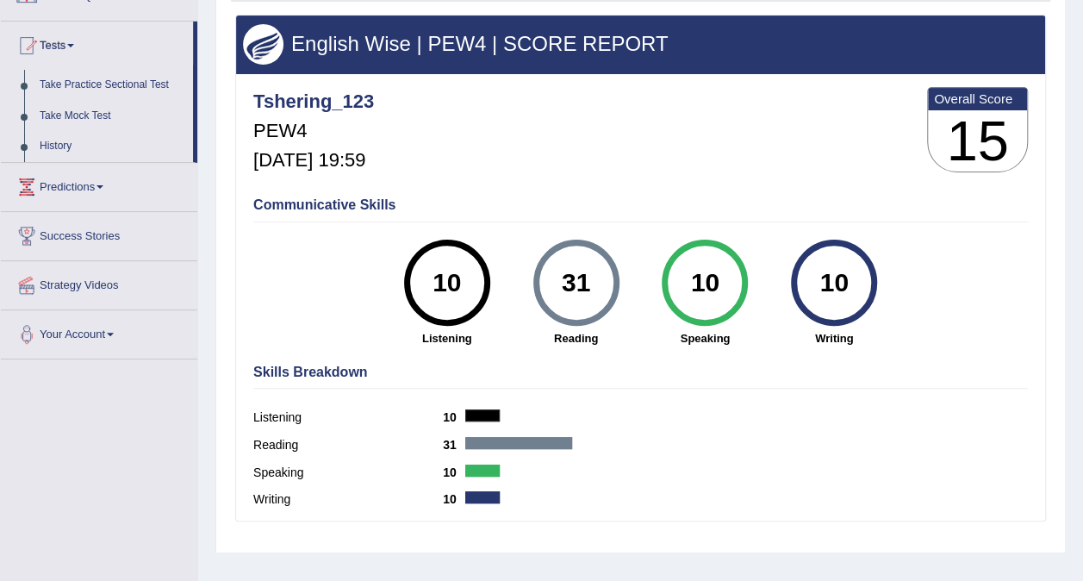
scroll to position [65, 0]
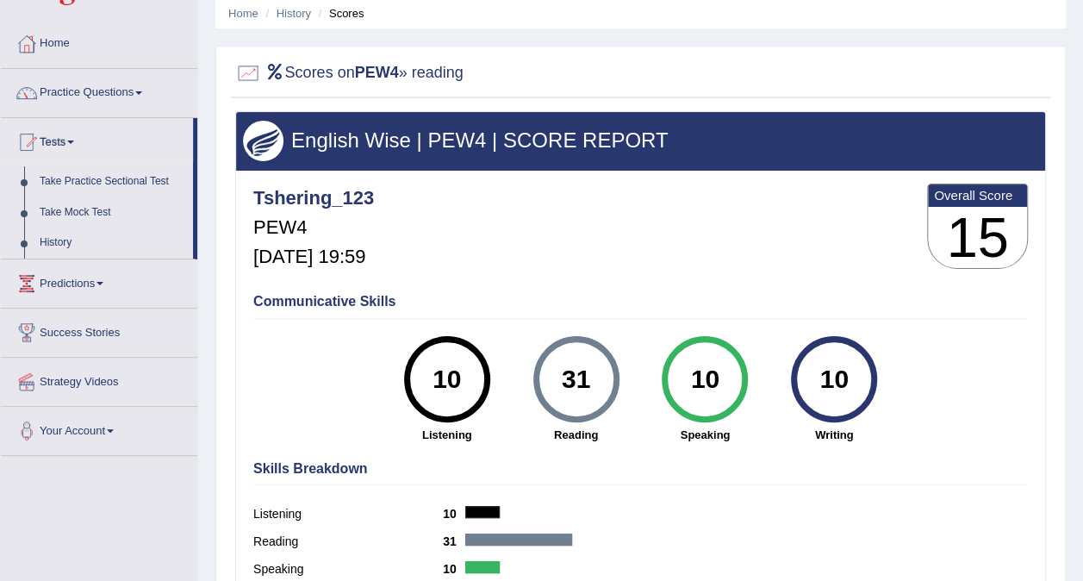
click at [319, 300] on h4 "Communicative Skills" at bounding box center [640, 302] width 774 height 16
drag, startPoint x: 258, startPoint y: 76, endPoint x: 278, endPoint y: 86, distance: 23.1
click at [258, 77] on div at bounding box center [248, 73] width 26 height 26
drag, startPoint x: 253, startPoint y: 74, endPoint x: 289, endPoint y: 82, distance: 36.2
click at [255, 78] on div at bounding box center [248, 73] width 26 height 26
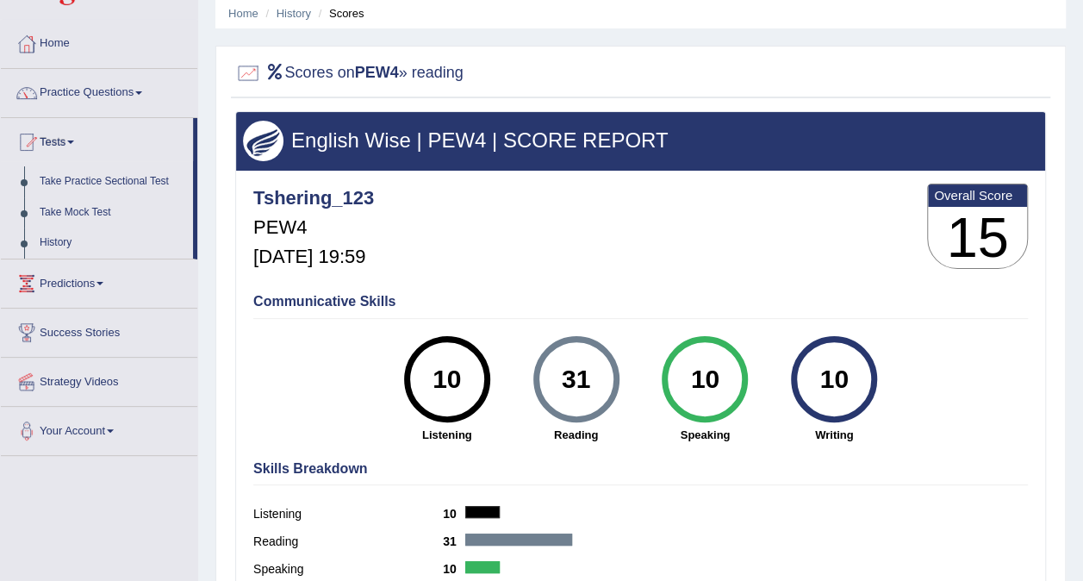
click at [380, 67] on b "PEW4" at bounding box center [377, 72] width 44 height 17
drag, startPoint x: 932, startPoint y: 214, endPoint x: 917, endPoint y: 220, distance: 16.3
click at [929, 218] on div "Tshering_123 PEW4 Sep 20, 2025, 19:59 Overall Score 15" at bounding box center [640, 230] width 783 height 103
drag, startPoint x: 917, startPoint y: 220, endPoint x: 990, endPoint y: 229, distance: 73.8
click at [987, 223] on h3 "15" at bounding box center [977, 238] width 99 height 62
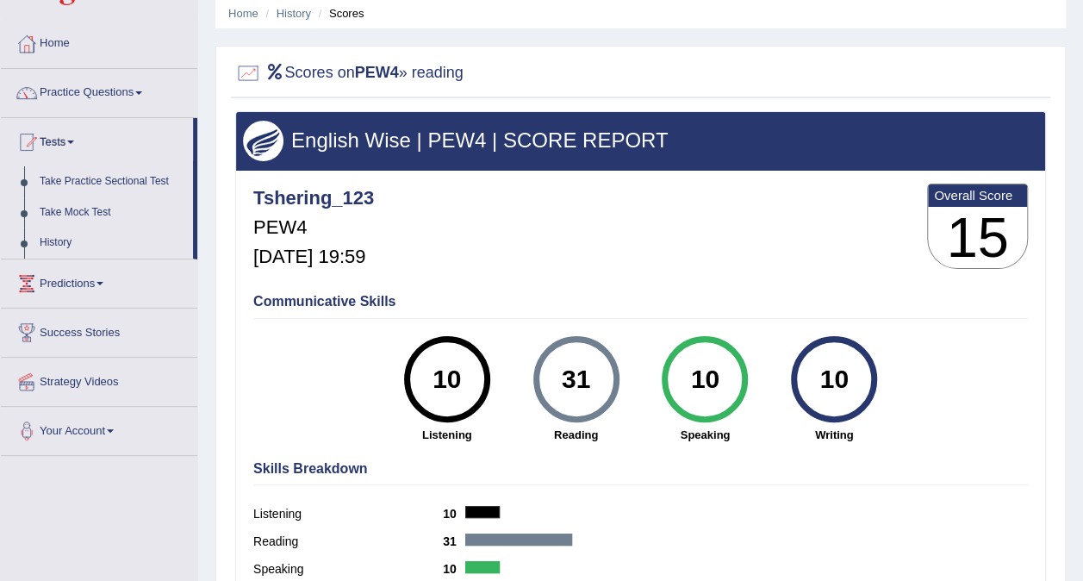
click at [990, 230] on h3 "15" at bounding box center [977, 238] width 99 height 62
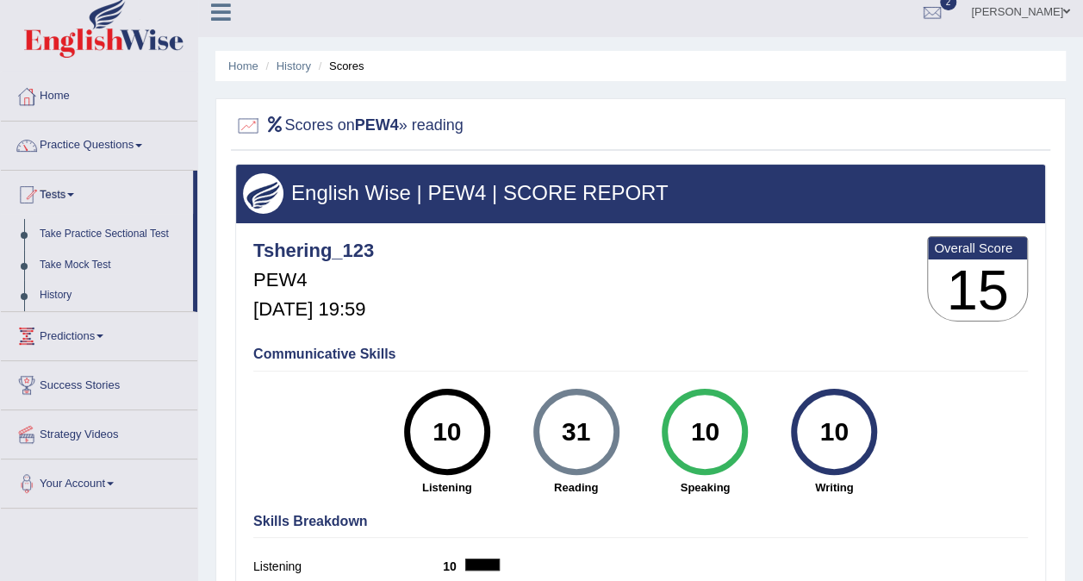
scroll to position [0, 0]
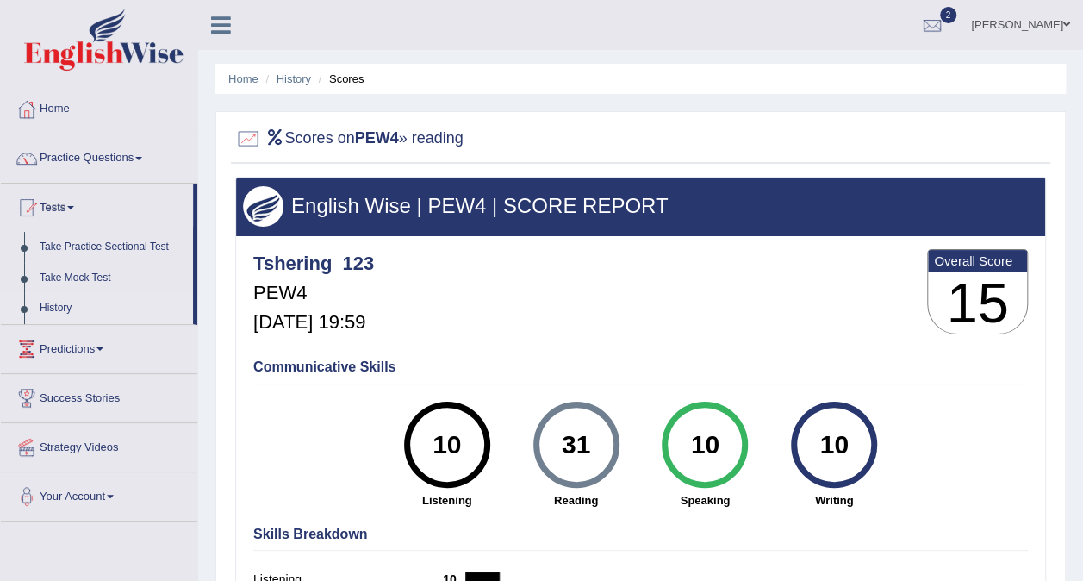
click at [66, 305] on link "History" at bounding box center [112, 308] width 161 height 31
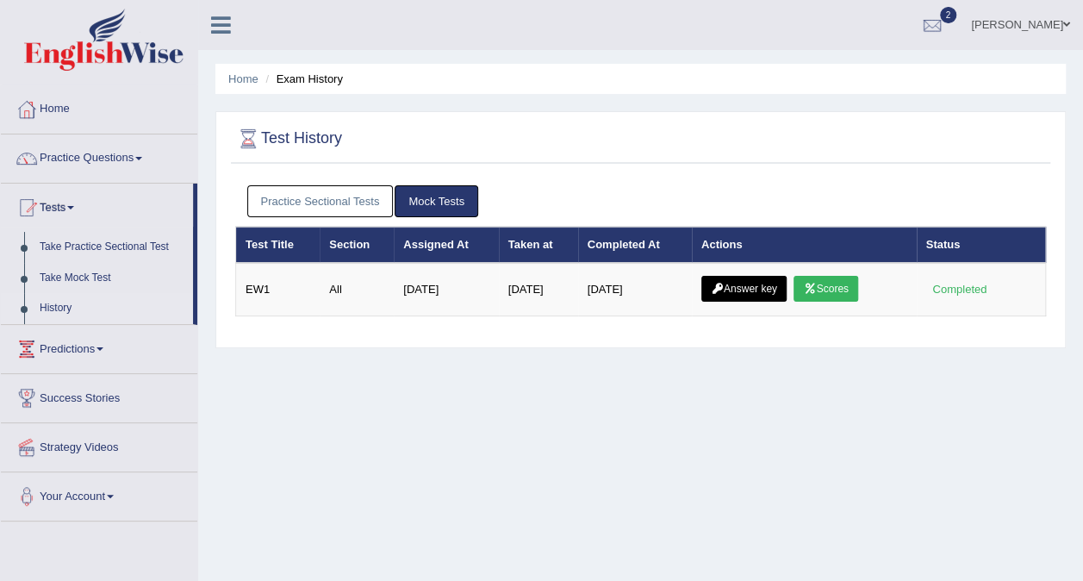
click at [305, 207] on link "Practice Sectional Tests" at bounding box center [320, 201] width 146 height 32
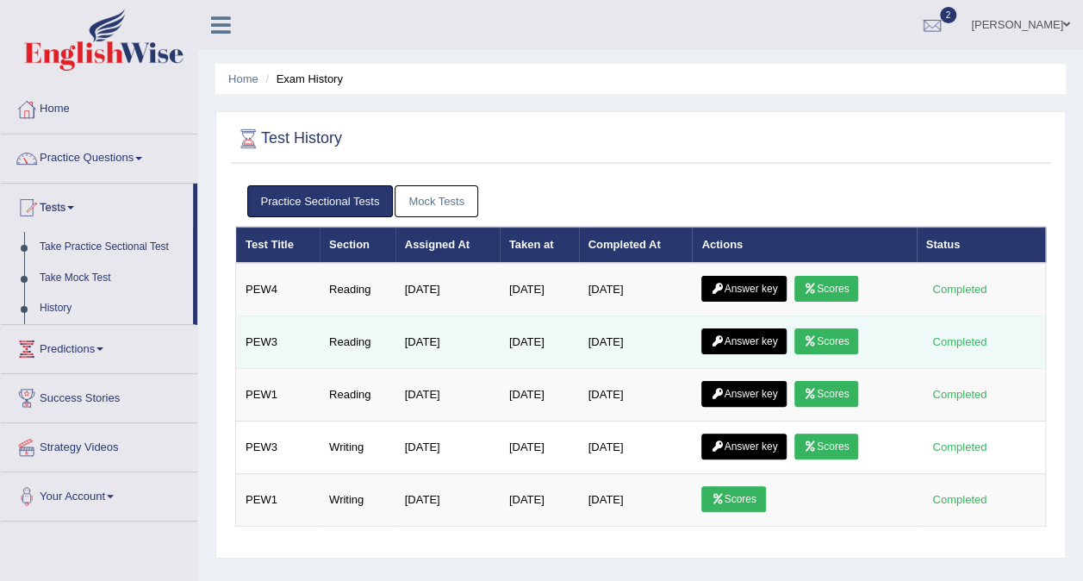
click at [834, 333] on link "Scores" at bounding box center [826, 341] width 64 height 26
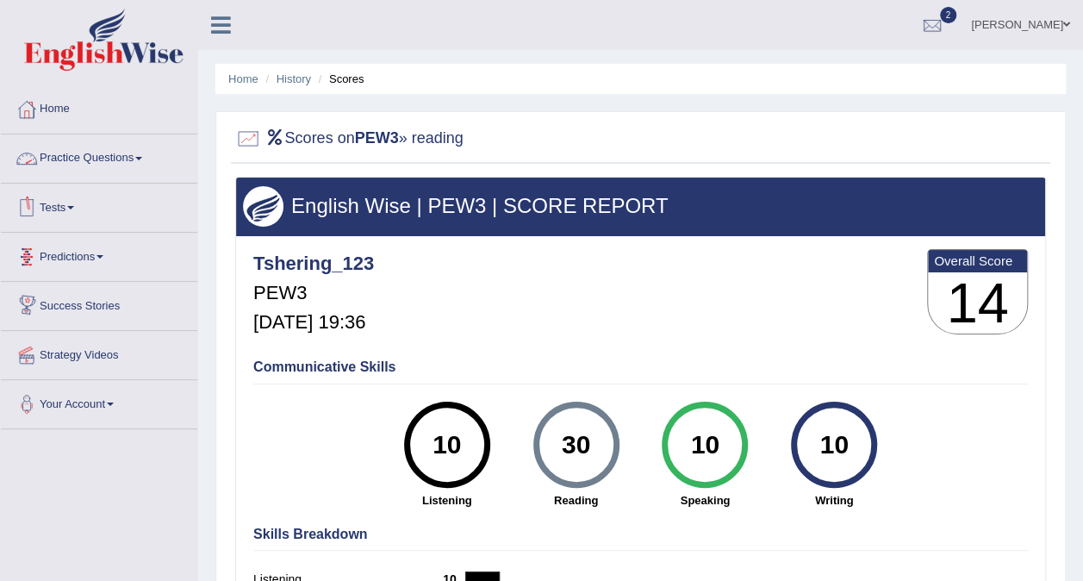
click at [86, 208] on link "Tests" at bounding box center [99, 204] width 196 height 43
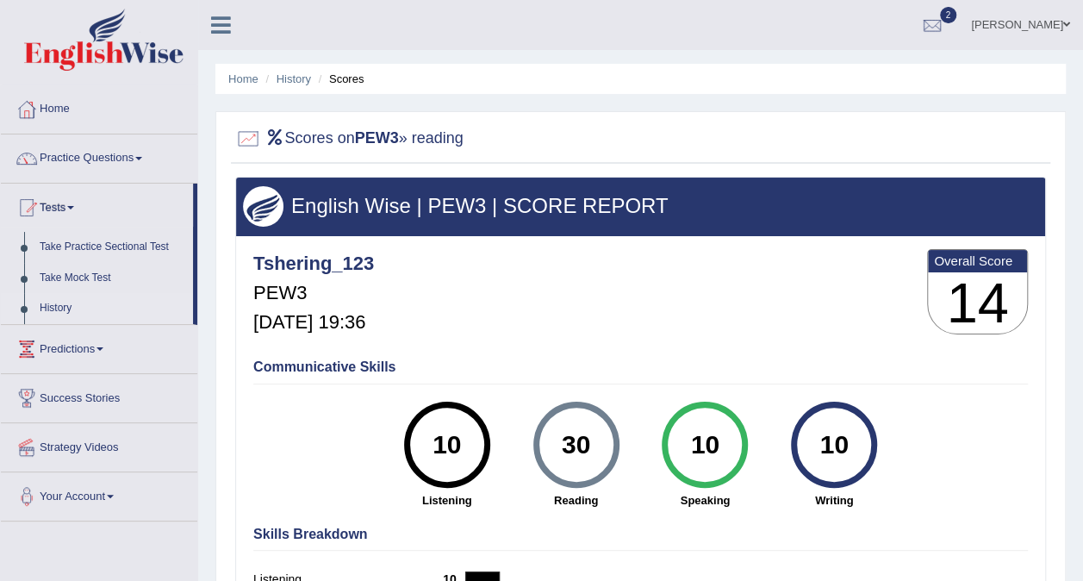
click at [71, 312] on link "History" at bounding box center [112, 308] width 161 height 31
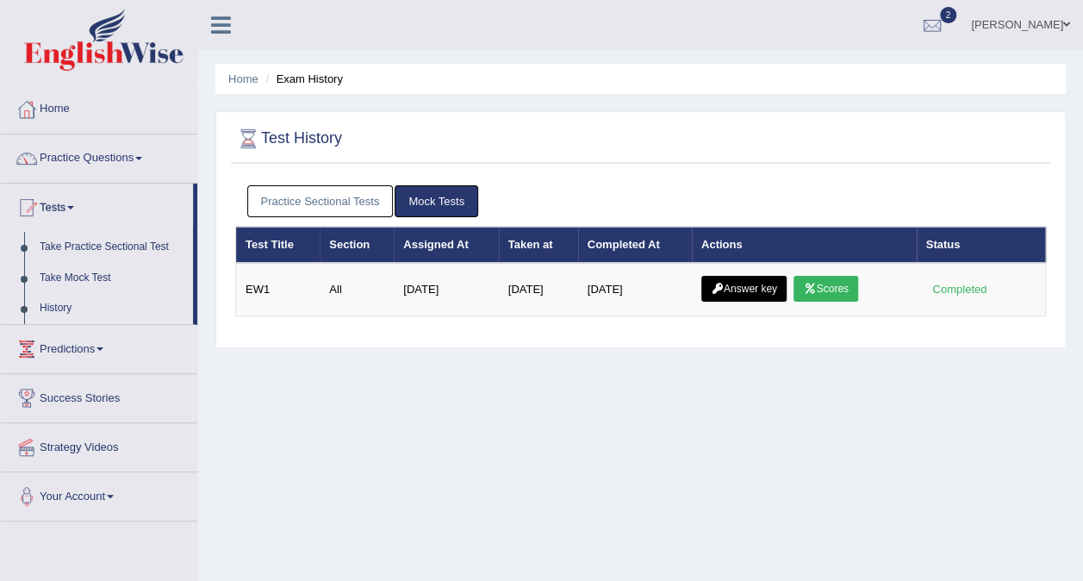
click at [345, 202] on link "Practice Sectional Tests" at bounding box center [320, 201] width 146 height 32
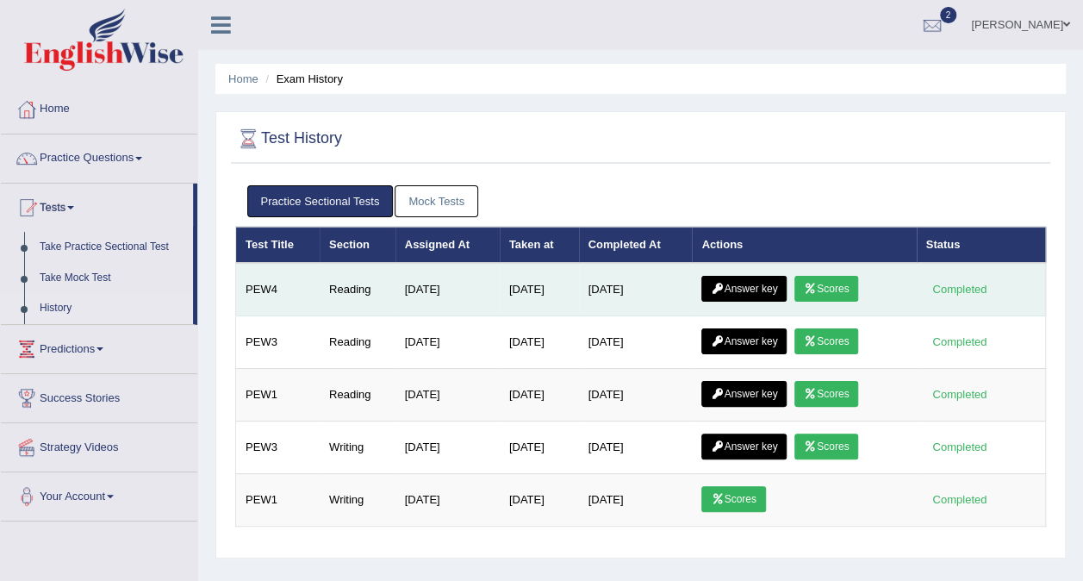
click at [749, 284] on link "Answer key" at bounding box center [743, 289] width 85 height 26
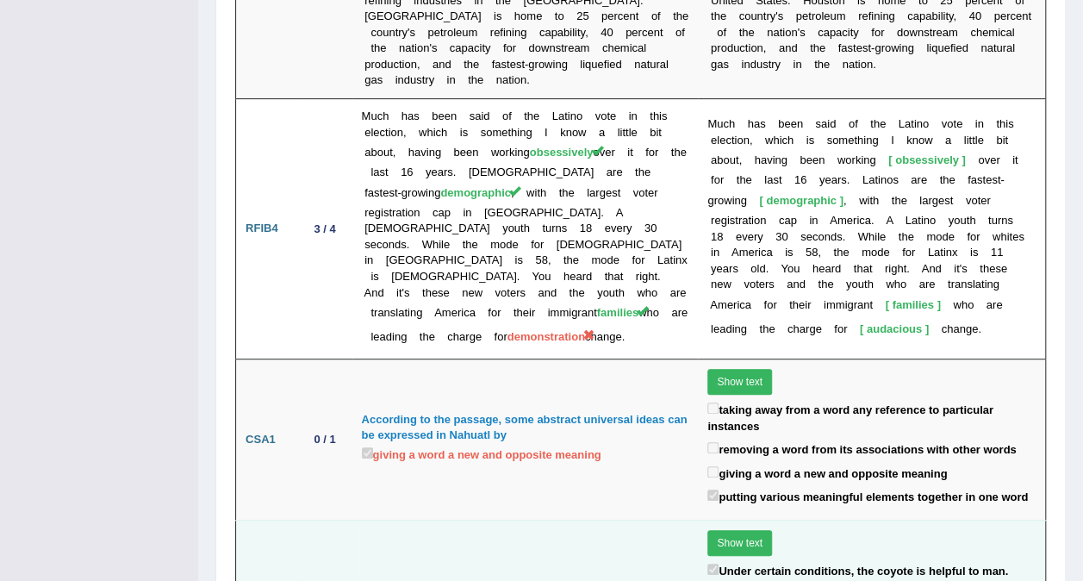
scroll to position [3650, 0]
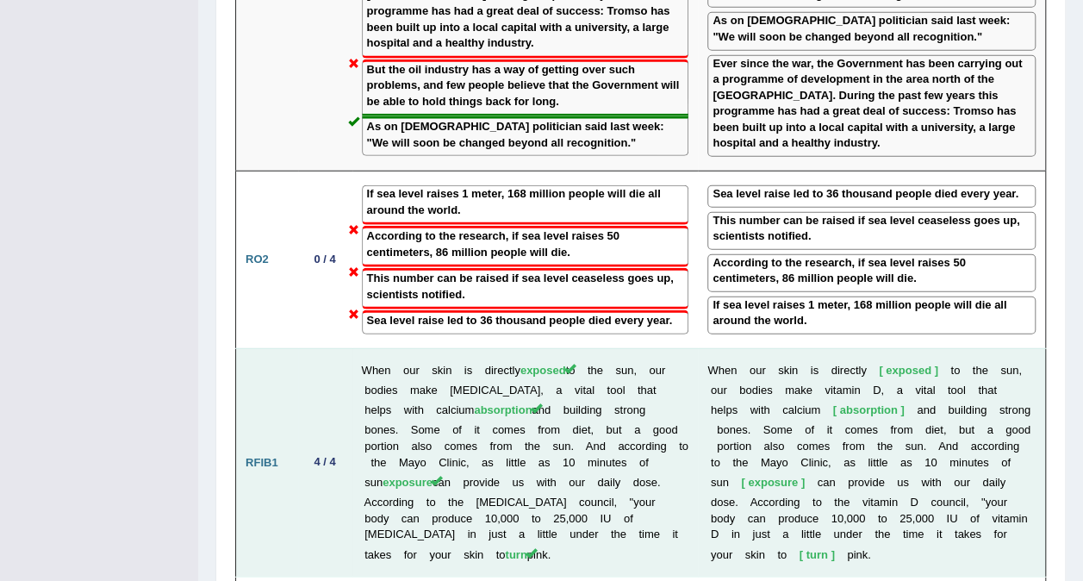
drag, startPoint x: 494, startPoint y: 373, endPoint x: 494, endPoint y: 351, distance: 22.4
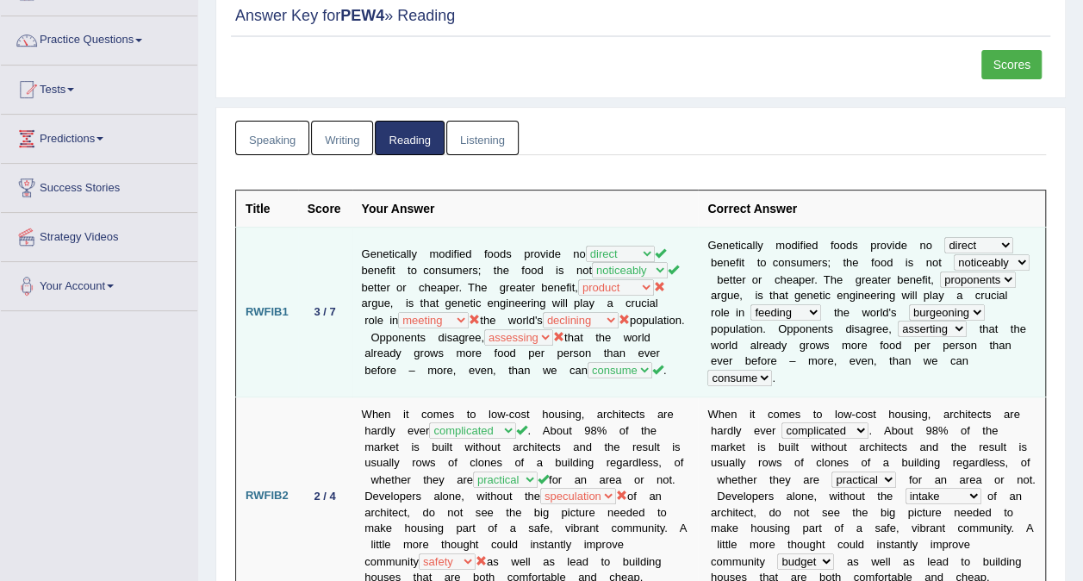
scroll to position [0, 0]
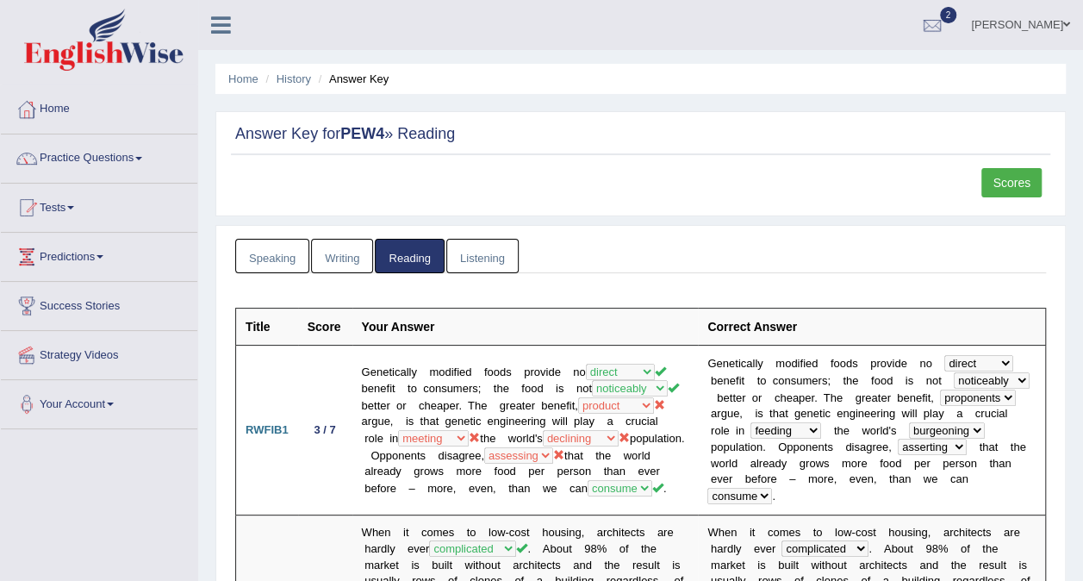
click at [493, 258] on link "Listening" at bounding box center [482, 256] width 72 height 35
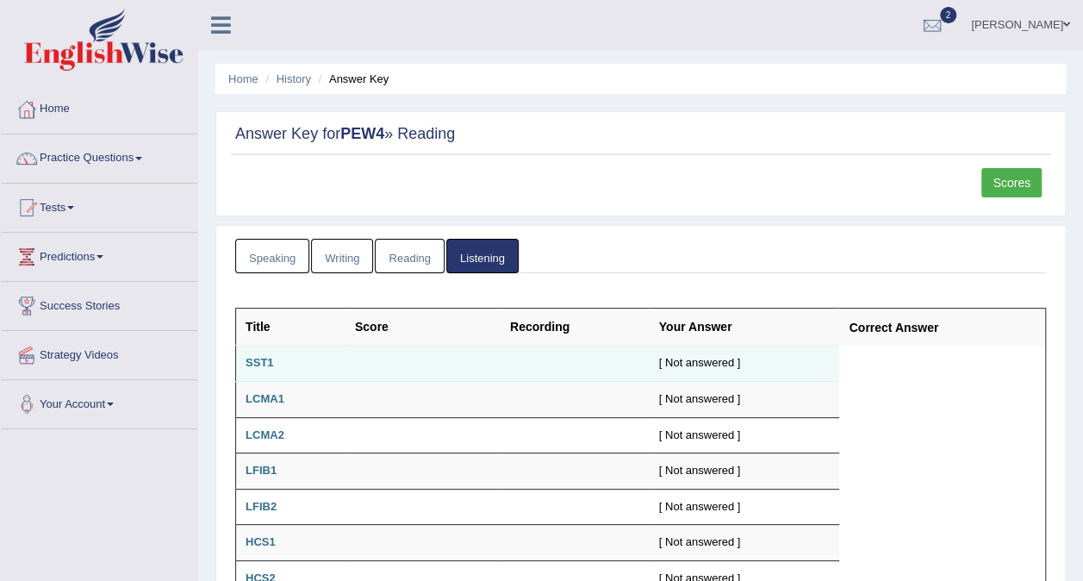
click at [260, 364] on b "SST1" at bounding box center [260, 362] width 28 height 13
click at [699, 355] on div "[ Not answered ]" at bounding box center [744, 363] width 171 height 16
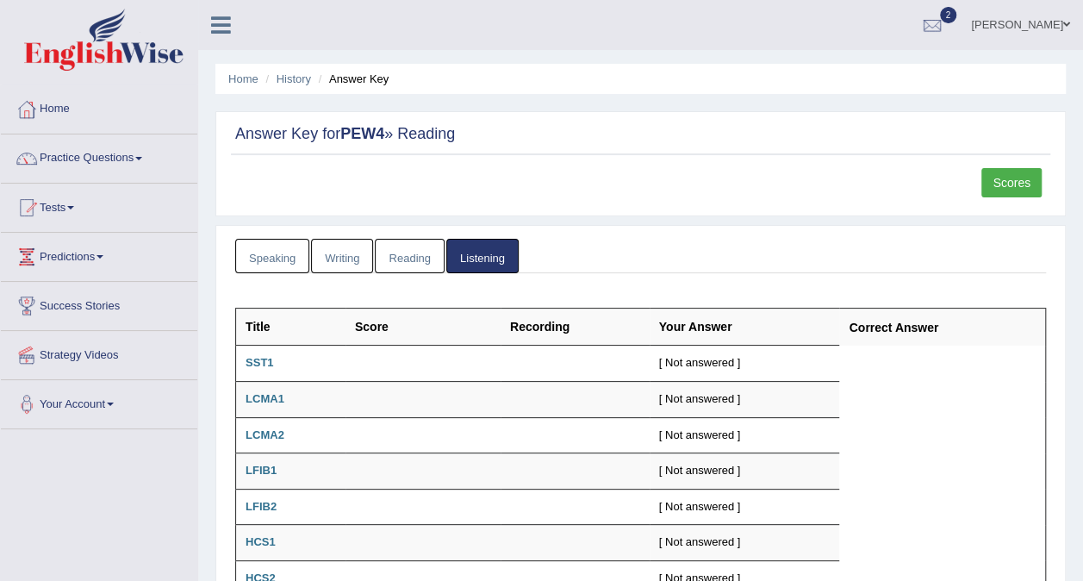
click at [394, 258] on link "Reading" at bounding box center [409, 256] width 69 height 35
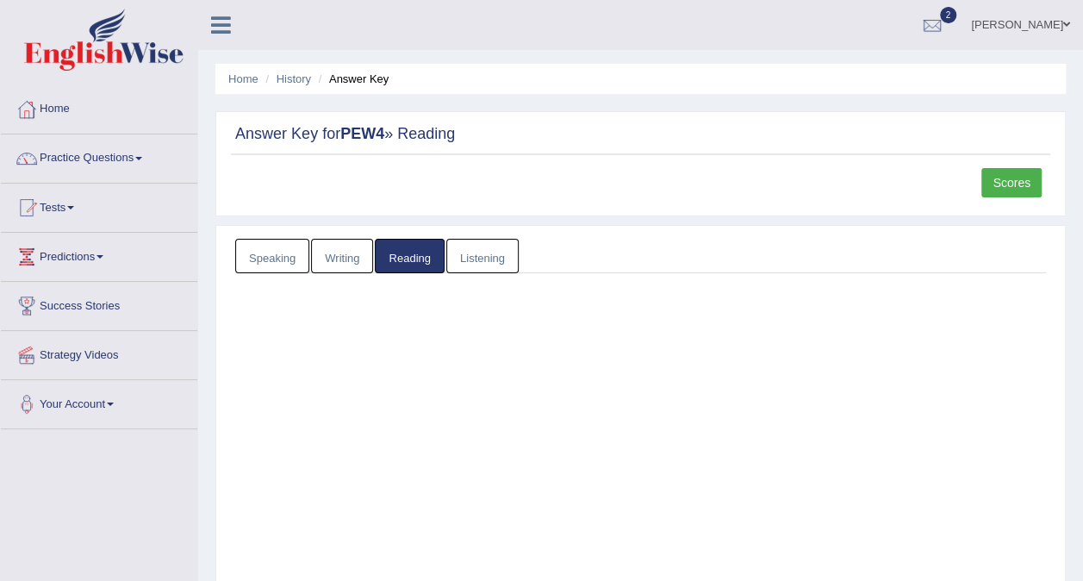
click at [339, 253] on link "Writing" at bounding box center [342, 256] width 62 height 35
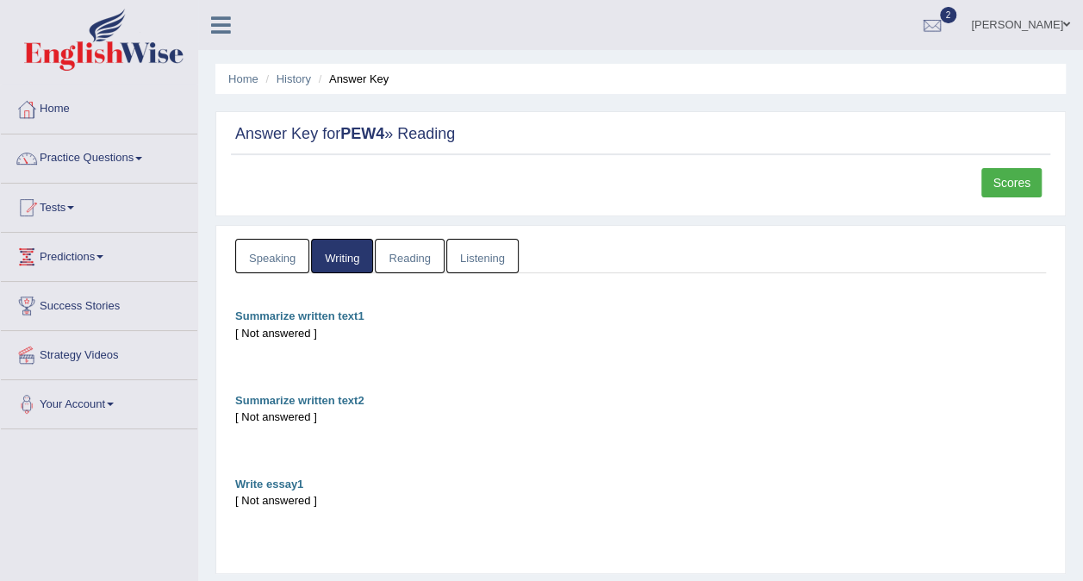
click at [285, 255] on link "Speaking" at bounding box center [272, 256] width 74 height 35
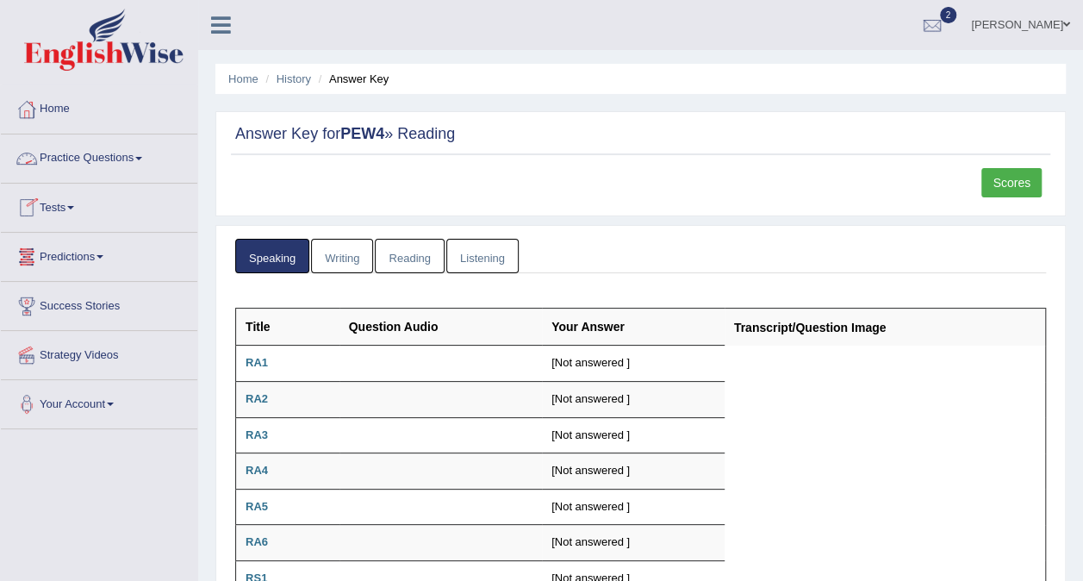
click at [58, 208] on link "Tests" at bounding box center [99, 204] width 196 height 43
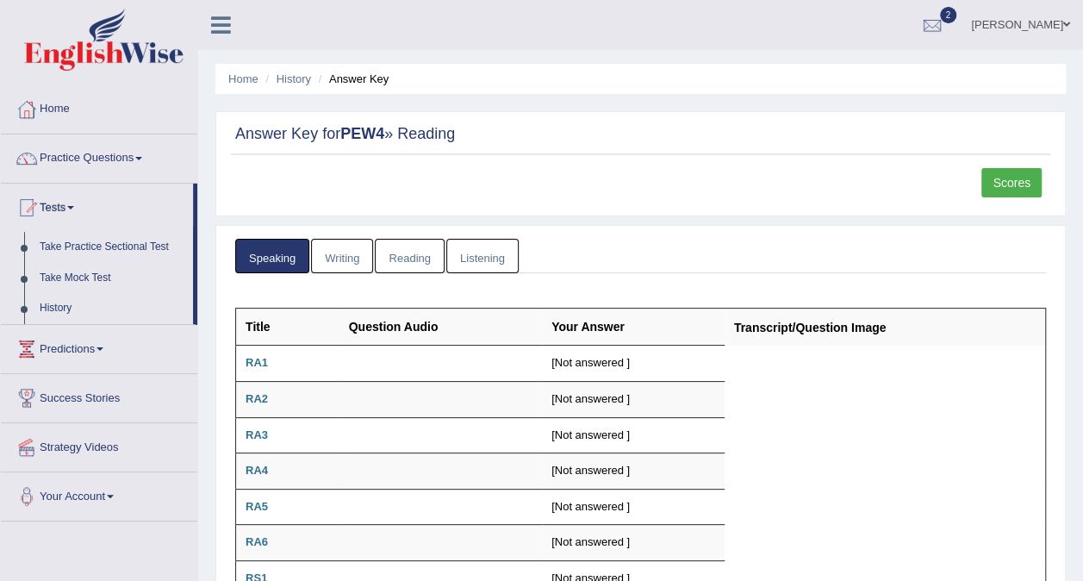
click at [1019, 162] on div "Answer Key for PEW4 » Reading Scores" at bounding box center [640, 163] width 850 height 105
click at [1011, 183] on link "Scores" at bounding box center [1011, 182] width 60 height 29
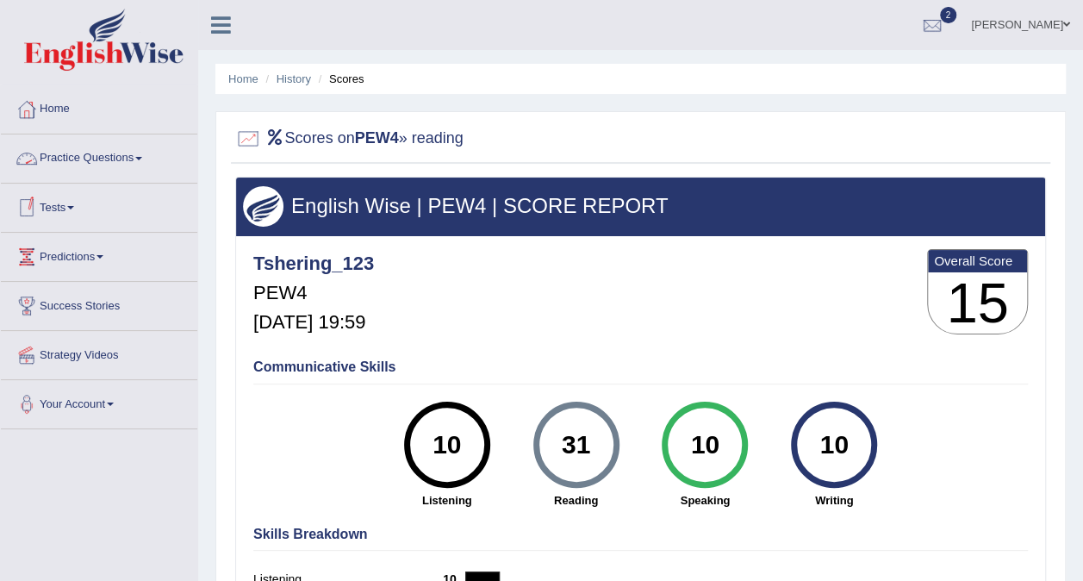
click at [119, 160] on link "Practice Questions" at bounding box center [99, 155] width 196 height 43
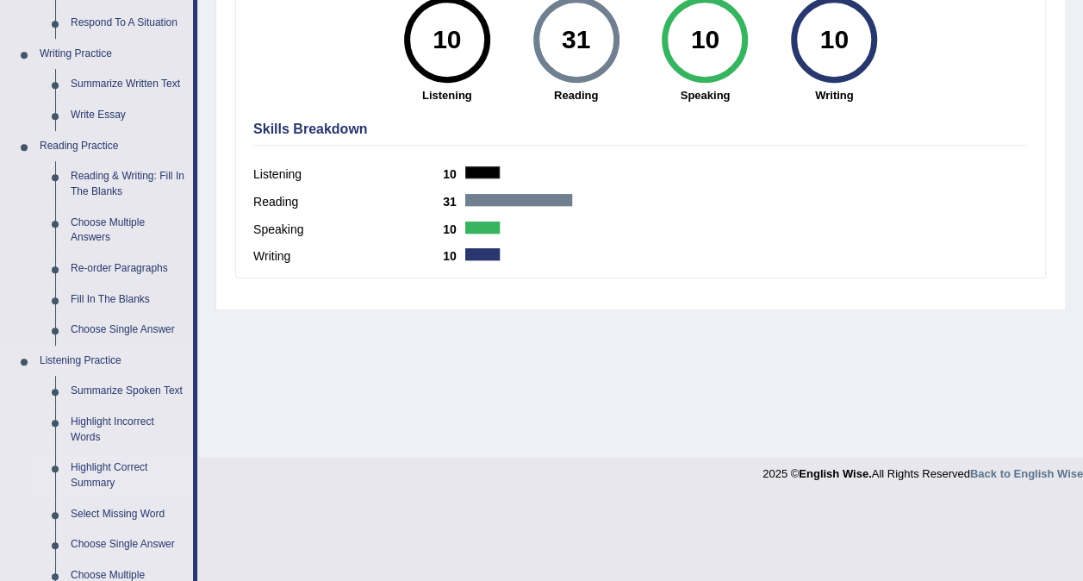
scroll to position [431, 0]
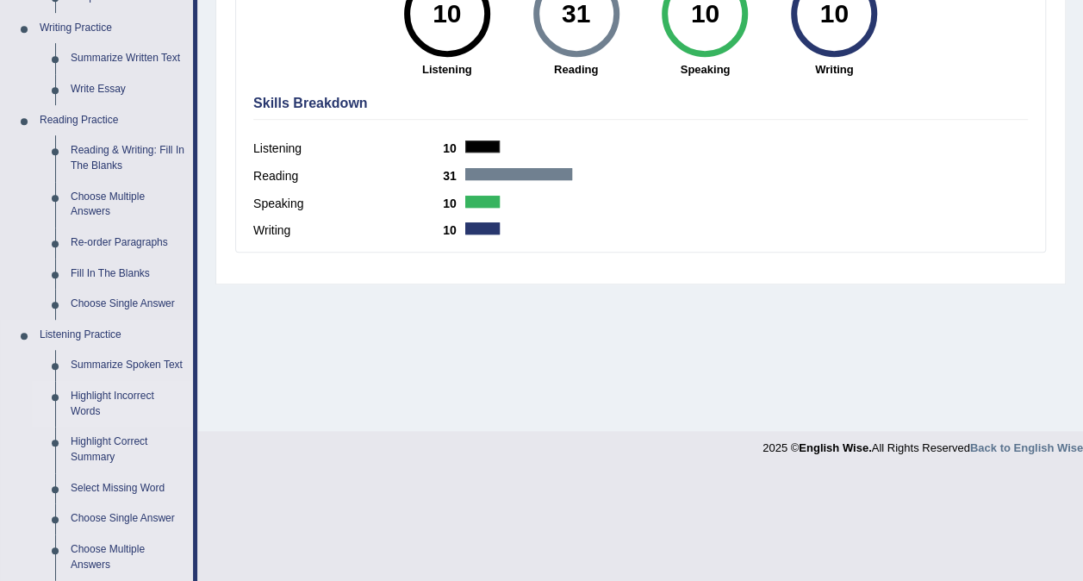
click at [107, 364] on link "Summarize Spoken Text" at bounding box center [128, 365] width 130 height 31
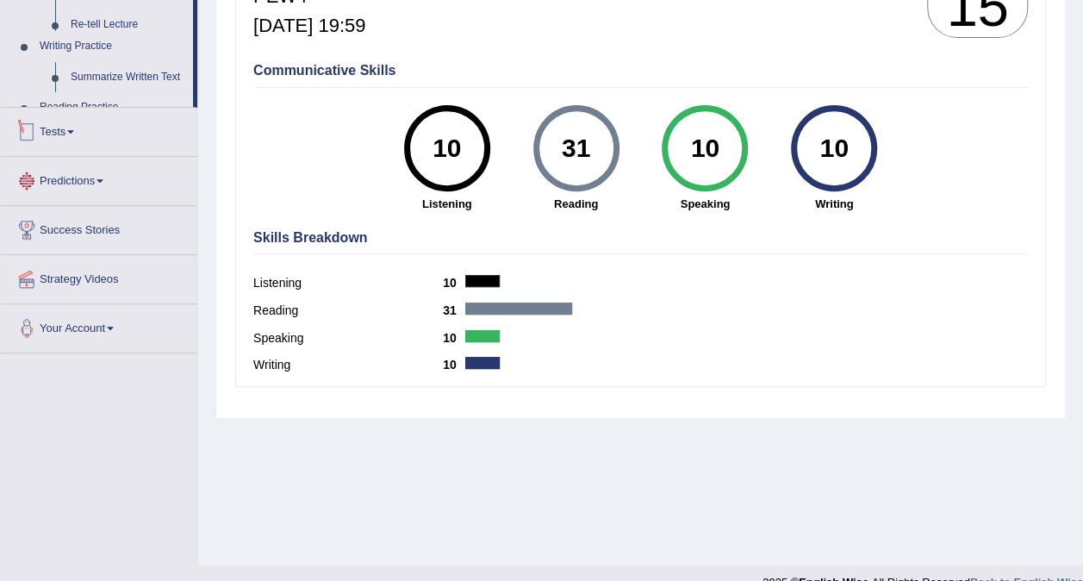
scroll to position [324, 0]
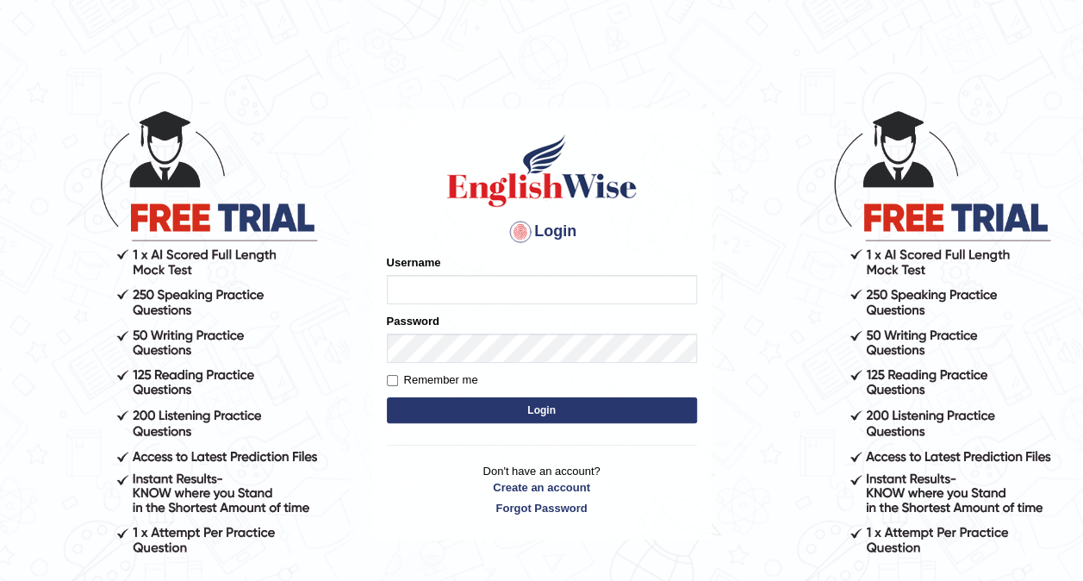
type input "Tshering_123"
click at [511, 398] on button "Login" at bounding box center [542, 410] width 310 height 26
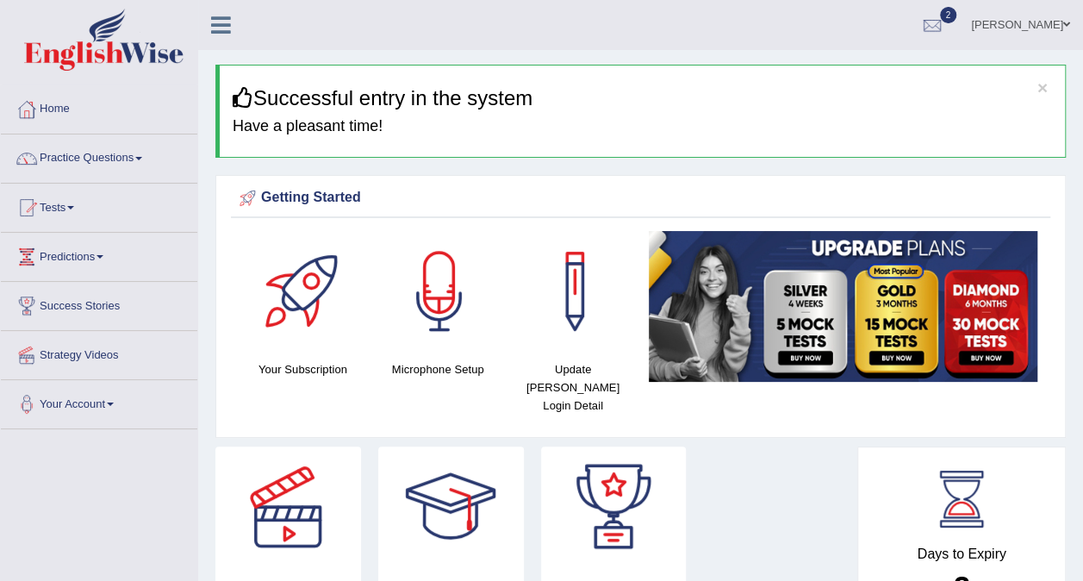
click at [134, 171] on link "Practice Questions" at bounding box center [99, 155] width 196 height 43
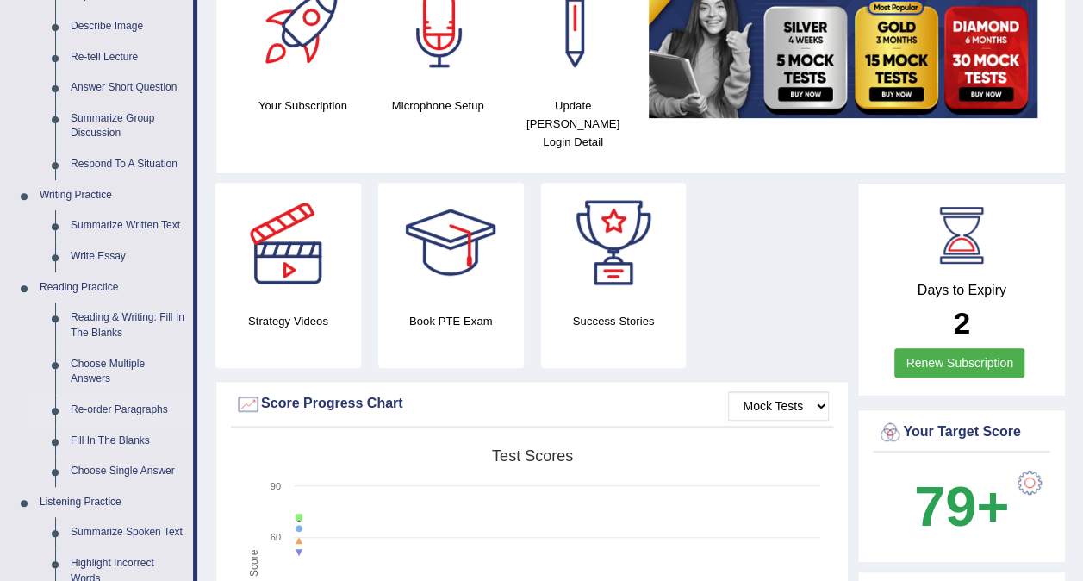
scroll to position [345, 0]
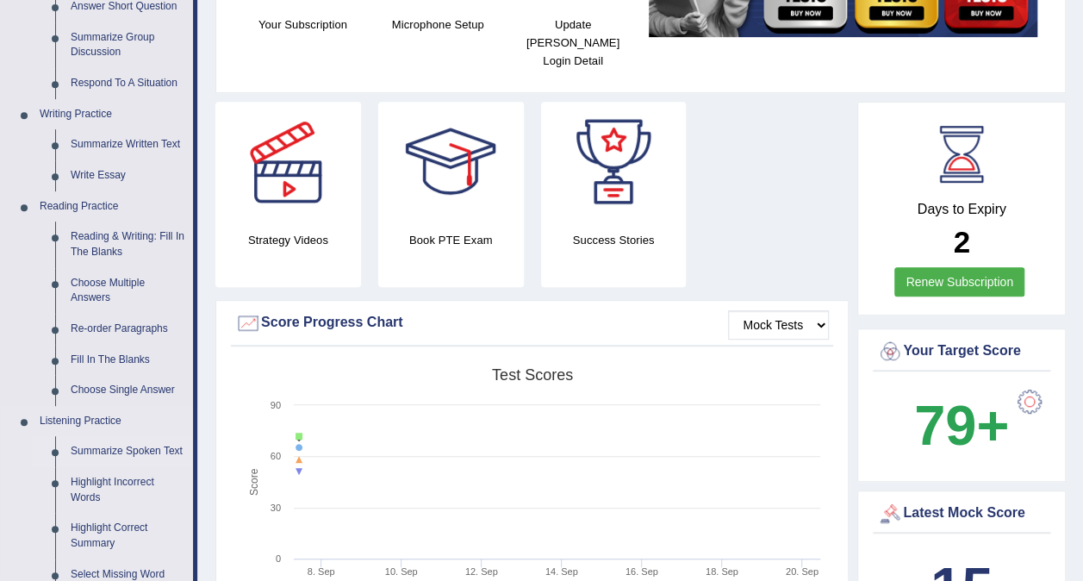
click at [122, 452] on link "Summarize Spoken Text" at bounding box center [128, 451] width 130 height 31
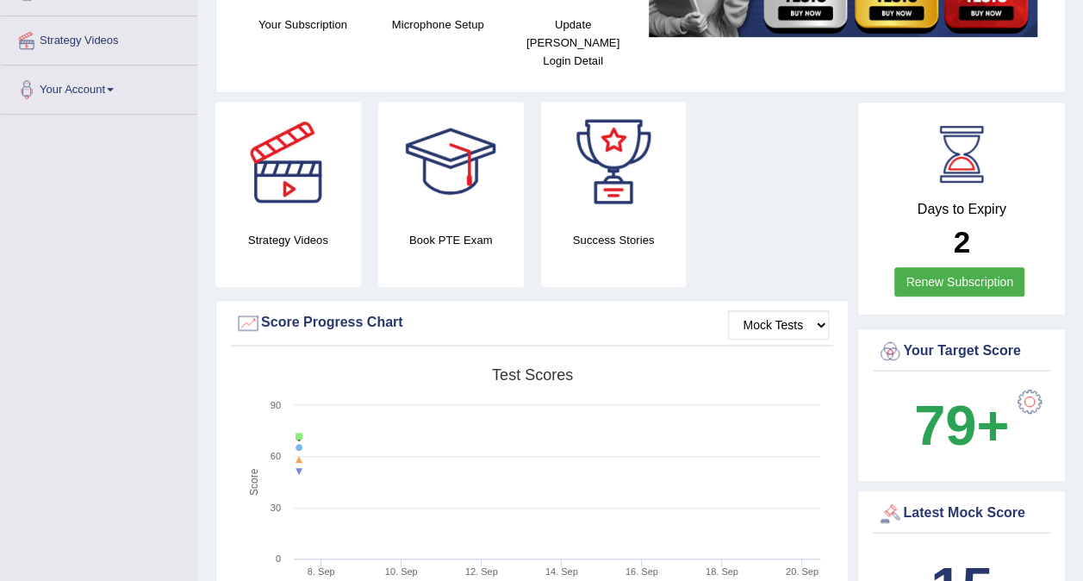
scroll to position [432, 0]
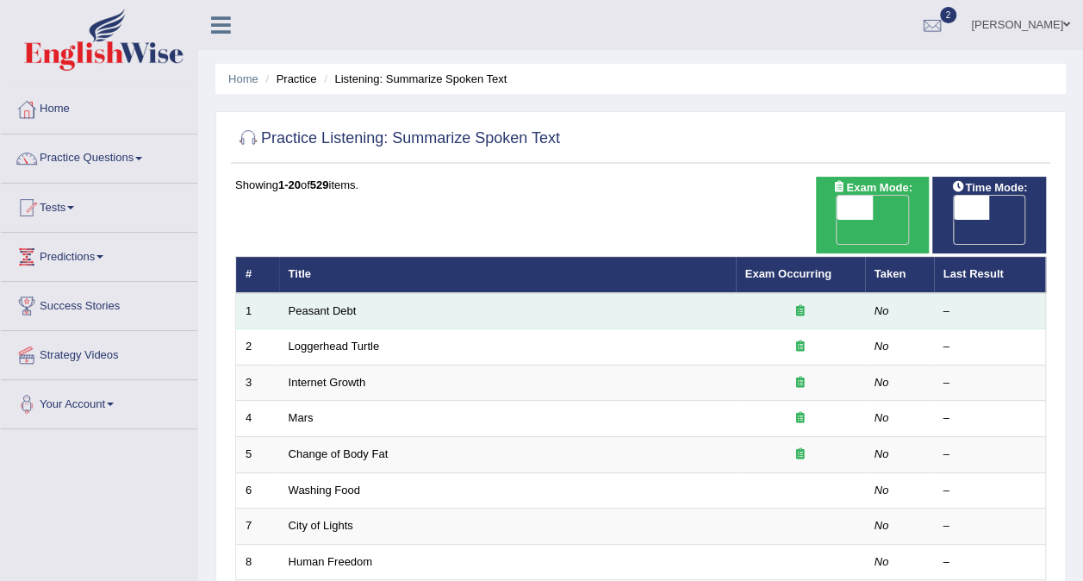
click at [330, 293] on td "Peasant Debt" at bounding box center [507, 311] width 457 height 36
click at [329, 304] on link "Peasant Debt" at bounding box center [323, 310] width 68 height 13
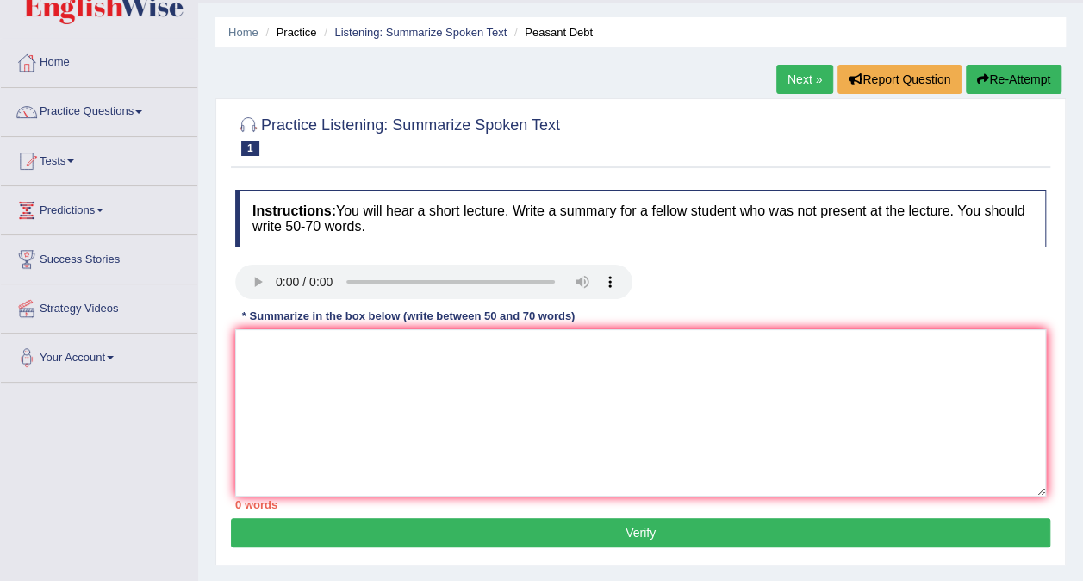
scroll to position [86, 0]
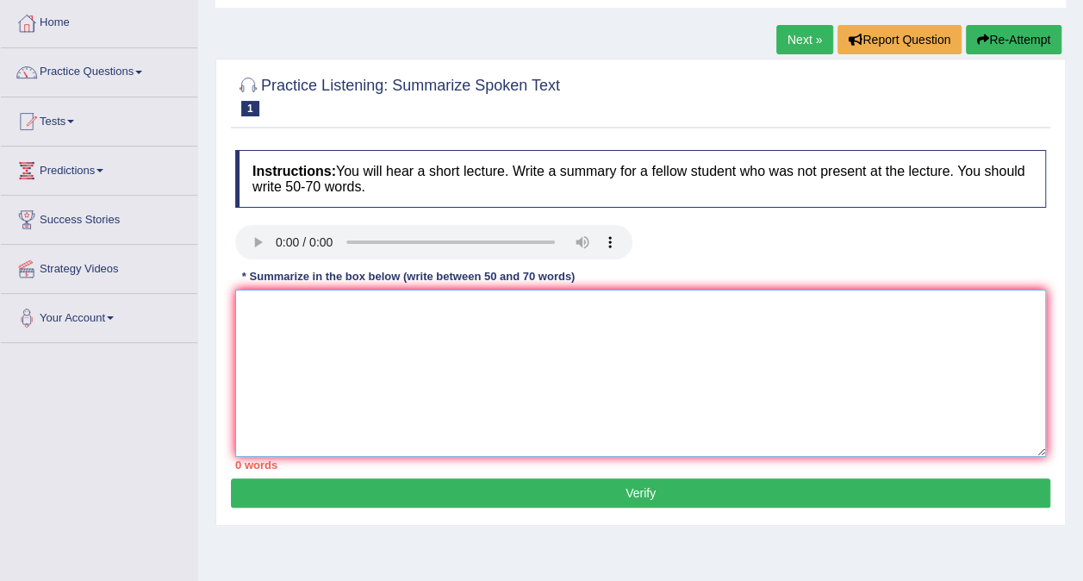
click at [324, 316] on textarea at bounding box center [640, 372] width 811 height 167
type textarea "F"
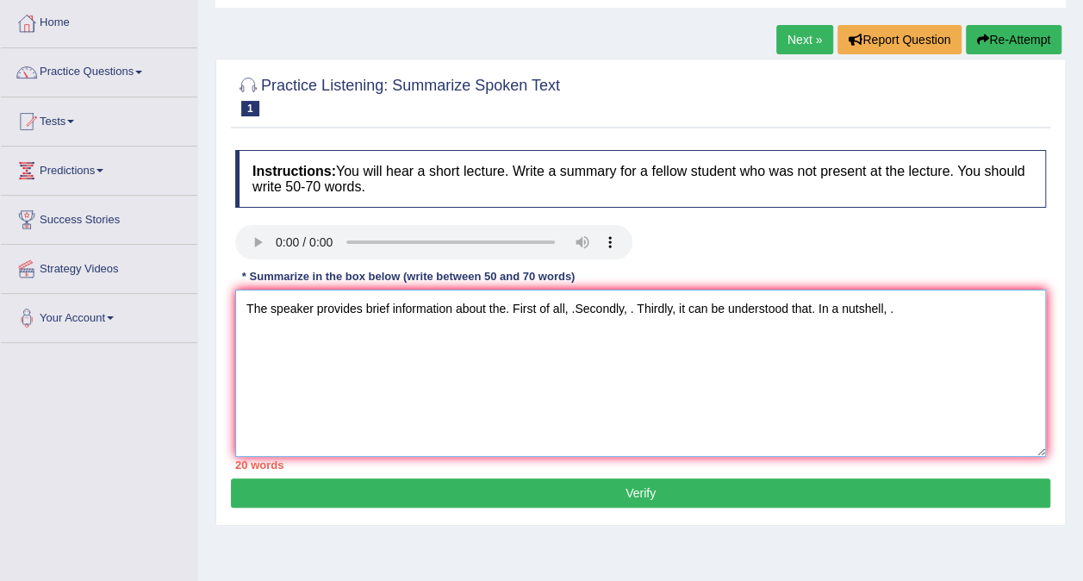
type textarea "The speaker provides brief information about the. First of all, .Secondly, . Th…"
click at [505, 308] on textarea "The speaker provides brief information about the. First of all, .Secondly, . Th…" at bounding box center [640, 372] width 811 height 167
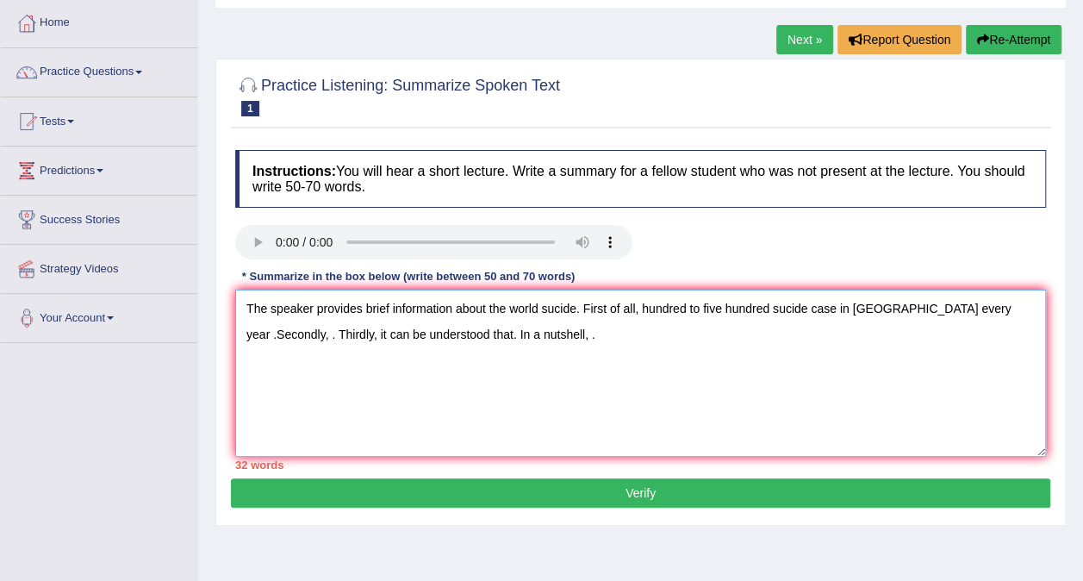
click at [994, 312] on textarea "The speaker provides brief information about the world sucide. First of all, hu…" at bounding box center [640, 372] width 811 height 167
type textarea "The speaker provides brief information about the world sucide. First of all, hu…"
click at [1055, 343] on div "Practice Listening: Summarize Spoken Text 1 Peasant Debt Instructions: You will…" at bounding box center [640, 292] width 850 height 467
click at [628, 321] on textarea "The speaker provides brief information about the world sucide. First of all, hu…" at bounding box center [640, 372] width 811 height 167
click at [493, 326] on textarea "The speaker provides brief information about the world sucide. First of all, hu…" at bounding box center [640, 372] width 811 height 167
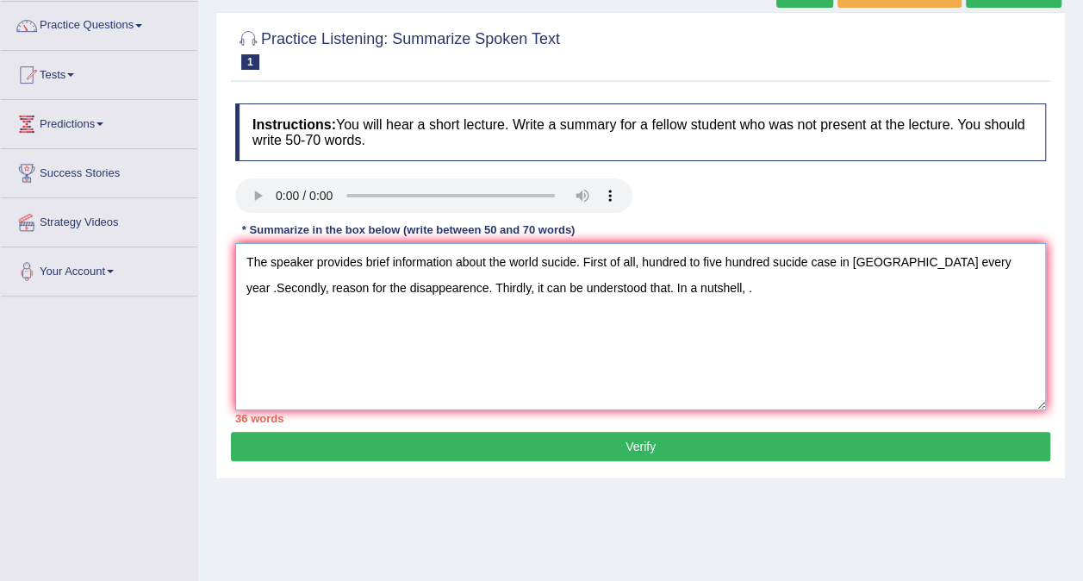
scroll to position [132, 0]
